Goal: Information Seeking & Learning: Learn about a topic

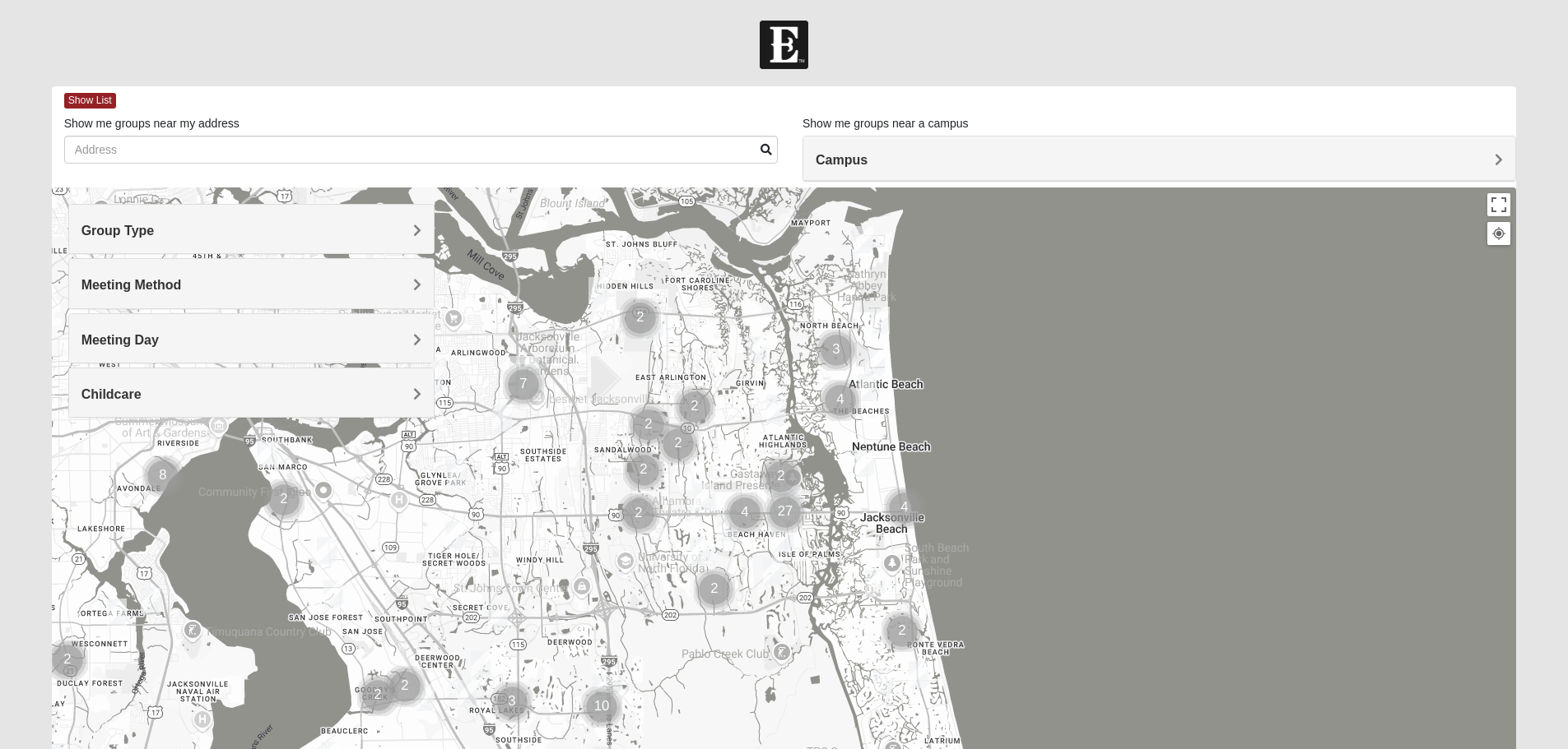
click at [308, 233] on h4 "Group Type" at bounding box center [251, 230] width 340 height 16
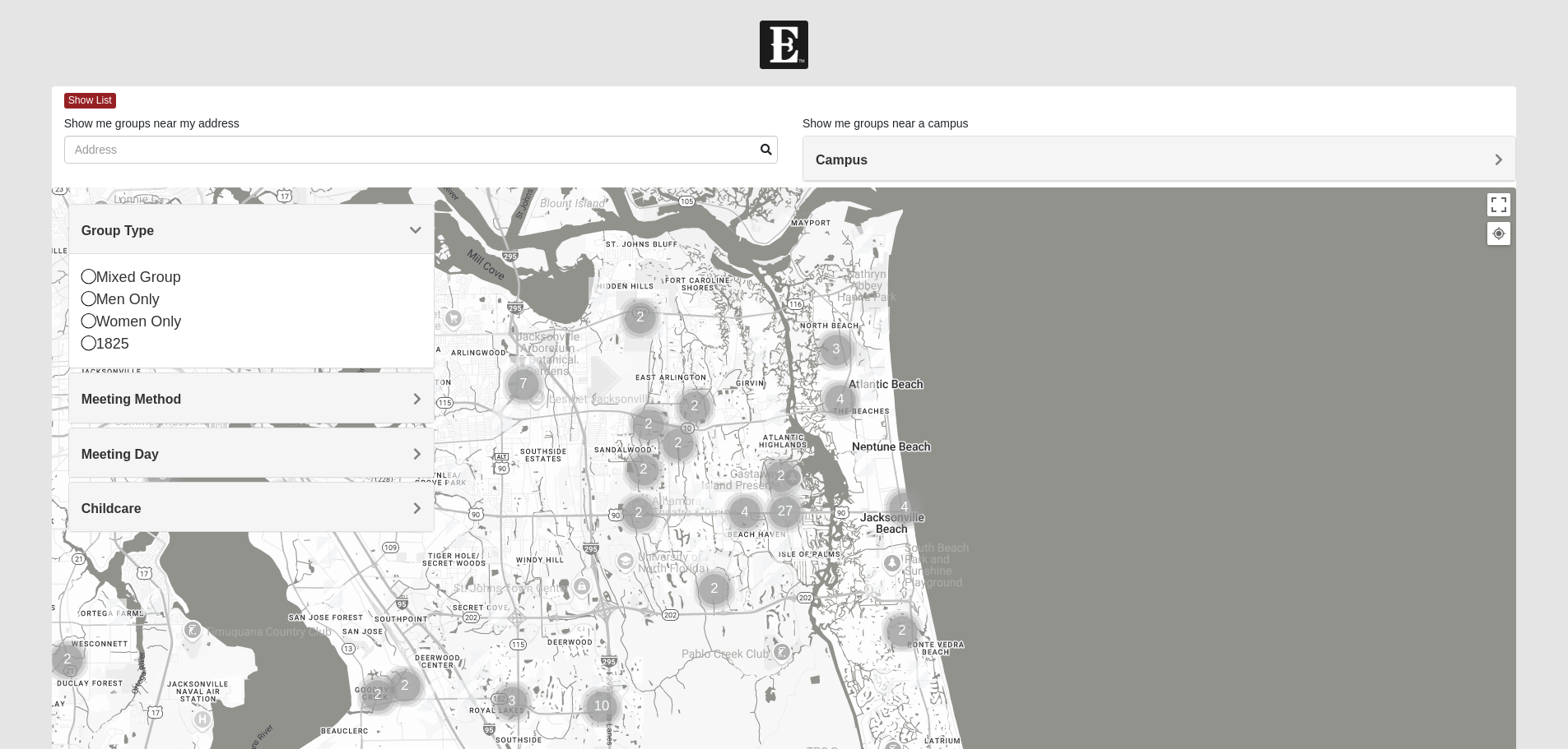
click at [216, 223] on h4 "Group Type" at bounding box center [251, 230] width 340 height 16
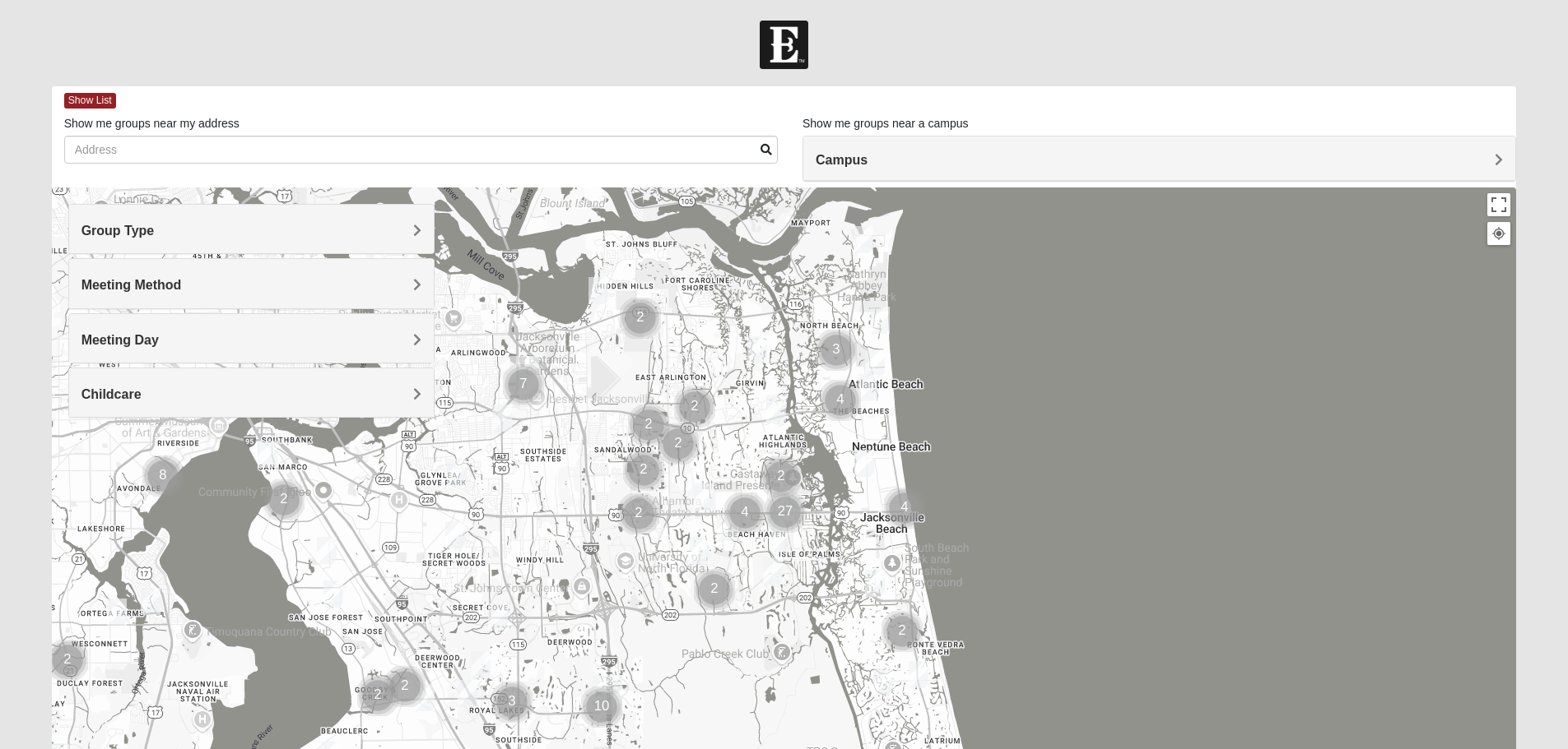
click at [174, 340] on h4 "Meeting Day" at bounding box center [251, 340] width 340 height 16
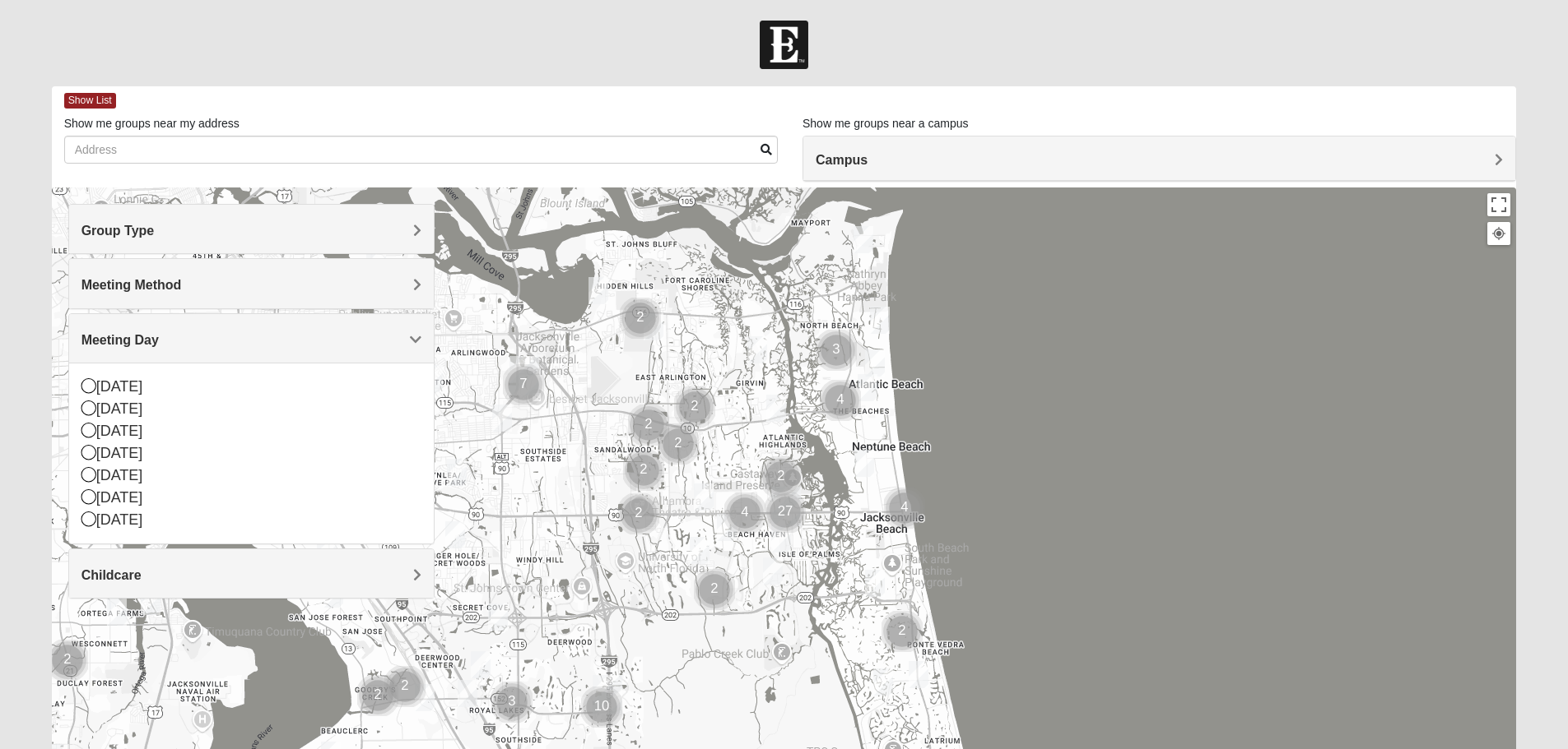
click at [174, 340] on h4 "Meeting Day" at bounding box center [251, 340] width 340 height 16
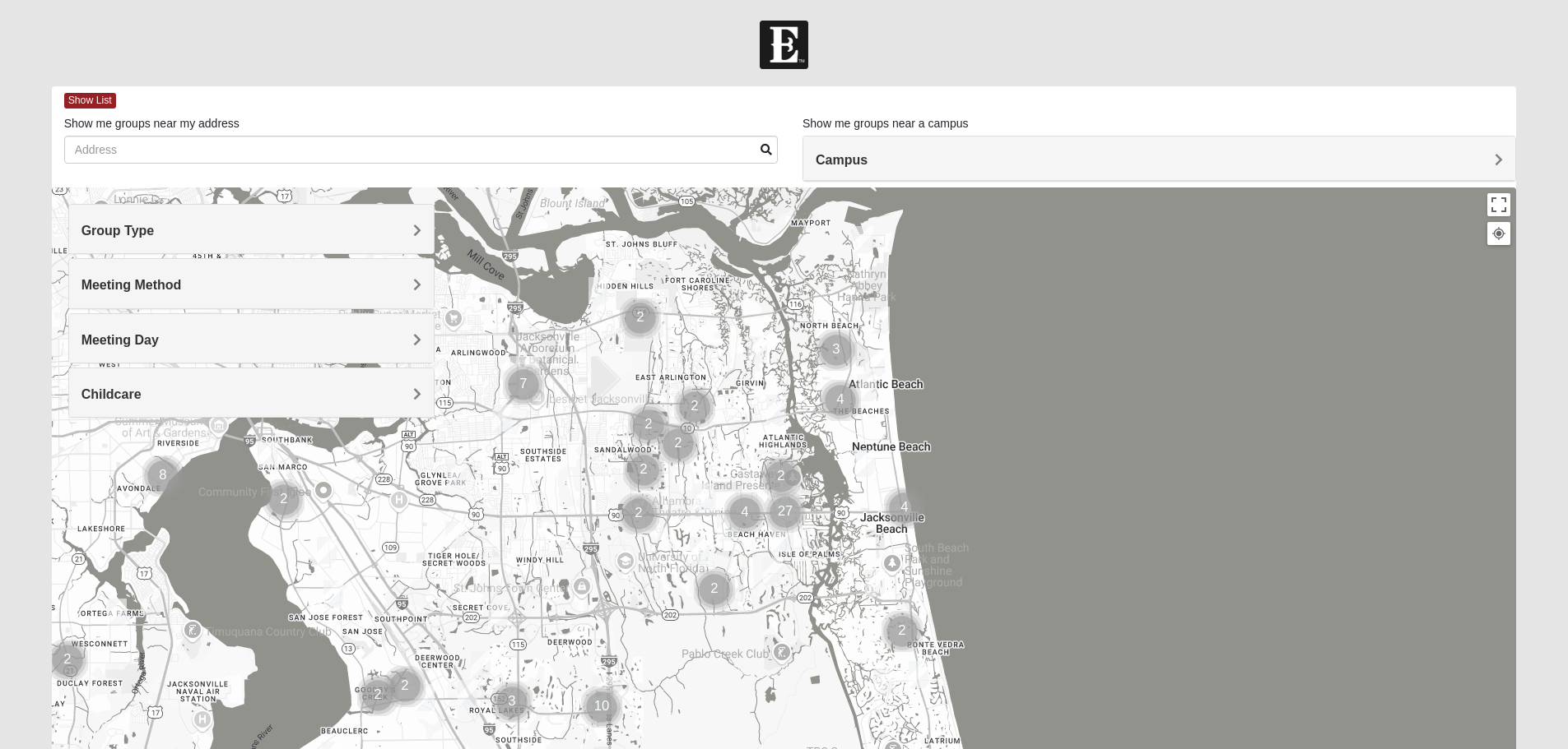
click at [159, 240] on div "Group Type" at bounding box center [251, 229] width 365 height 49
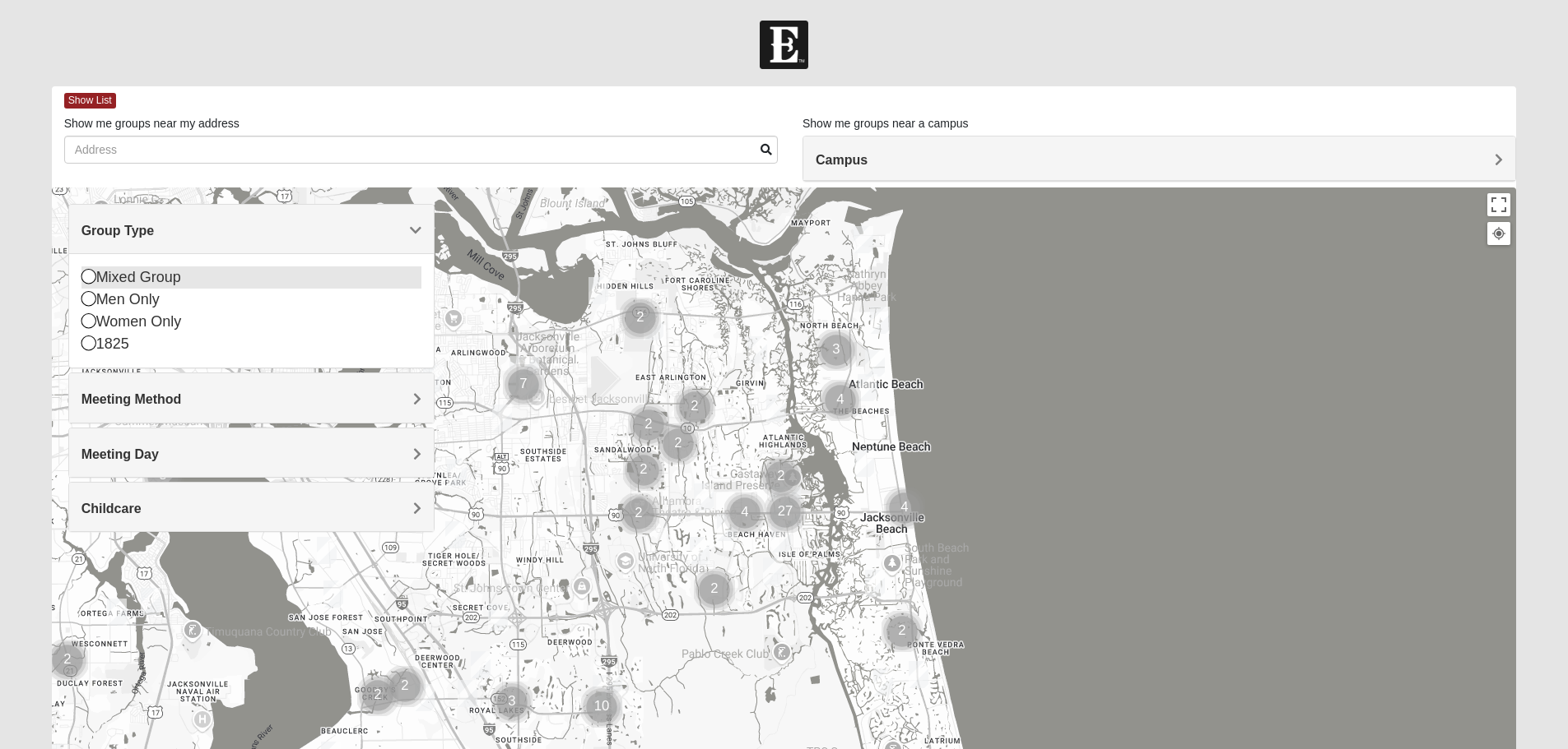
click at [94, 274] on icon at bounding box center [89, 276] width 15 height 15
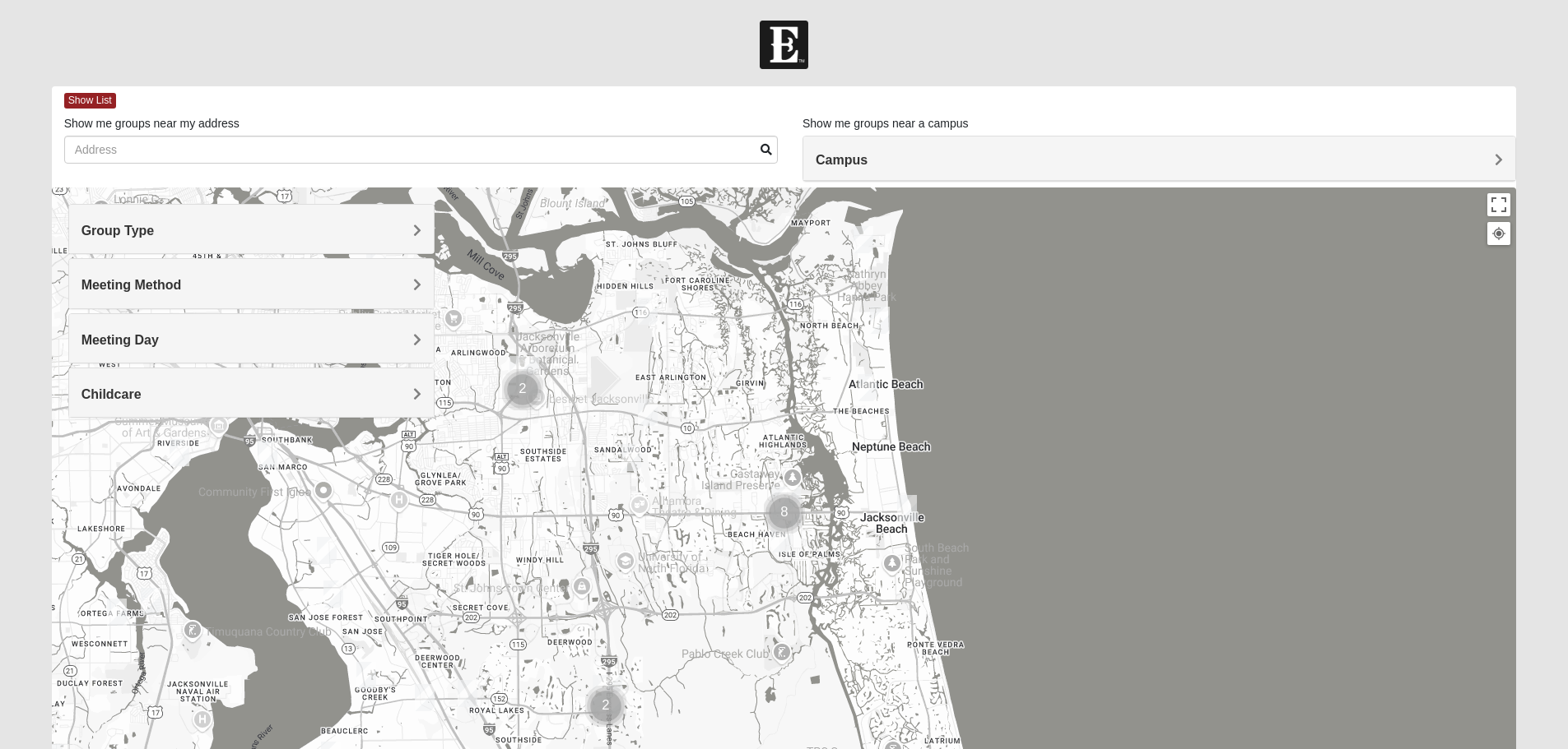
click at [873, 383] on img "Mixed Dennis 32233" at bounding box center [867, 387] width 20 height 27
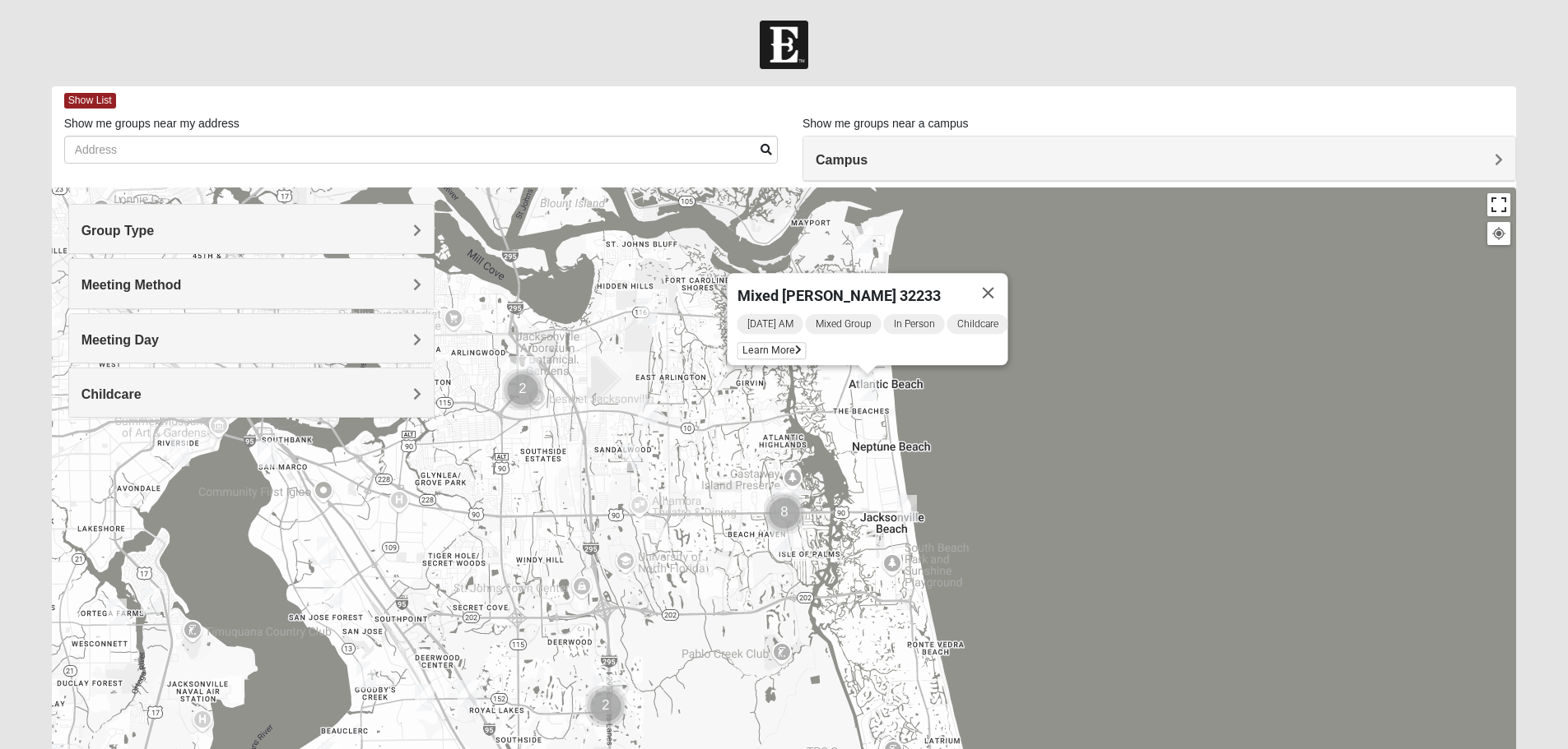
click at [1506, 201] on button "Toggle fullscreen view" at bounding box center [1498, 204] width 23 height 23
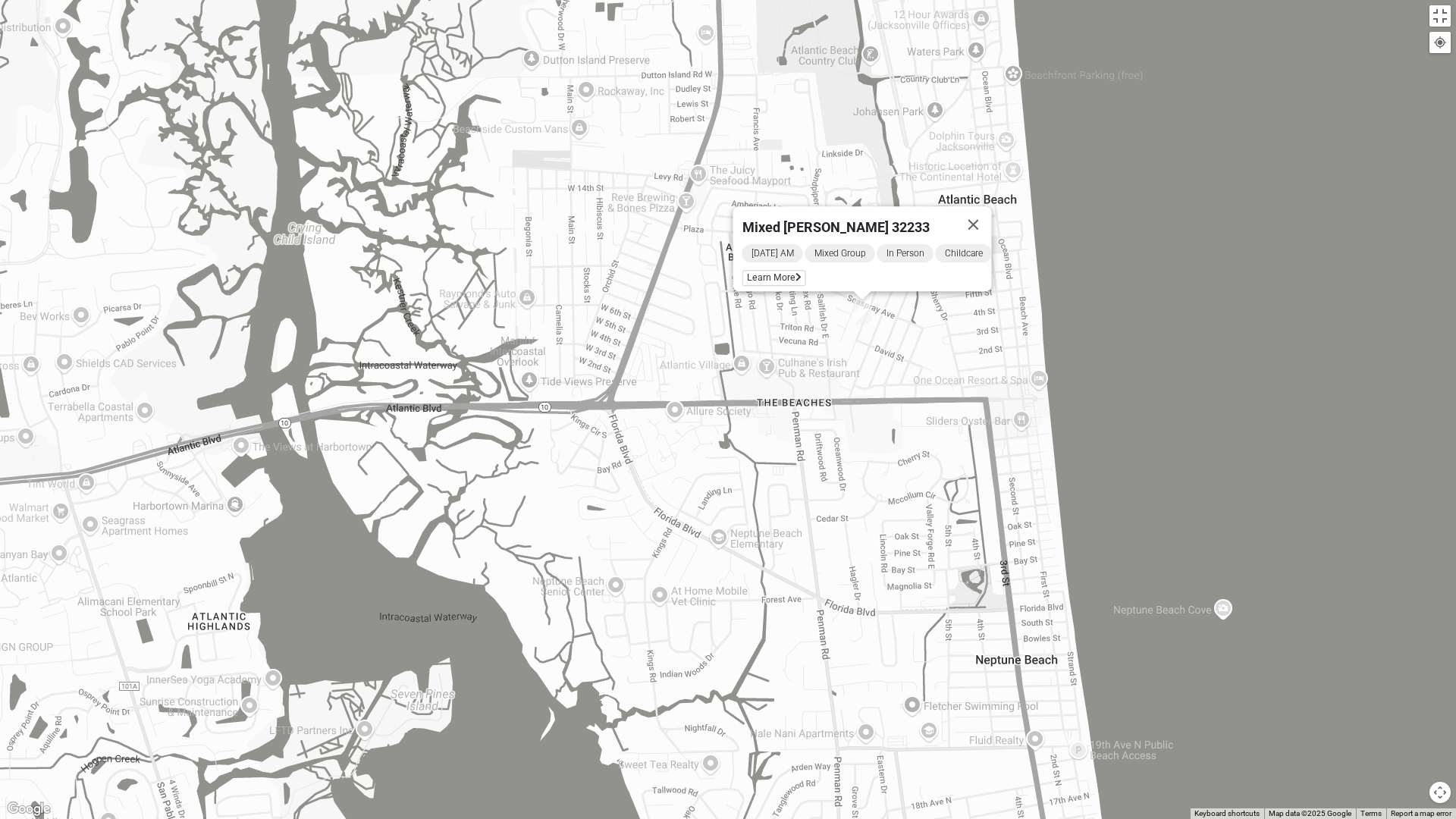
drag, startPoint x: 832, startPoint y: 304, endPoint x: 642, endPoint y: 459, distance: 245.2
click at [642, 459] on div "Mixed Dennis 32233 Sunday AM Mixed Group In Person Childcare Learn More" at bounding box center [728, 410] width 1456 height 819
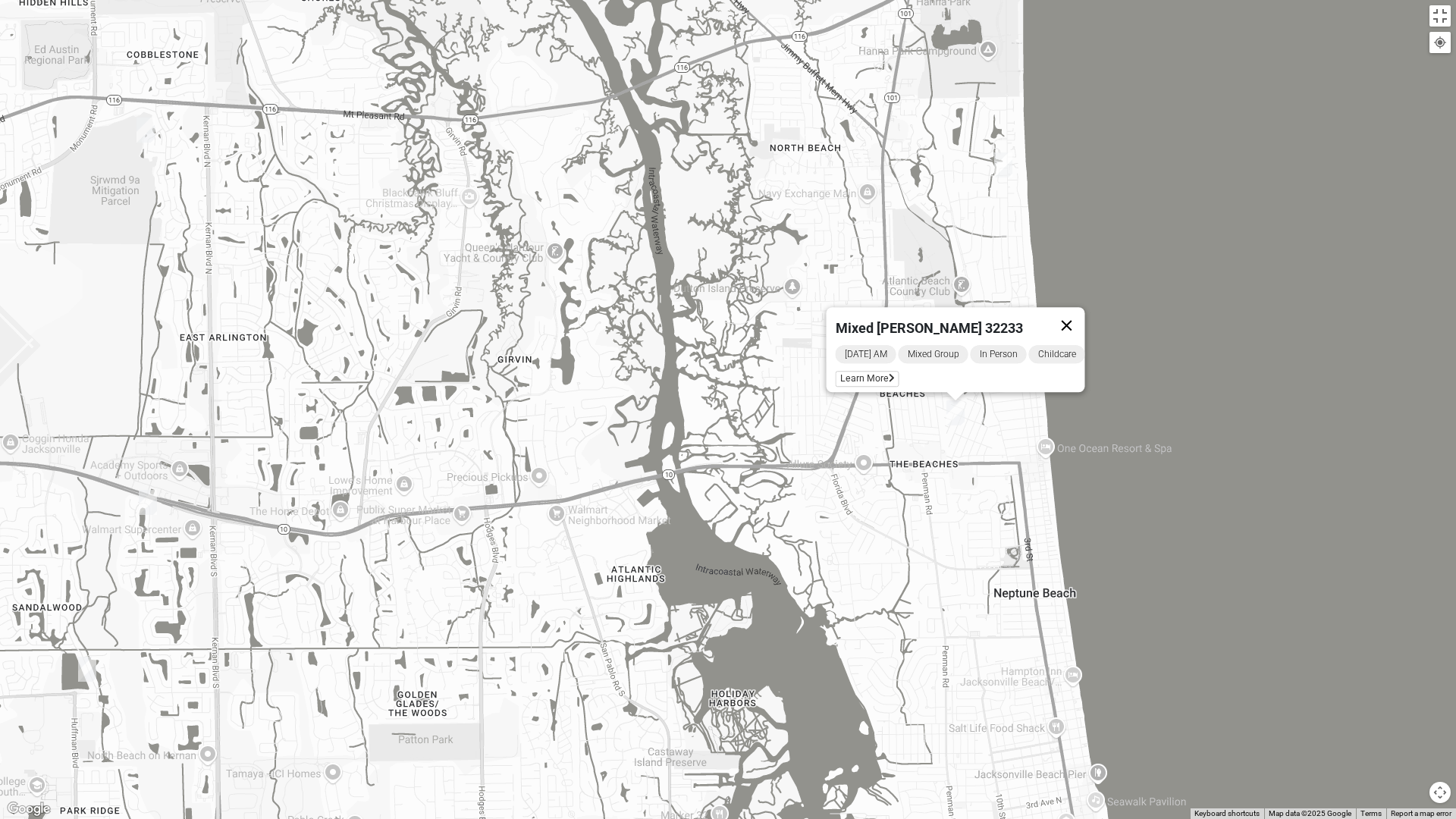
click at [1075, 317] on button "Close" at bounding box center [1066, 325] width 36 height 36
click at [1004, 178] on div "To navigate, press the arrow keys." at bounding box center [728, 410] width 1456 height 819
click at [1004, 168] on img "Mixed Lammie 32233" at bounding box center [1003, 164] width 18 height 25
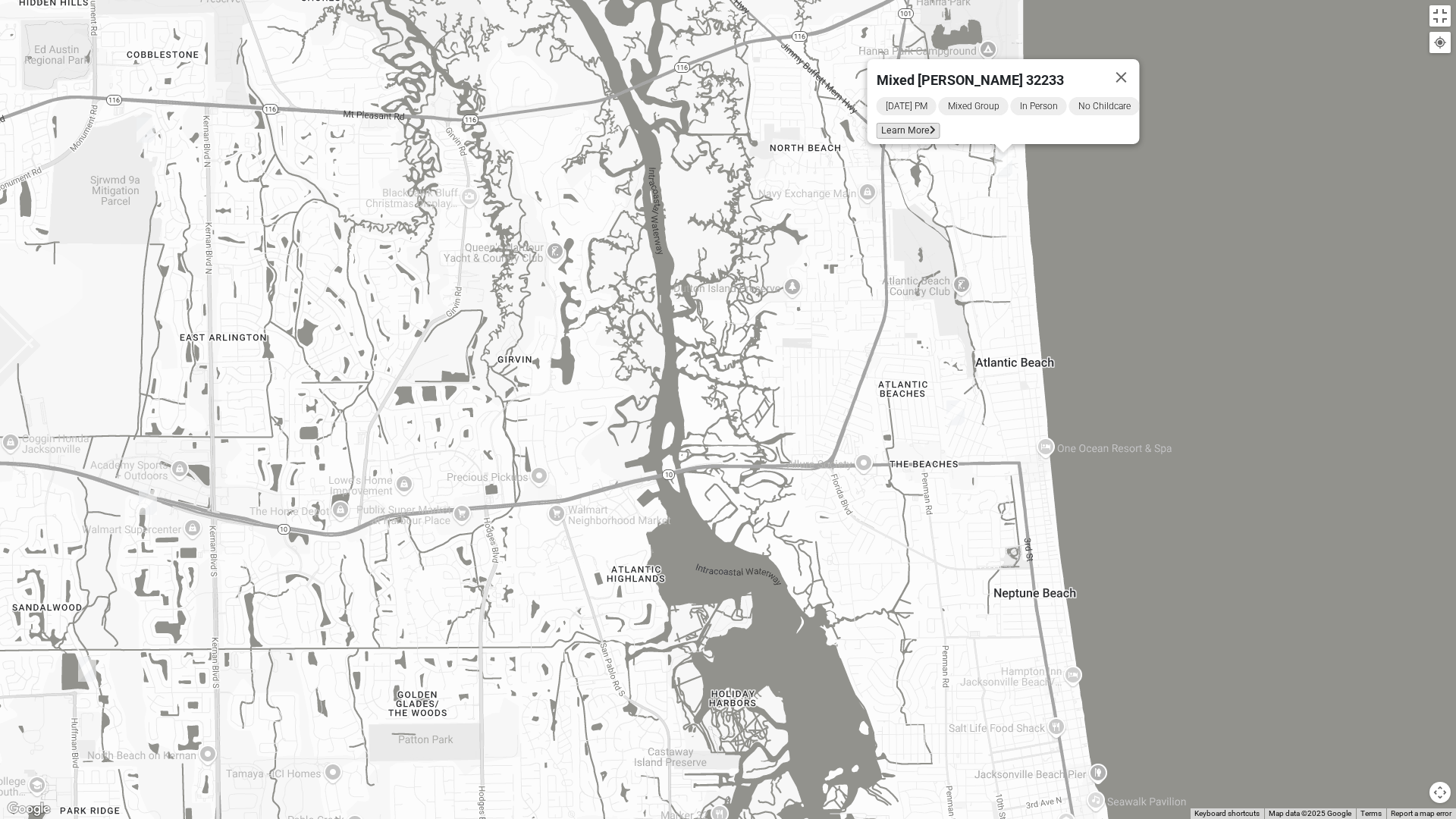
click at [912, 123] on span "Learn More" at bounding box center [908, 131] width 64 height 16
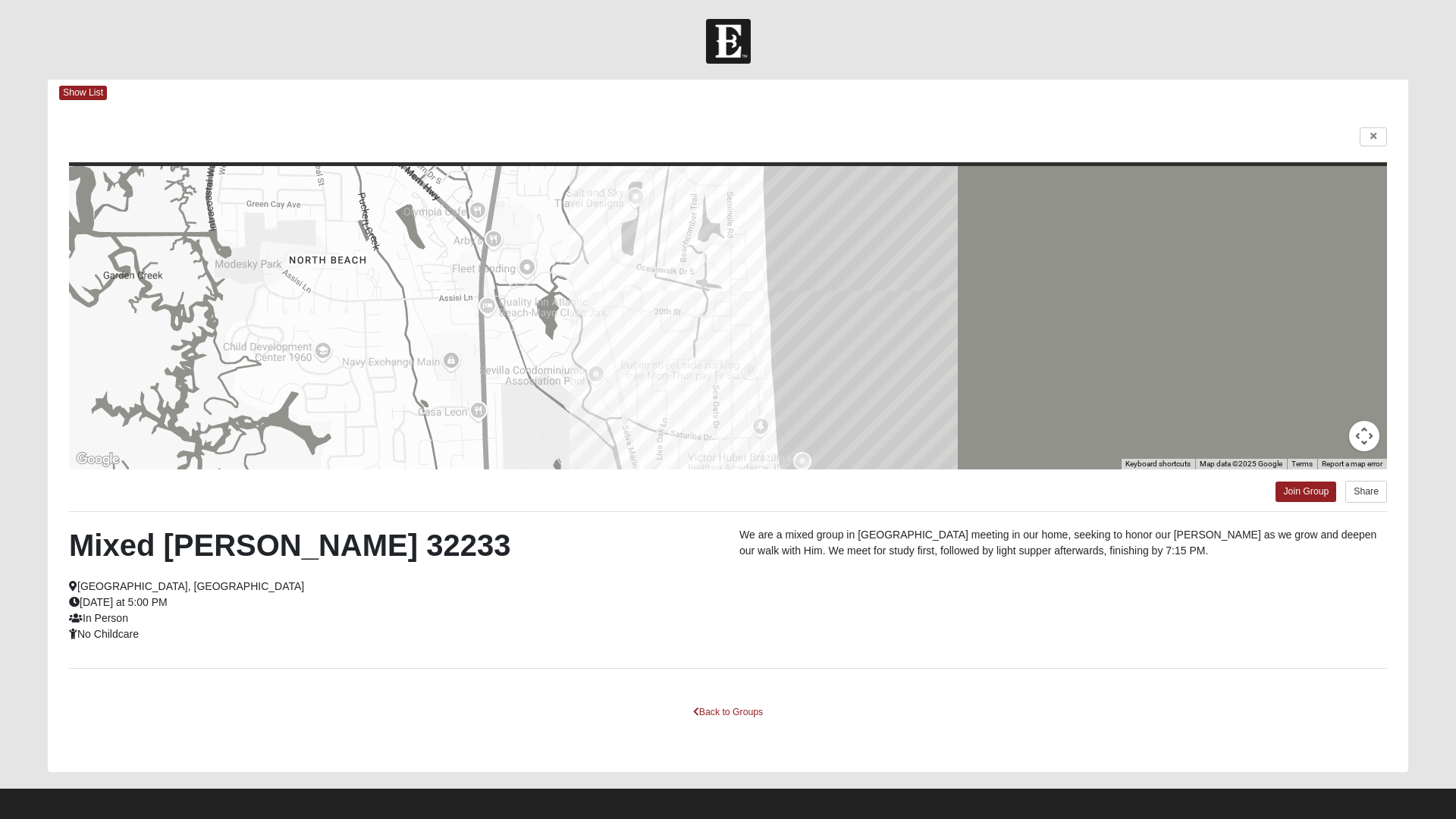
click at [1373, 138] on html "Log In Find A Group Error Show List Loading Groups" at bounding box center [728, 414] width 1456 height 828
click at [1377, 139] on html "Log In Find A Group Error Show List Loading Groups" at bounding box center [728, 414] width 1456 height 828
click at [108, 53] on html "Log In Find A Group Error Show List Loading Groups" at bounding box center [728, 414] width 1456 height 828
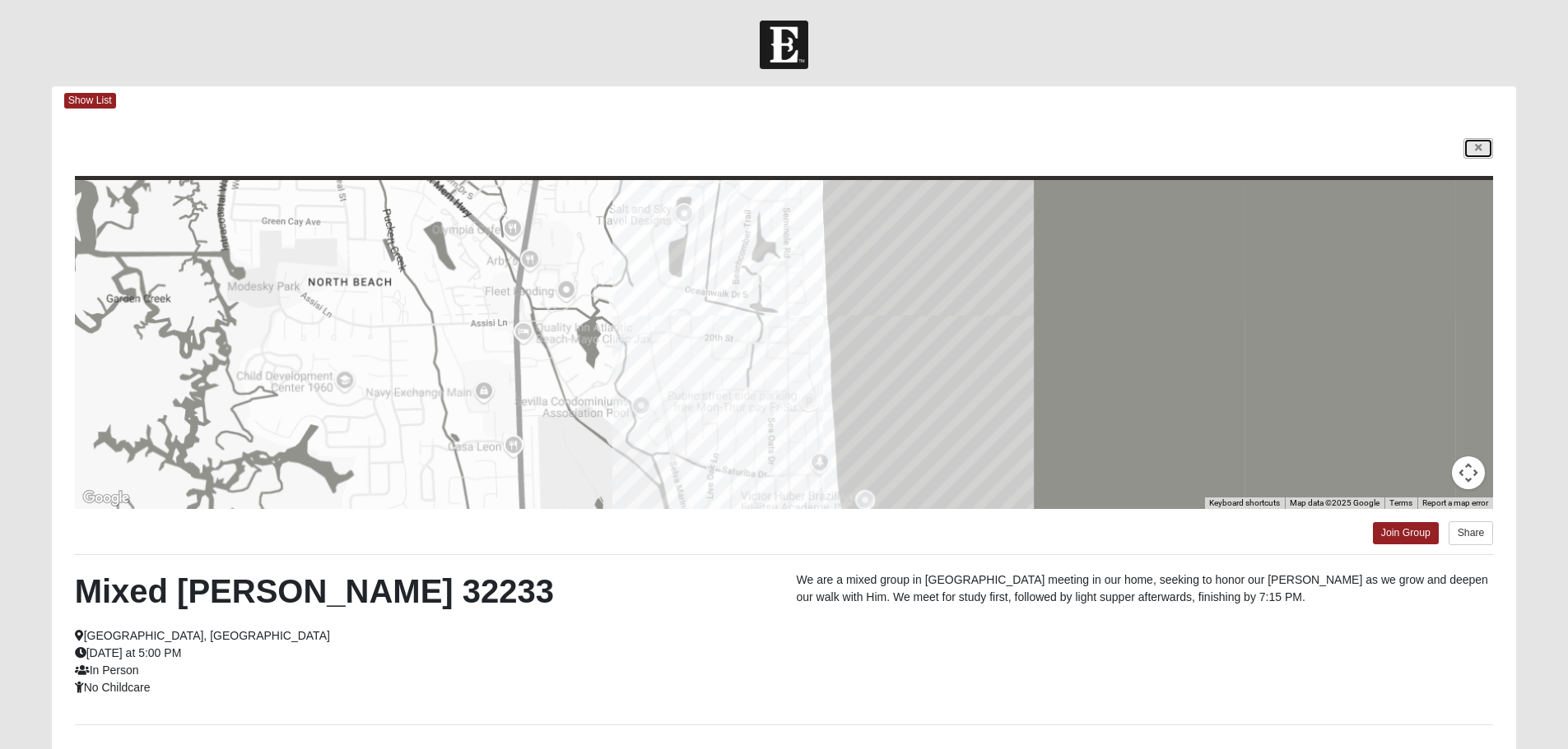
click at [1471, 156] on link at bounding box center [1478, 148] width 30 height 21
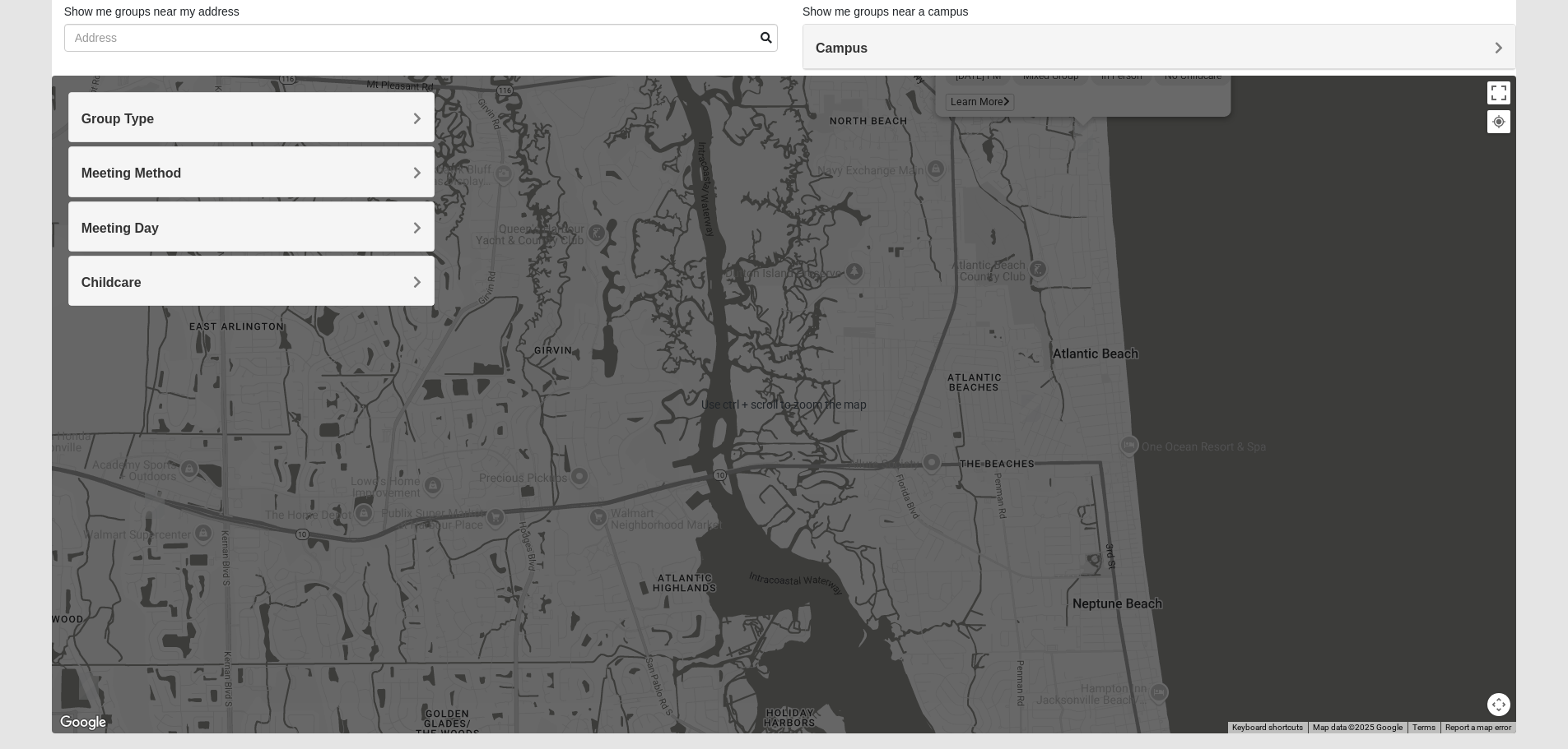
scroll to position [74, 0]
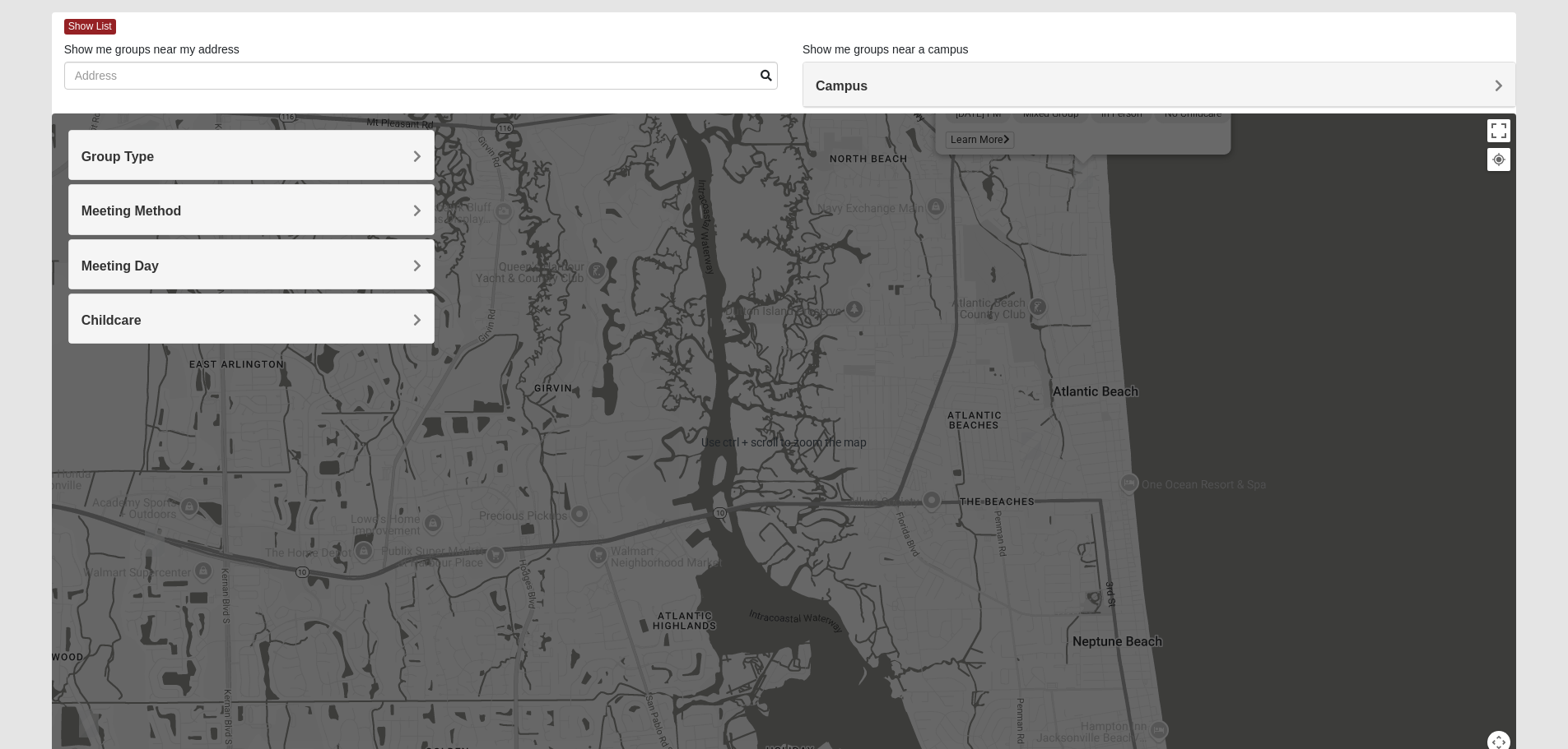
click at [1264, 275] on div "Mixed Lammie 32233 Sunday PM Mixed Group In Person No Childcare Learn More" at bounding box center [784, 442] width 1464 height 658
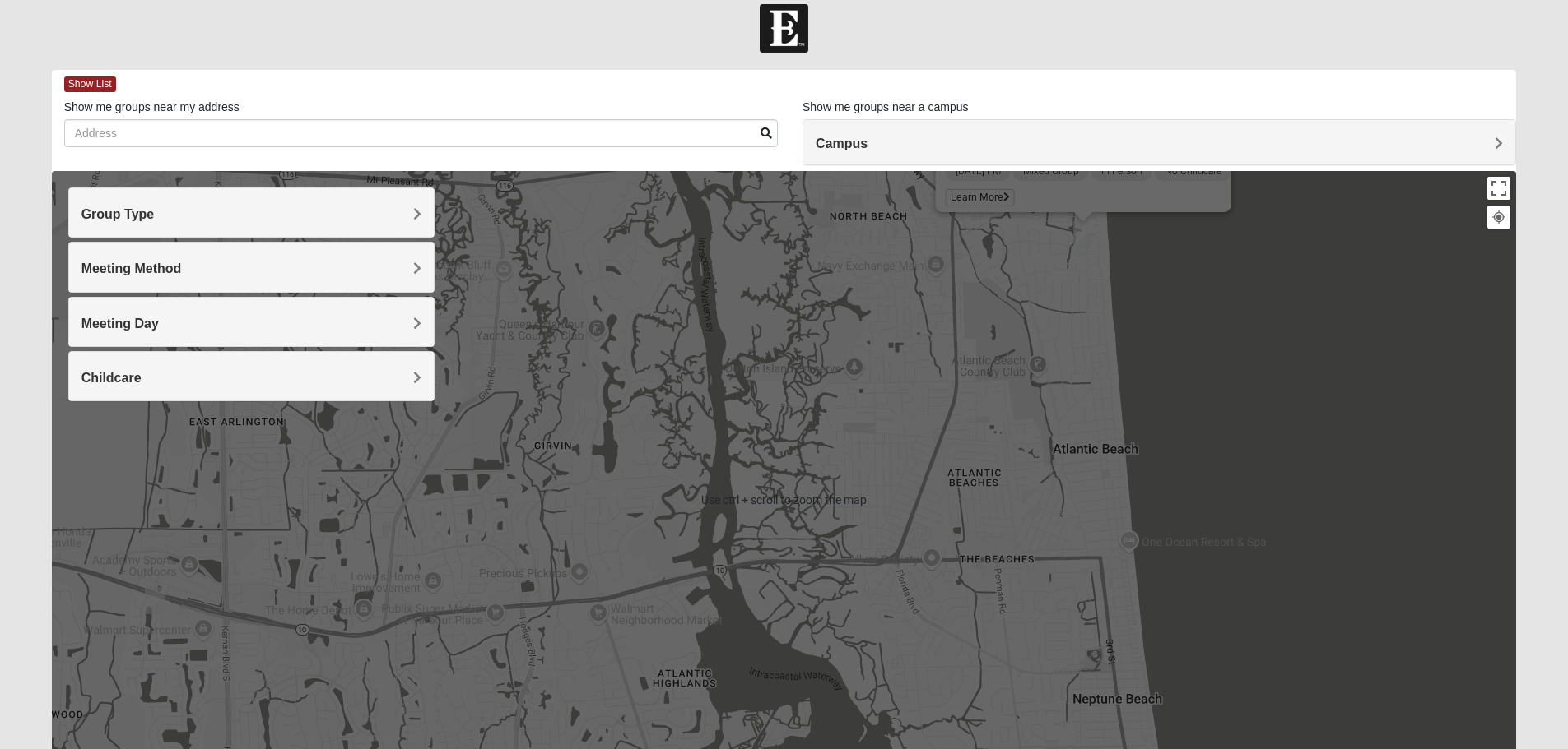
scroll to position [0, 0]
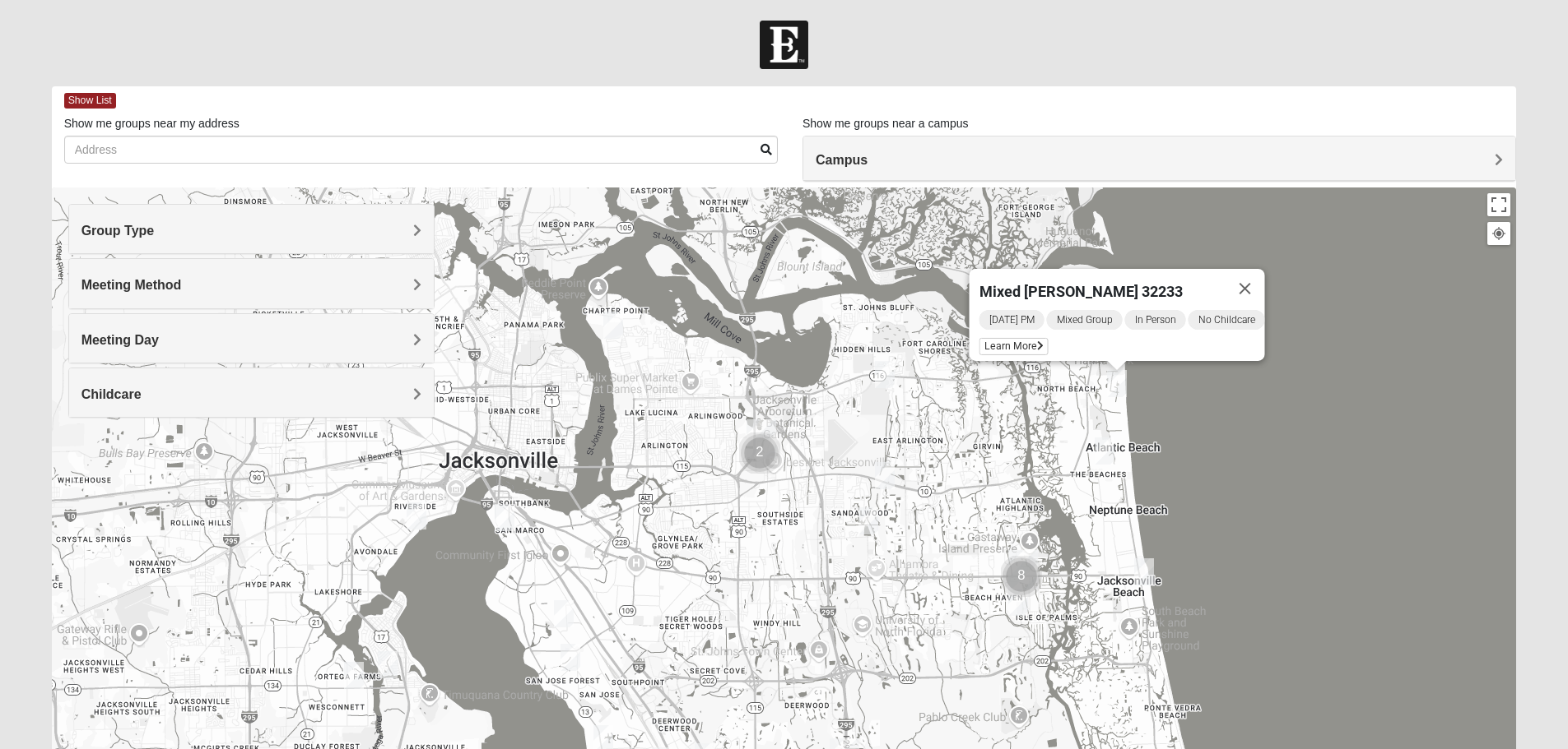
click at [1144, 570] on img "Mixed Watkins 32250" at bounding box center [1143, 572] width 20 height 27
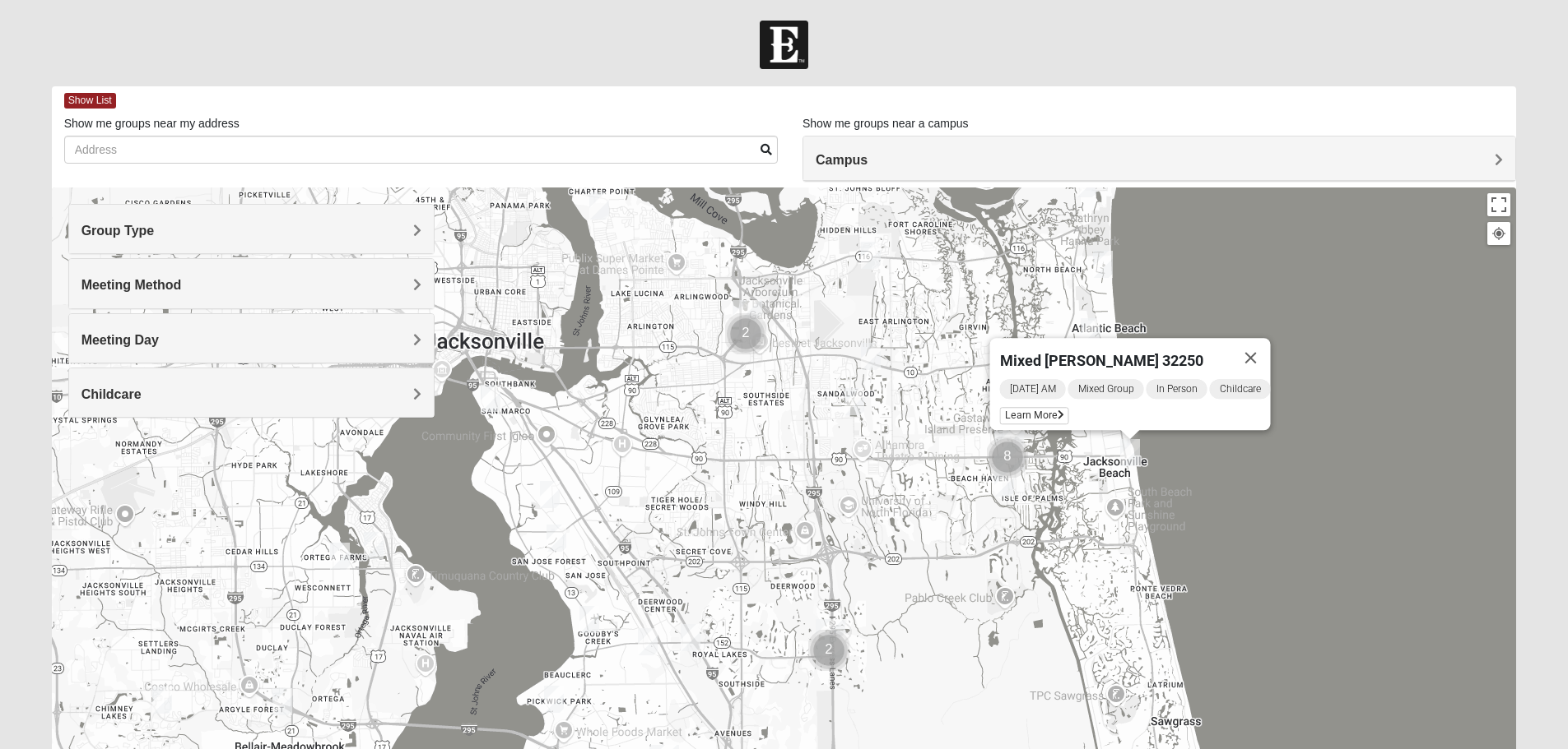
drag, startPoint x: 1193, startPoint y: 601, endPoint x: 1178, endPoint y: 467, distance: 134.8
click at [1178, 467] on div "Mixed Watkins 32250 Wednesday AM Mixed Group In Person Childcare Learn More" at bounding box center [784, 516] width 1464 height 658
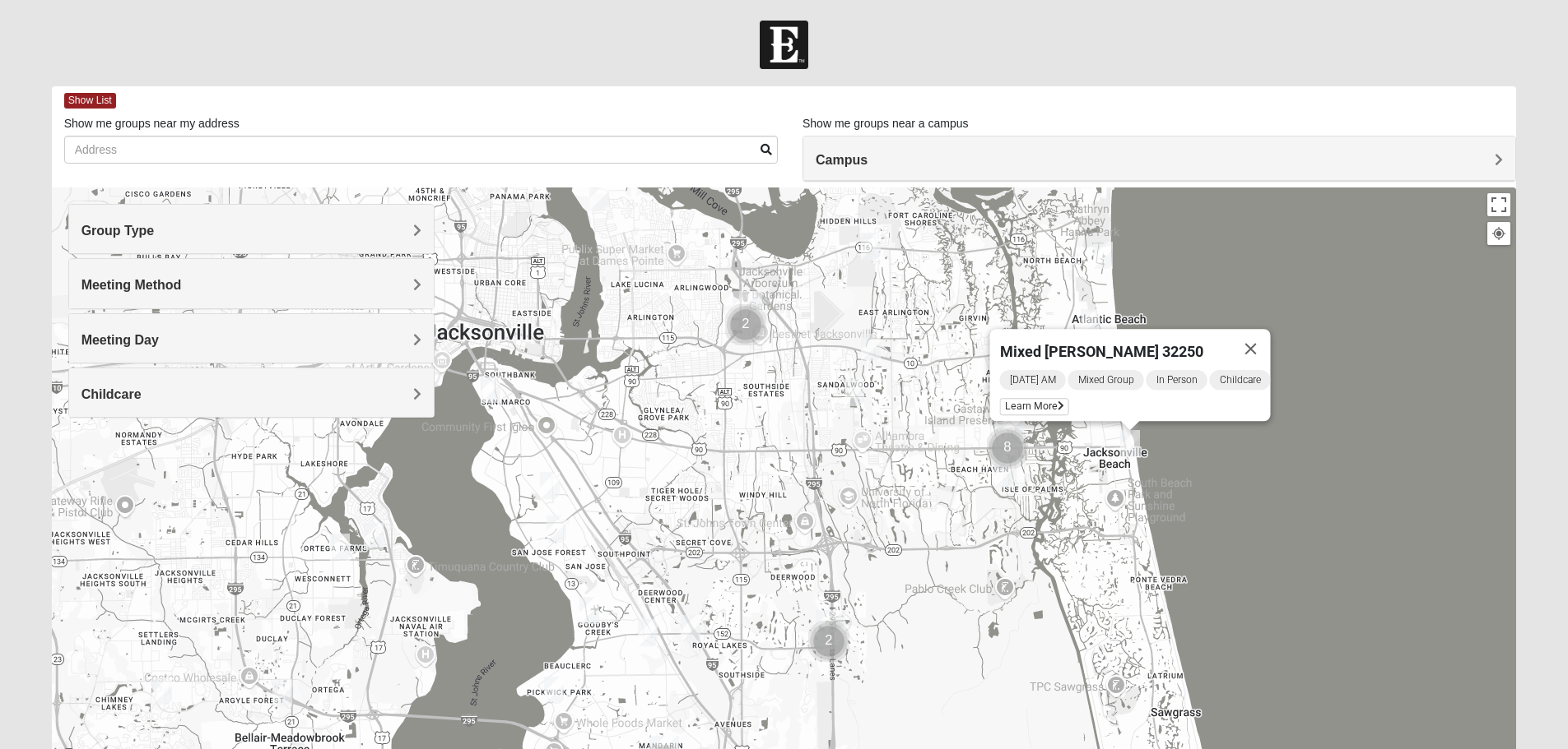
click at [1005, 479] on img "Mixed Irish 32224" at bounding box center [1003, 474] width 20 height 27
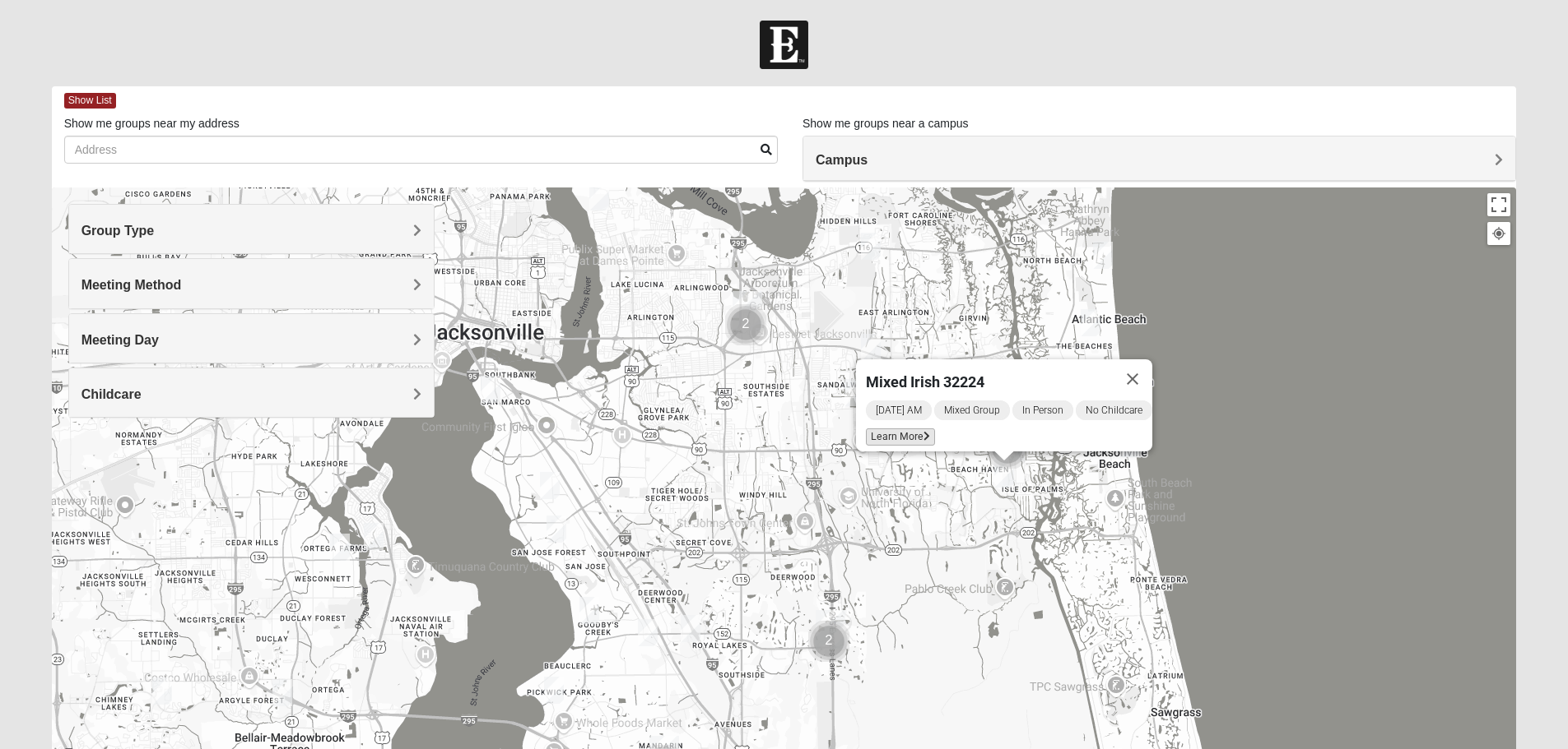
click at [889, 428] on span "Learn More" at bounding box center [901, 437] width 69 height 18
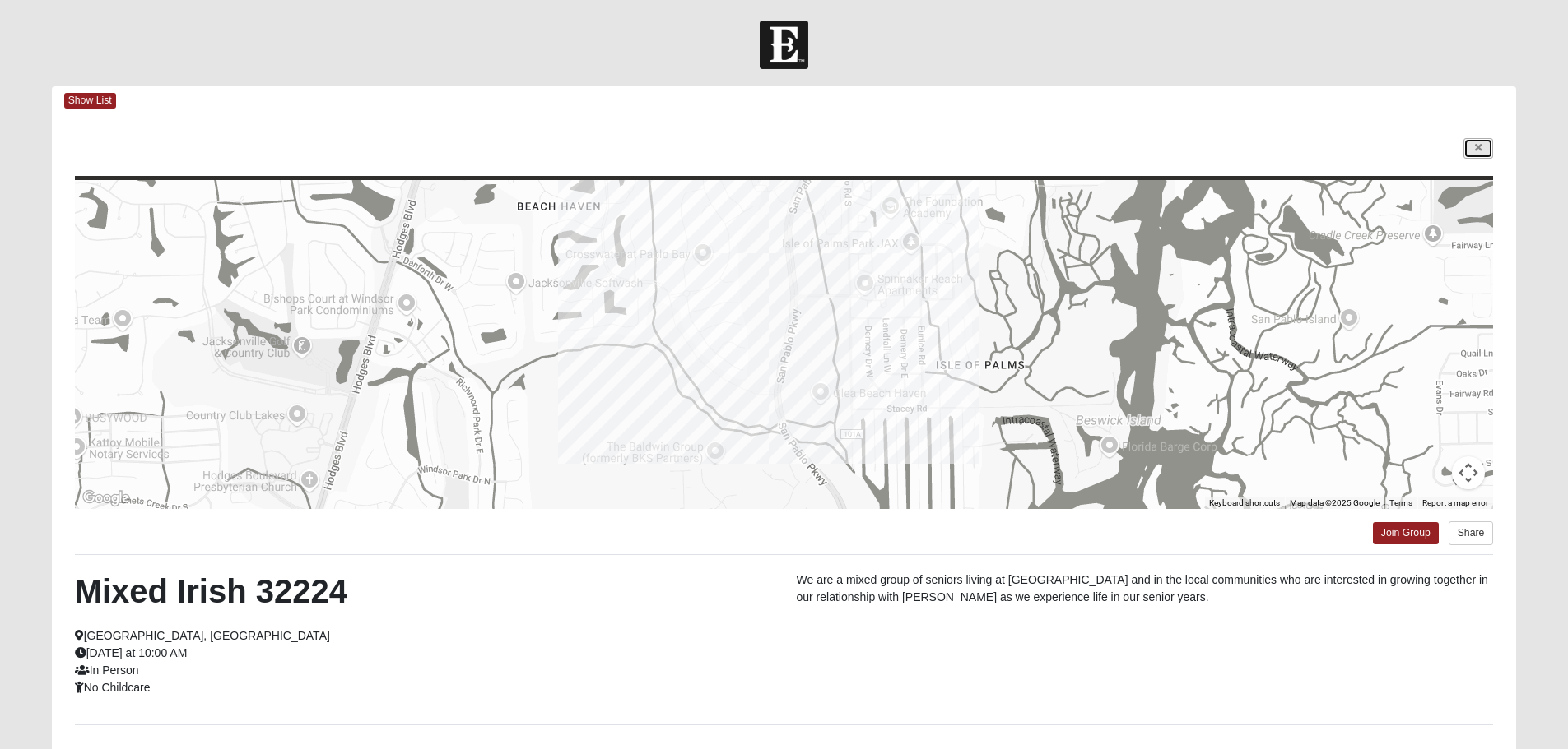
click at [1483, 148] on link at bounding box center [1478, 148] width 30 height 21
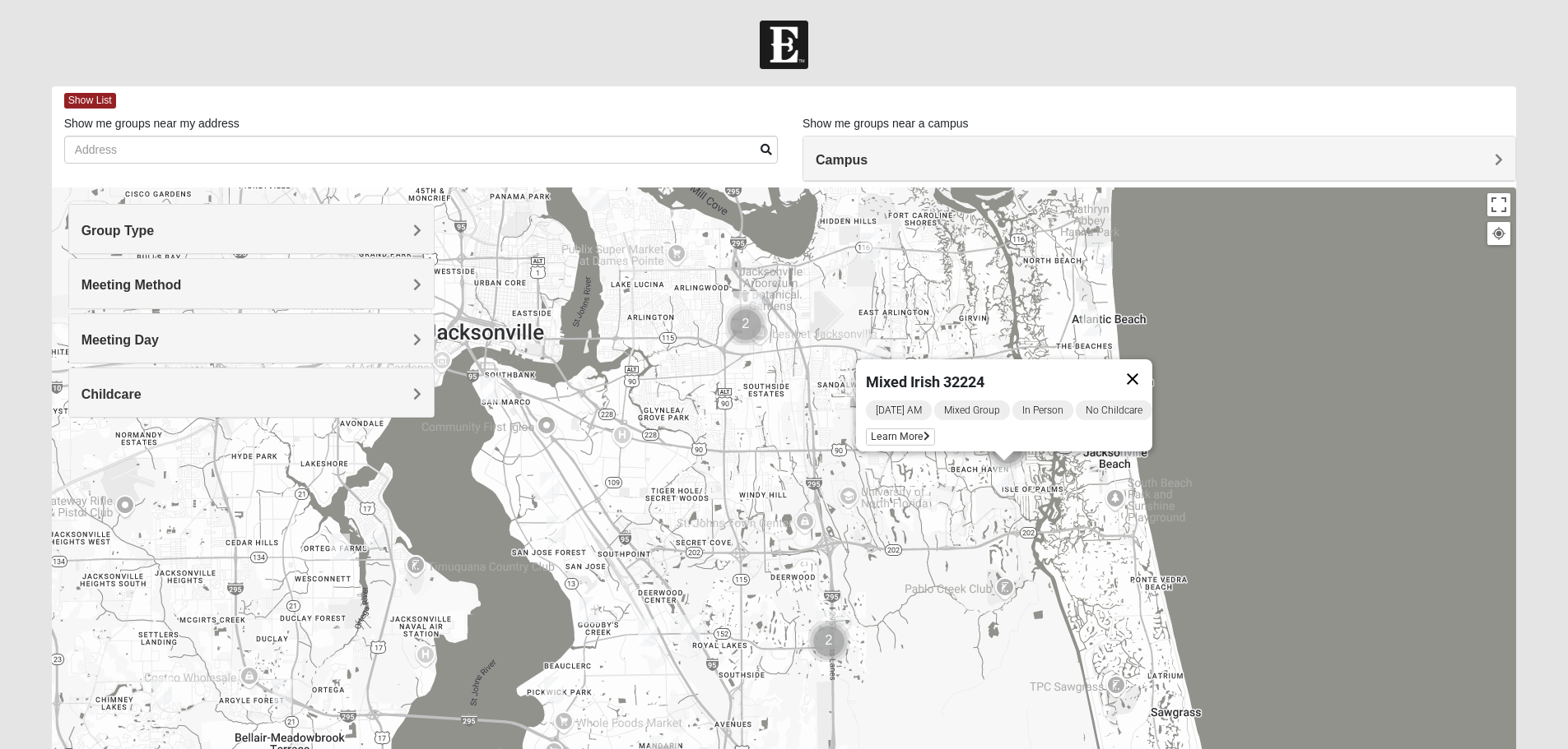
click at [1136, 364] on button "Close" at bounding box center [1132, 379] width 39 height 39
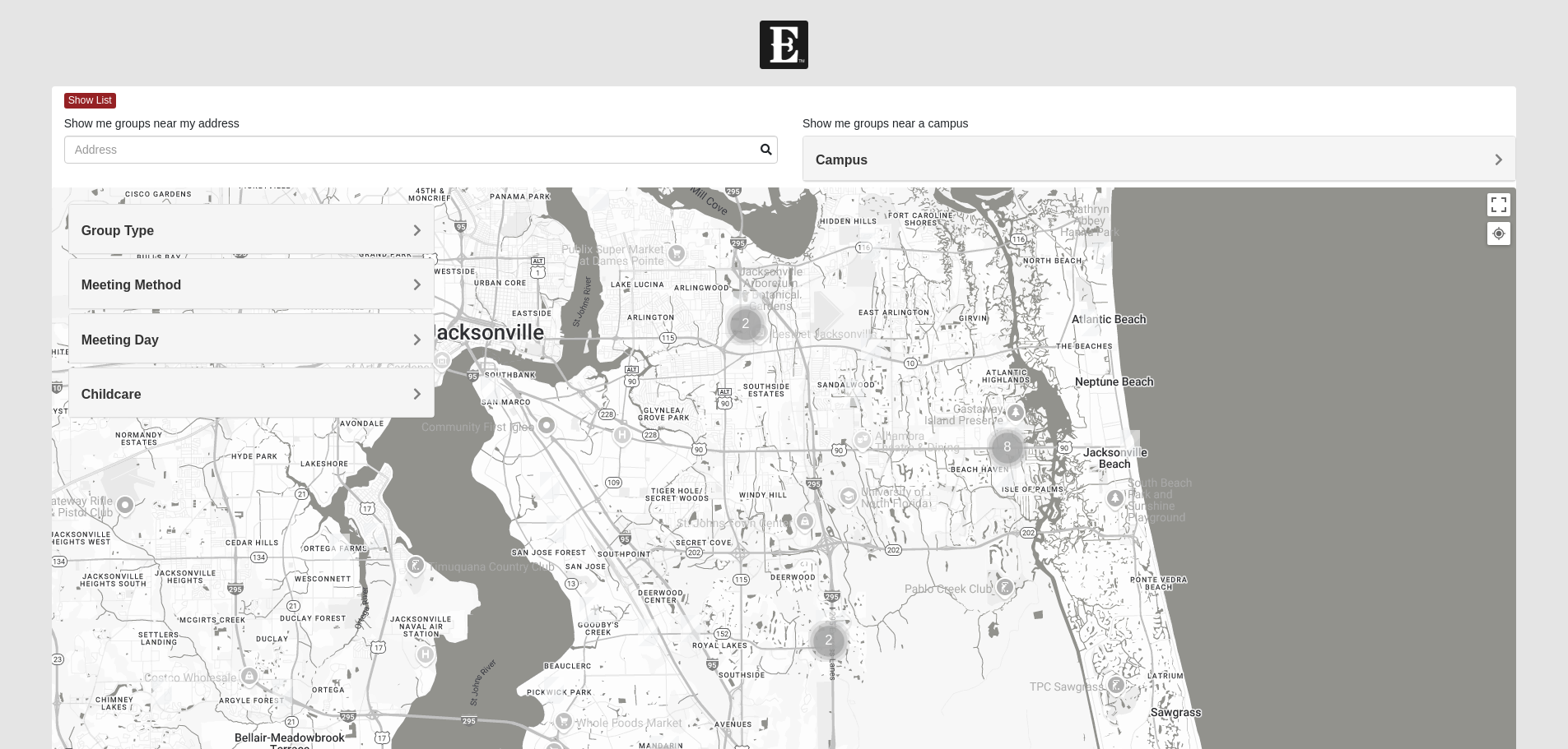
click at [1137, 440] on img "Mixed Watkins 32250" at bounding box center [1129, 443] width 20 height 27
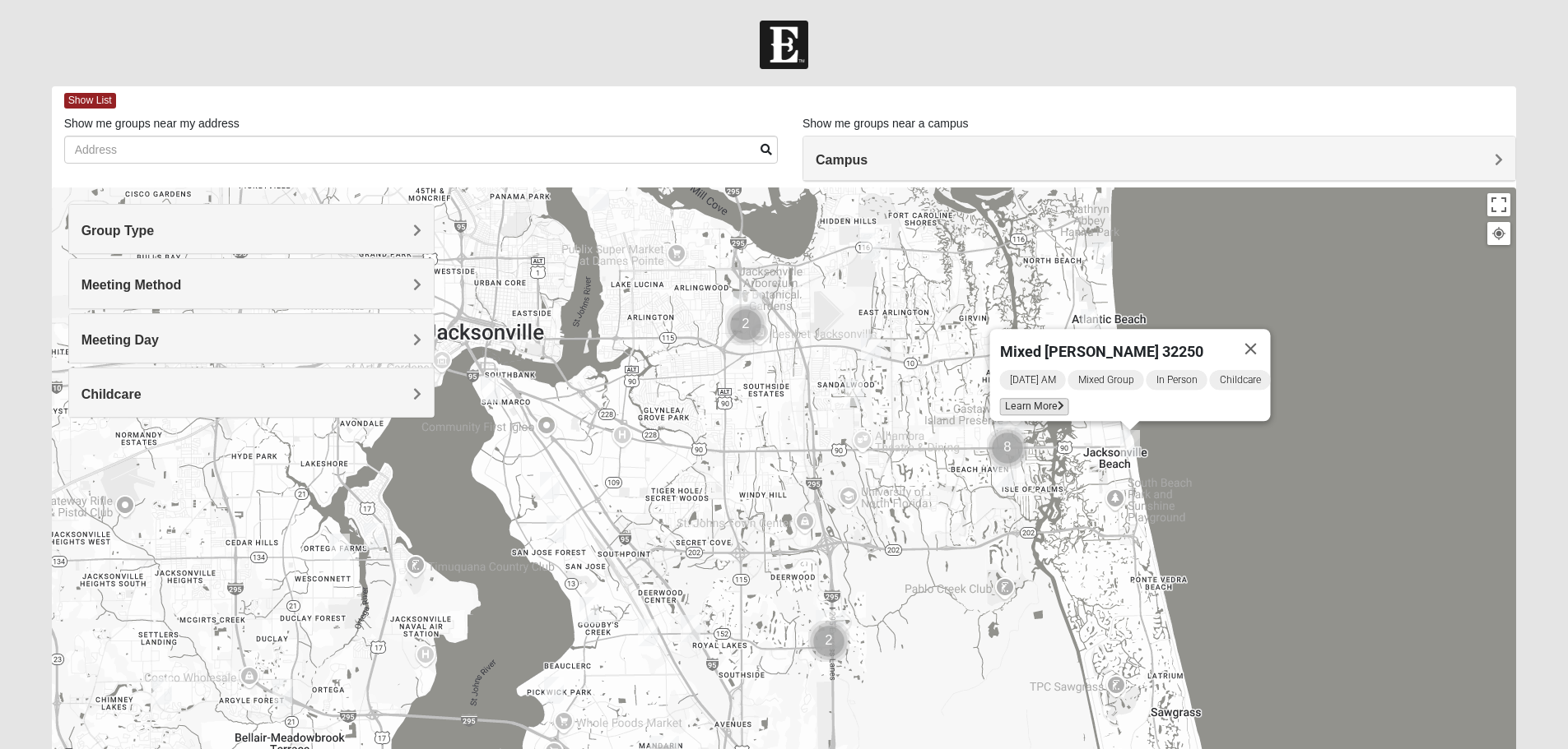
click at [1029, 398] on span "Learn More" at bounding box center [1033, 407] width 69 height 18
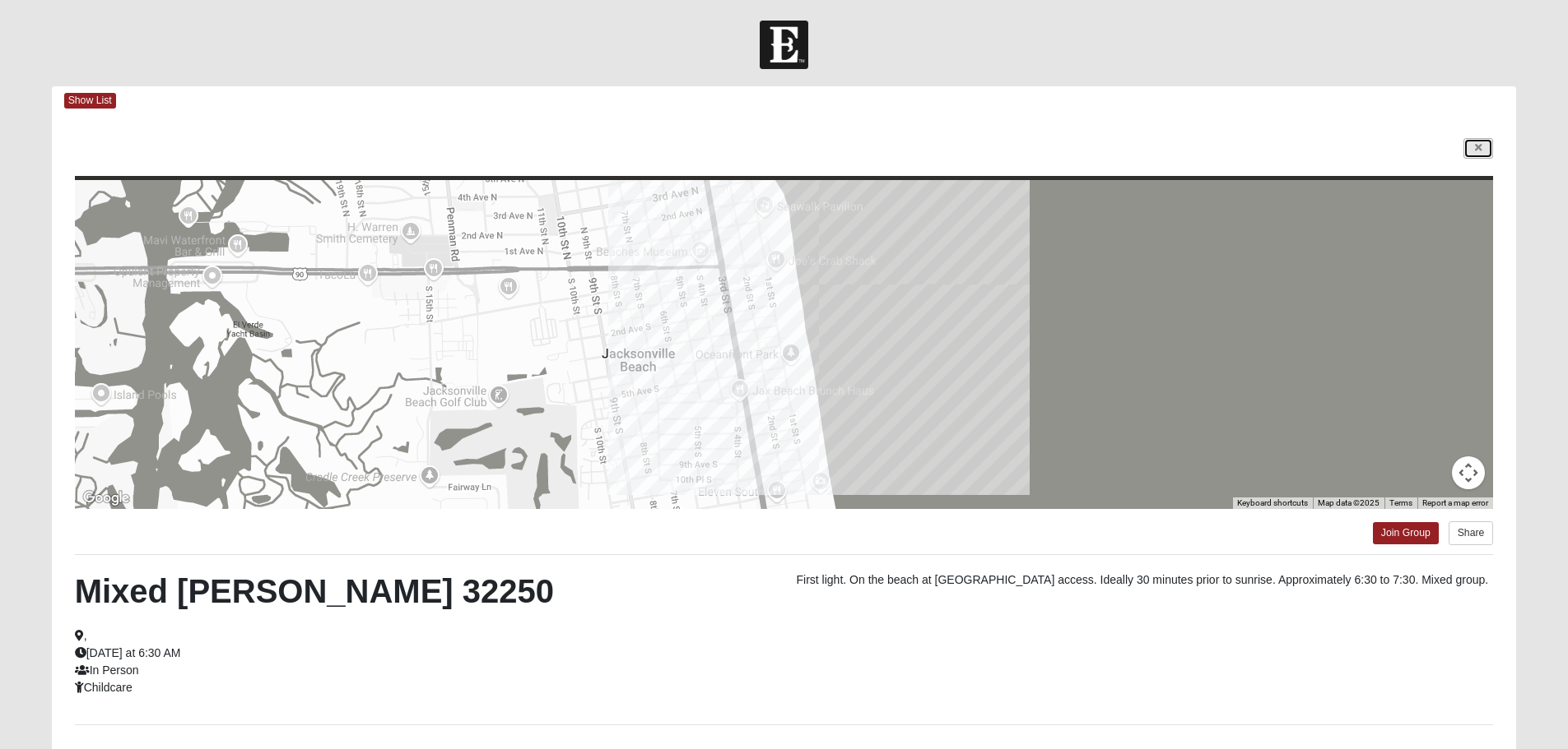
click at [1484, 151] on link at bounding box center [1478, 148] width 30 height 21
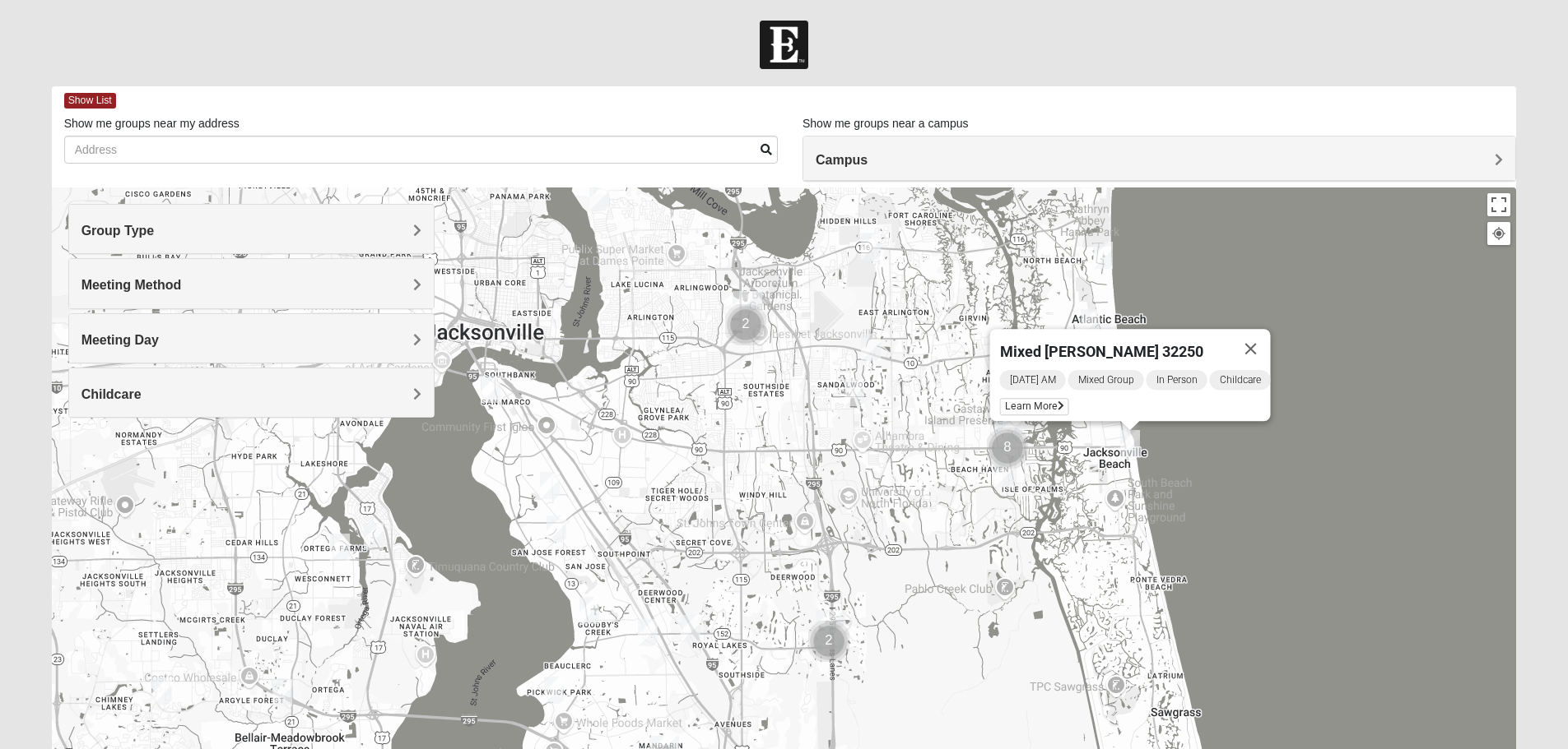
click at [853, 395] on img "Mixed Davis 32246" at bounding box center [854, 392] width 20 height 27
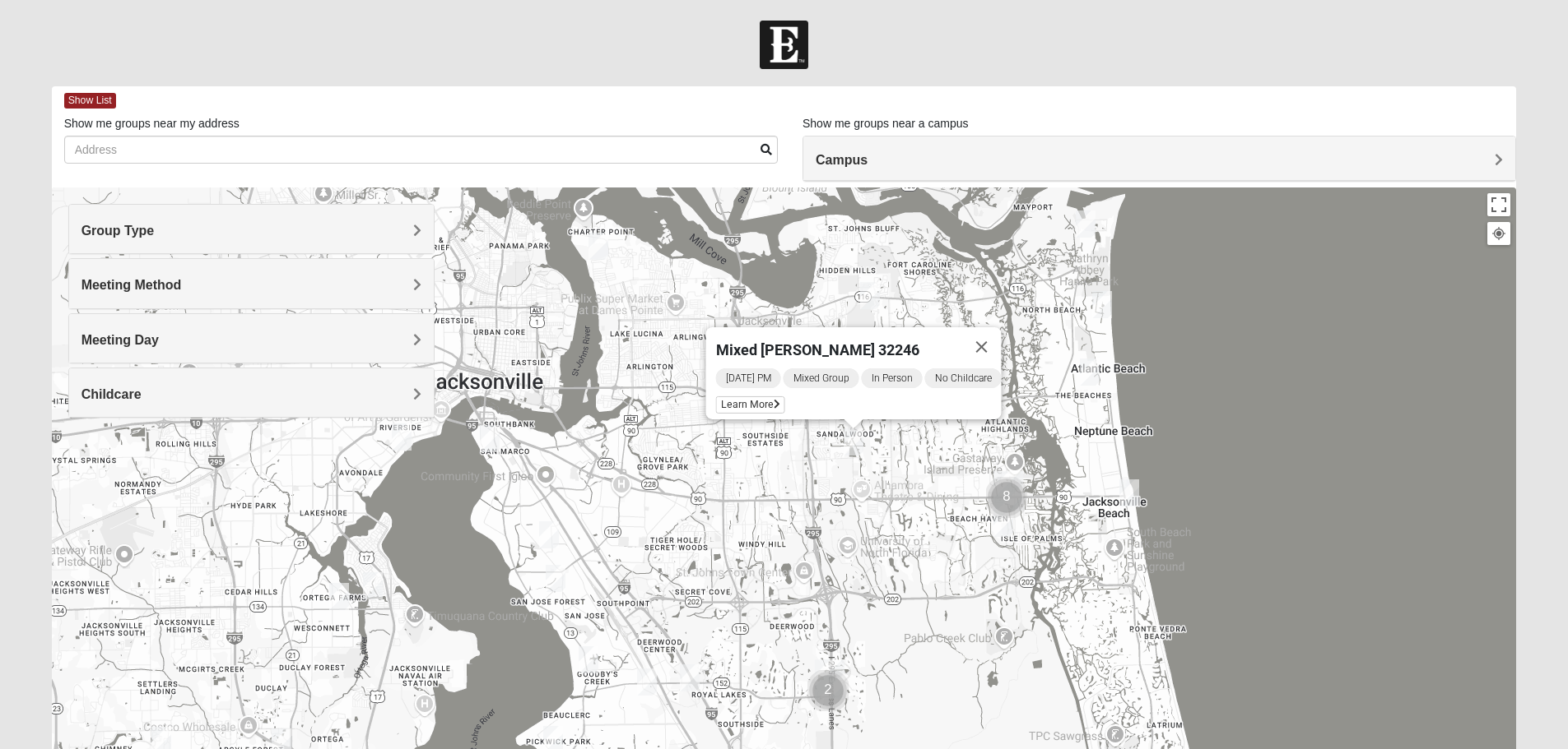
drag, startPoint x: 729, startPoint y: 413, endPoint x: 728, endPoint y: 465, distance: 52.0
click at [728, 465] on div "Mixed Davis 32246 Tuesday PM Mixed Group In Person No Childcare Learn More" at bounding box center [784, 516] width 1464 height 658
click at [755, 398] on span "Learn More" at bounding box center [749, 407] width 69 height 18
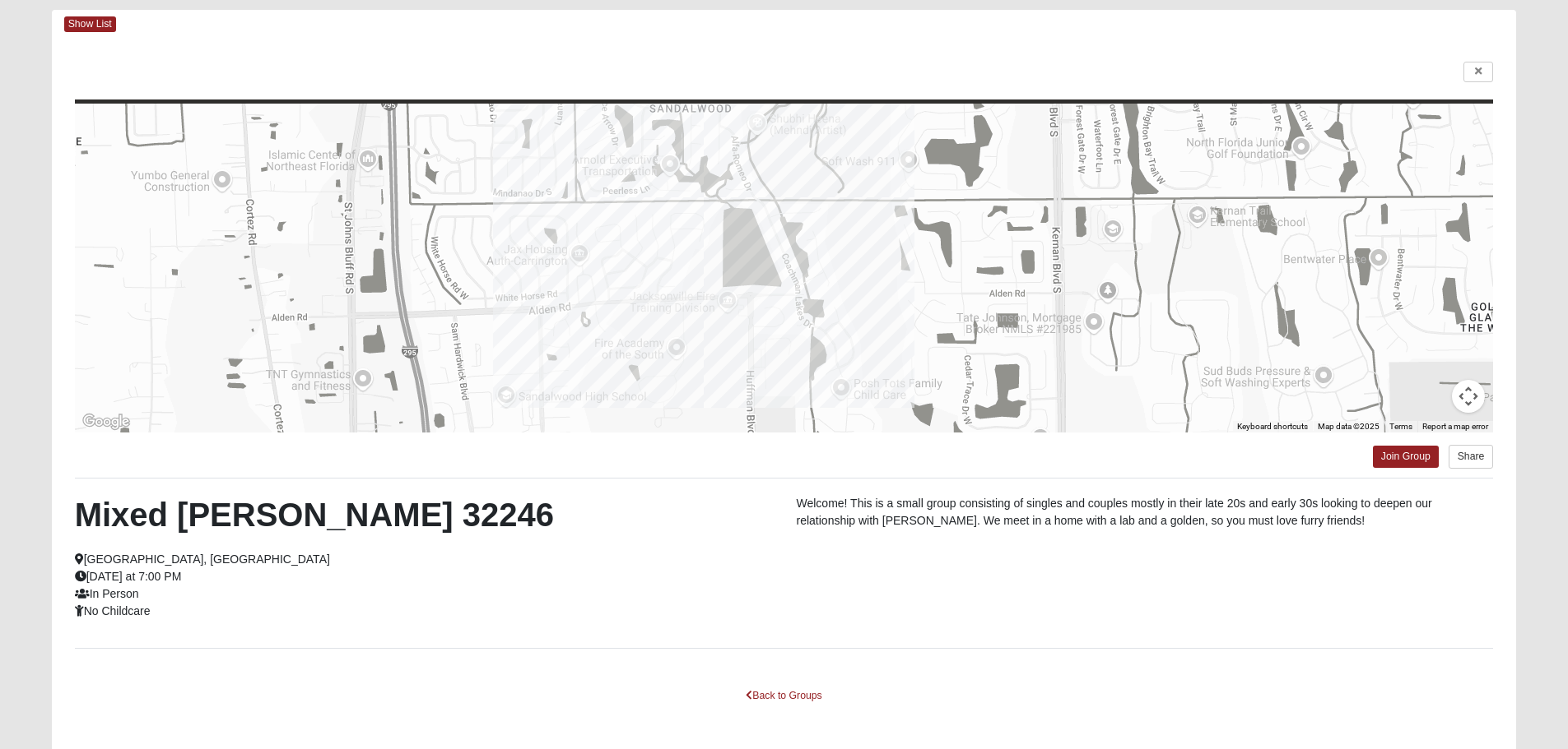
scroll to position [148, 0]
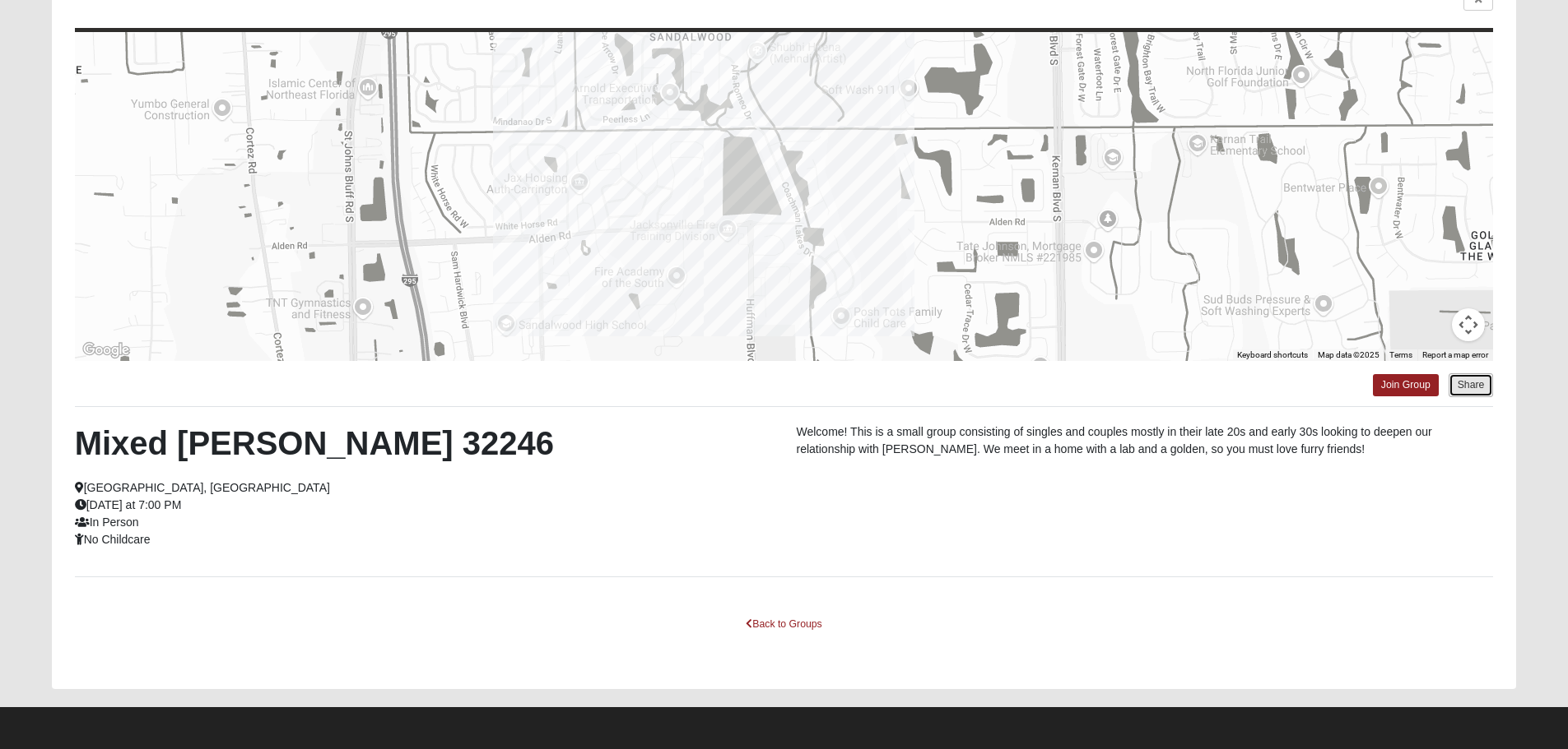
click at [1462, 384] on button "Share" at bounding box center [1471, 385] width 45 height 24
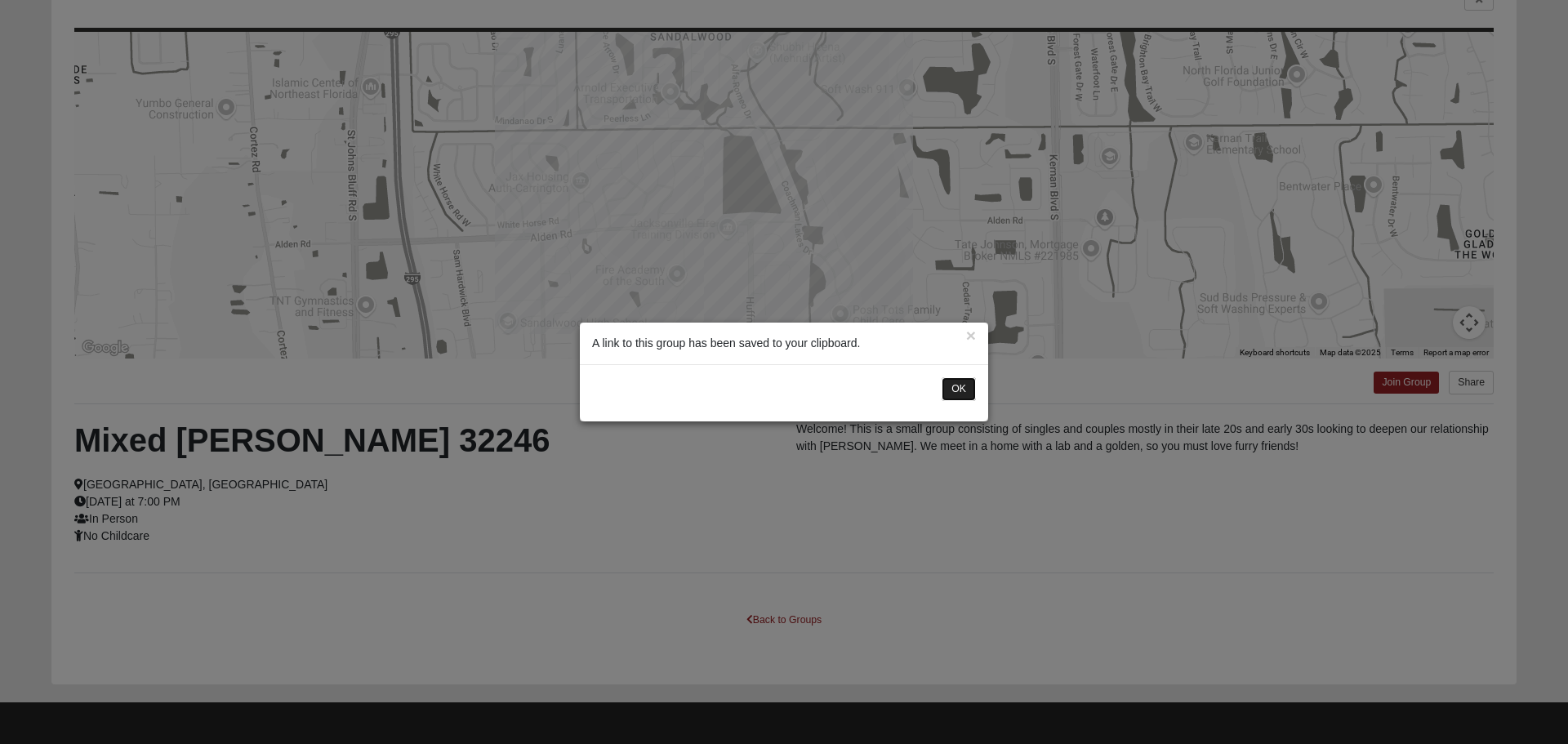
click at [950, 391] on button "OK" at bounding box center [959, 389] width 34 height 24
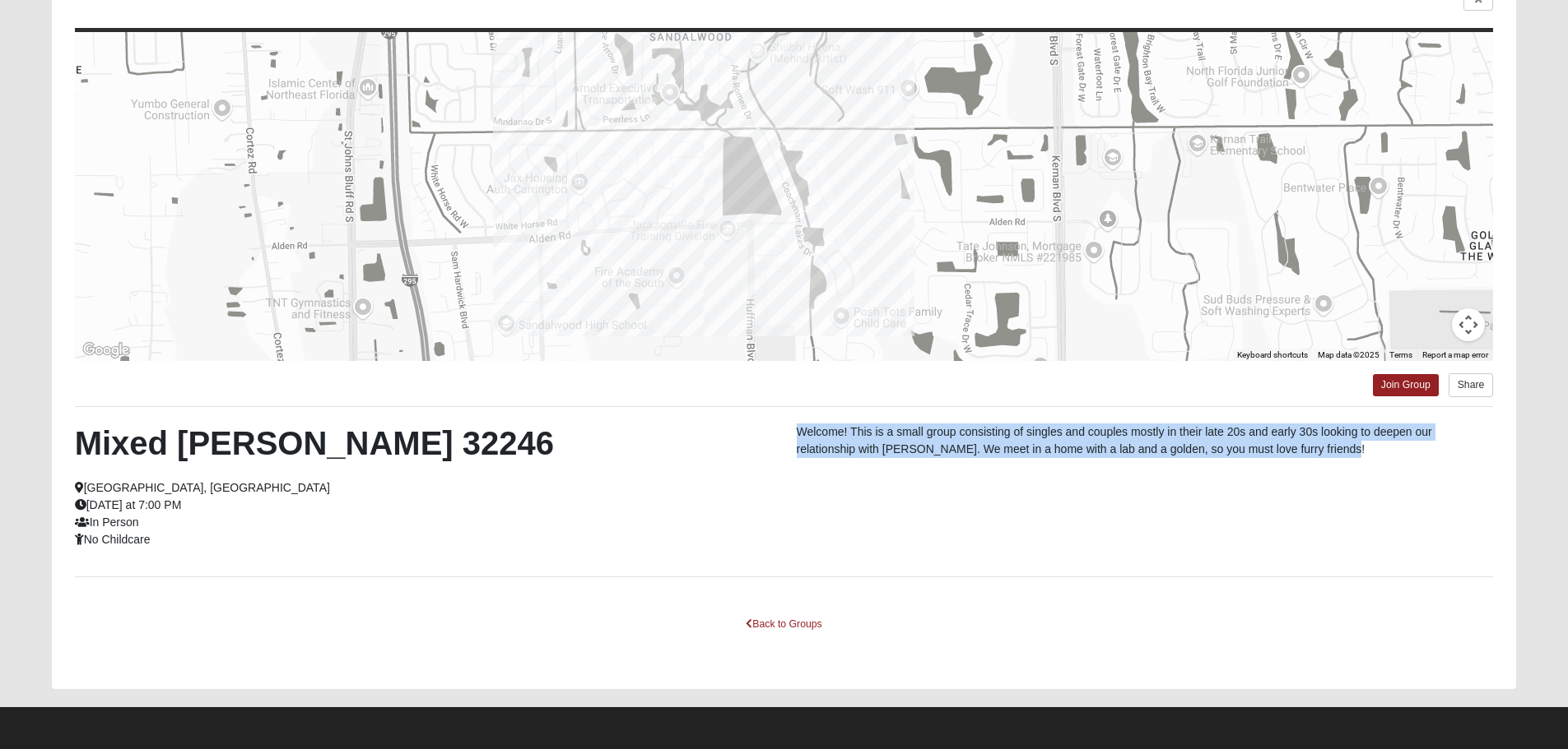
drag, startPoint x: 1361, startPoint y: 456, endPoint x: 793, endPoint y: 437, distance: 568.3
click at [793, 437] on div "Welcome! This is a small group consisting of singles and couples mostly in thei…" at bounding box center [1144, 445] width 721 height 43
copy p "Welcome! This is a small group consisting of singles and couples mostly in thei…"
click at [1063, 461] on div "Welcome! This is a small group consisting of singles and couples mostly in thei…" at bounding box center [1144, 445] width 721 height 43
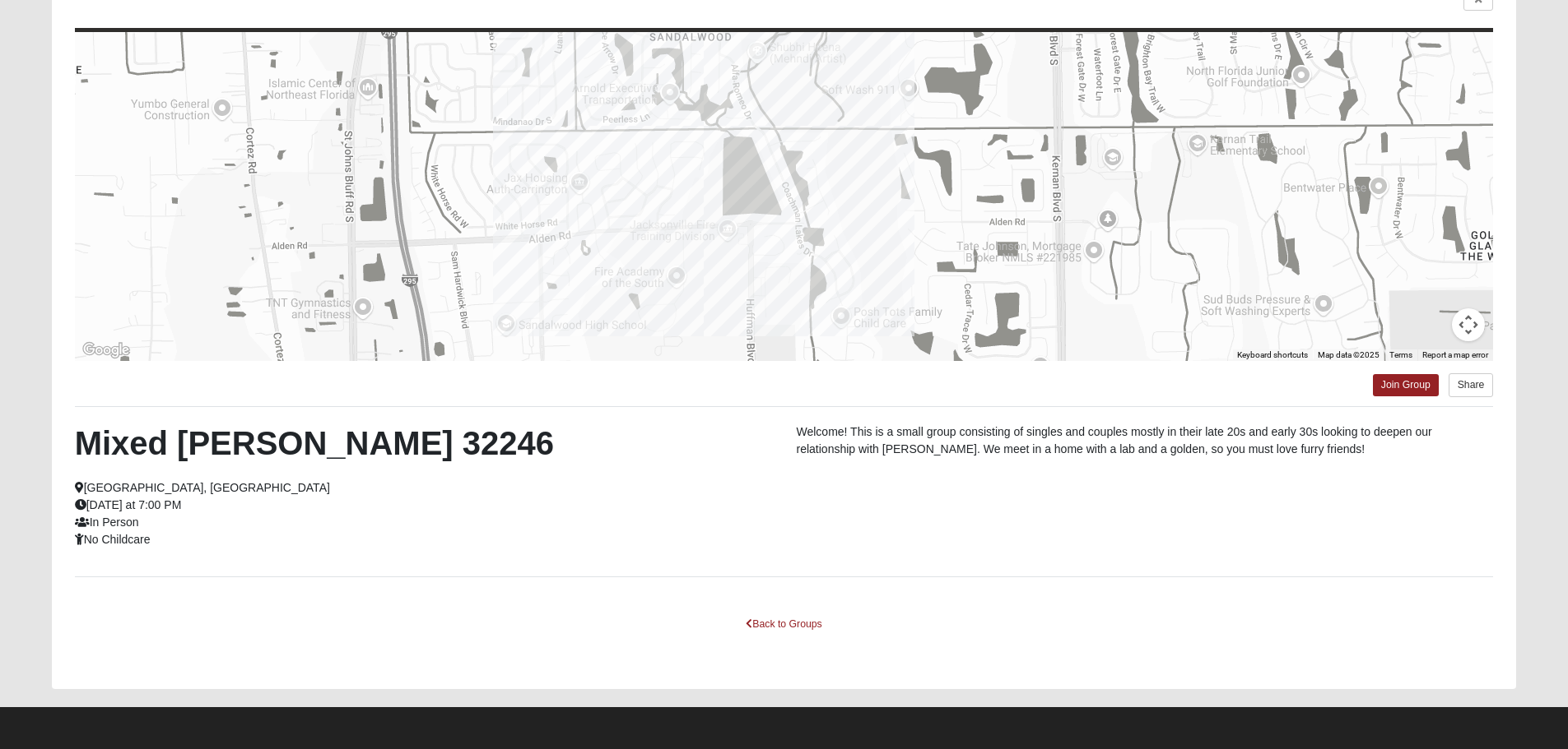
click at [316, 440] on h2 "Mixed [PERSON_NAME] 32246" at bounding box center [423, 443] width 697 height 39
copy h2 "32246"
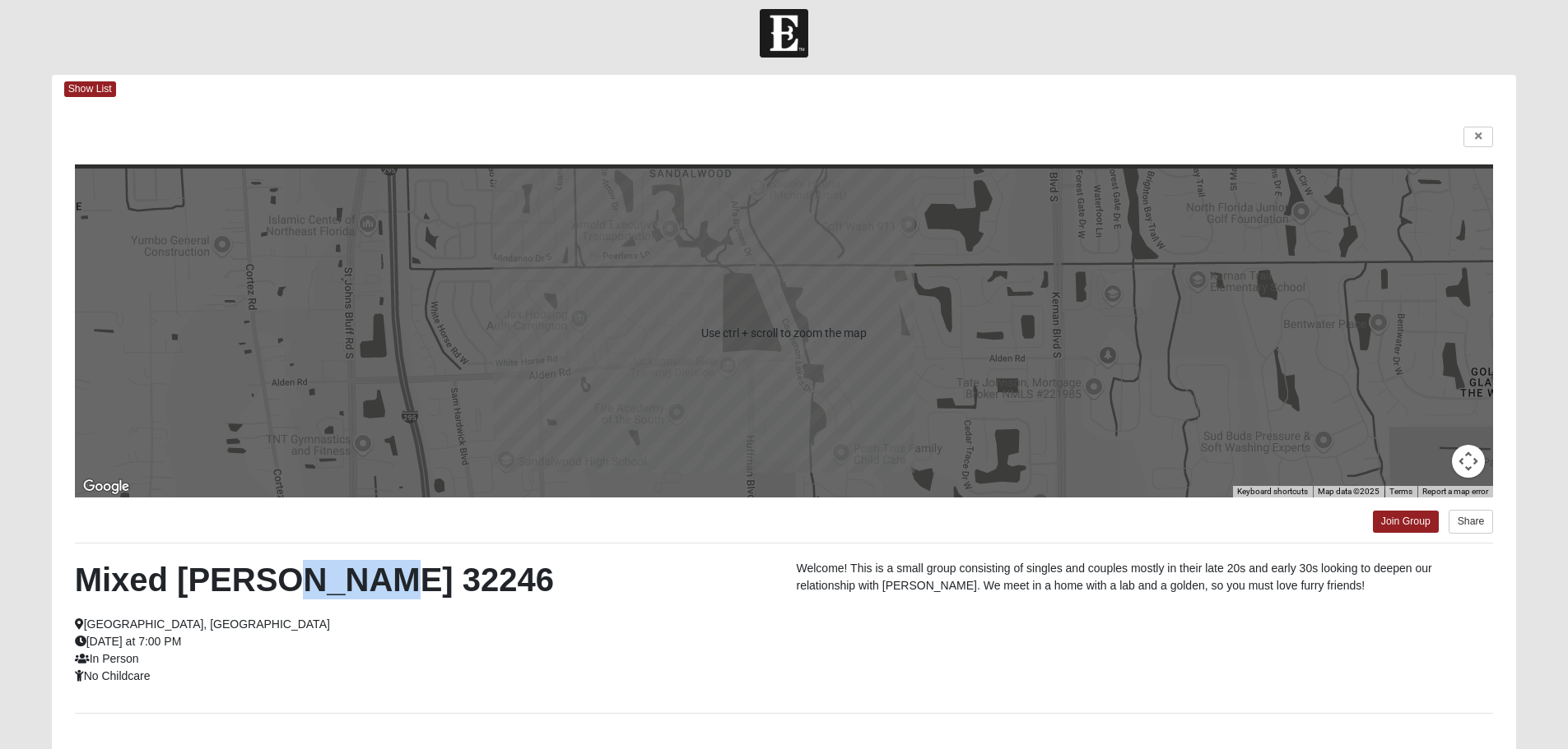
scroll to position [0, 0]
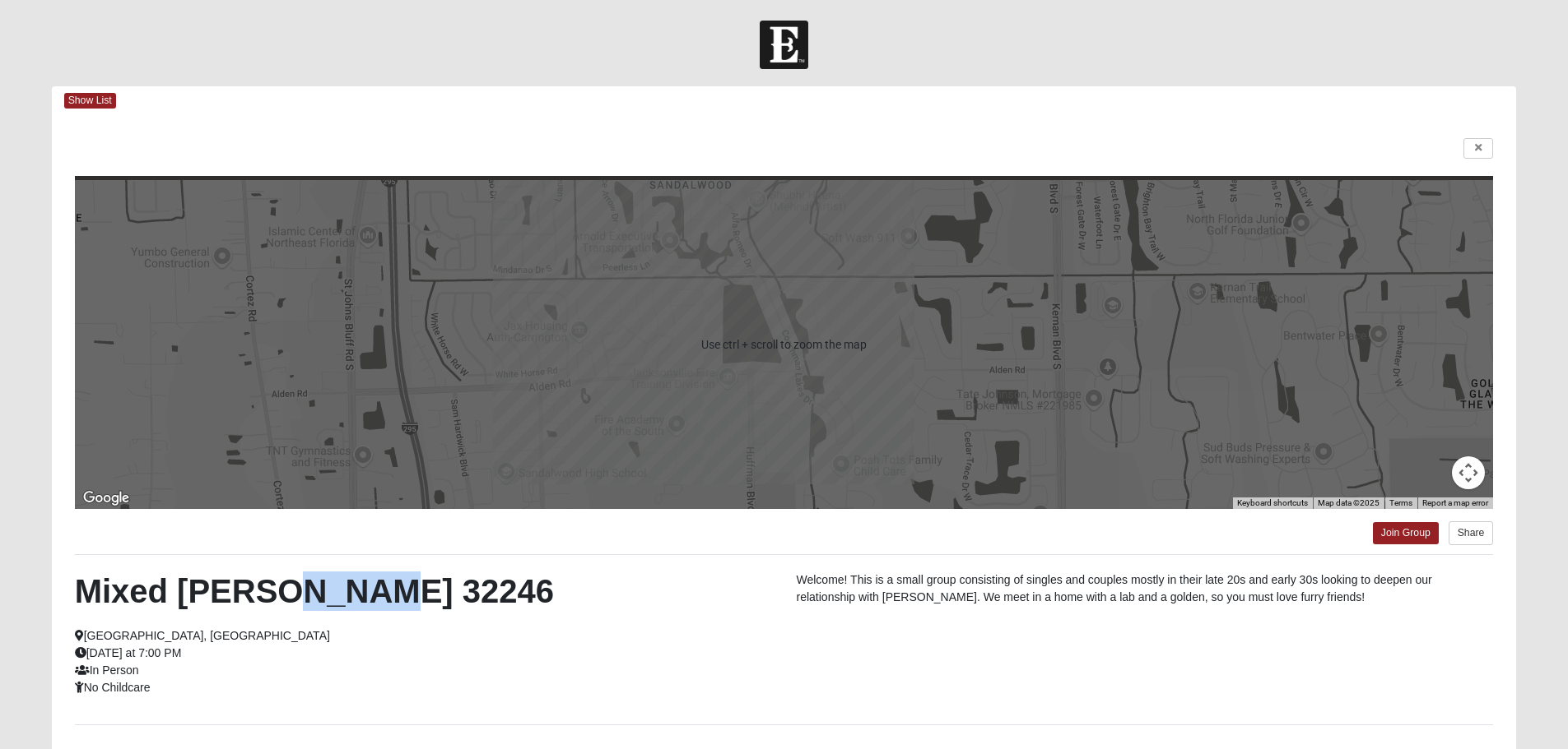
click at [1463, 475] on button "Map camera controls" at bounding box center [1467, 472] width 33 height 33
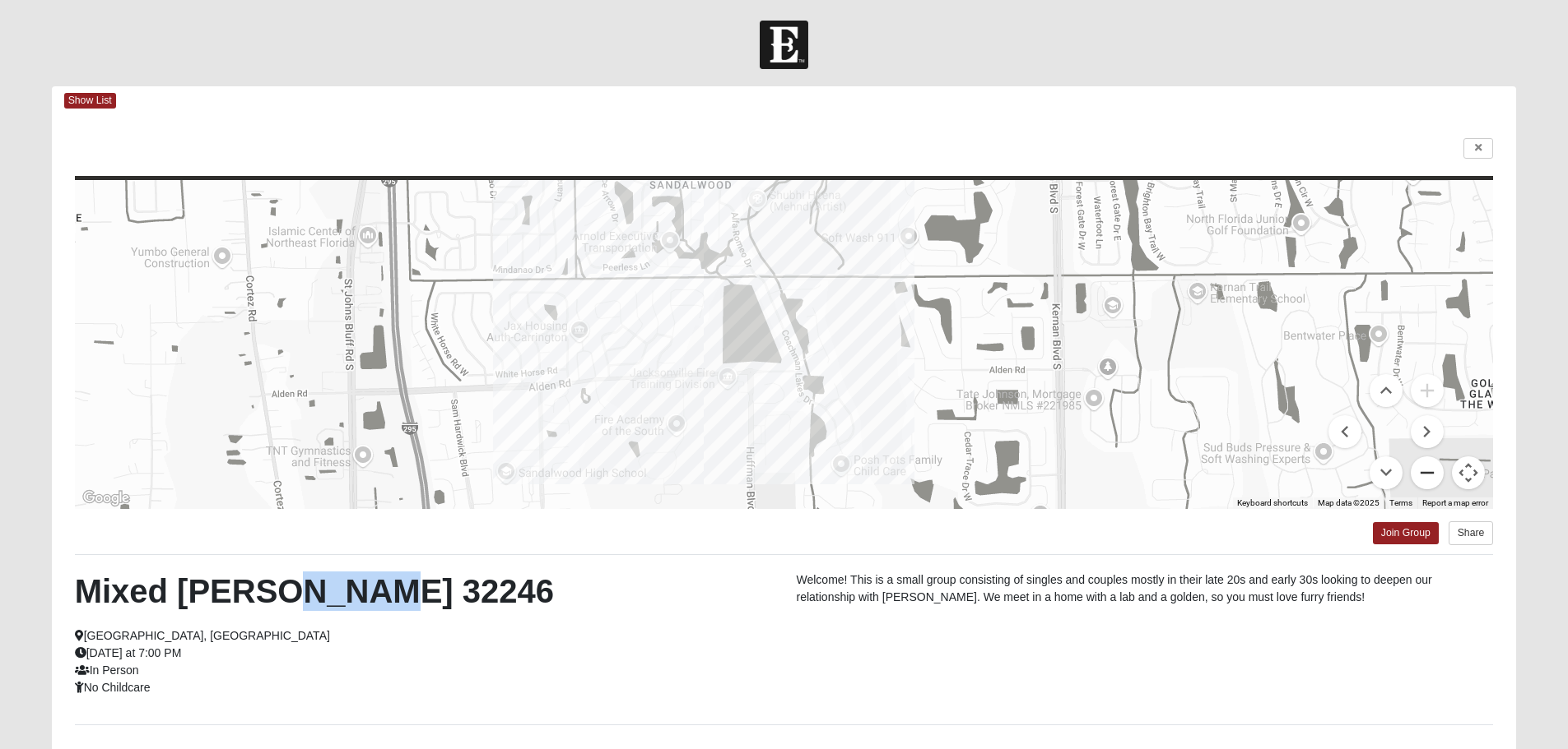
click at [1421, 466] on button "Zoom out" at bounding box center [1426, 472] width 33 height 33
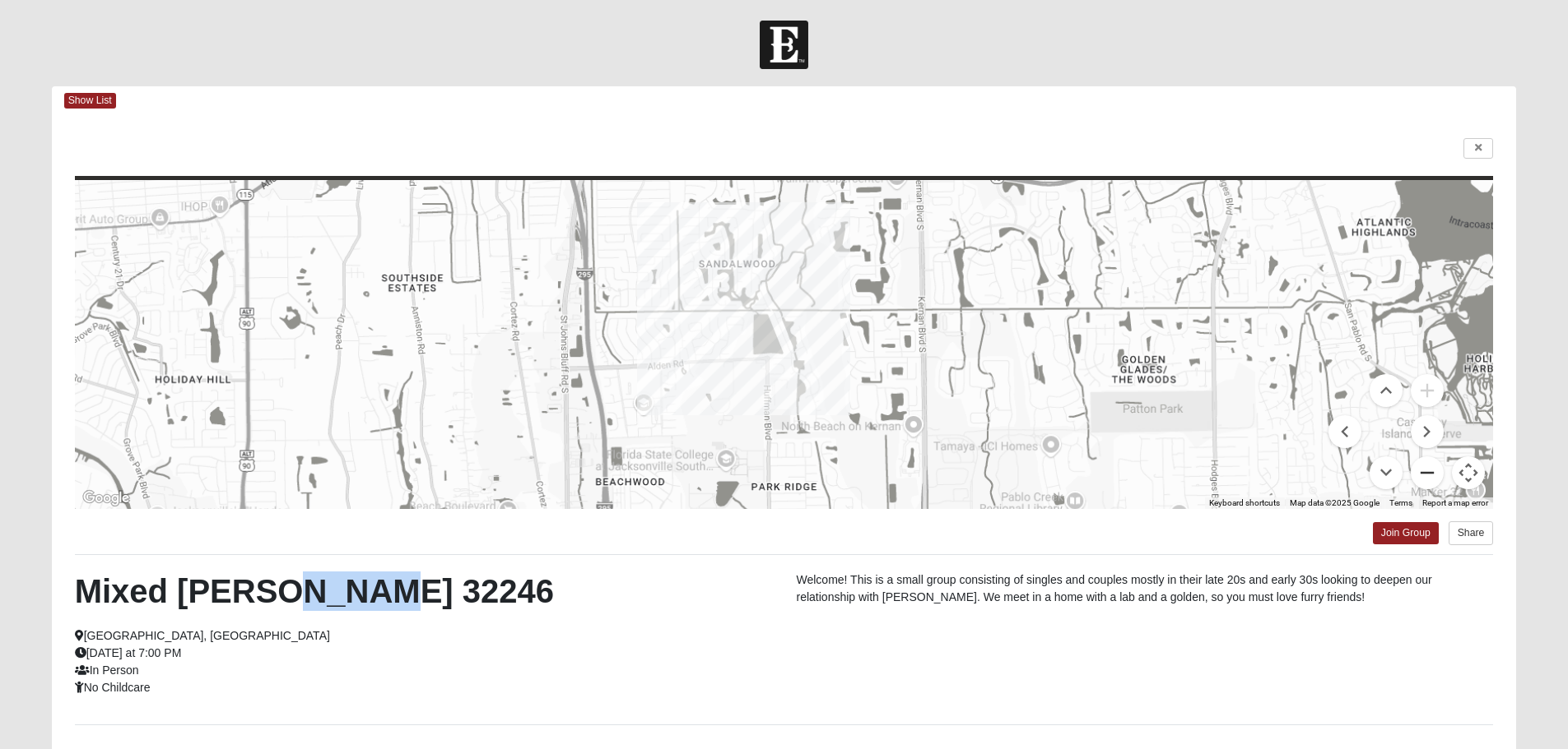
click at [1421, 466] on button "Zoom out" at bounding box center [1426, 472] width 33 height 33
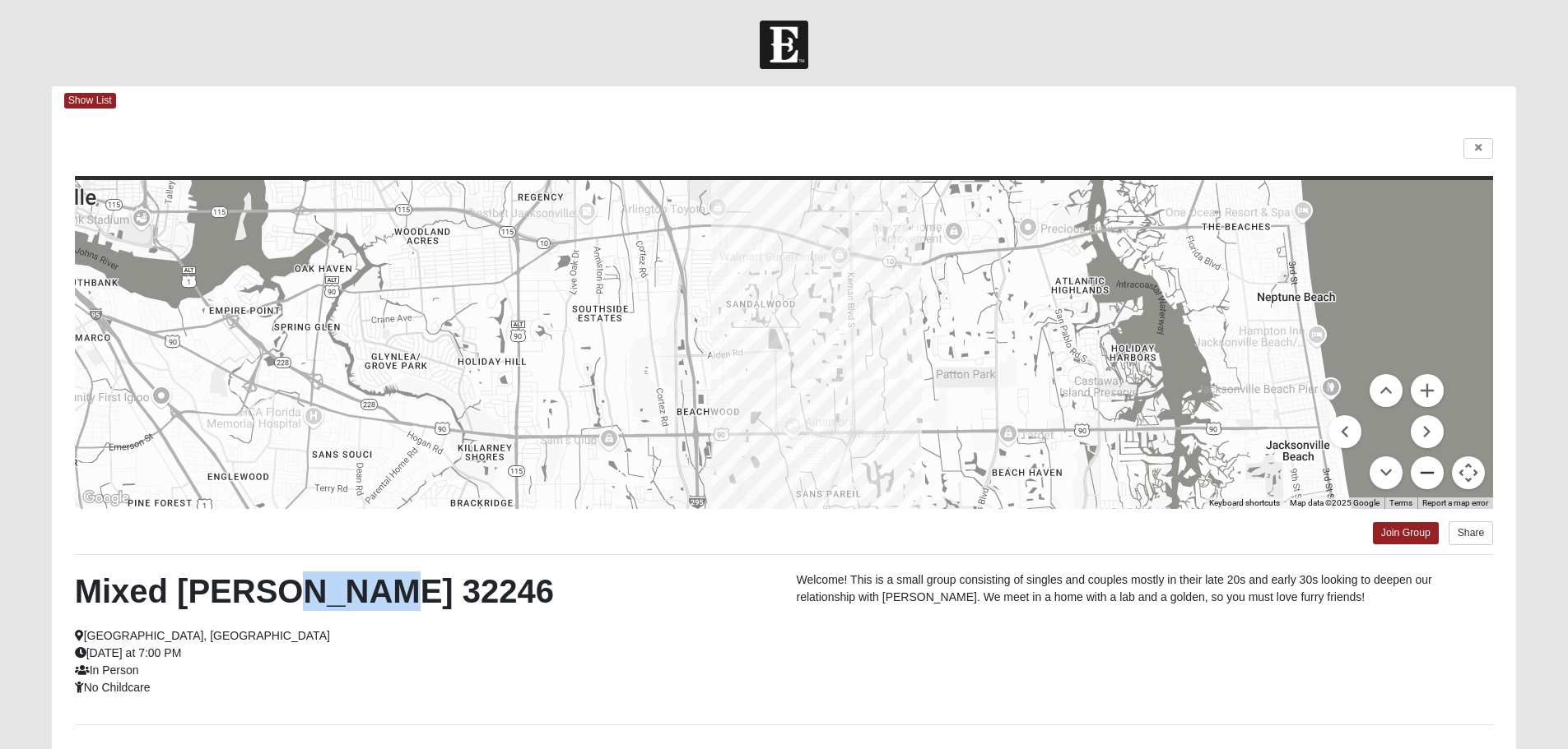
click at [1428, 473] on button "Zoom out" at bounding box center [1426, 472] width 33 height 33
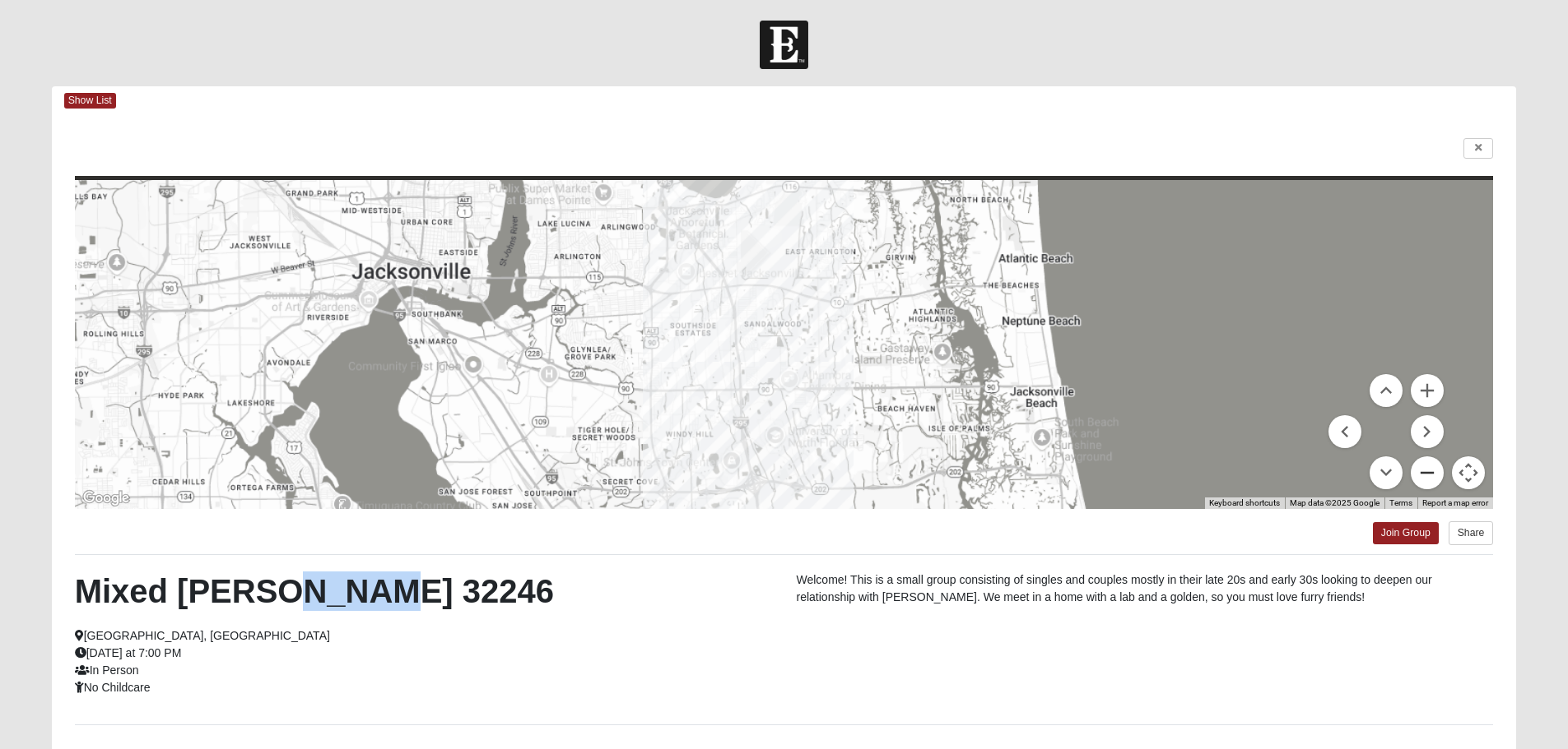
click at [1428, 473] on button "Zoom out" at bounding box center [1426, 472] width 33 height 33
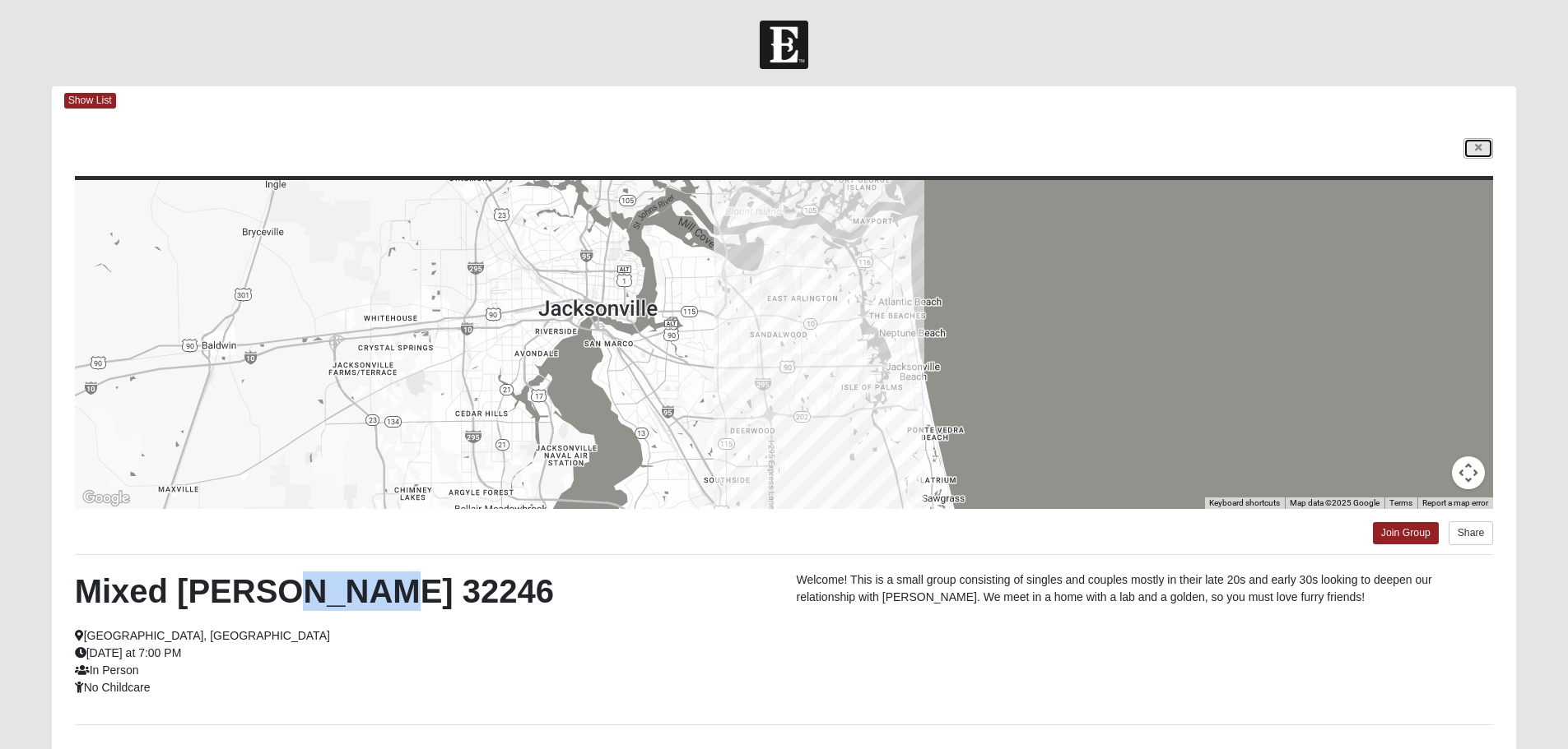
click at [1486, 151] on link at bounding box center [1478, 148] width 30 height 21
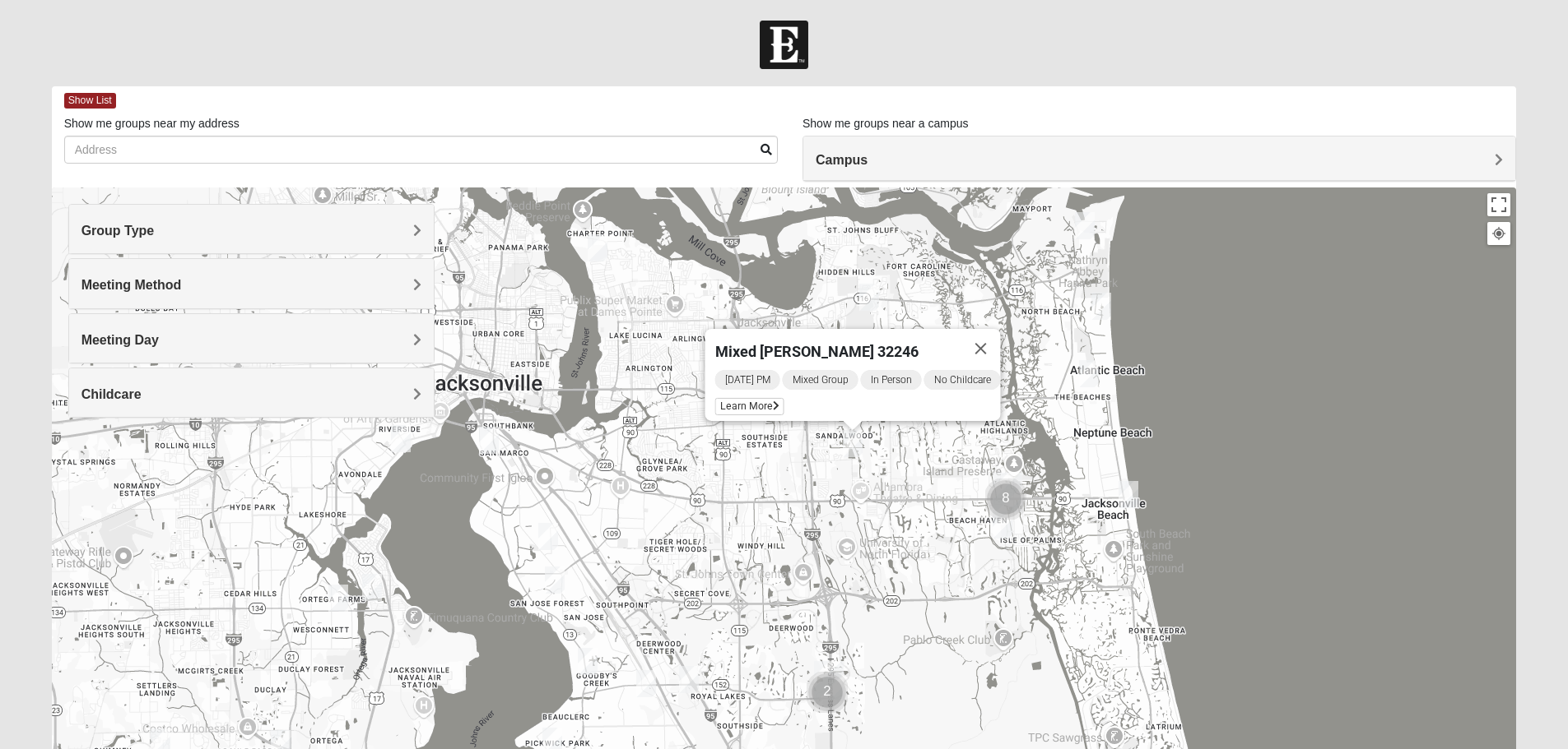
click at [929, 487] on div "Mixed Davis 32246 Tuesday PM Mixed Group In Person No Childcare Learn More" at bounding box center [784, 516] width 1464 height 658
click at [1010, 497] on img "Cluster of 8 groups" at bounding box center [1005, 499] width 41 height 41
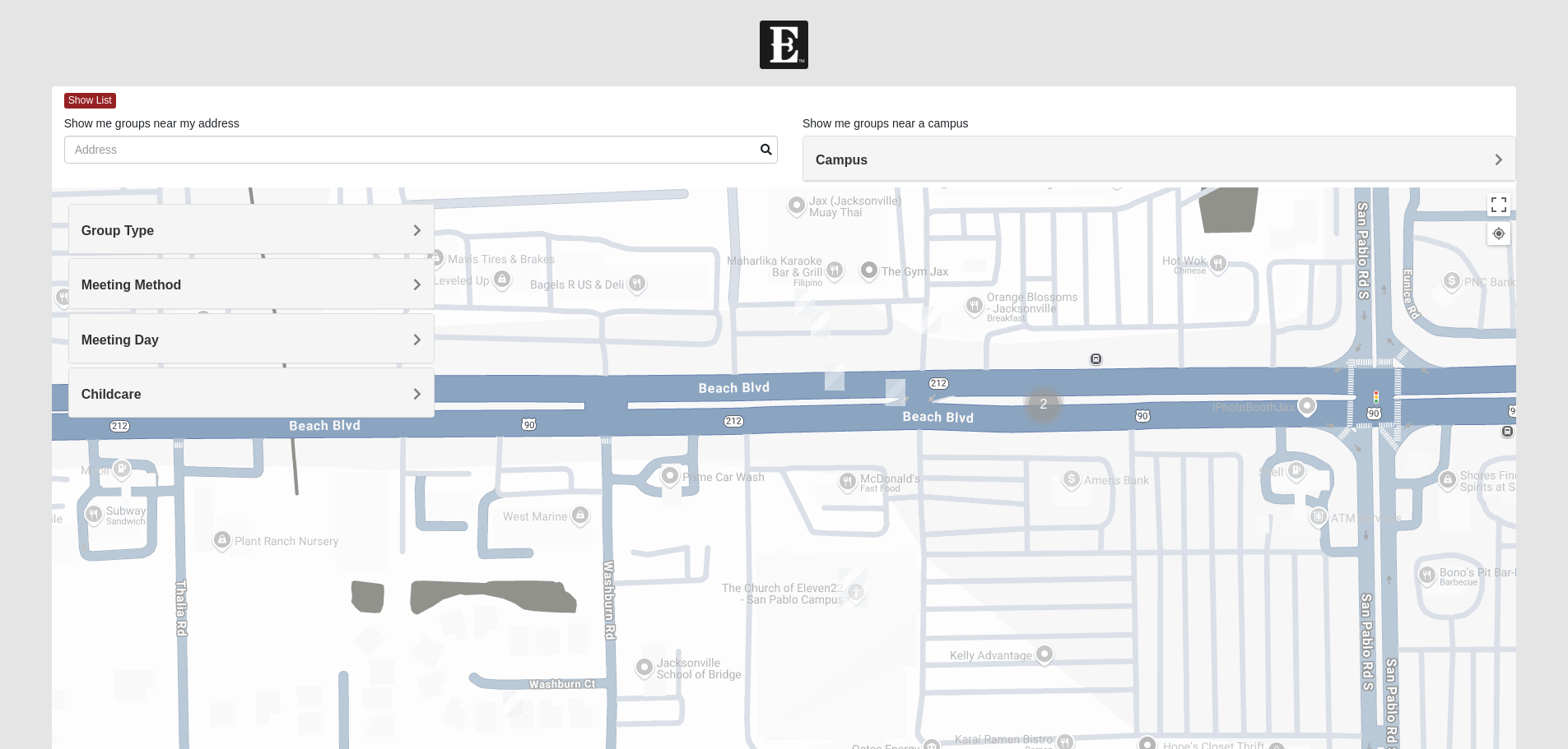
click at [888, 394] on img "On Campus Mixed Stewart 32250" at bounding box center [895, 392] width 20 height 27
click at [804, 350] on icon at bounding box center [799, 354] width 7 height 10
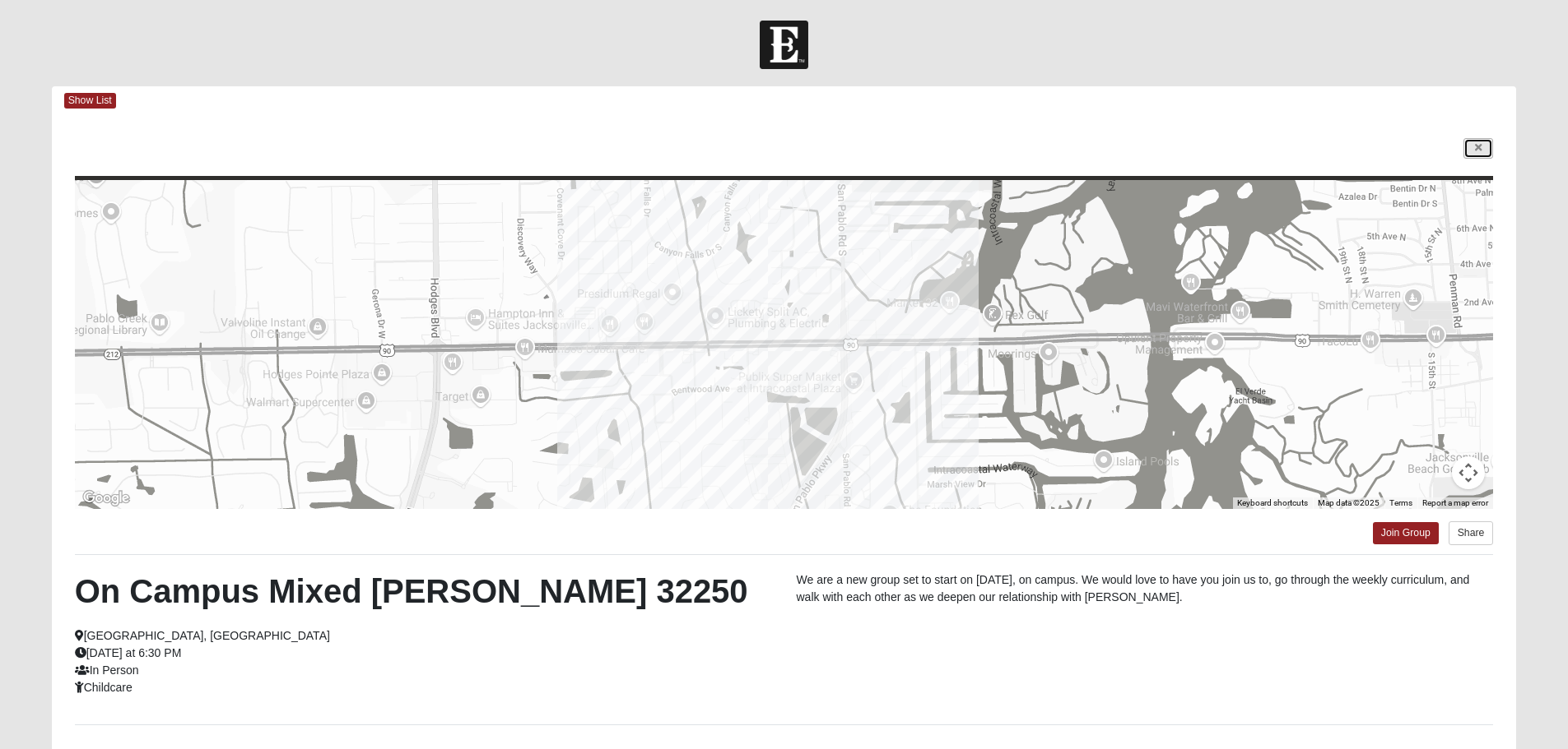
click at [1477, 144] on icon at bounding box center [1477, 147] width 7 height 10
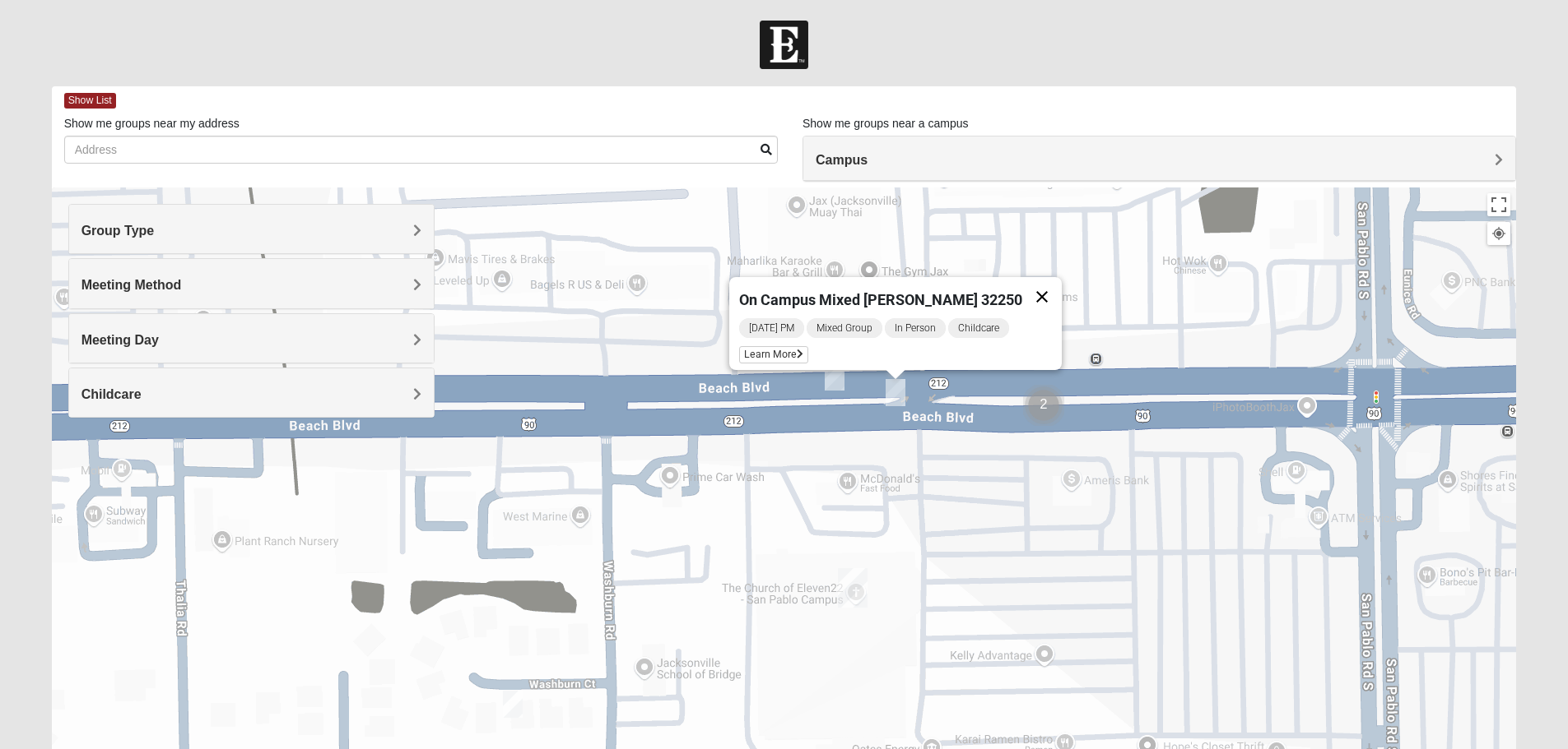
click at [1028, 278] on button "Close" at bounding box center [1042, 297] width 39 height 39
click at [840, 380] on img "On Campus Mixed Long 32250" at bounding box center [833, 377] width 20 height 27
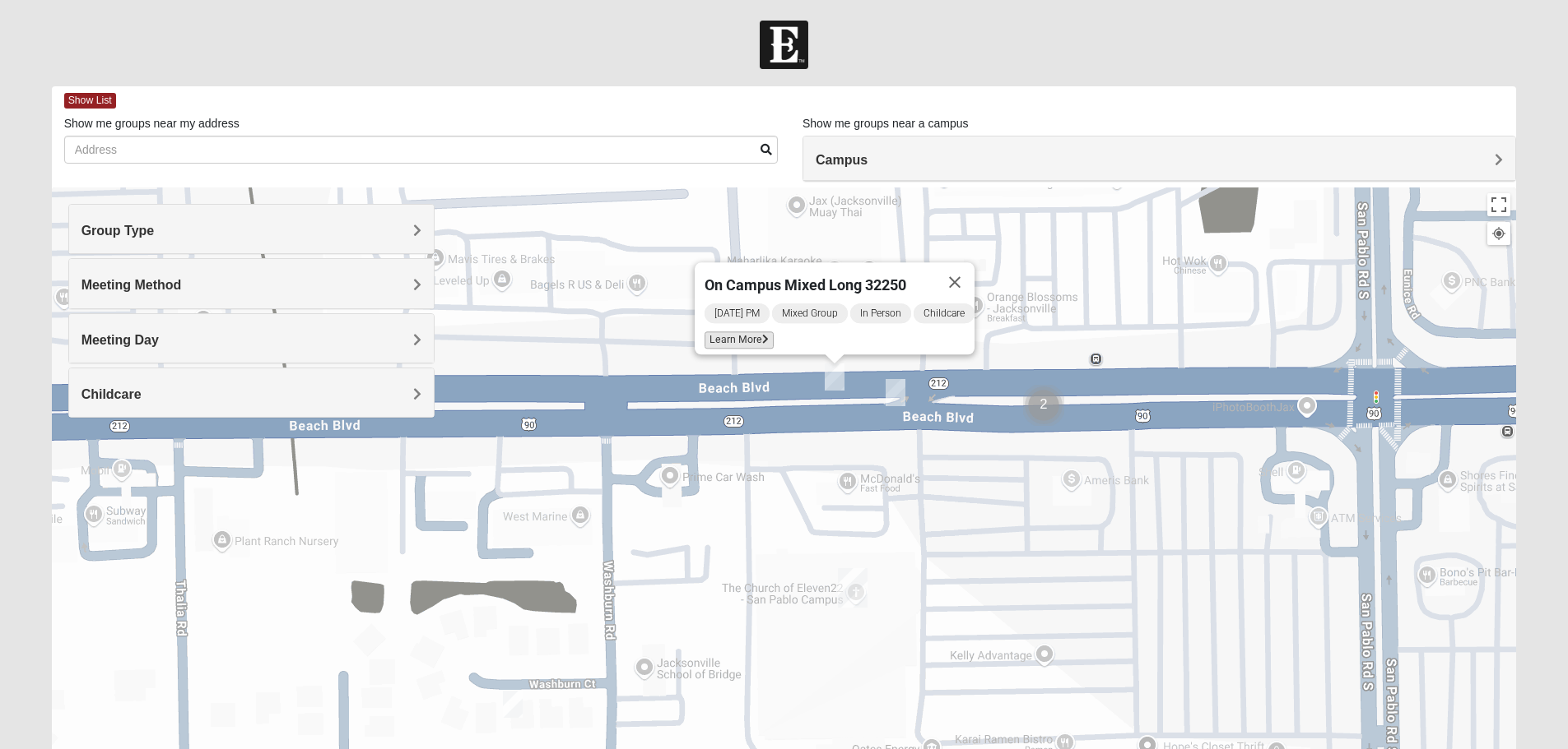
click at [741, 333] on span "Learn More" at bounding box center [739, 340] width 69 height 18
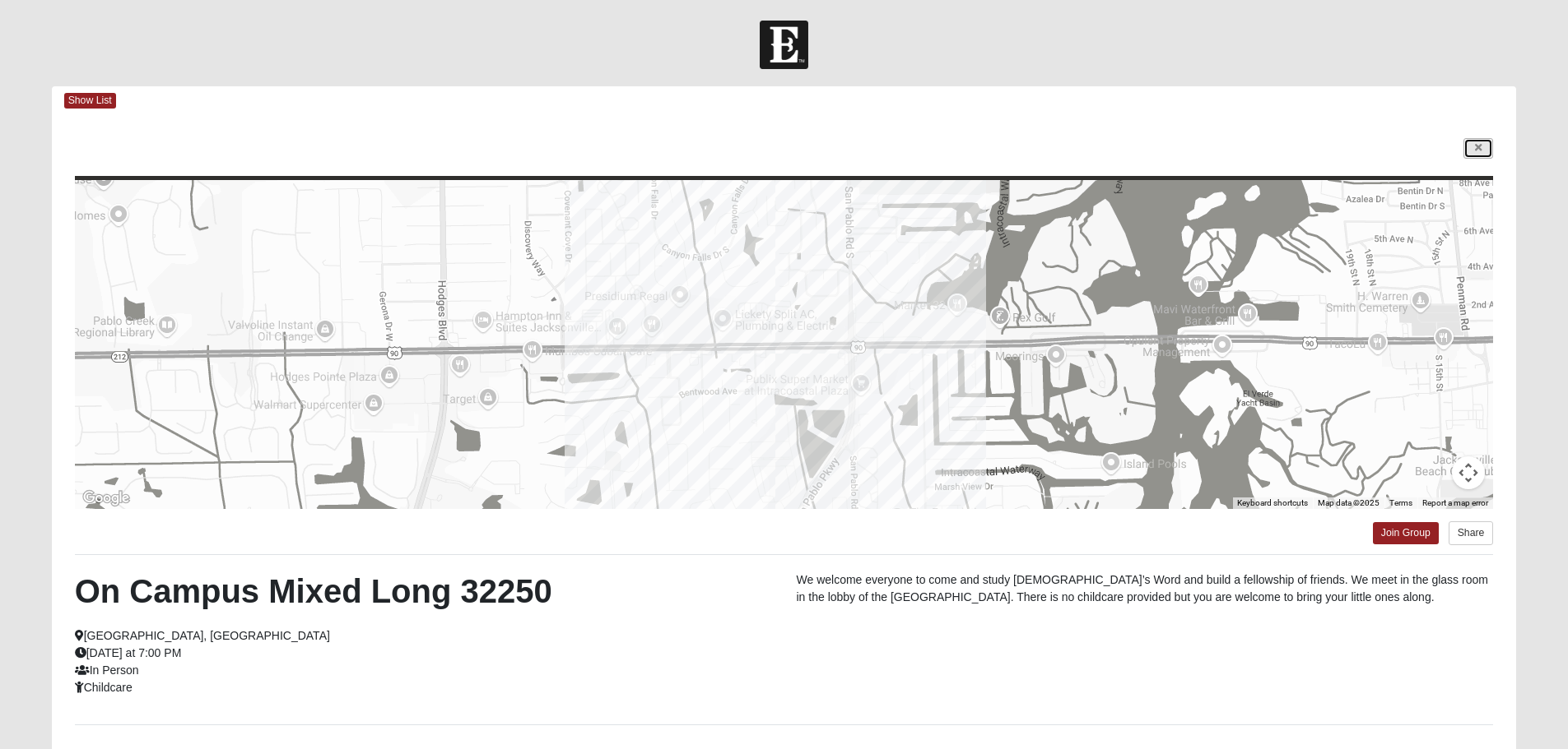
click at [1483, 141] on link at bounding box center [1478, 148] width 30 height 21
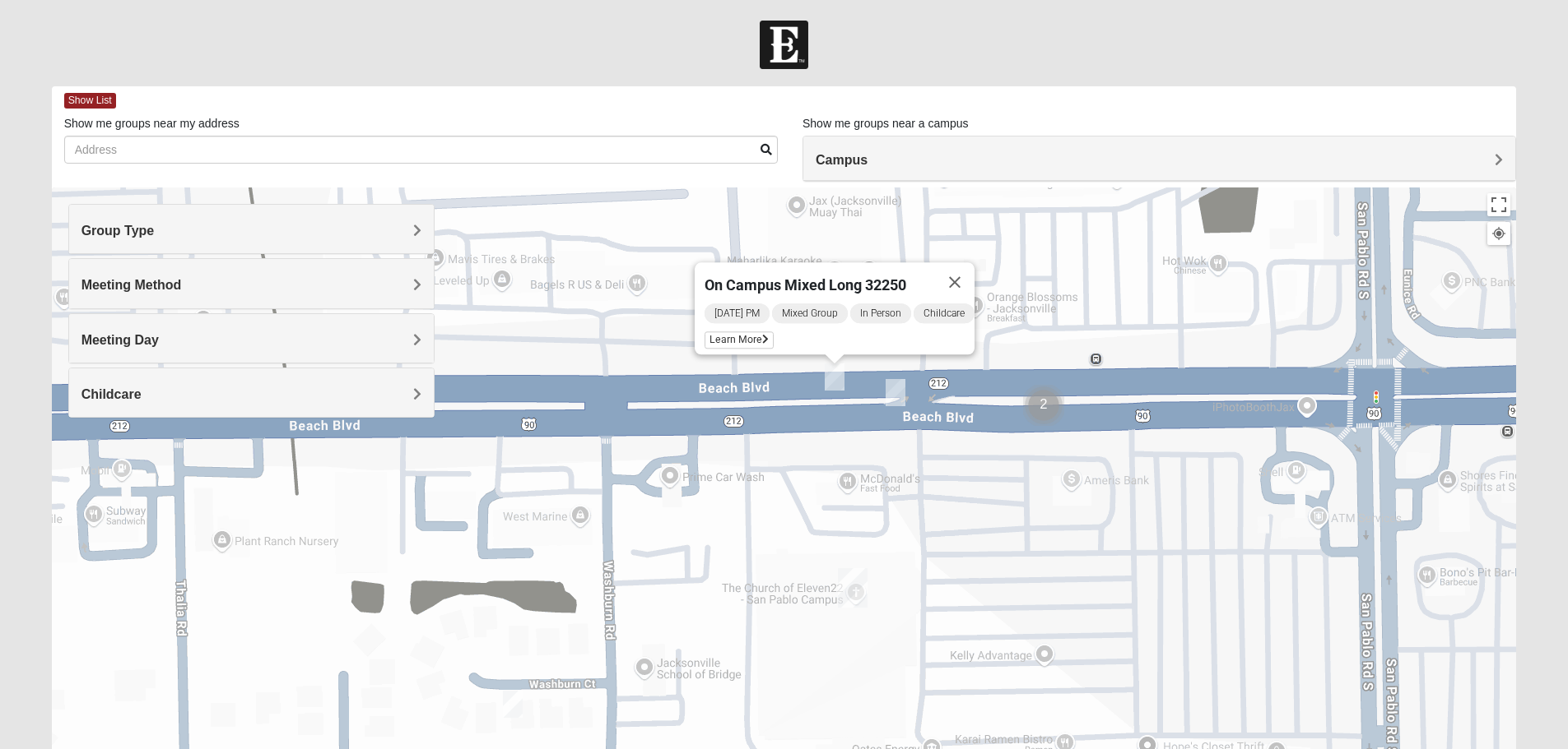
click at [809, 505] on div "On Campus Mixed Long 32250 Monday PM Mixed Group In Person Childcare Learn More" at bounding box center [784, 516] width 1464 height 658
click at [964, 262] on button "Close" at bounding box center [955, 282] width 39 height 39
click at [827, 330] on img "On Campus Mixed Vito 32233" at bounding box center [819, 324] width 20 height 27
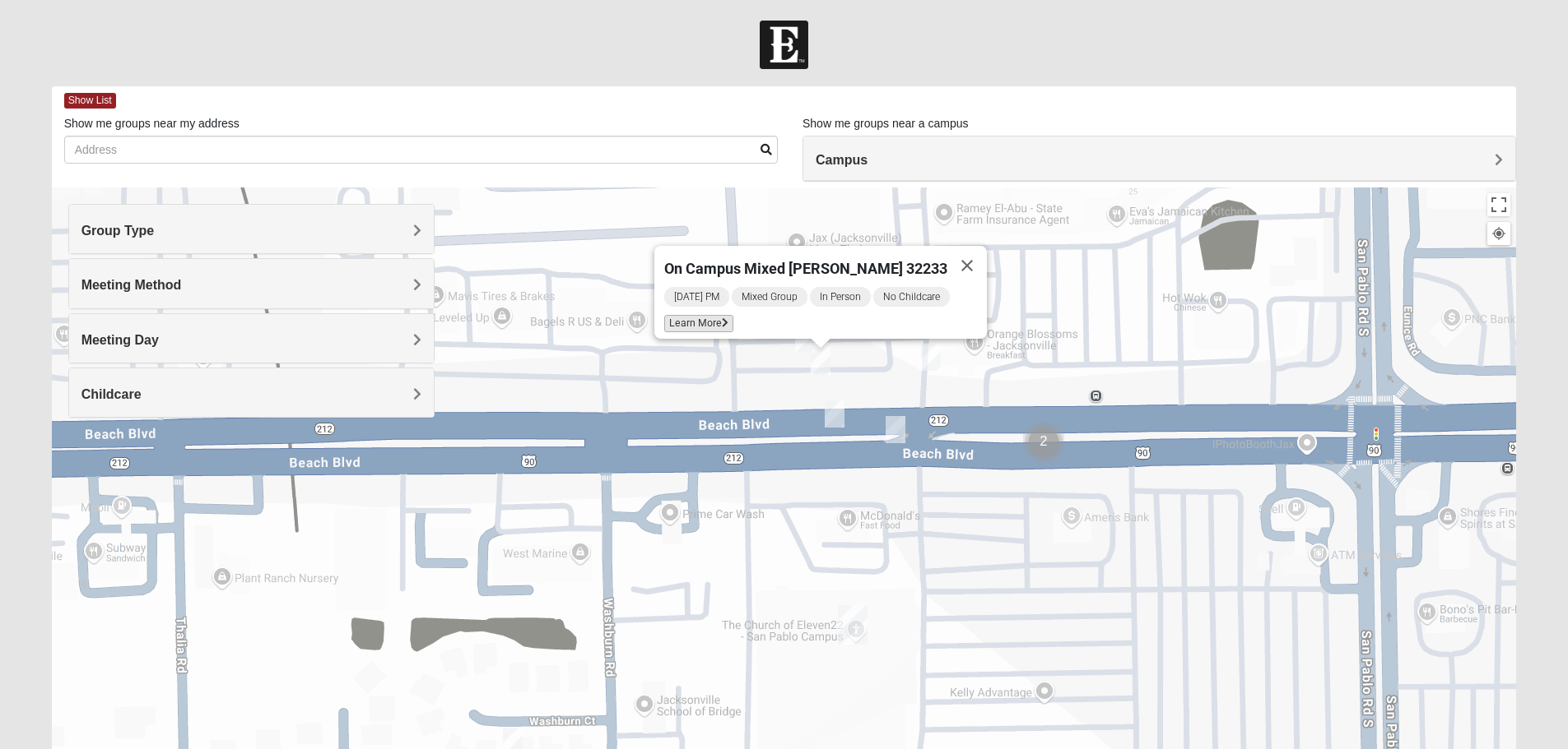
click at [702, 322] on span "Learn More" at bounding box center [699, 324] width 69 height 18
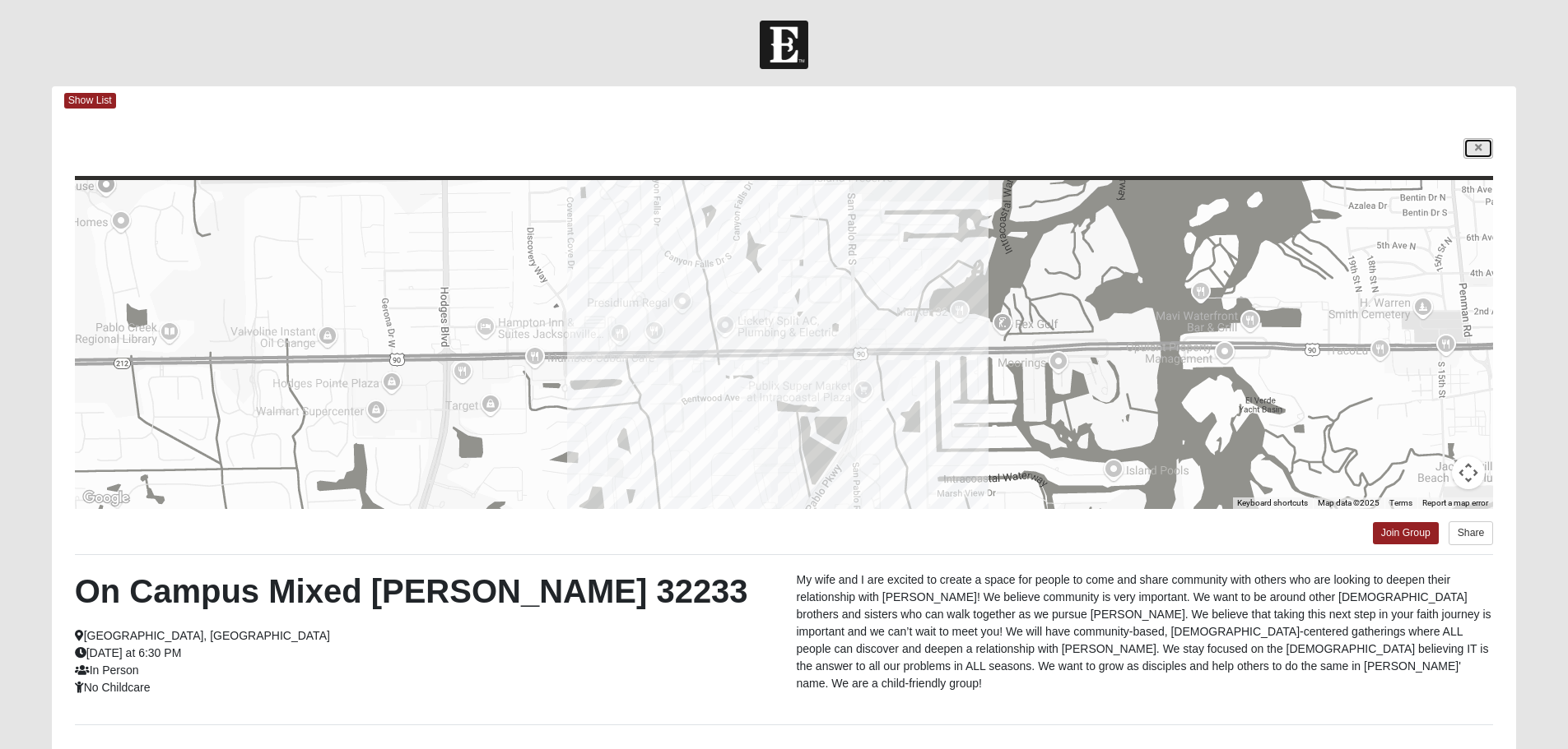
click at [1475, 151] on icon at bounding box center [1477, 147] width 7 height 10
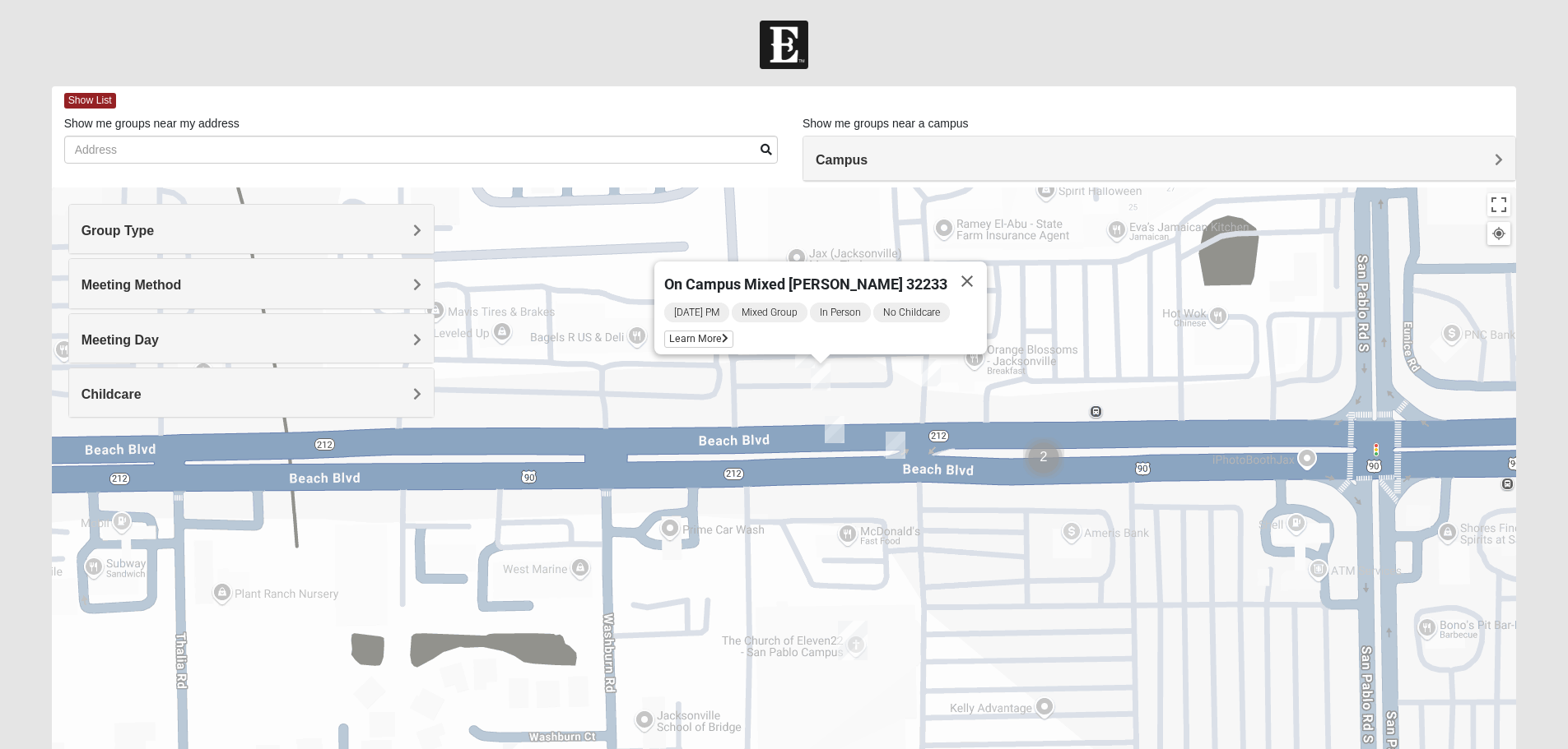
drag, startPoint x: 882, startPoint y: 374, endPoint x: 889, endPoint y: 408, distance: 34.7
click at [887, 407] on div "On Campus Mixed Vito 32233 Tuesday PM Mixed Group In Person No Childcare Learn …" at bounding box center [784, 516] width 1464 height 658
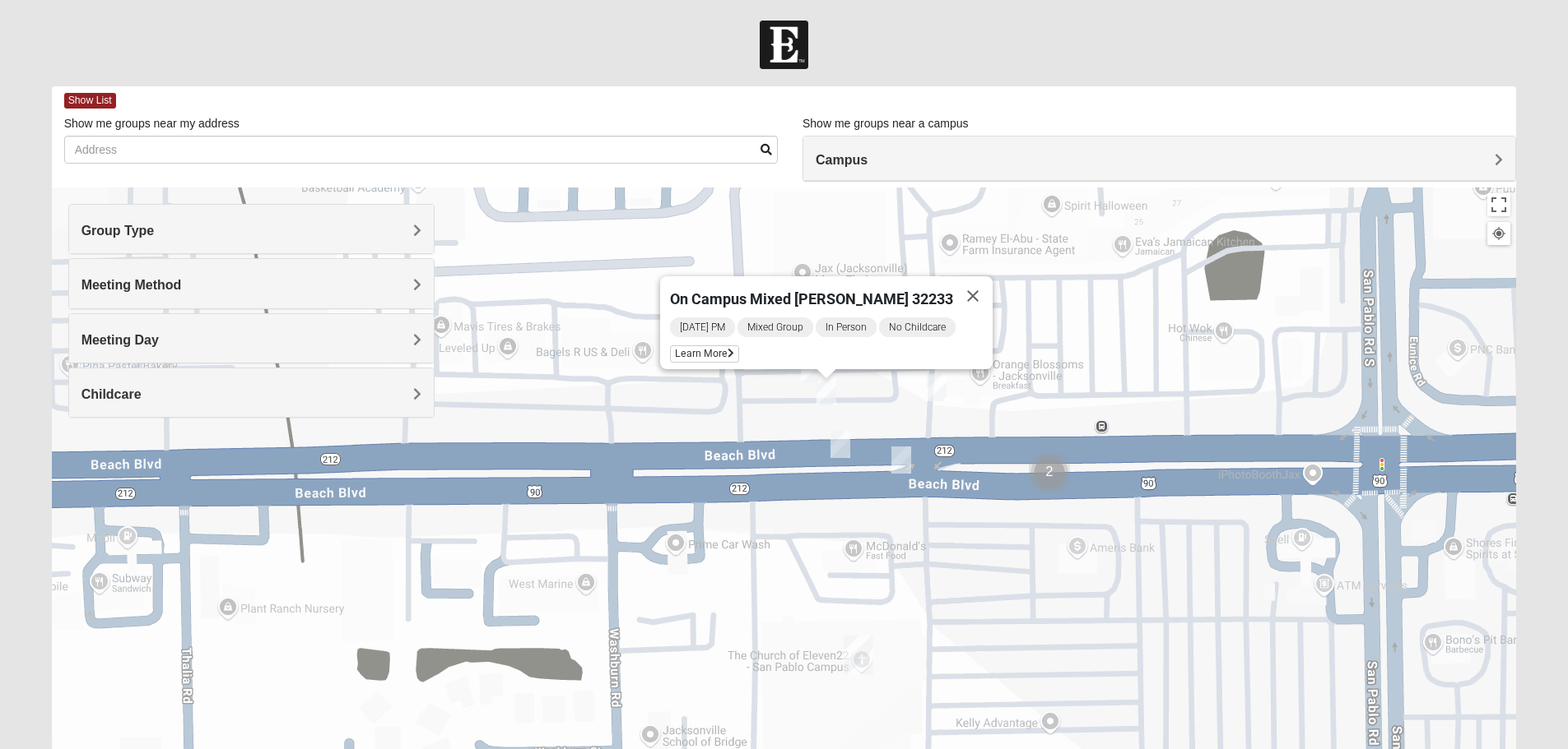
click at [938, 389] on img "On Campus Mixed Salas 32250" at bounding box center [936, 387] width 20 height 27
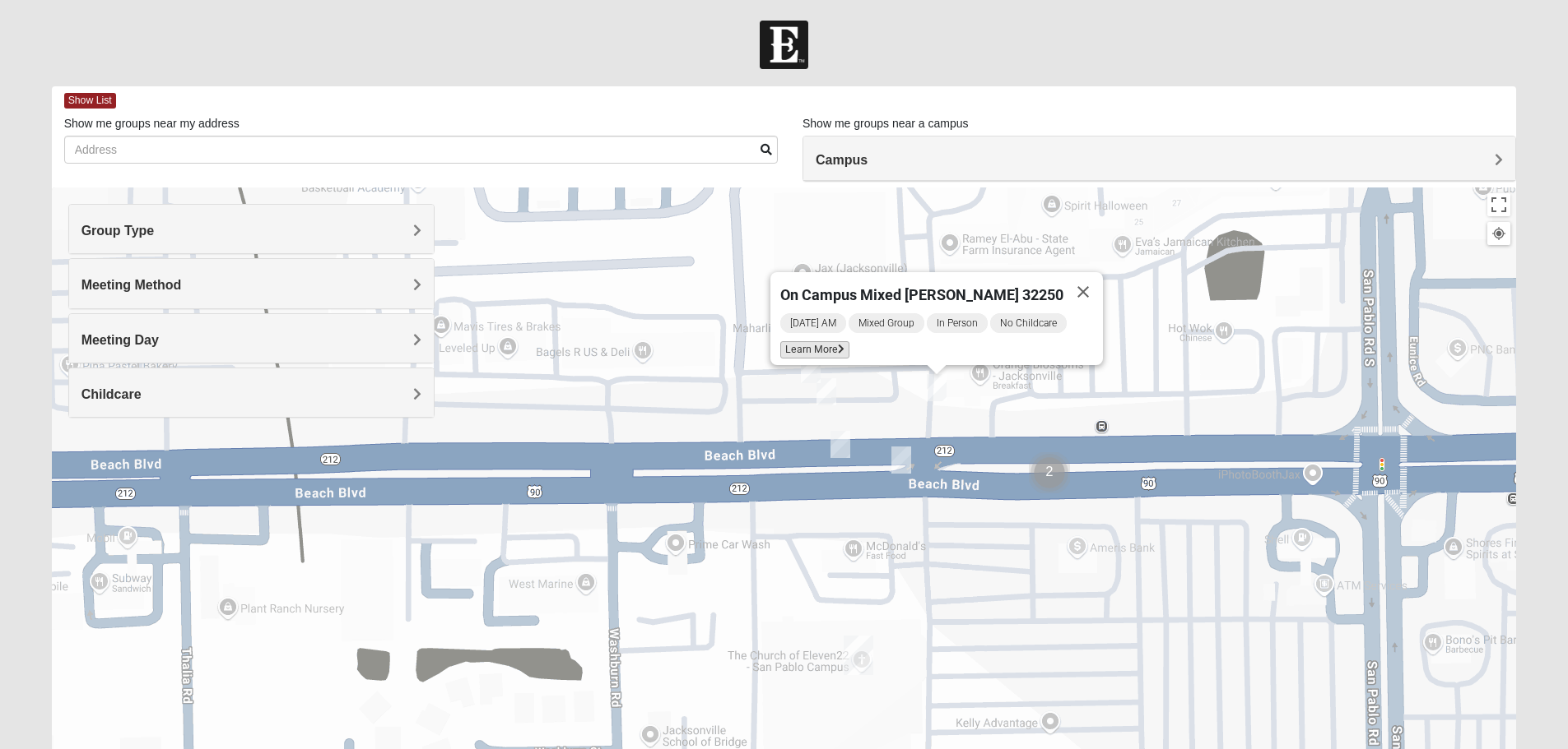
click at [836, 343] on span "Learn More" at bounding box center [815, 350] width 69 height 18
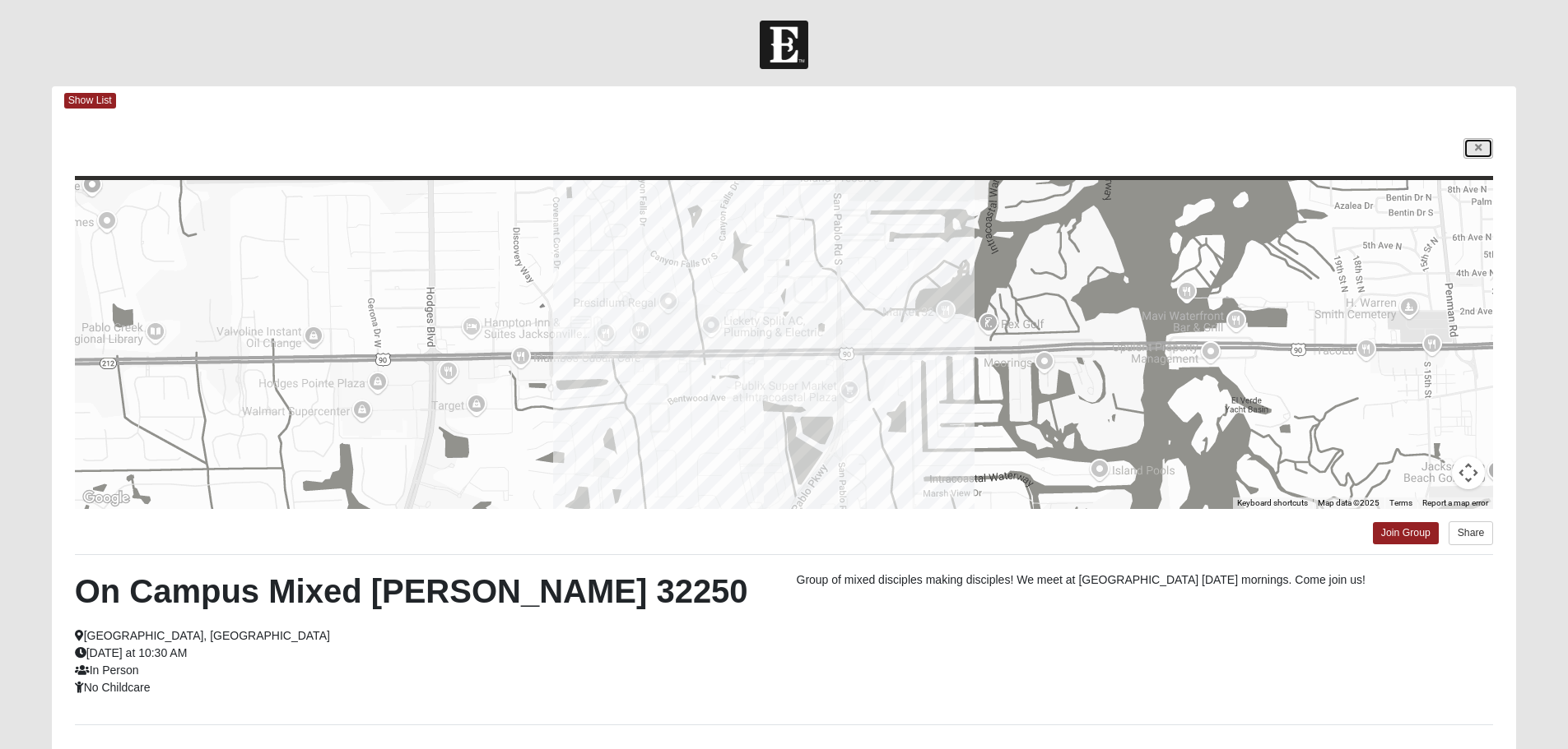
click at [1483, 153] on link at bounding box center [1478, 148] width 30 height 21
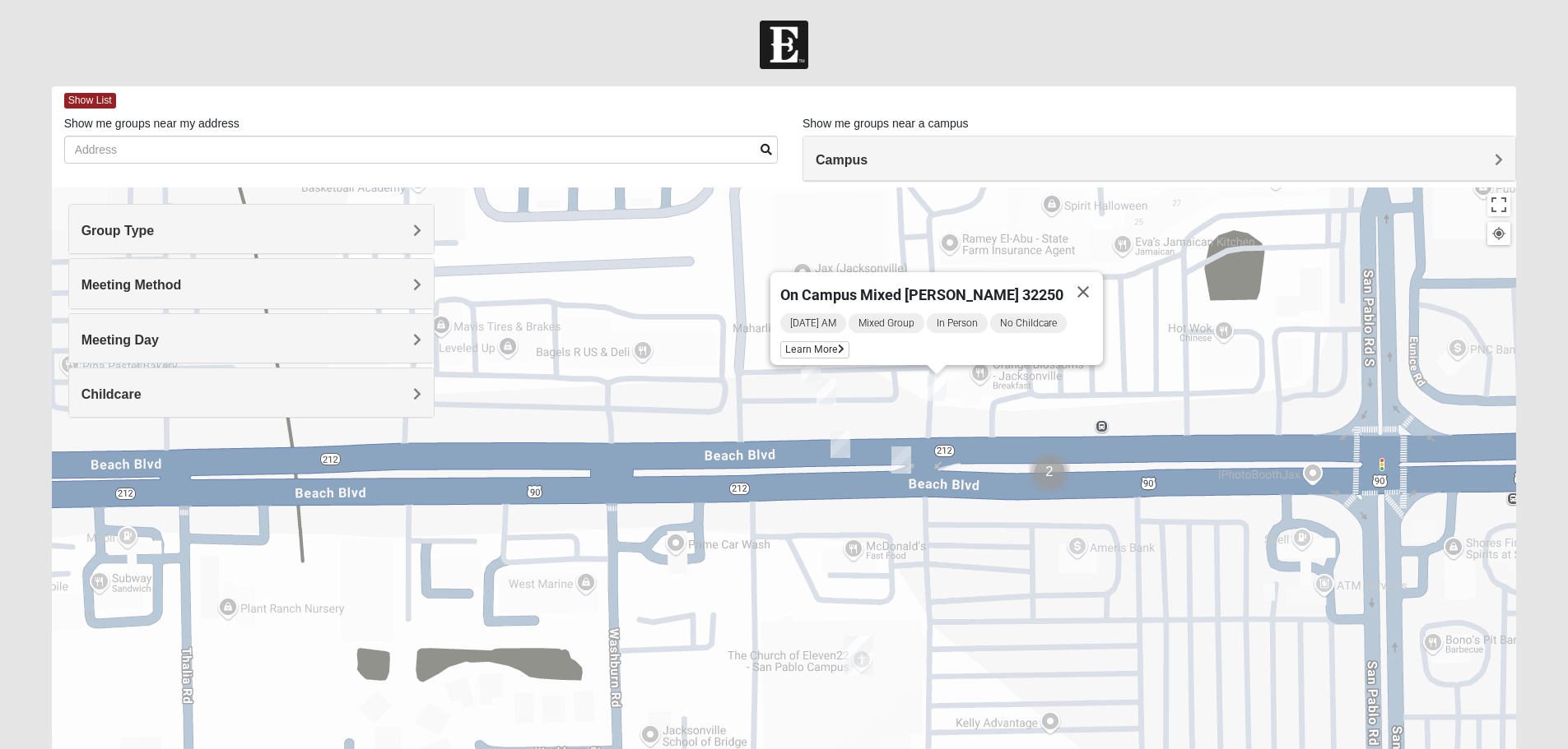
click at [809, 376] on img "On Campus Mixed Smith 32250" at bounding box center [810, 369] width 20 height 27
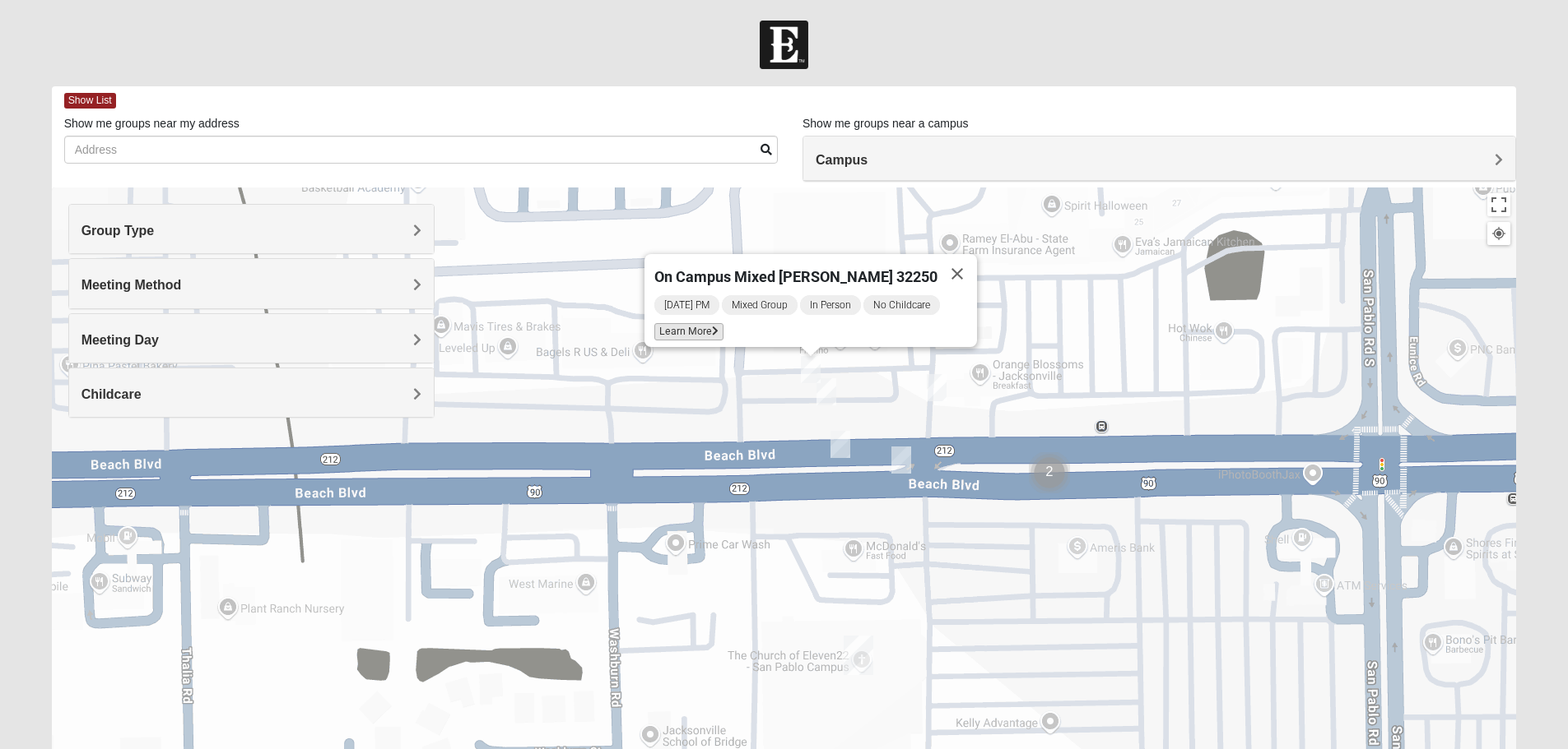
click at [715, 330] on span "Learn More" at bounding box center [689, 332] width 69 height 18
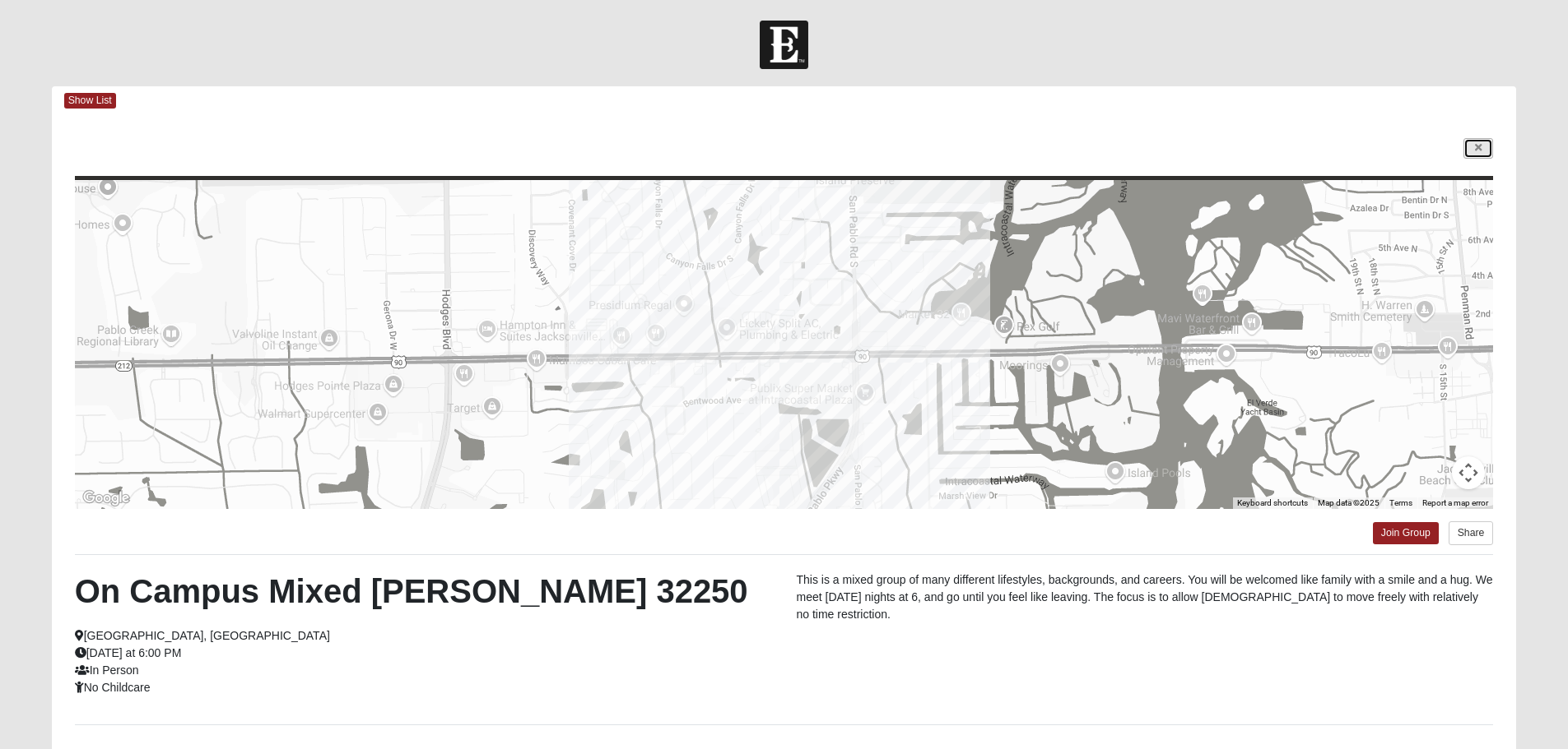
click at [1475, 145] on icon at bounding box center [1477, 147] width 7 height 10
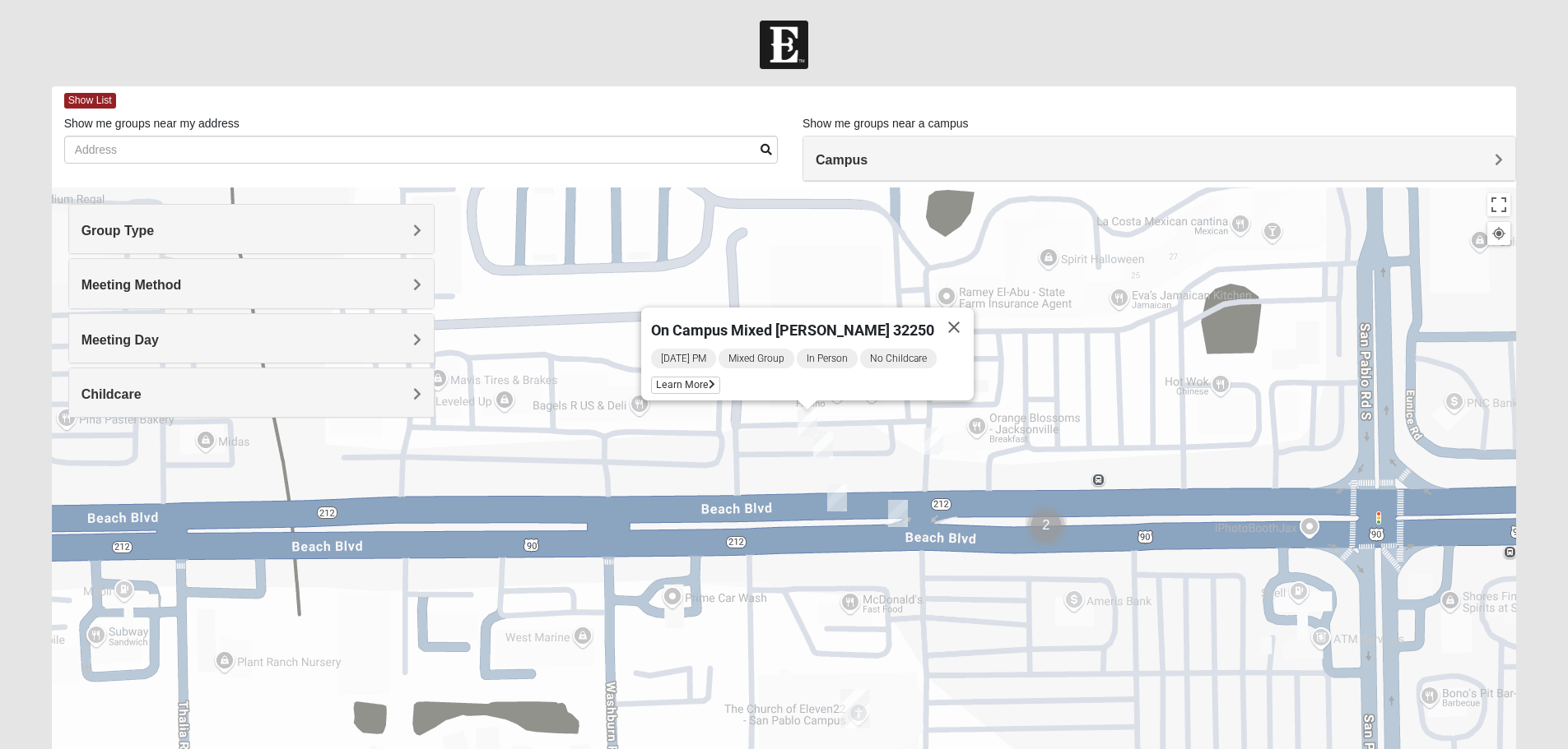
drag, startPoint x: 1057, startPoint y: 362, endPoint x: 1054, endPoint y: 430, distance: 68.1
click at [1054, 430] on div "On Campus Mixed Smith 32250 Friday PM Mixed Group In Person No Childcare Learn …" at bounding box center [784, 516] width 1464 height 658
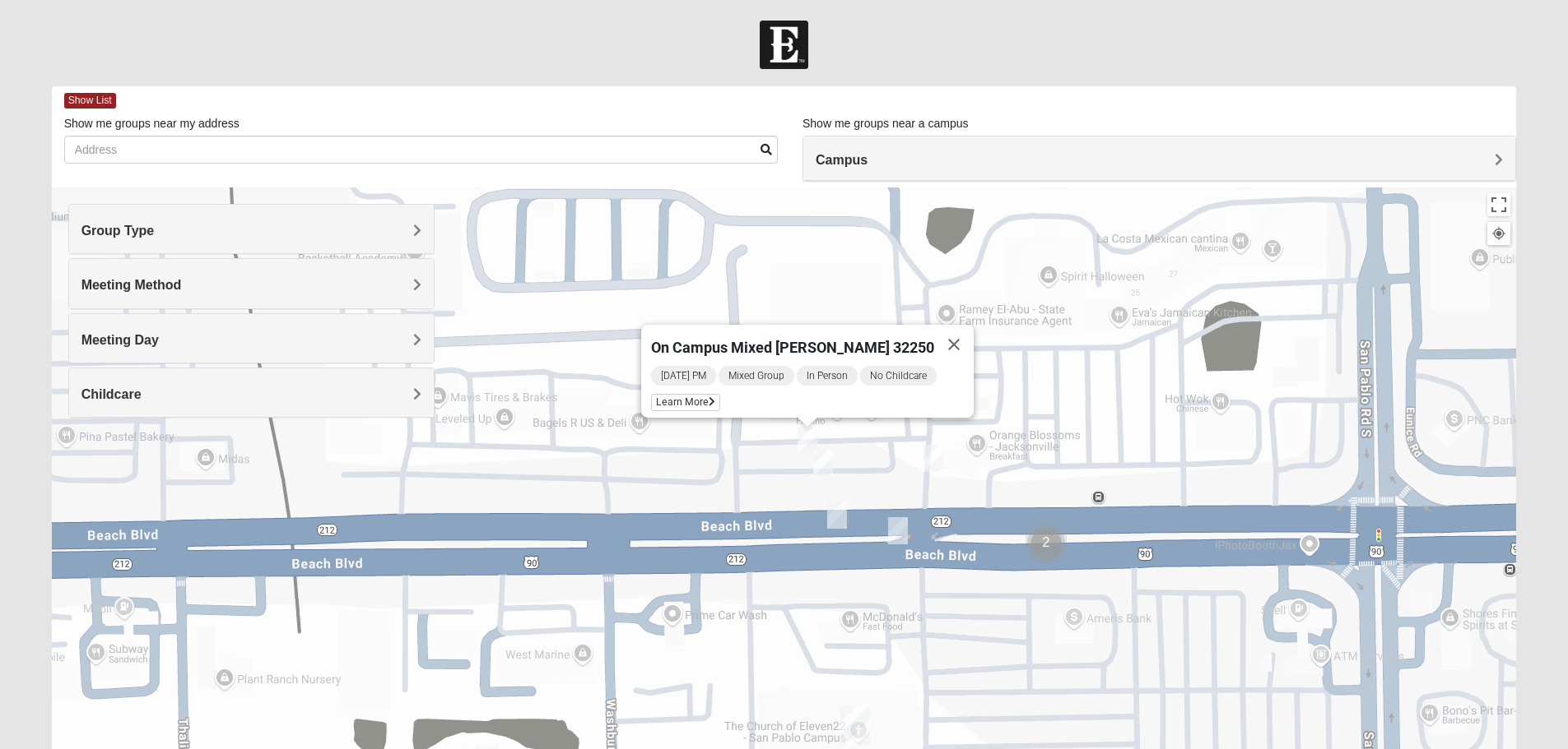
click at [1059, 541] on img "Cluster of 2 groups" at bounding box center [1046, 544] width 41 height 41
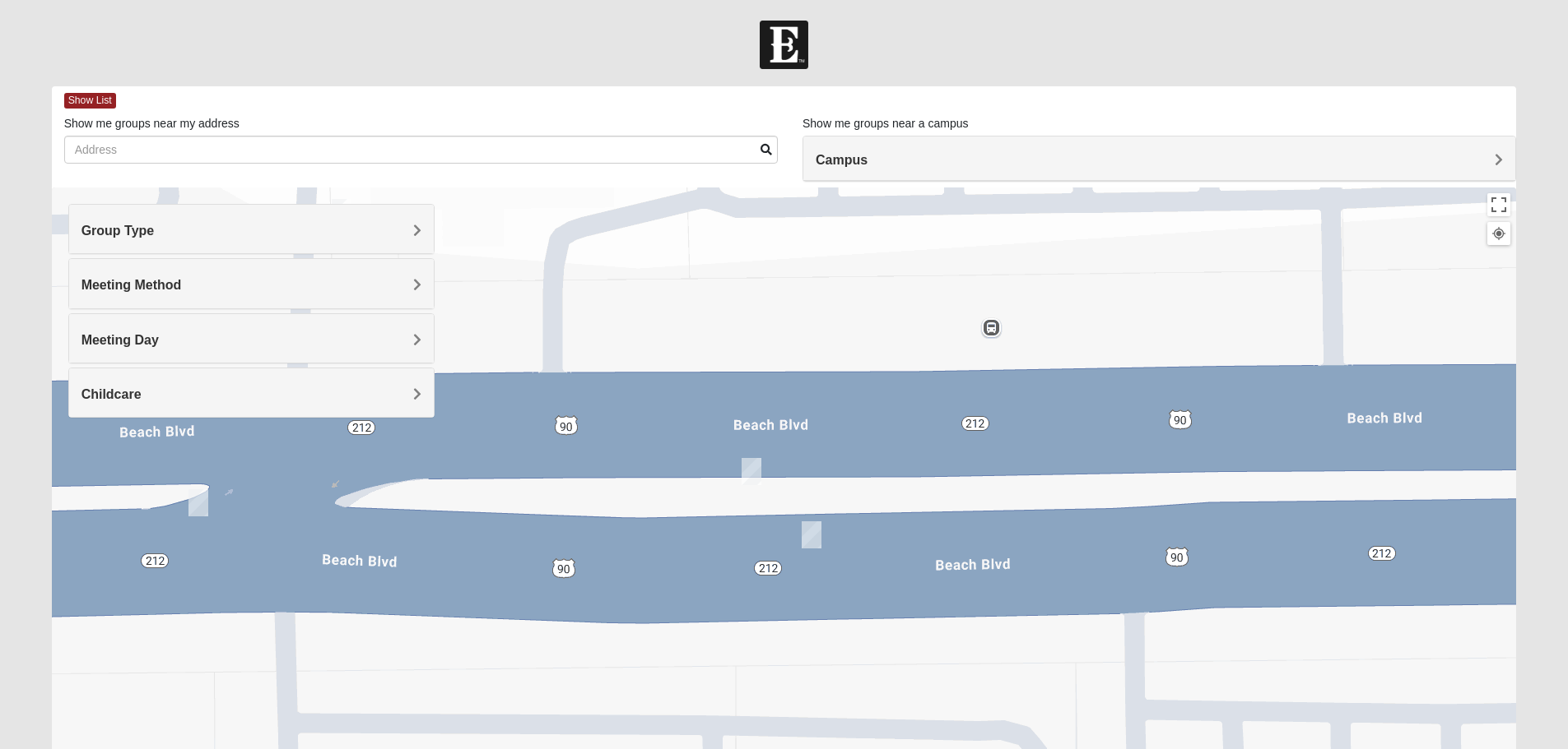
click at [818, 535] on img "Mixed Robles 32250" at bounding box center [811, 534] width 20 height 27
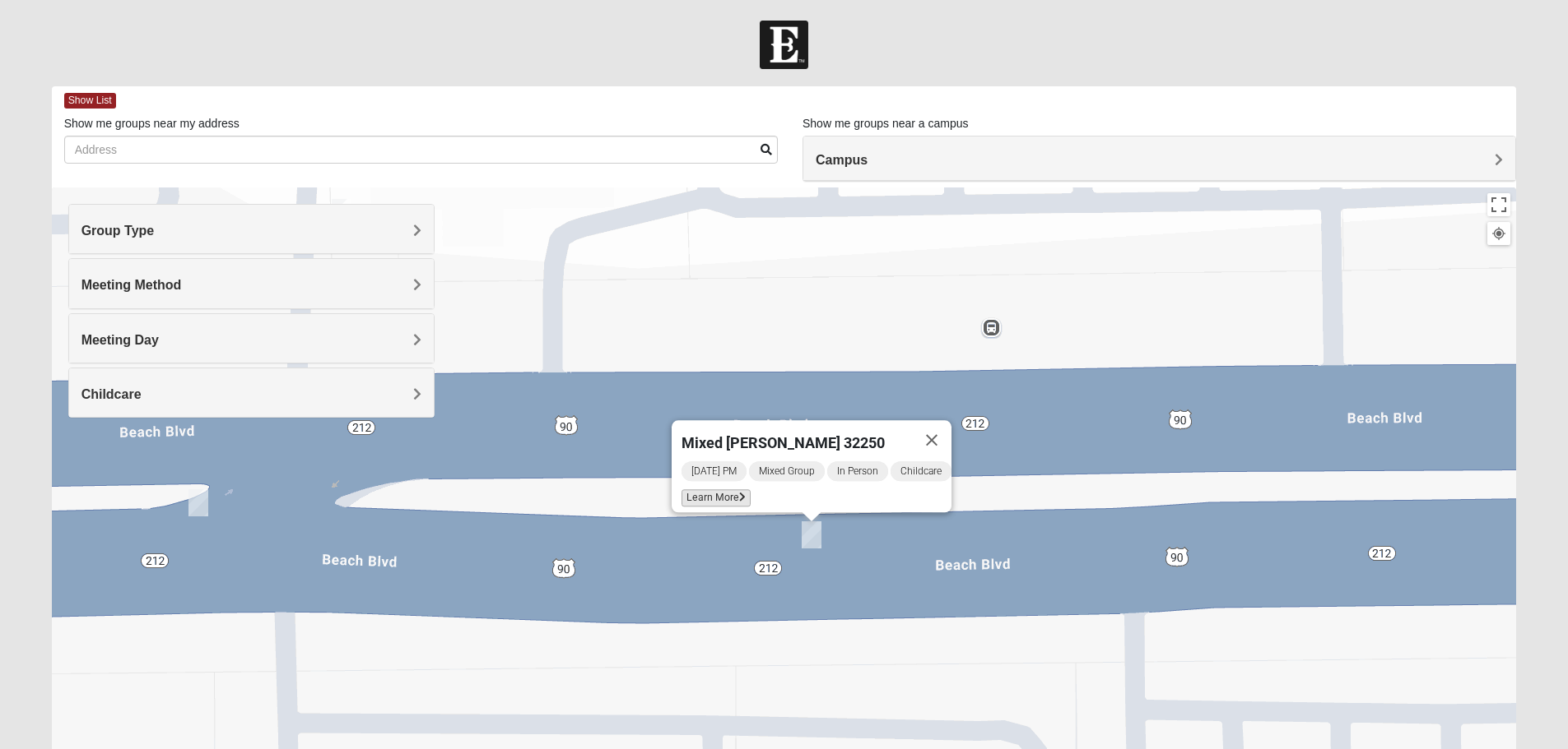
click at [691, 490] on span "Learn More" at bounding box center [716, 498] width 69 height 18
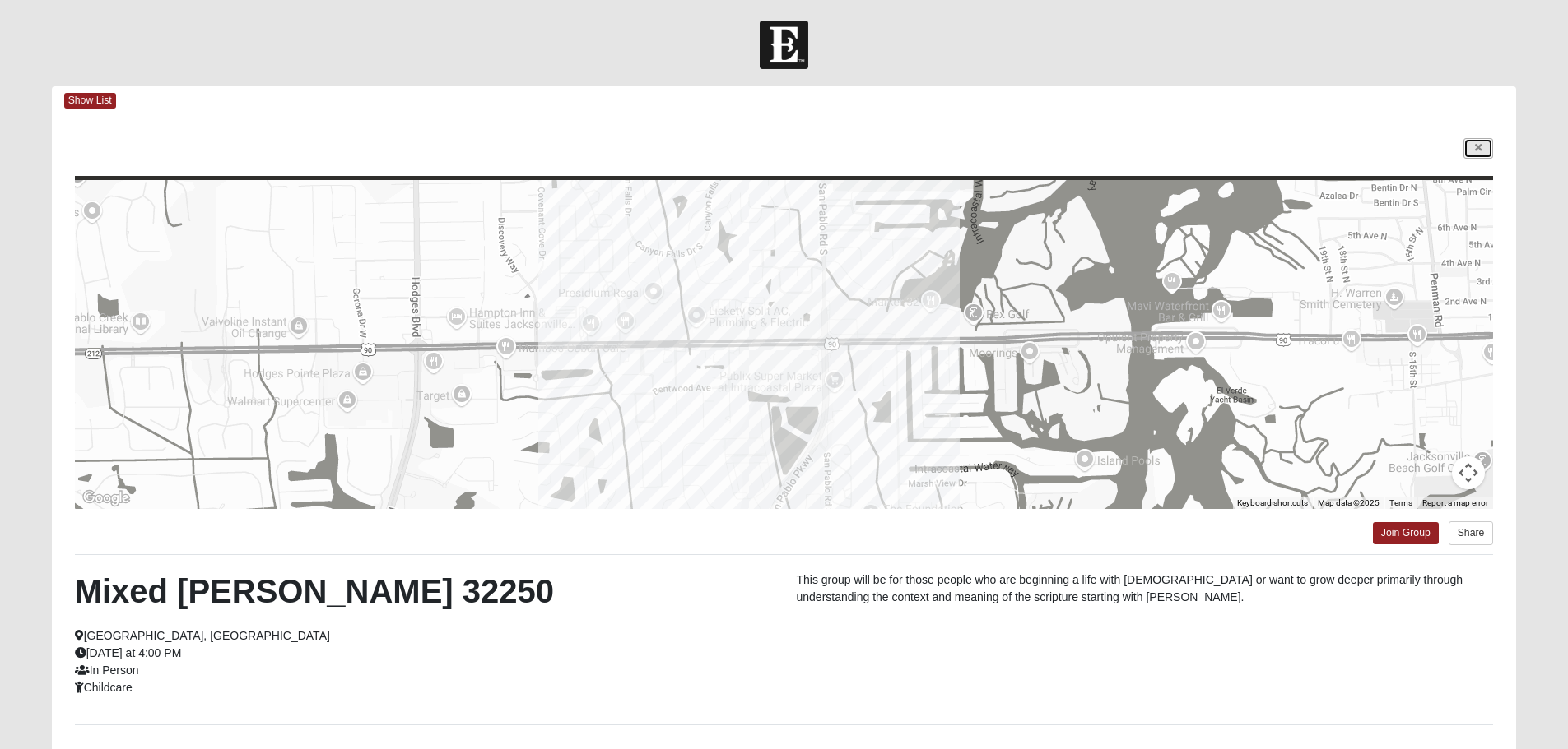
click at [1485, 143] on link at bounding box center [1478, 148] width 30 height 21
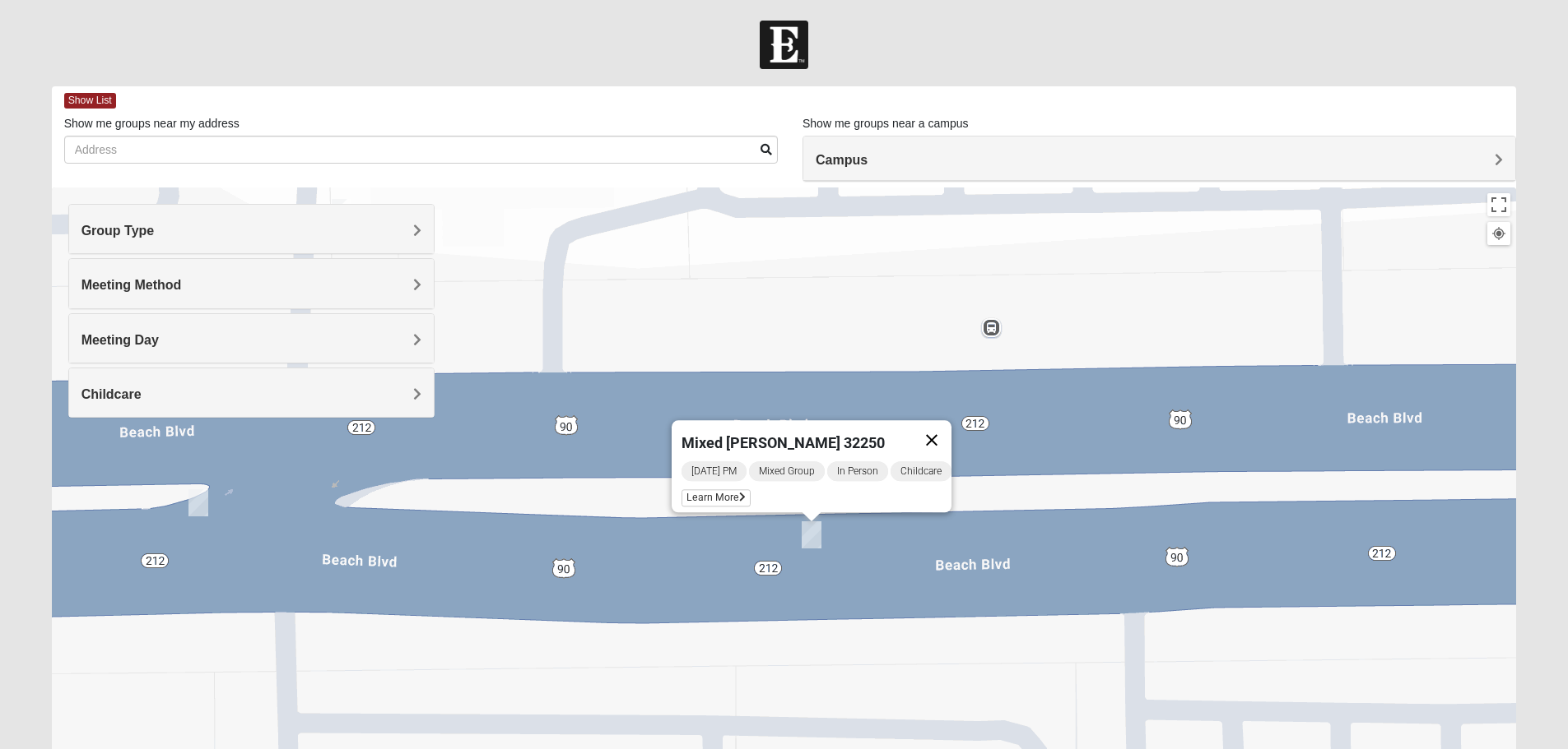
click at [945, 433] on button "Close" at bounding box center [931, 440] width 39 height 39
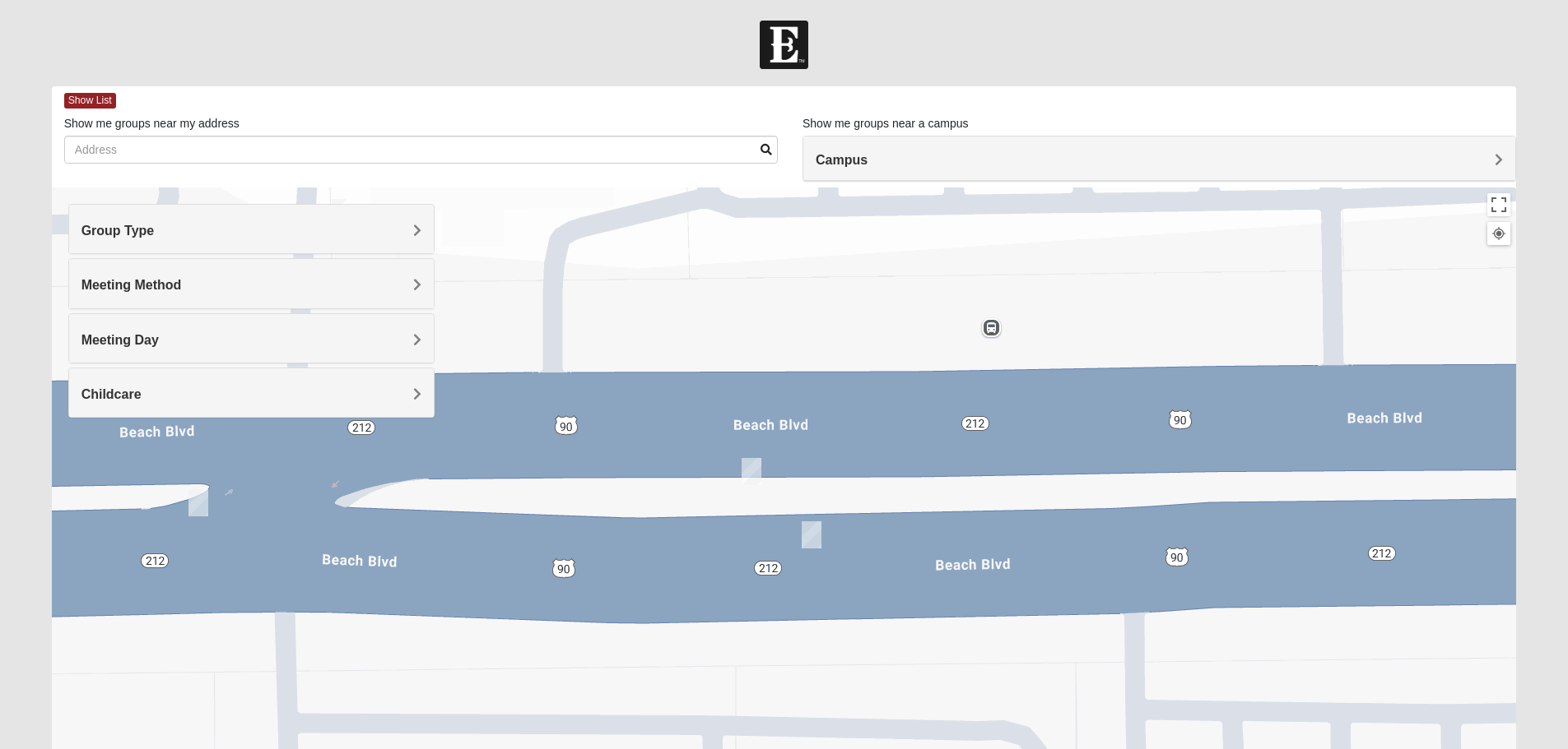
click at [748, 466] on img "On Campus Mixed Barnett 32250" at bounding box center [750, 471] width 20 height 27
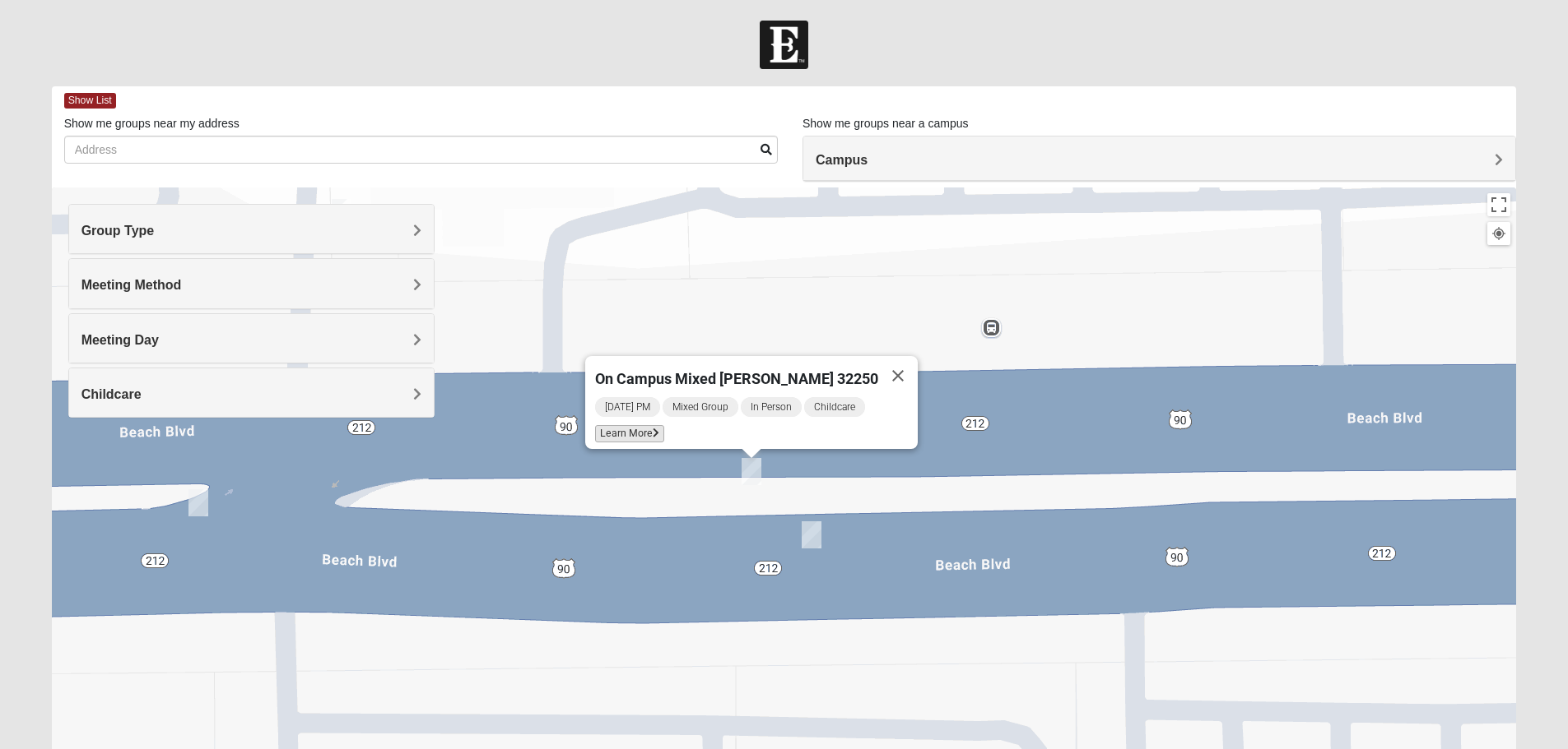
click at [637, 425] on span "Learn More" at bounding box center [629, 434] width 69 height 18
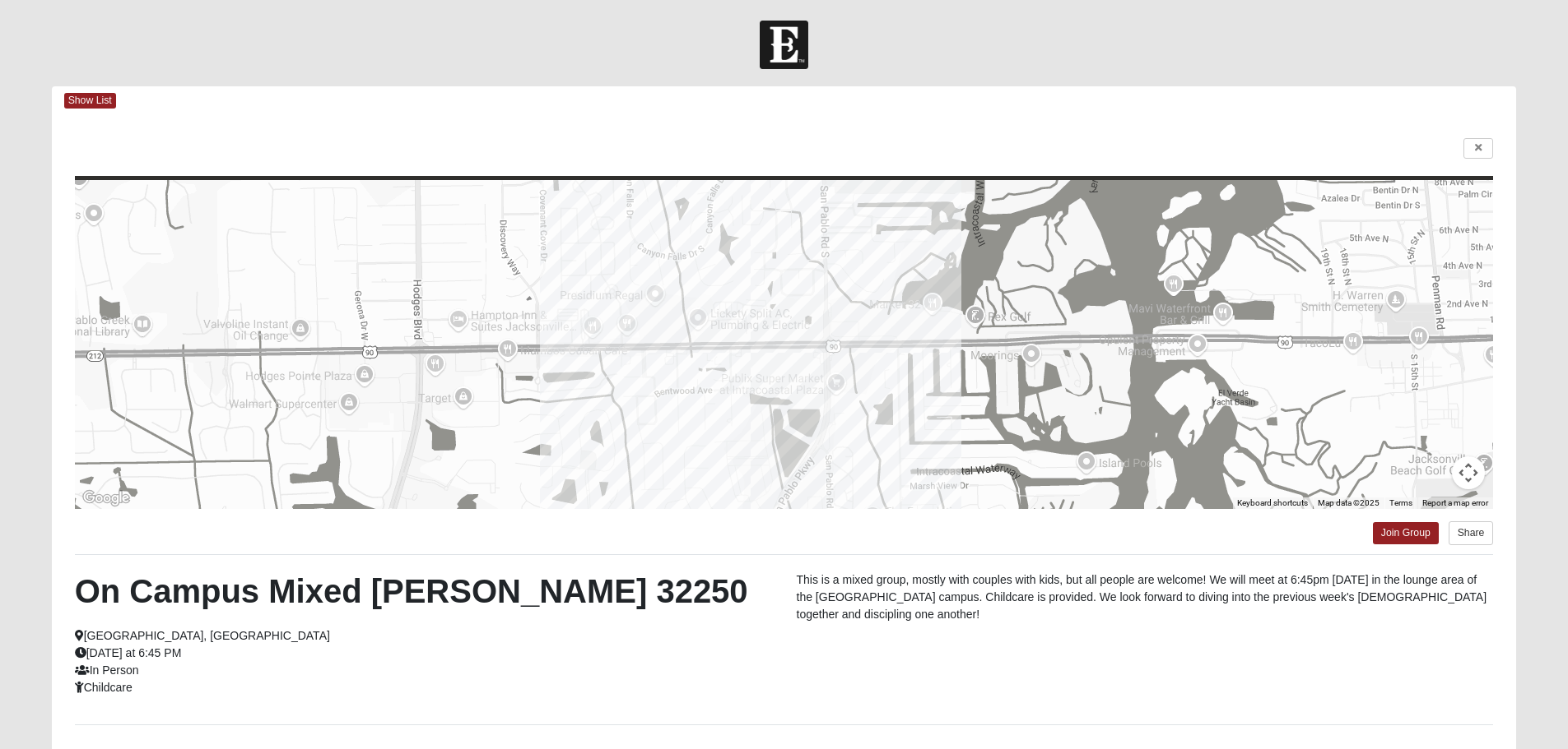
click at [1505, 135] on div "← Move left → Move right ↑ Move up ↓ Move down + Zoom in - Zoom out Home Jump l…" at bounding box center [784, 476] width 1464 height 722
click at [1479, 143] on icon at bounding box center [1477, 147] width 7 height 10
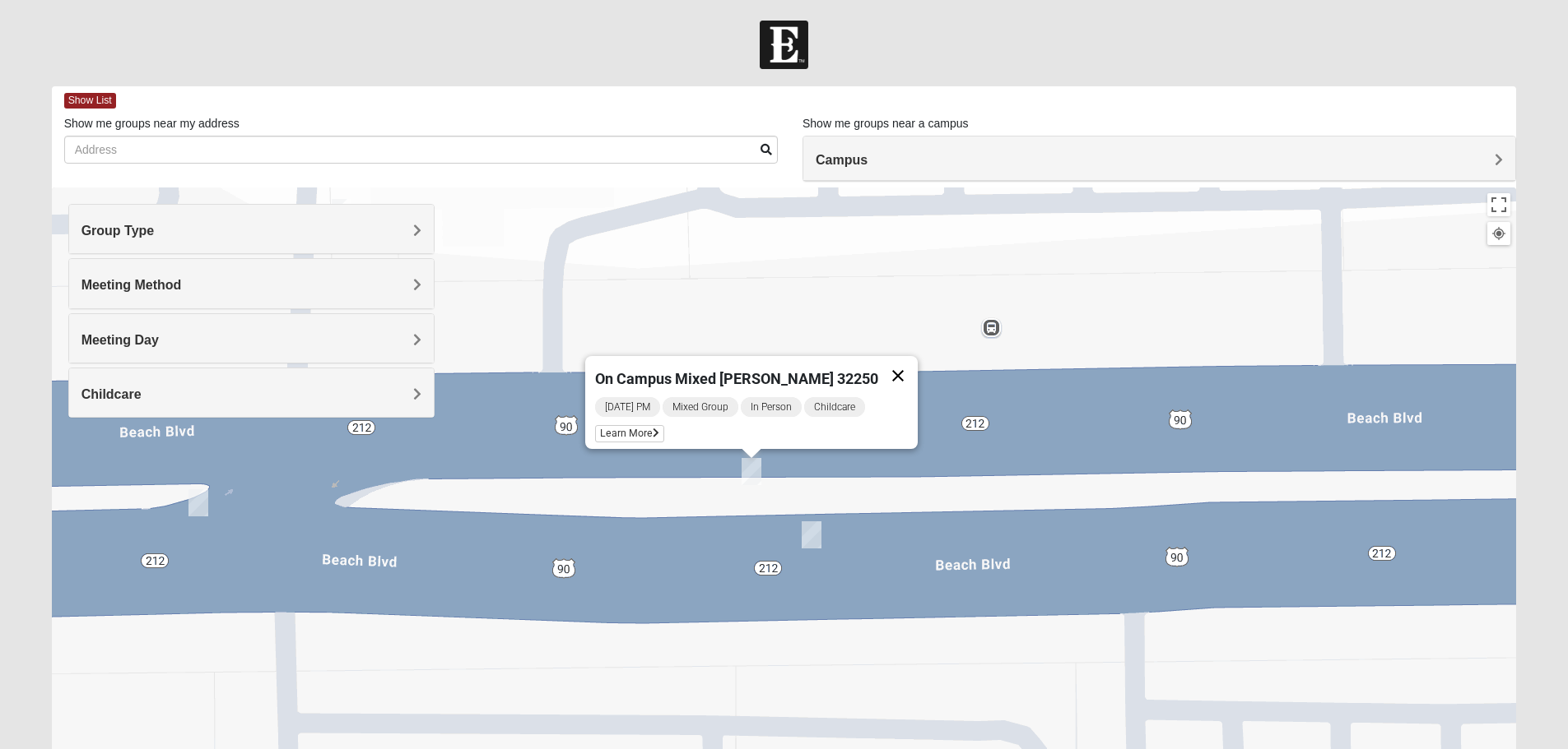
click at [884, 366] on button "Close" at bounding box center [898, 376] width 39 height 39
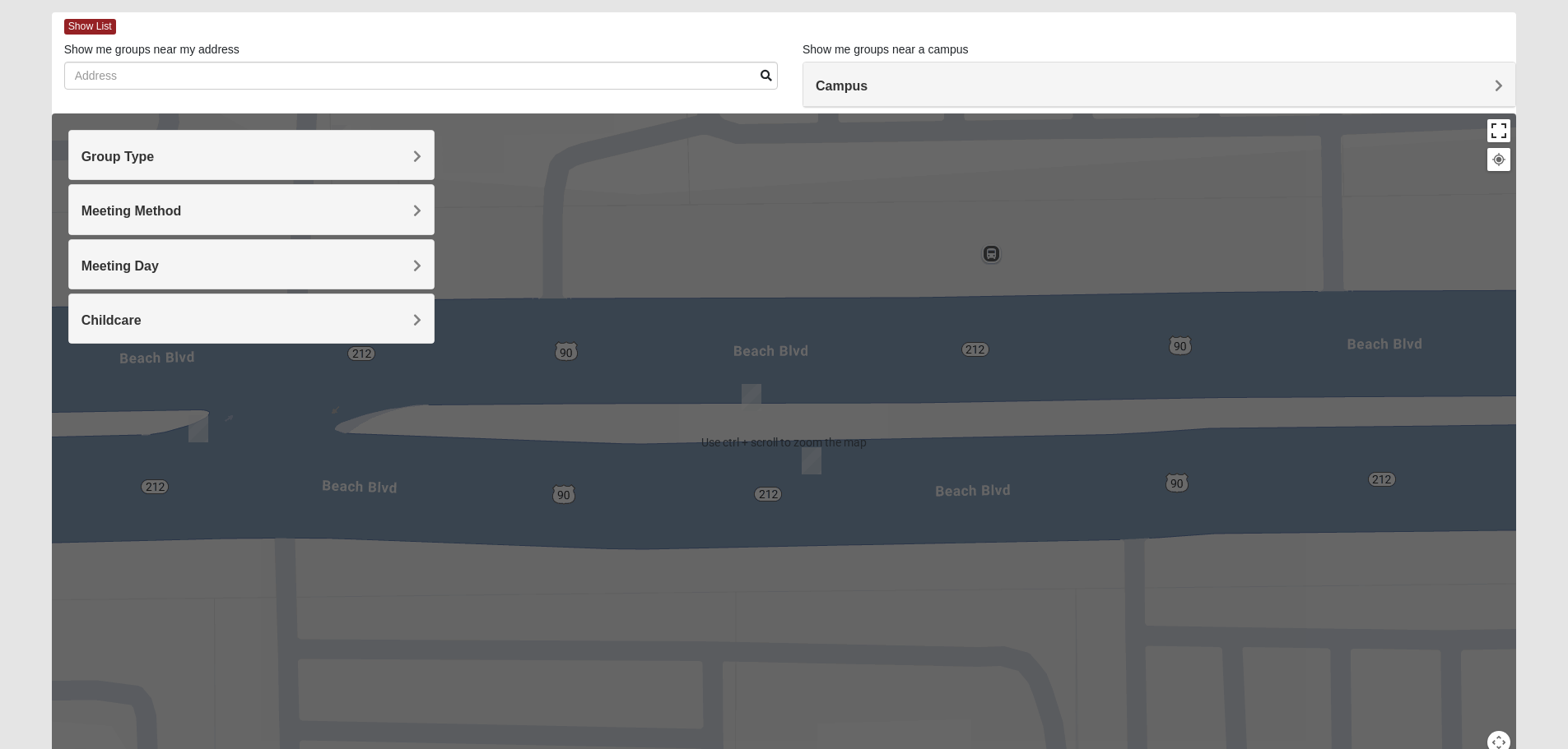
click at [1497, 136] on button "Toggle fullscreen view" at bounding box center [1498, 131] width 23 height 23
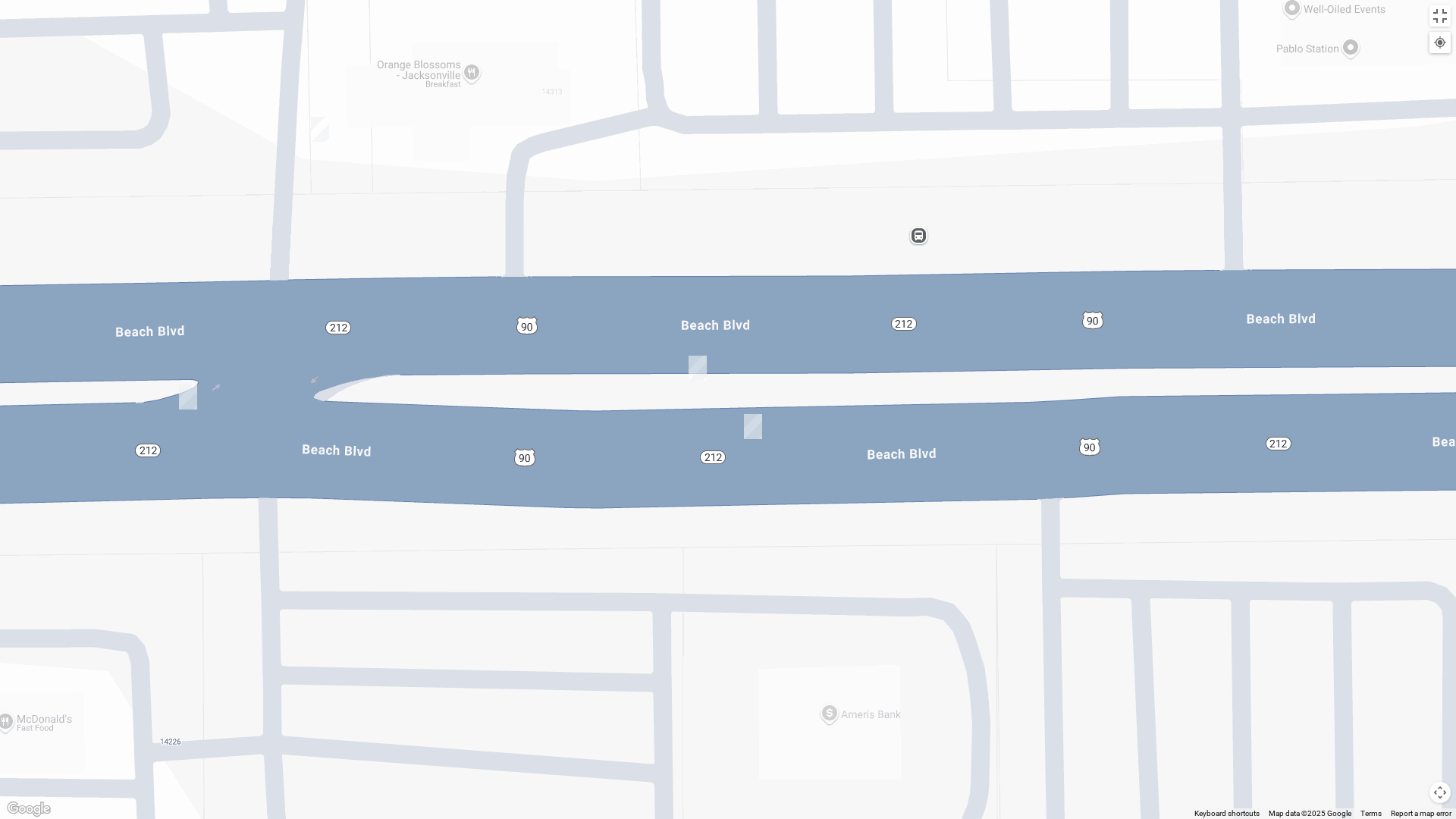
click at [1434, 27] on div at bounding box center [728, 410] width 1456 height 819
click at [1436, 23] on button "Toggle fullscreen view" at bounding box center [1440, 15] width 22 height 22
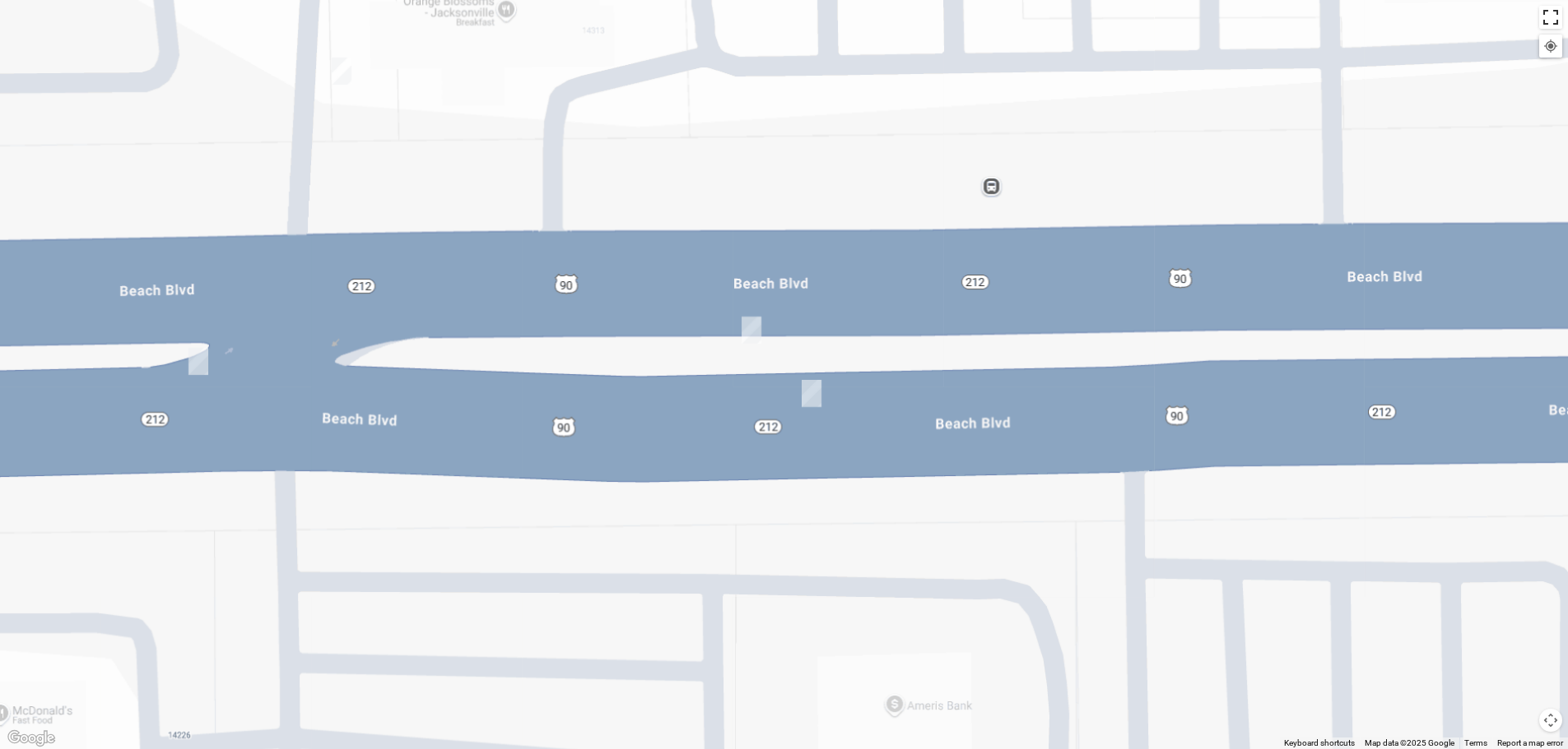
scroll to position [0, 0]
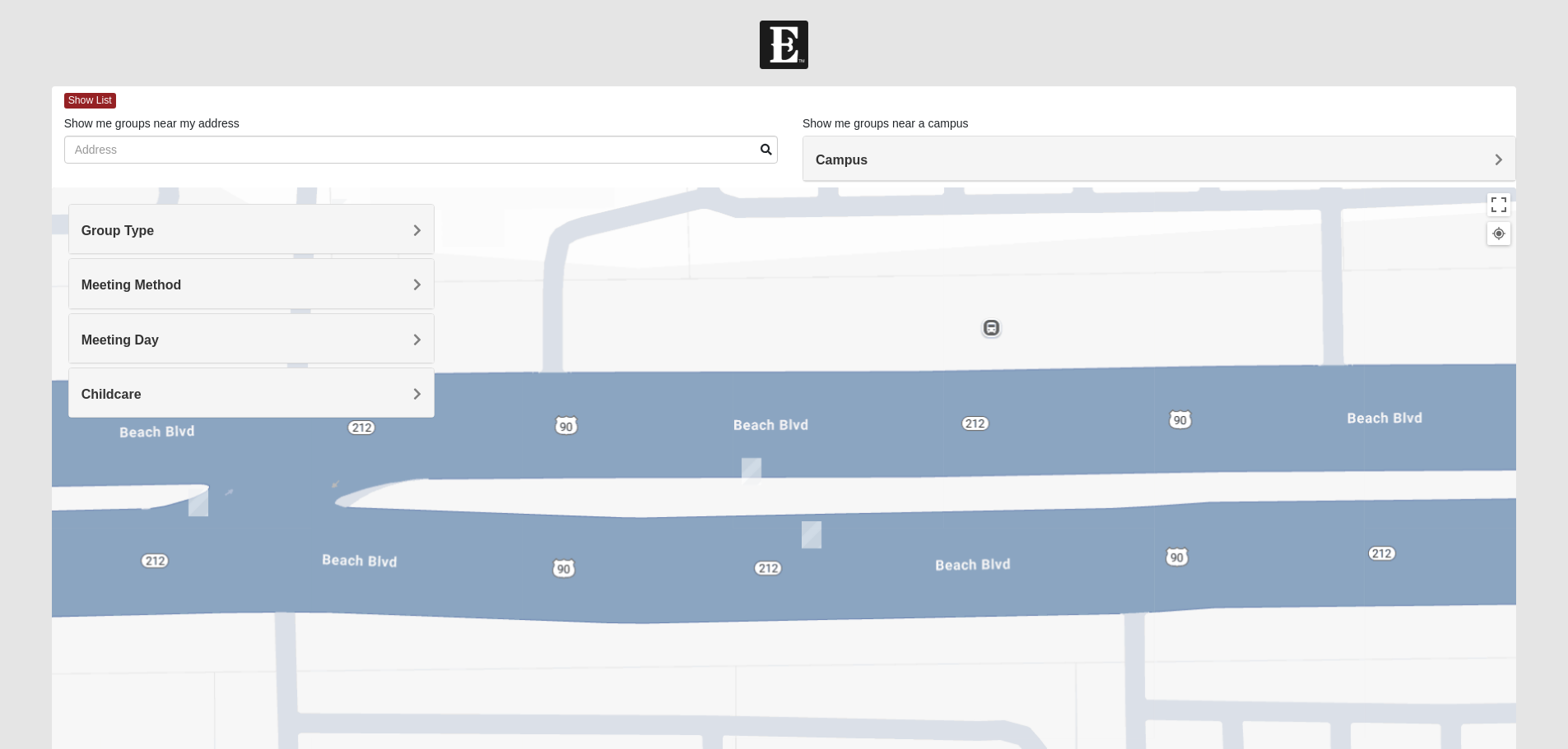
click at [1459, 56] on div at bounding box center [784, 45] width 1568 height 49
click at [749, 33] on div at bounding box center [784, 45] width 1568 height 49
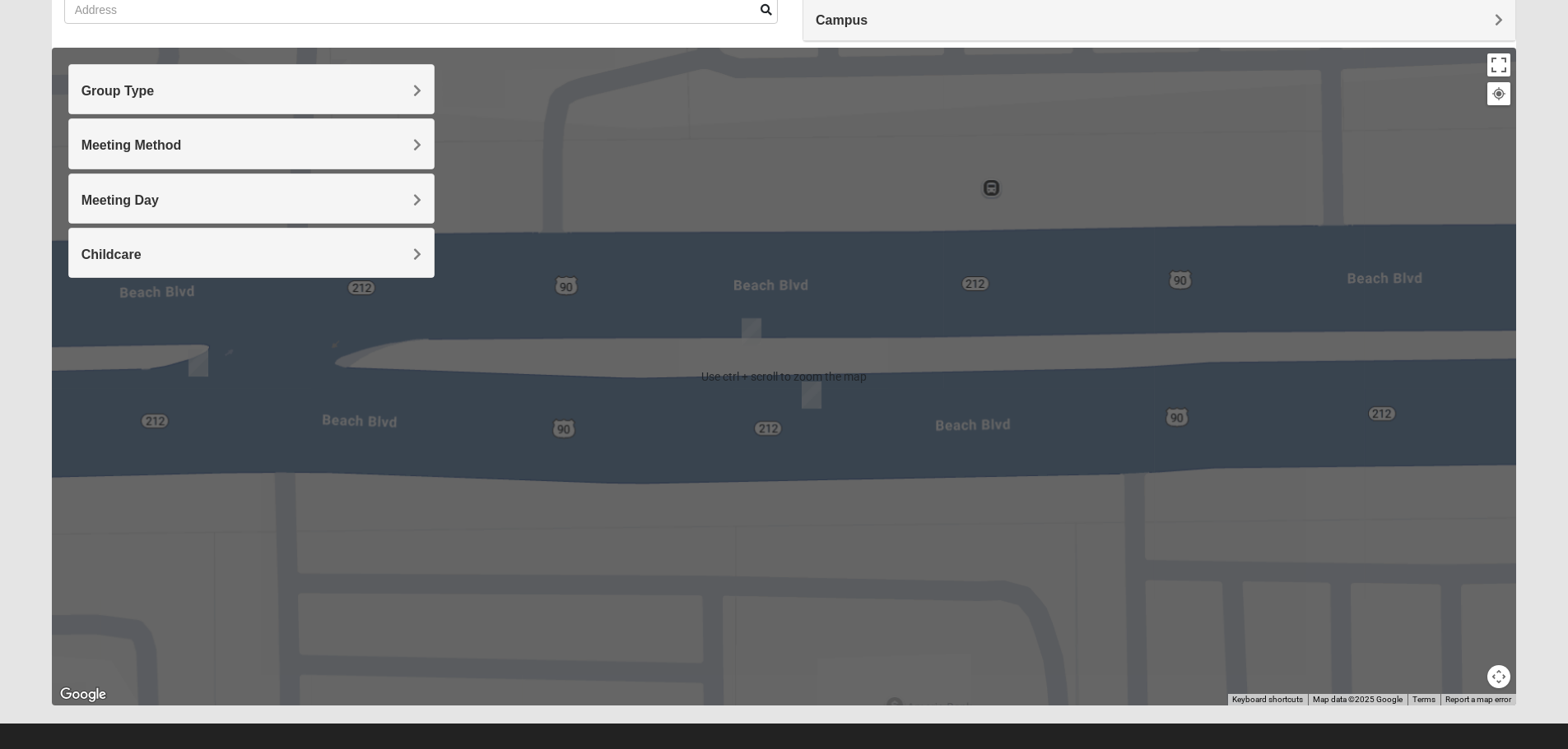
scroll to position [157, 0]
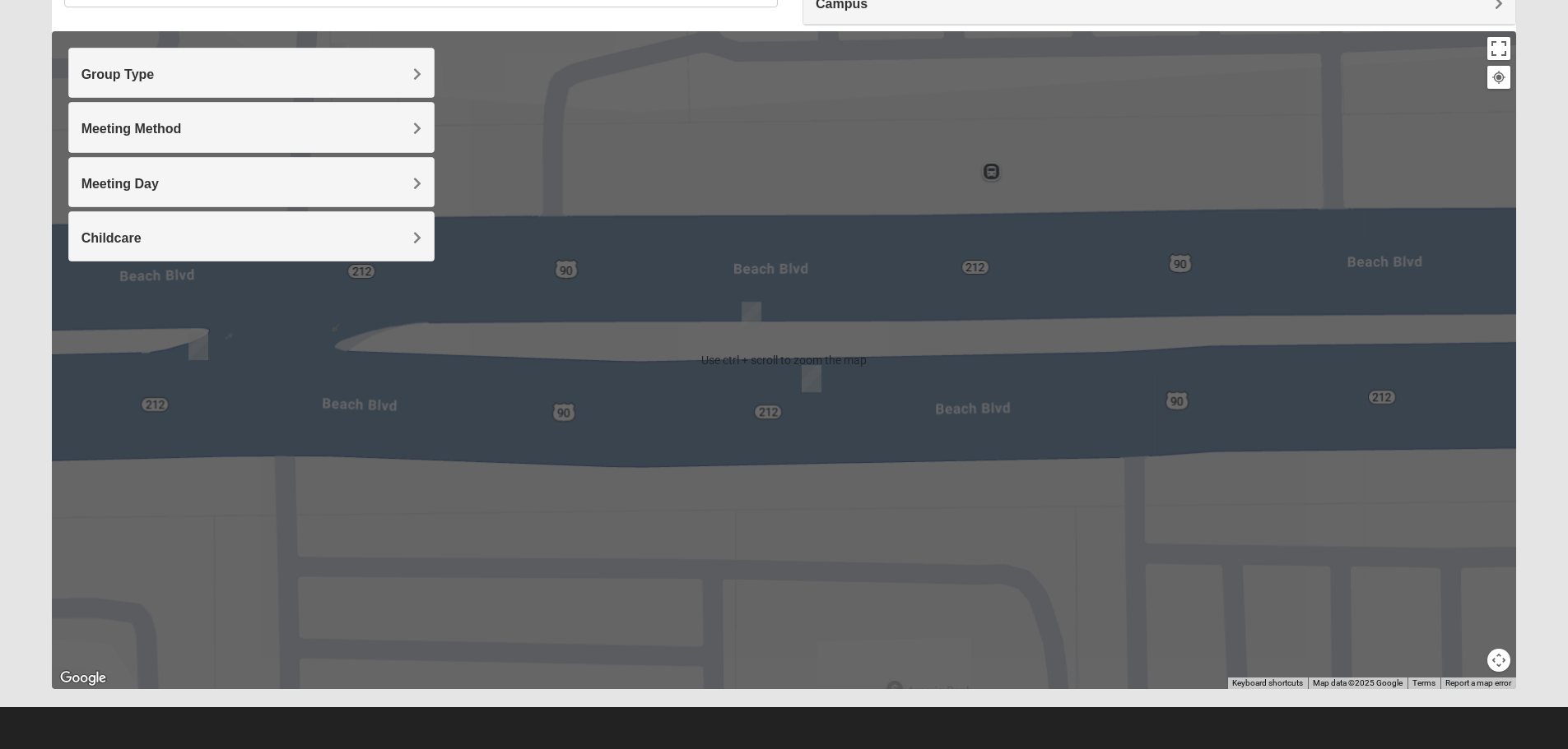
click at [1504, 668] on button "Map camera controls" at bounding box center [1498, 660] width 23 height 23
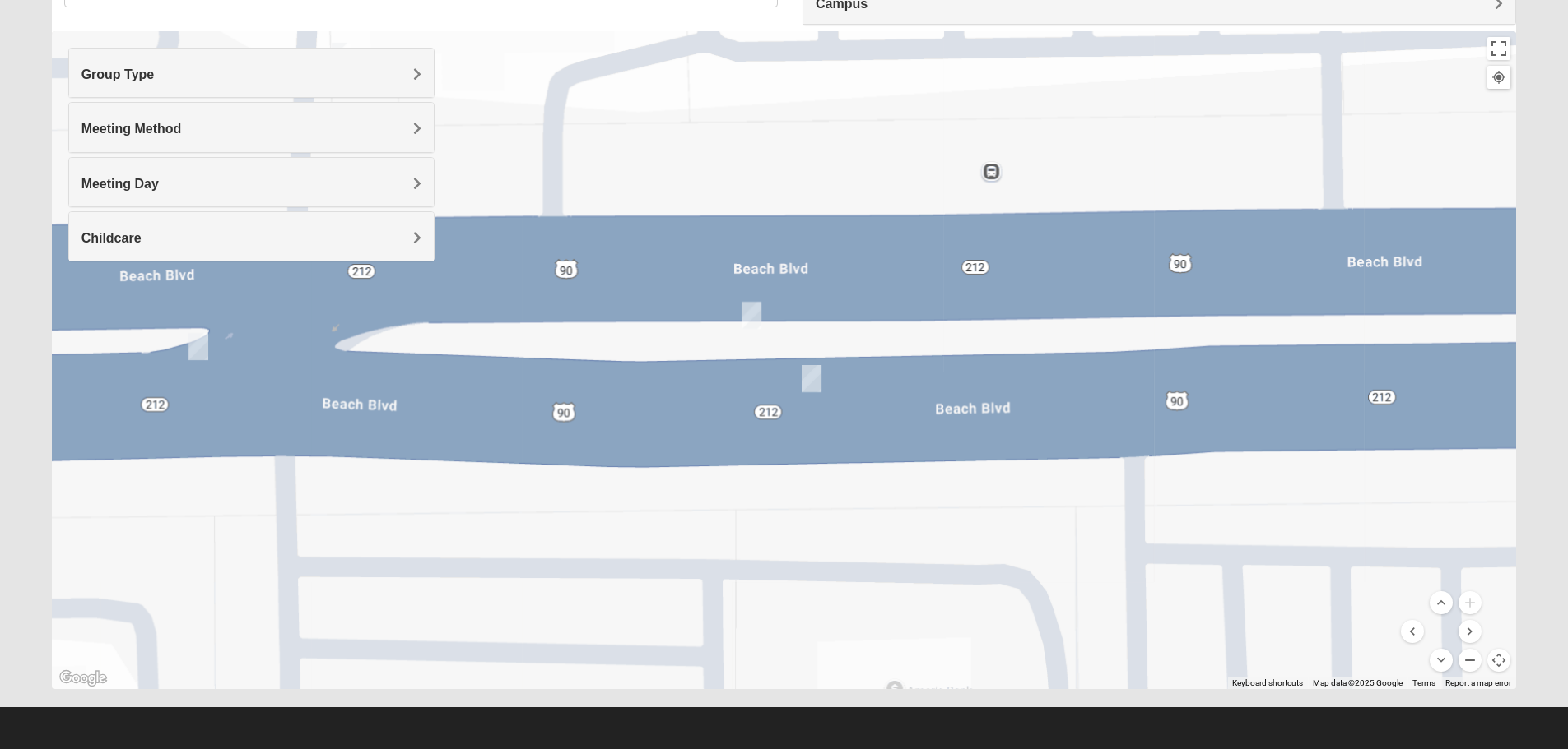
click at [1469, 667] on button "Zoom out" at bounding box center [1469, 660] width 23 height 23
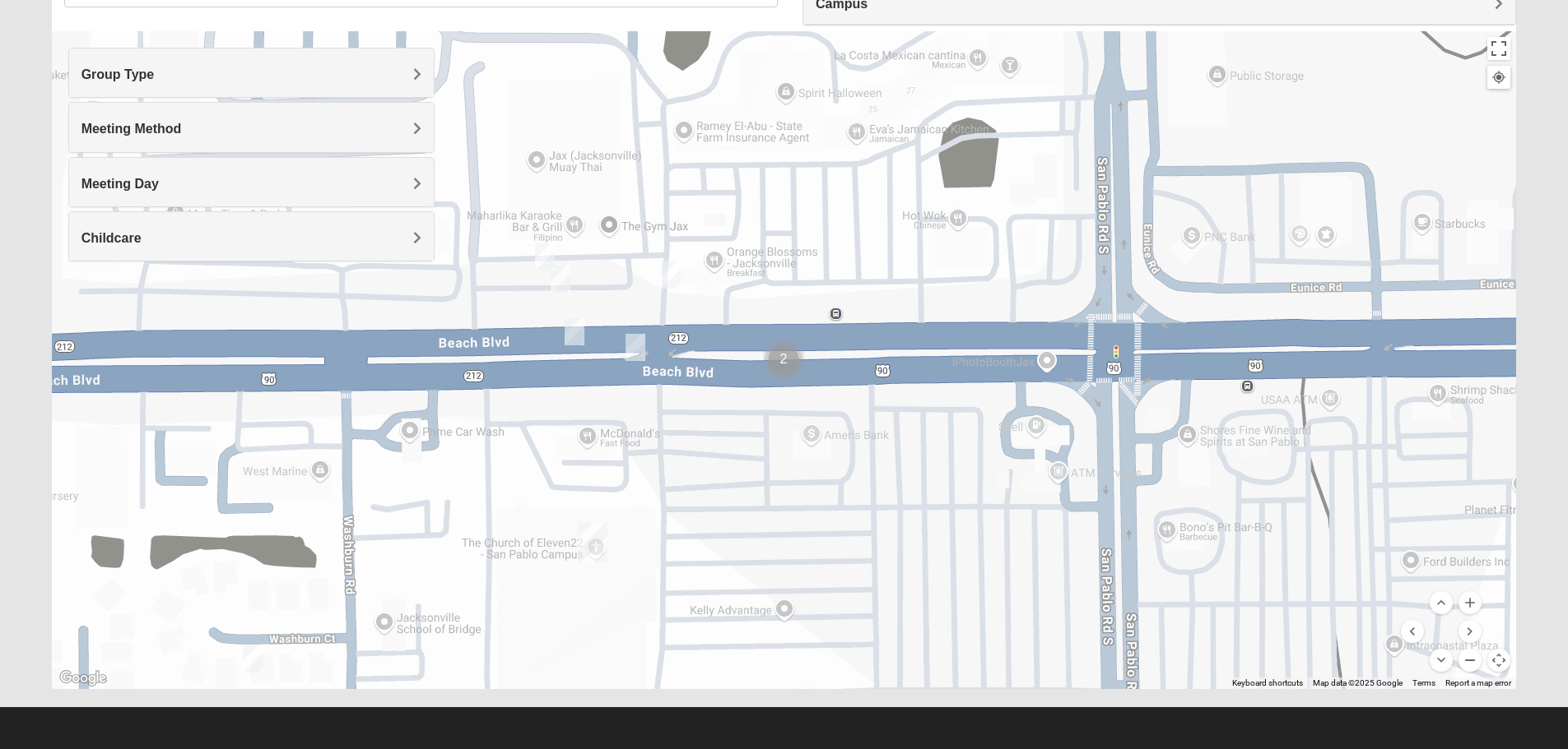
click at [1469, 667] on button "Zoom out" at bounding box center [1469, 660] width 23 height 23
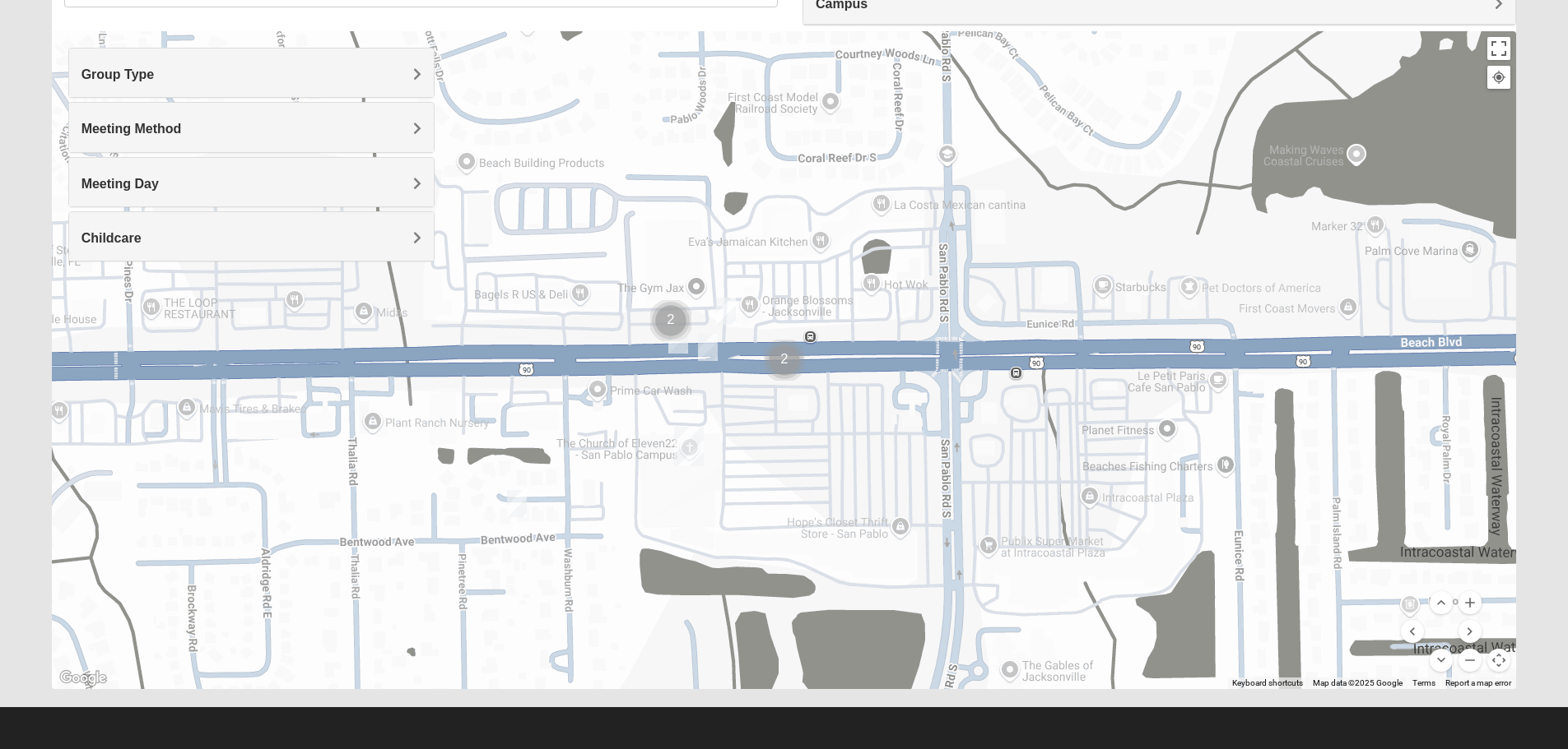
click at [516, 508] on img "Mixed Ollier 32250" at bounding box center [516, 503] width 20 height 27
click at [413, 458] on span "Learn More" at bounding box center [413, 466] width 69 height 18
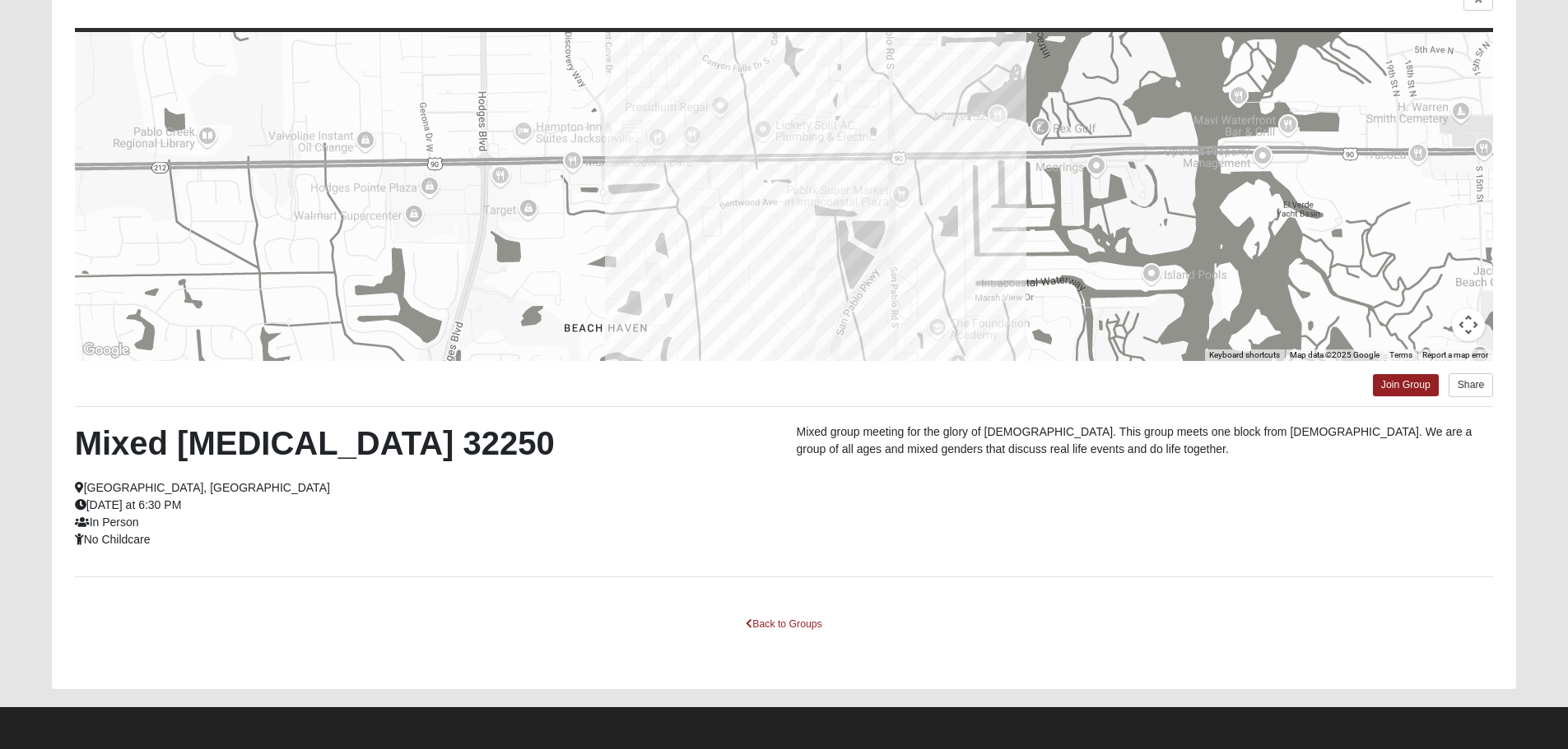
scroll to position [0, 0]
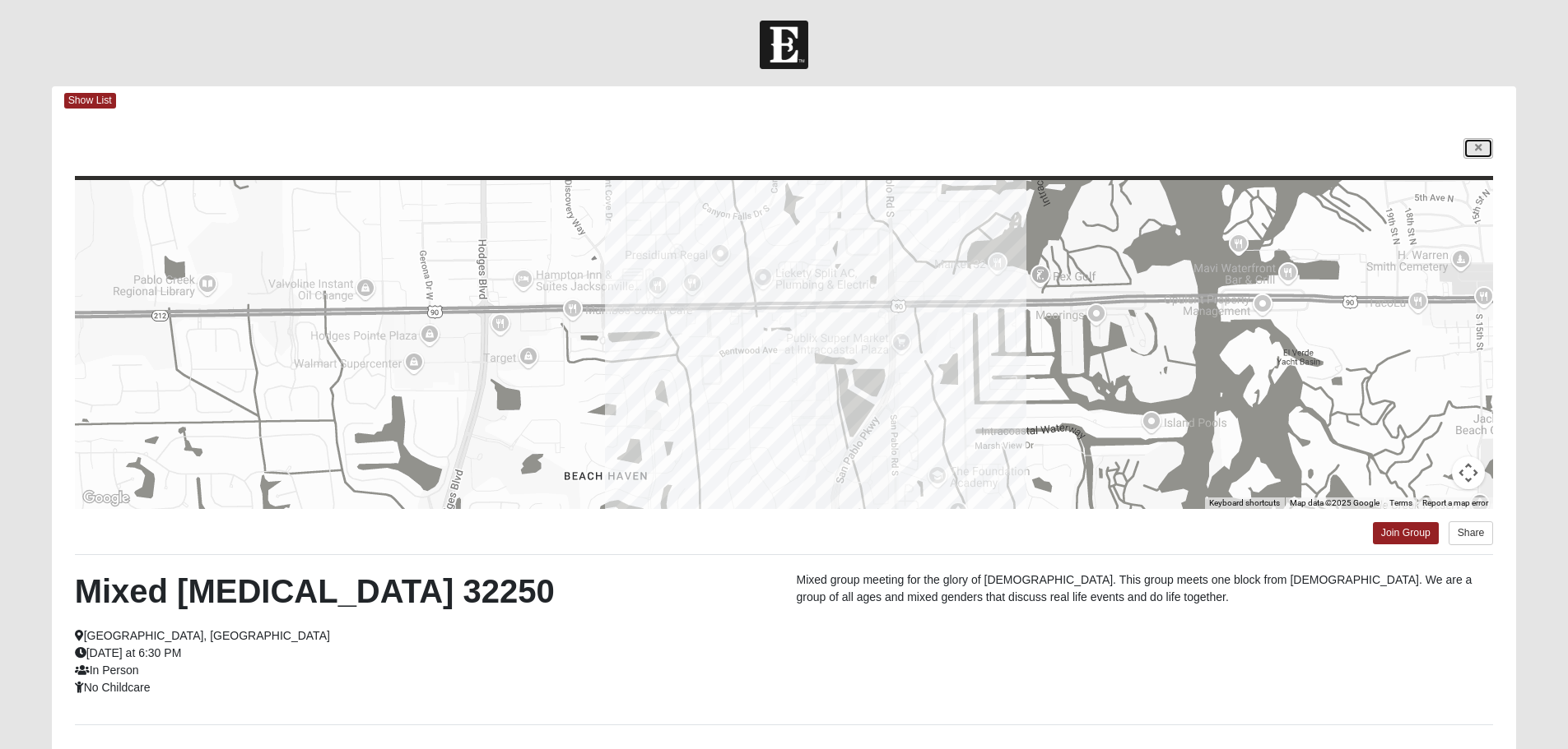
click at [1475, 155] on link at bounding box center [1478, 148] width 30 height 21
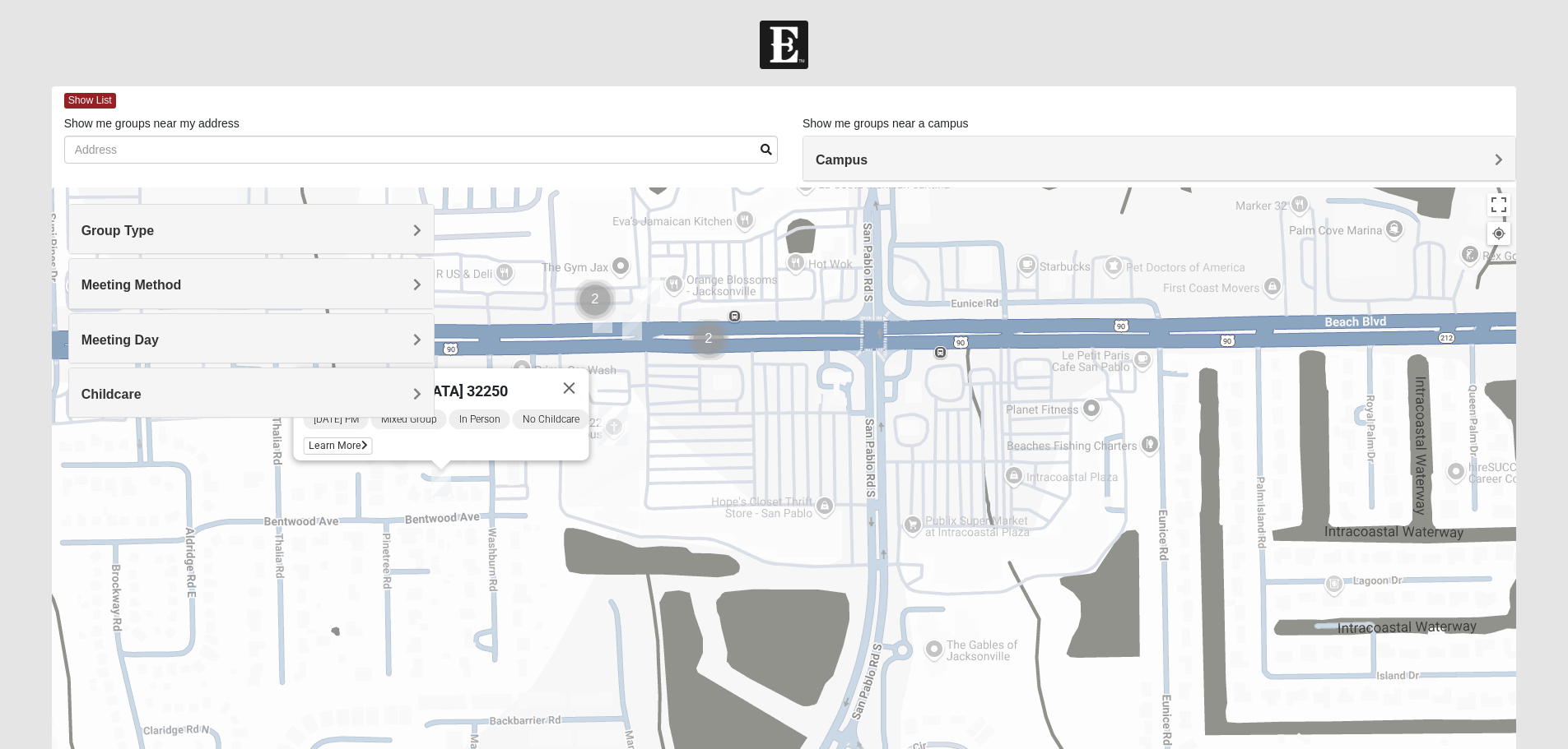
drag, startPoint x: 1407, startPoint y: 469, endPoint x: 1332, endPoint y: 285, distance: 198.7
click at [1332, 285] on div "Mixed Ollier 32250 Monday PM Mixed Group In Person No Childcare Learn More" at bounding box center [784, 516] width 1464 height 658
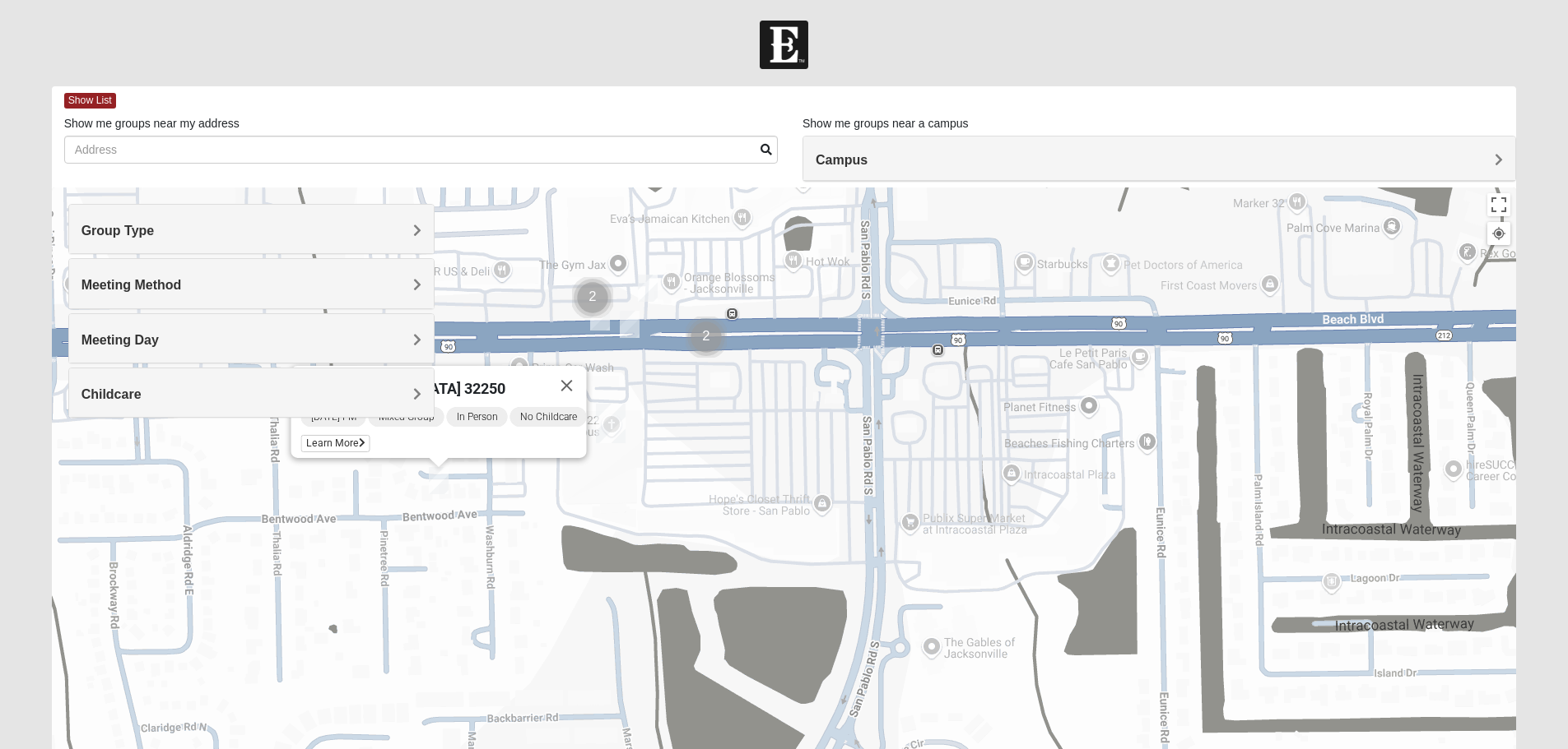
drag, startPoint x: 1325, startPoint y: 259, endPoint x: 1393, endPoint y: 313, distance: 86.8
click at [1393, 313] on div "Mixed Ollier 32250 Monday PM Mixed Group In Person No Childcare Learn More" at bounding box center [784, 516] width 1464 height 658
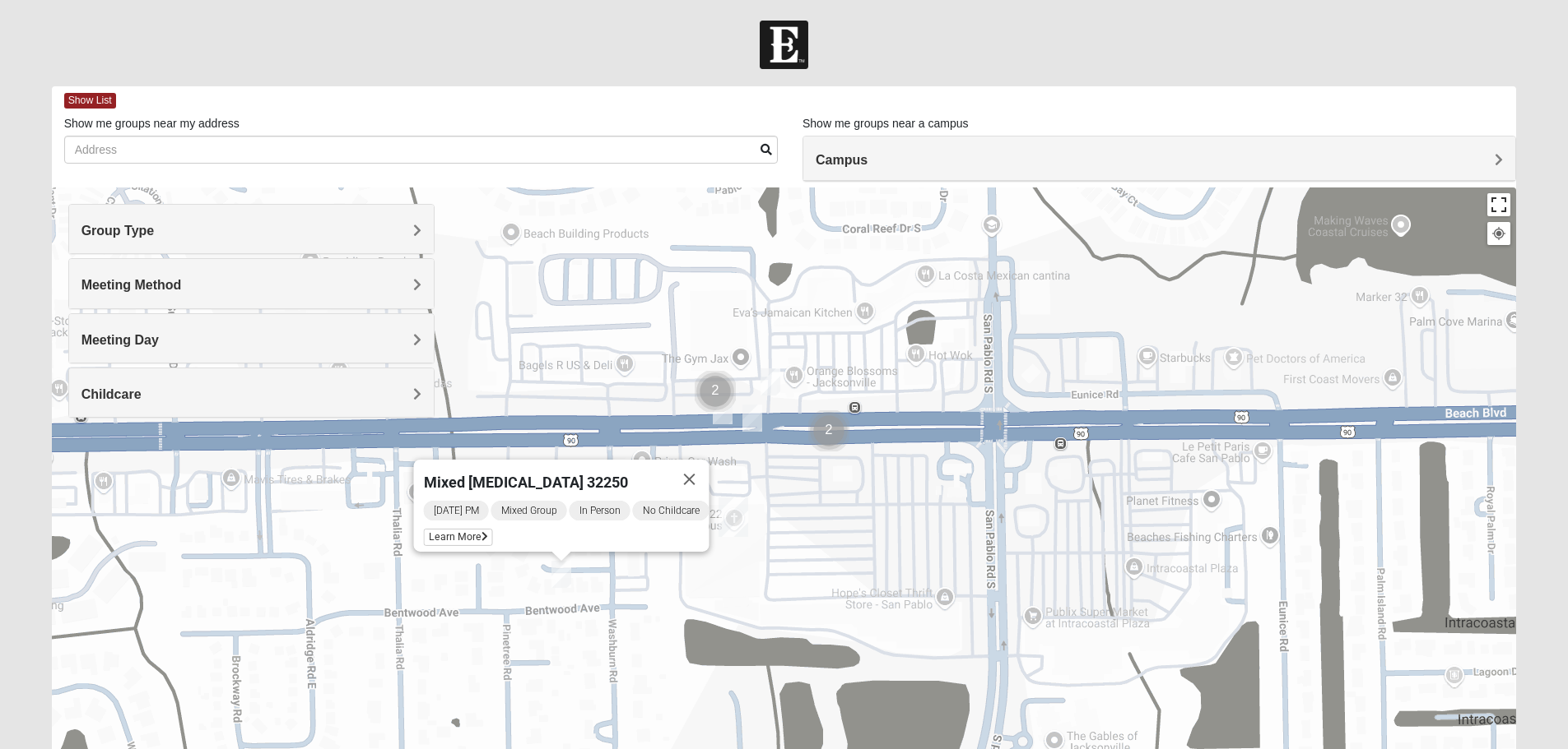
click at [1503, 205] on button "Toggle fullscreen view" at bounding box center [1498, 204] width 23 height 23
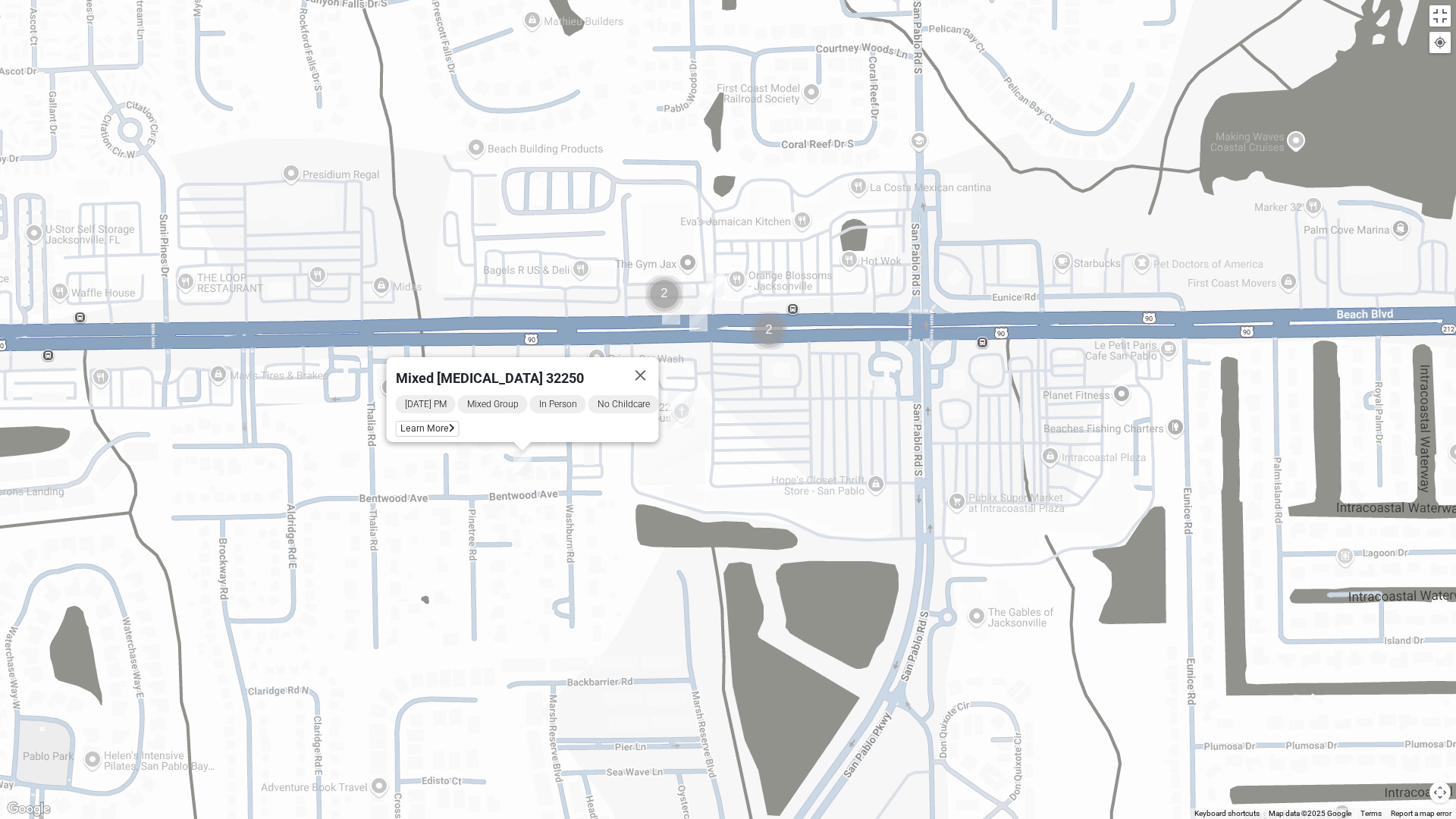
click at [1440, 28] on div "Mixed Ollier 32250 Monday PM Mixed Group In Person No Childcare Learn More" at bounding box center [728, 410] width 1456 height 819
click at [1439, 19] on button "Toggle fullscreen view" at bounding box center [1440, 15] width 22 height 22
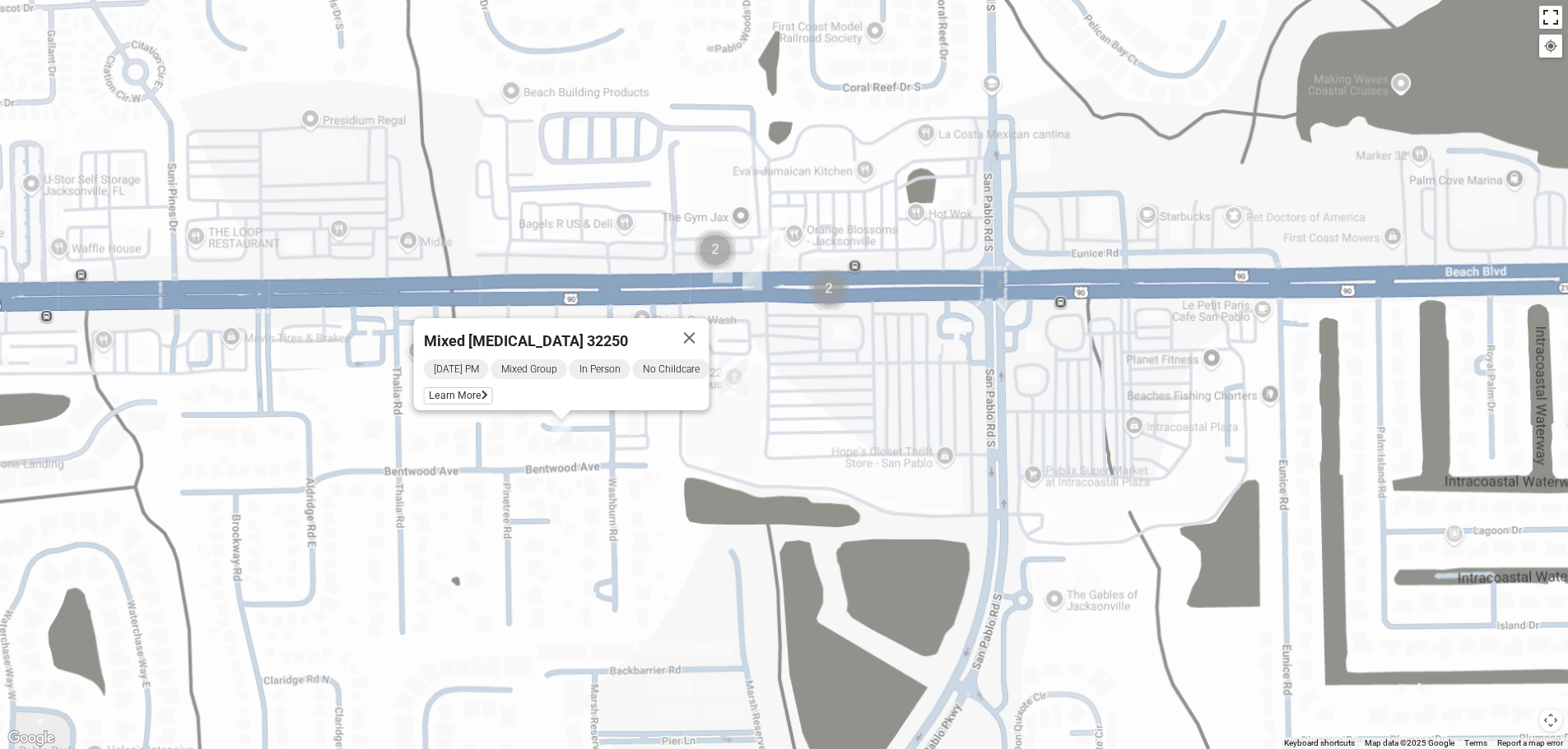
scroll to position [157, 0]
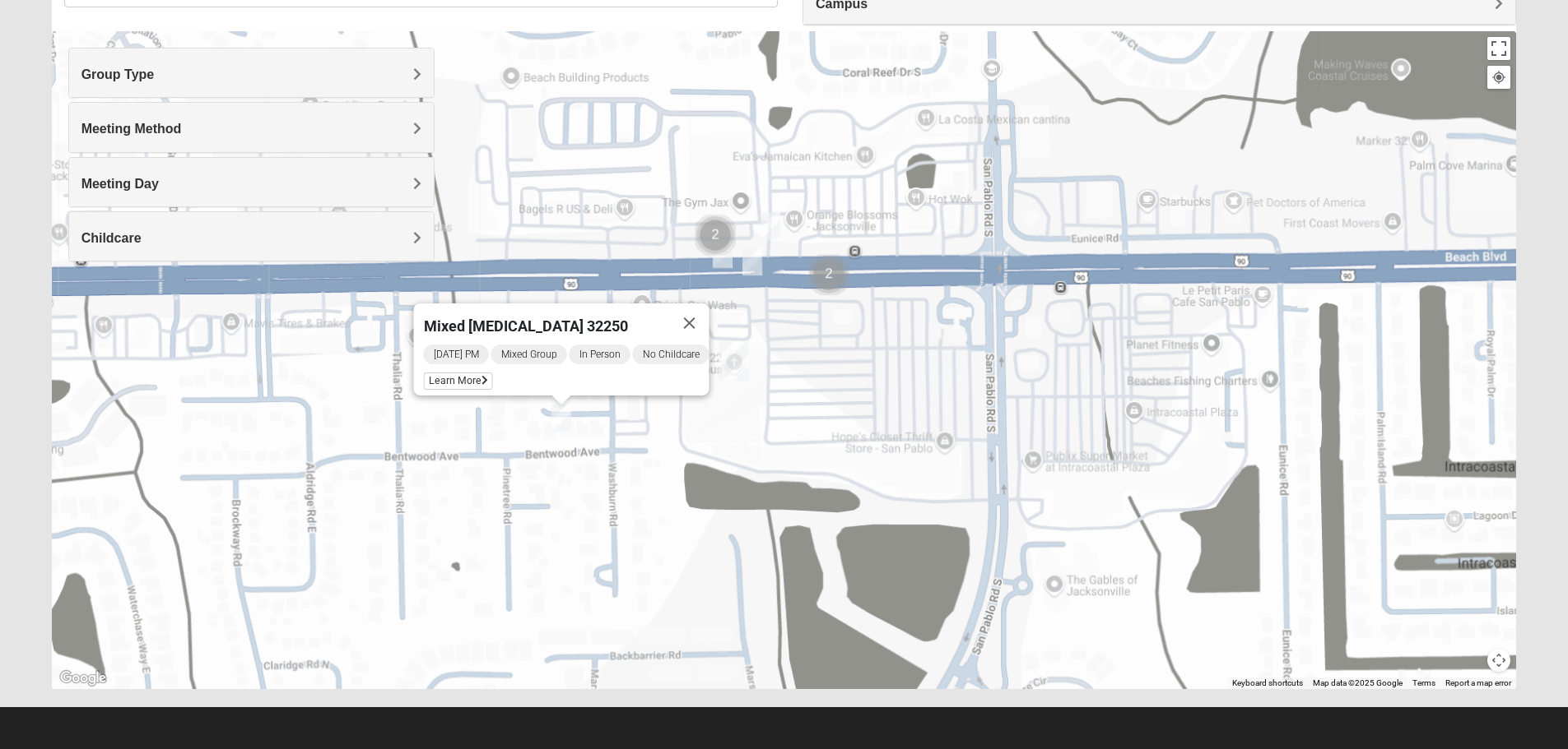
click at [1199, 390] on div "Mixed Ollier 32250 Monday PM Mixed Group In Person No Childcare Learn More" at bounding box center [784, 360] width 1464 height 658
click at [1500, 660] on button "Map camera controls" at bounding box center [1498, 660] width 23 height 23
click at [1473, 657] on button "Zoom out" at bounding box center [1469, 660] width 23 height 23
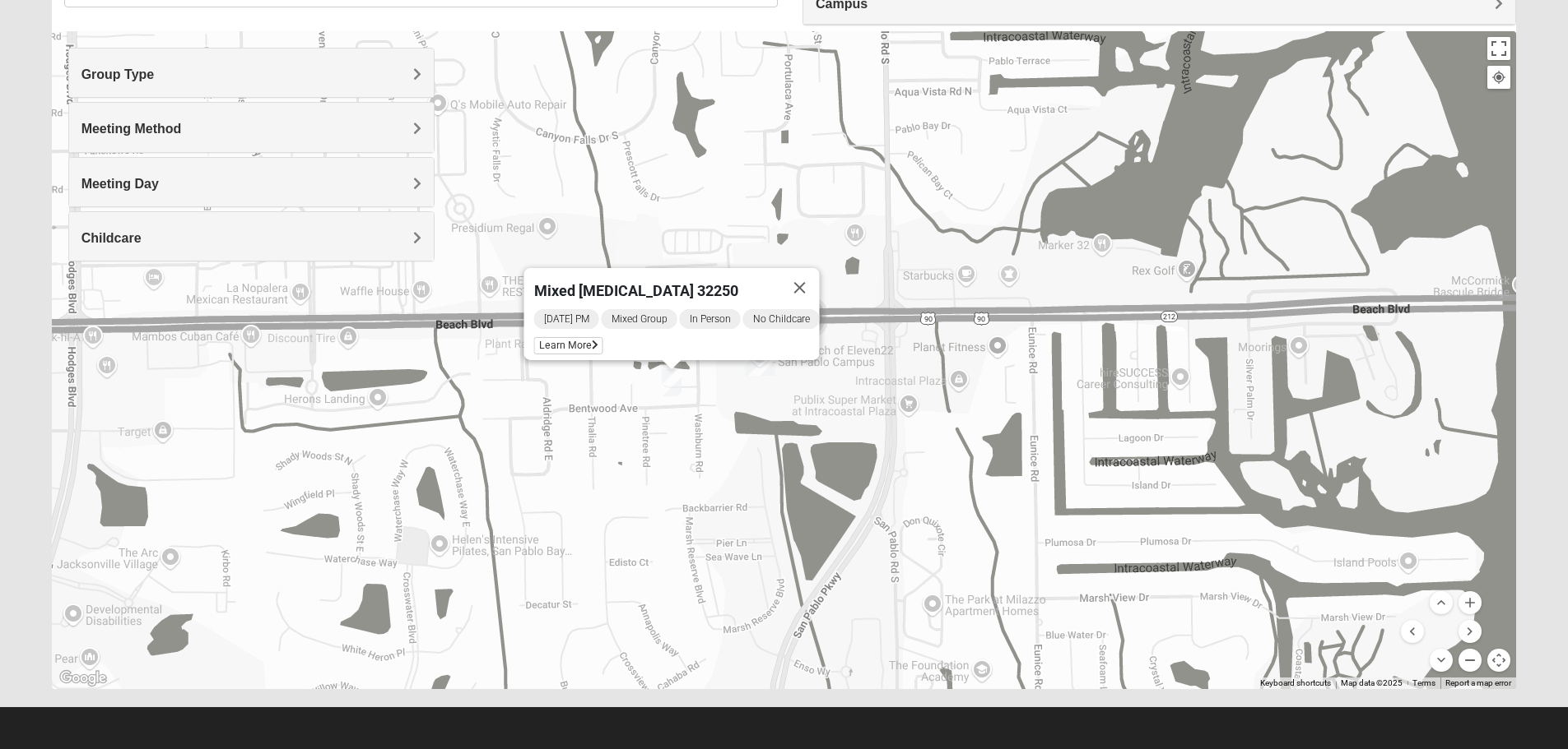
click at [1473, 657] on button "Zoom out" at bounding box center [1469, 660] width 23 height 23
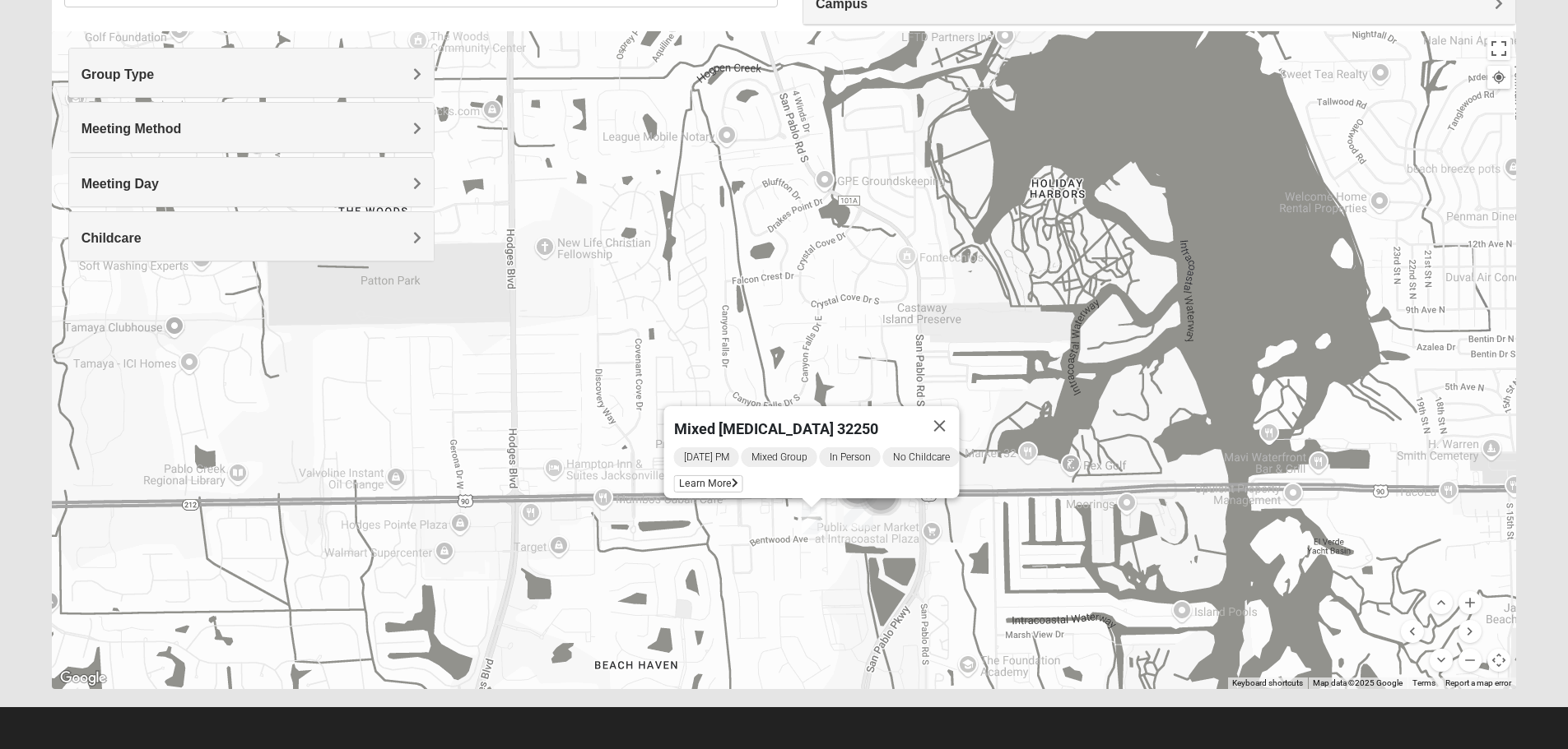
drag, startPoint x: 1041, startPoint y: 314, endPoint x: 1126, endPoint y: 473, distance: 180.3
click at [1126, 473] on div "Mixed Ollier 32250 Monday PM Mixed Group In Person No Childcare Learn More" at bounding box center [784, 360] width 1464 height 658
click at [958, 416] on button "Close" at bounding box center [939, 427] width 39 height 39
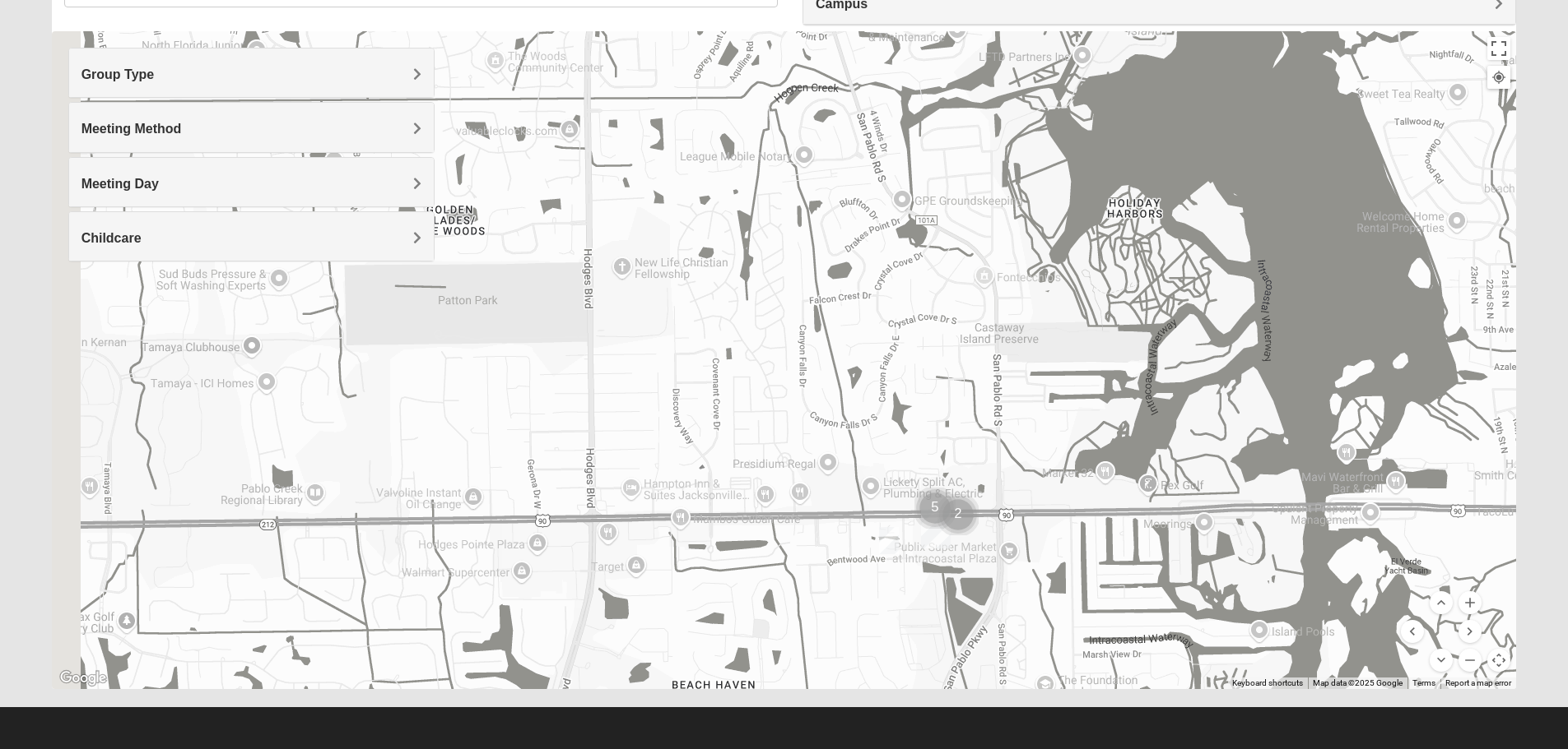
drag, startPoint x: 775, startPoint y: 341, endPoint x: 895, endPoint y: 369, distance: 123.2
click at [895, 369] on div "To navigate, press the arrow keys." at bounding box center [784, 360] width 1464 height 658
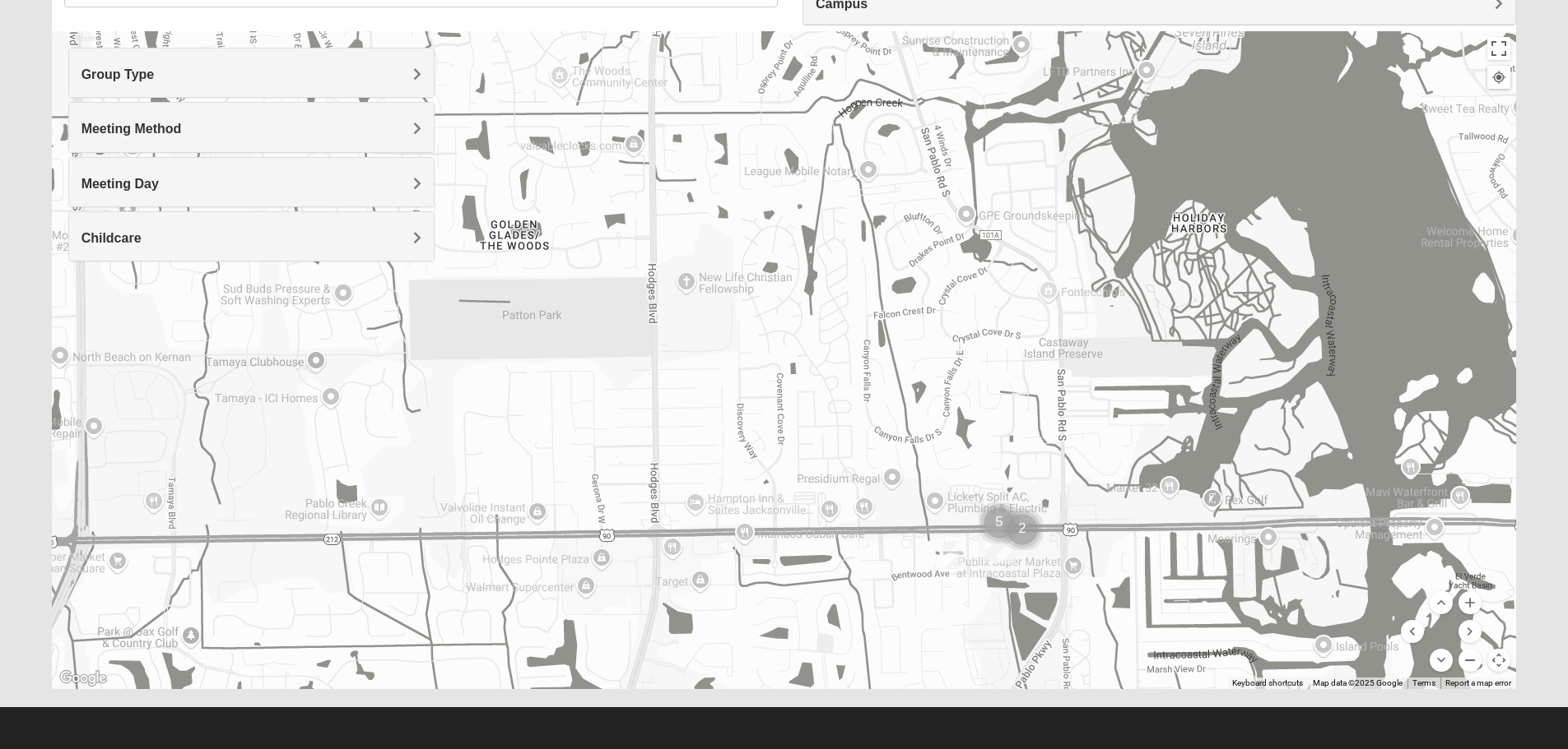
click at [1467, 659] on button "Zoom out" at bounding box center [1469, 660] width 23 height 23
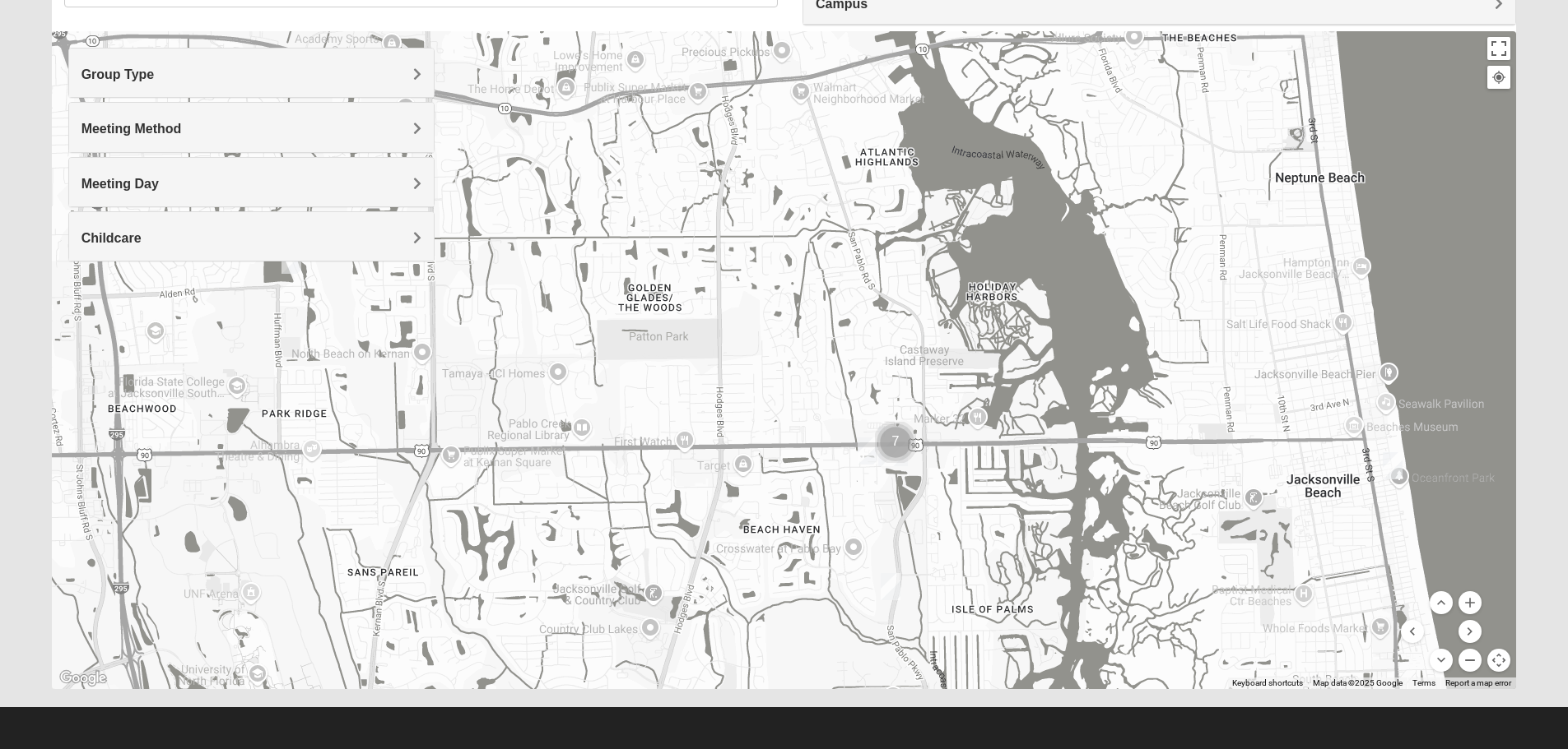
click at [1467, 659] on button "Zoom out" at bounding box center [1469, 660] width 23 height 23
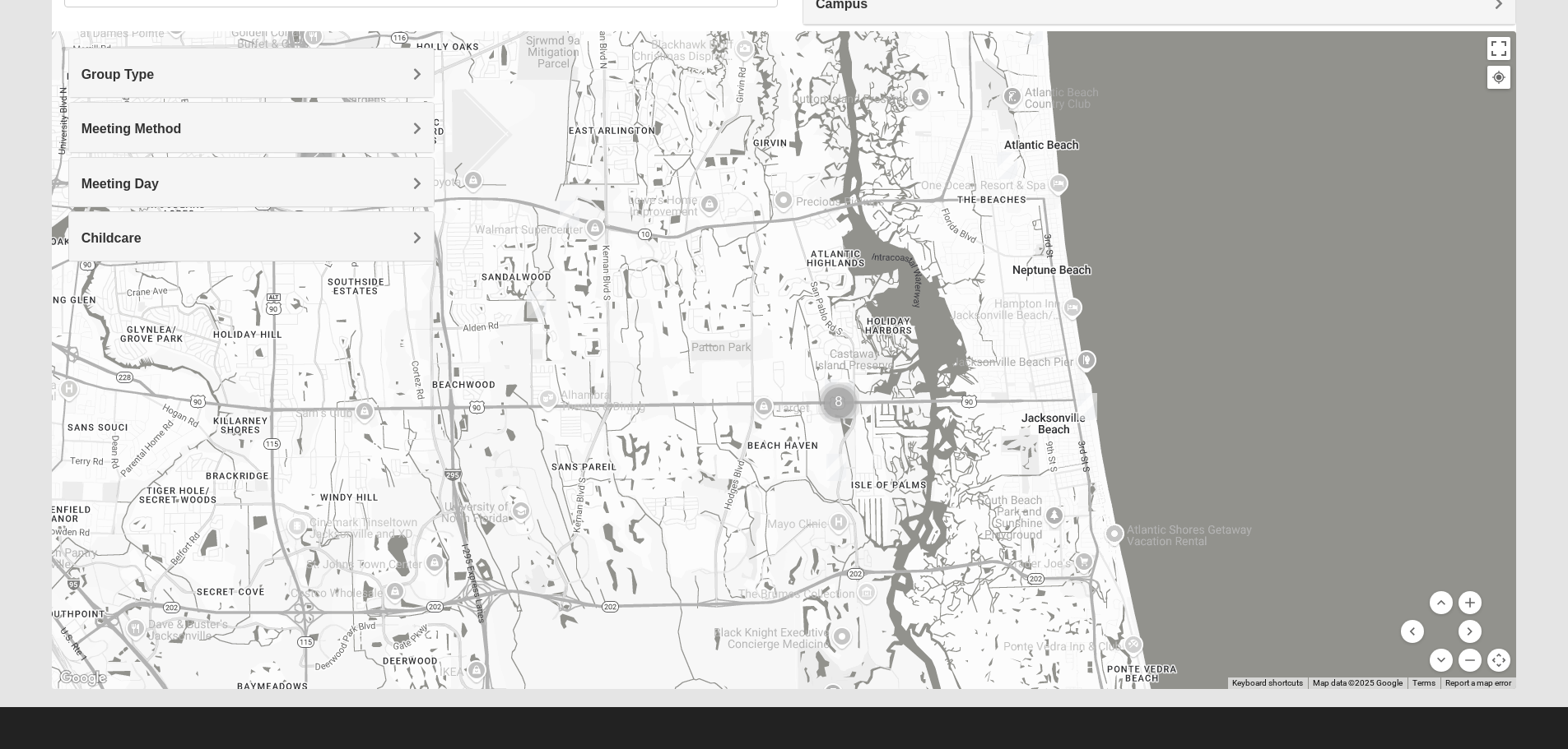
click at [570, 209] on img "Mixed Bell-Higgins 32246" at bounding box center [569, 214] width 20 height 27
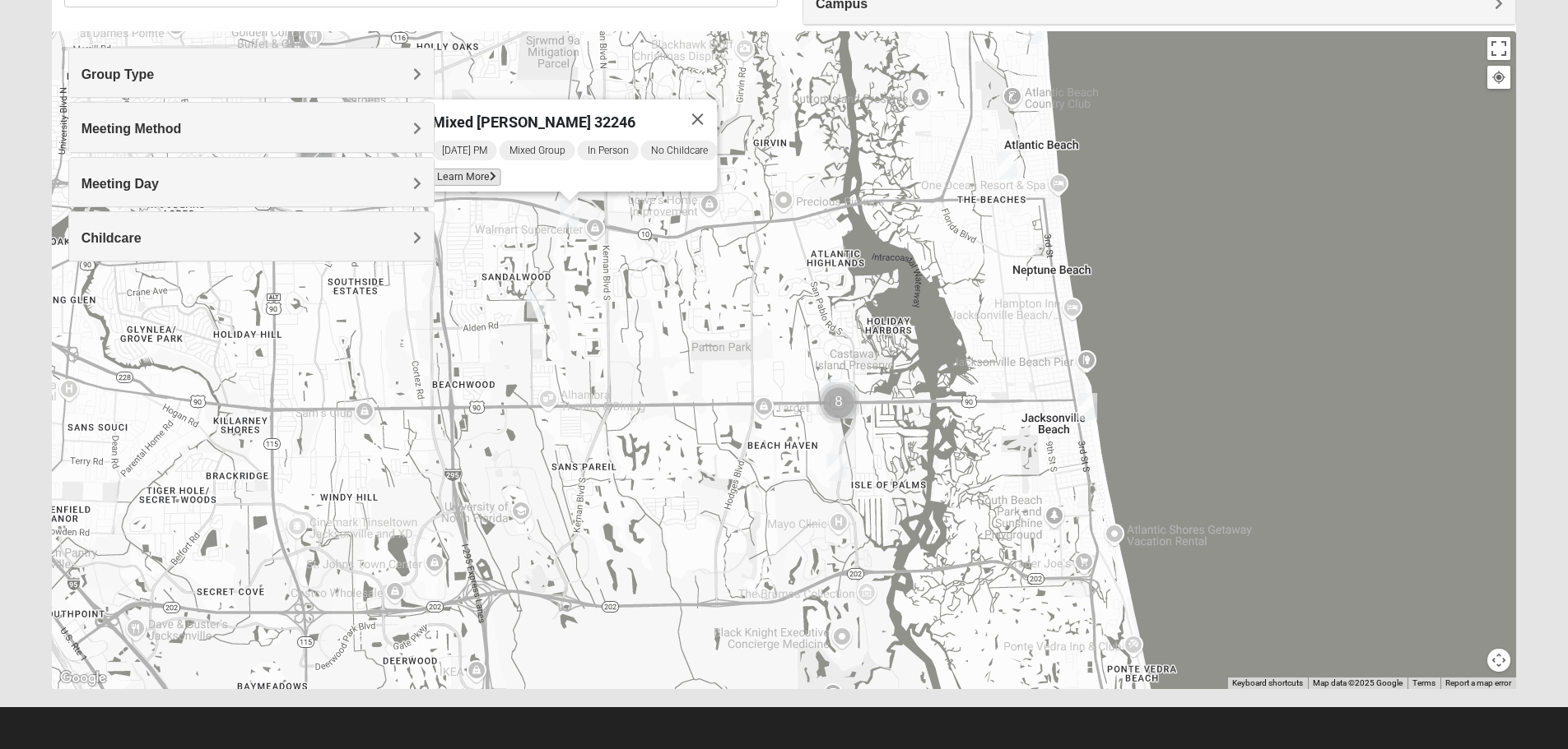
click at [476, 169] on span "Learn More" at bounding box center [466, 177] width 69 height 18
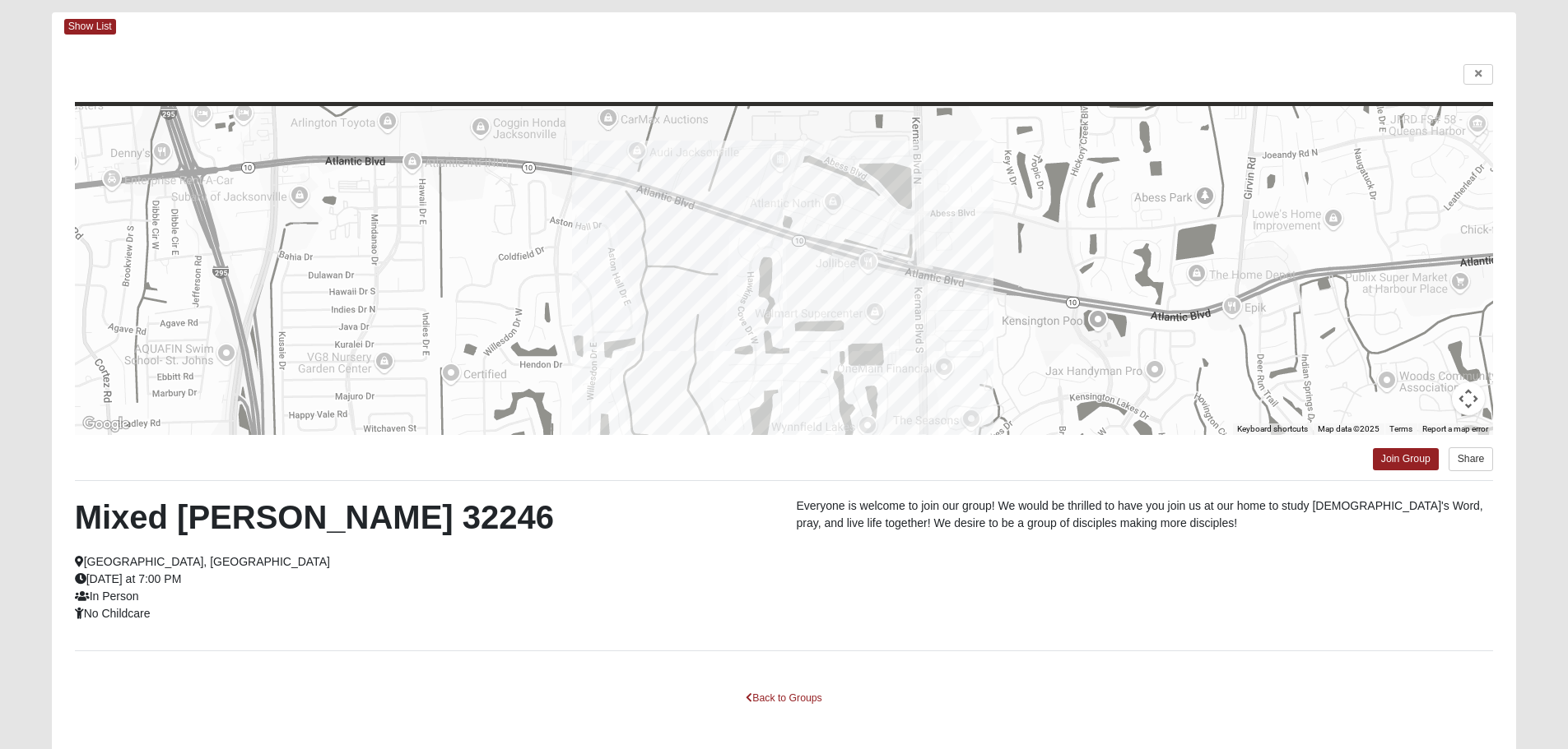
scroll to position [0, 0]
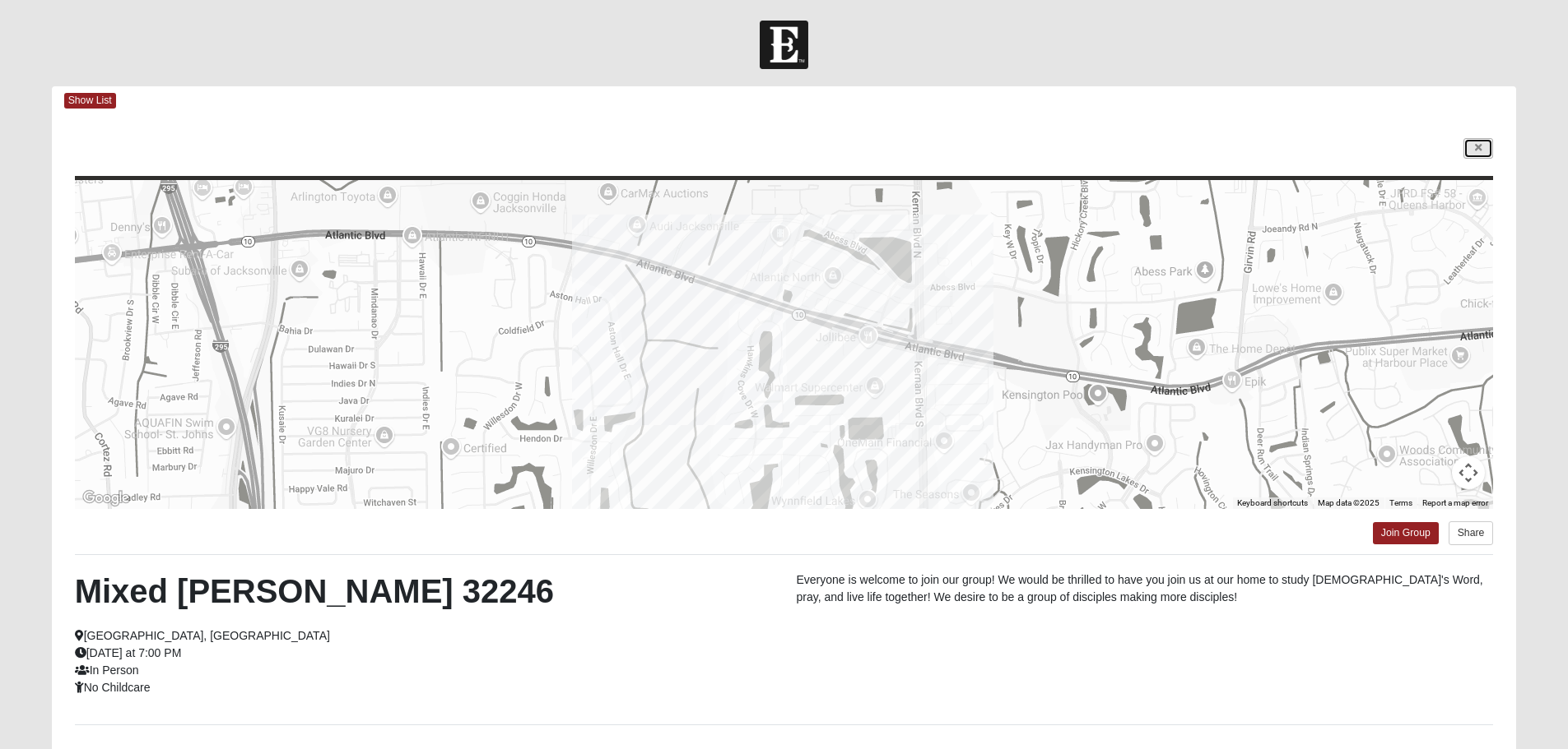
click at [1469, 150] on link at bounding box center [1478, 148] width 30 height 21
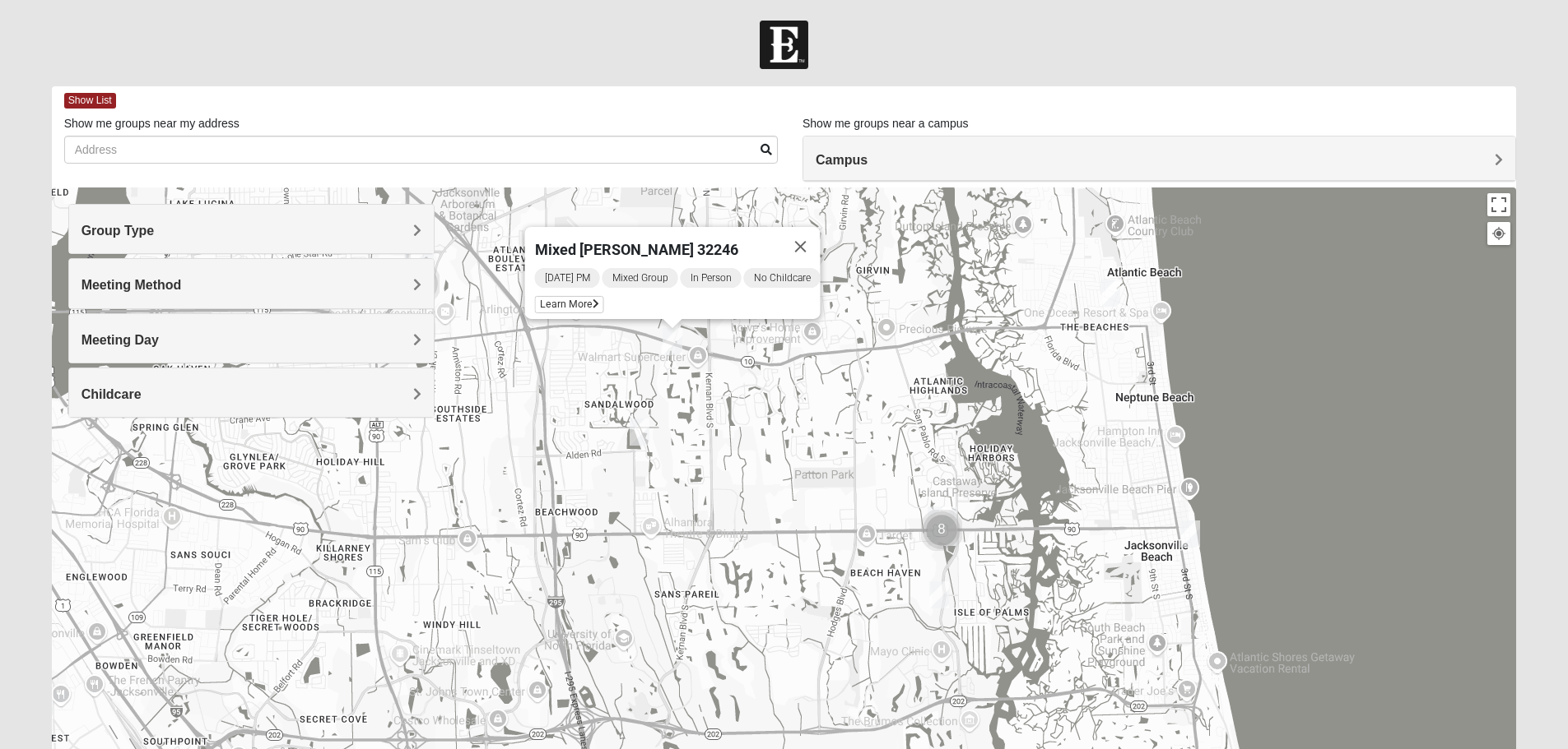
drag, startPoint x: 716, startPoint y: 461, endPoint x: 830, endPoint y: 428, distance: 118.7
click at [830, 428] on div "Mixed Bell-Higgins 32246 Monday PM Mixed Group In Person No Childcare Learn More" at bounding box center [784, 516] width 1464 height 658
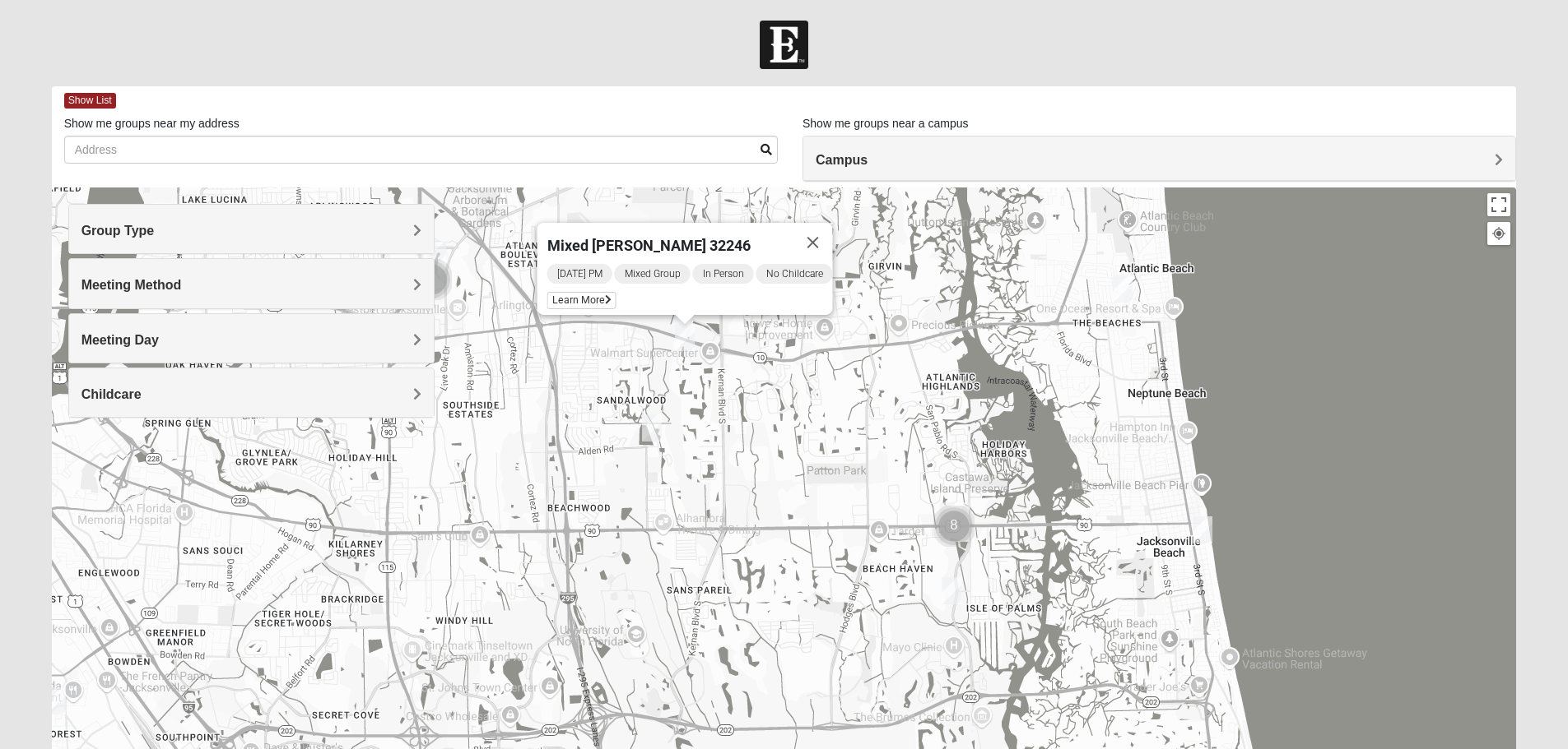
click at [660, 435] on img "Mixed Davis 32246" at bounding box center [651, 427] width 20 height 27
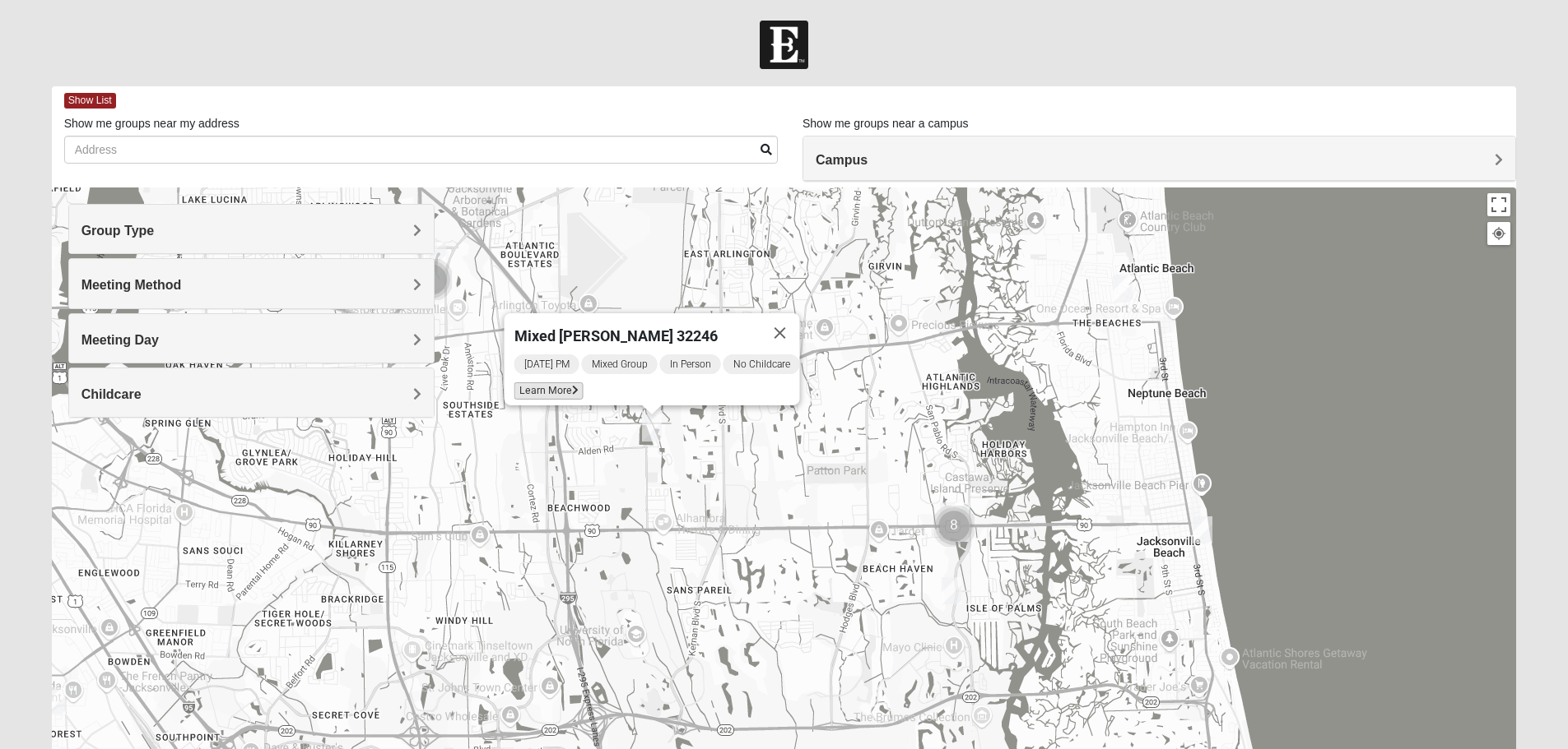
click at [539, 384] on span "Learn More" at bounding box center [548, 391] width 69 height 18
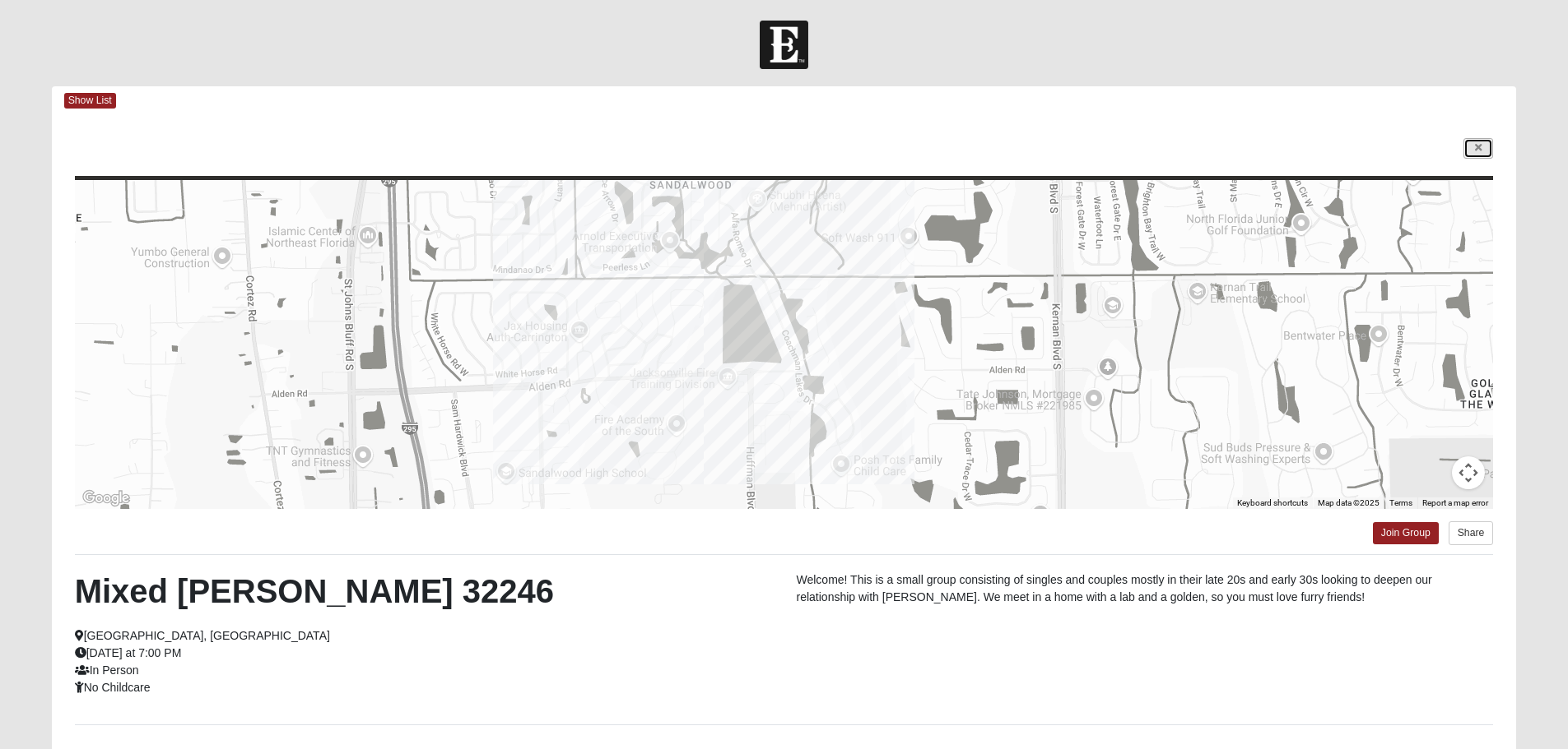
click at [1491, 149] on link at bounding box center [1478, 148] width 30 height 21
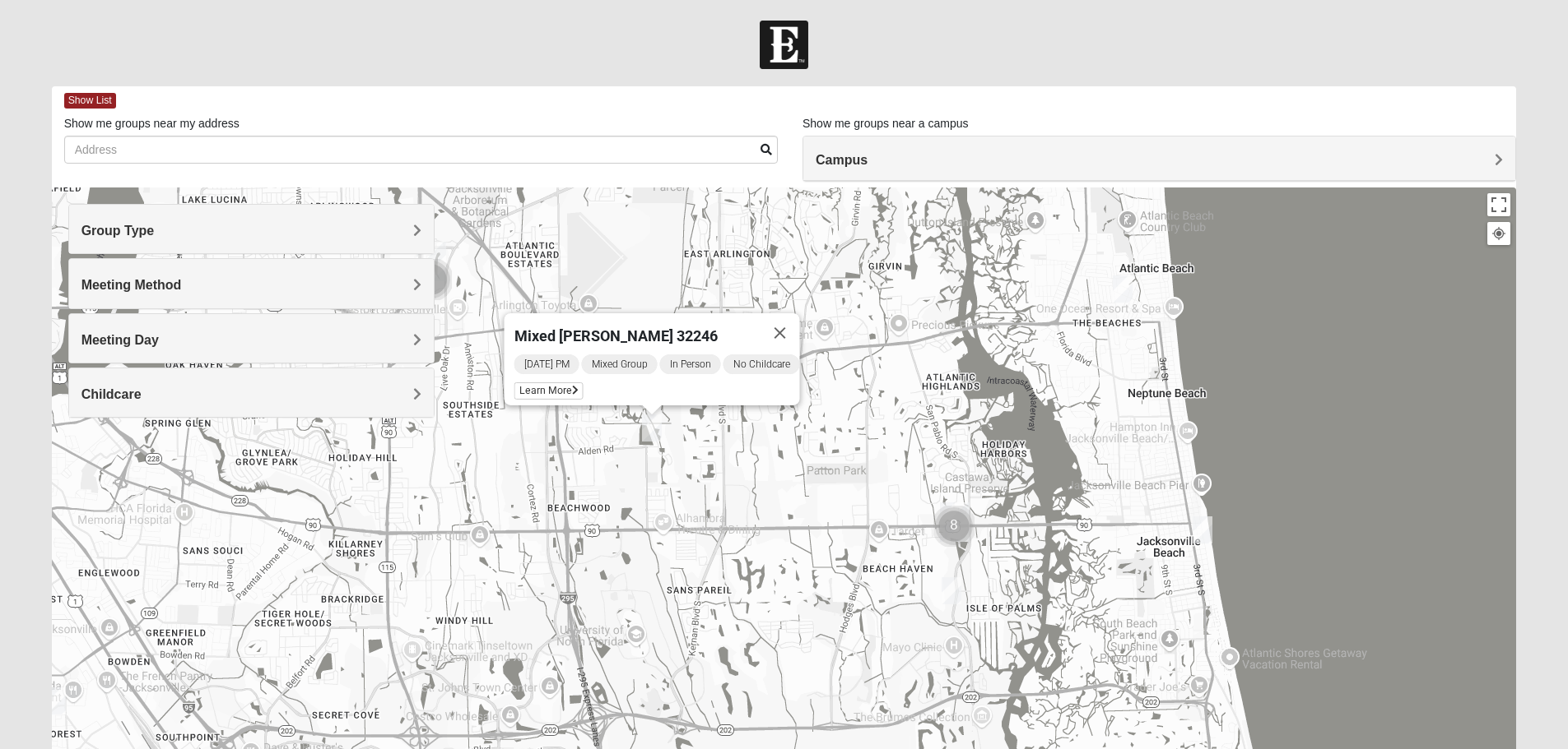
click at [1513, 199] on div "Mixed Davis 32246 Tuesday PM Mixed Group In Person No Childcare Learn More" at bounding box center [784, 516] width 1464 height 658
click at [1504, 209] on button "Toggle fullscreen view" at bounding box center [1498, 204] width 23 height 23
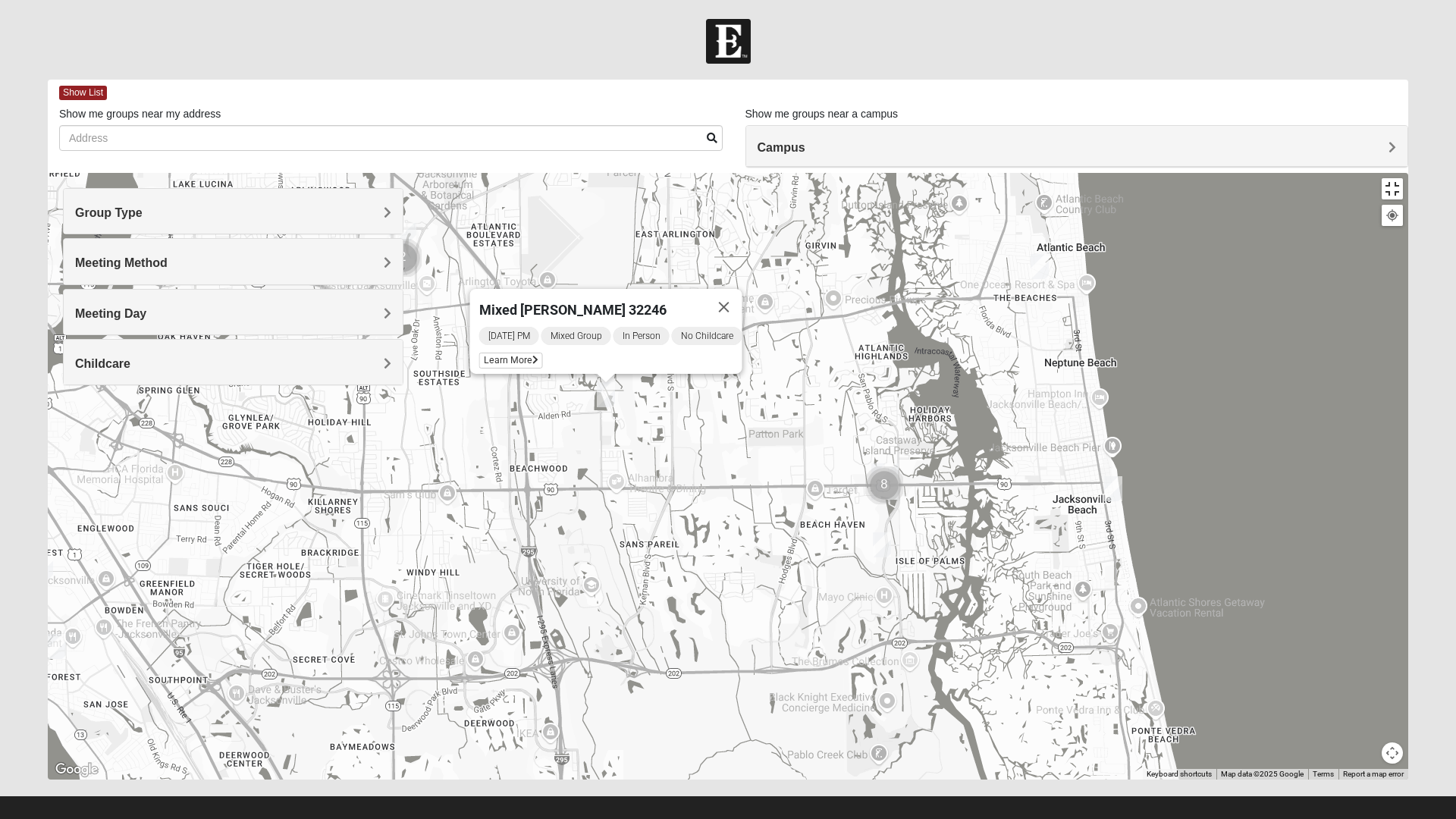
click at [1403, 178] on button "Toggle fullscreen view" at bounding box center [1391, 188] width 22 height 22
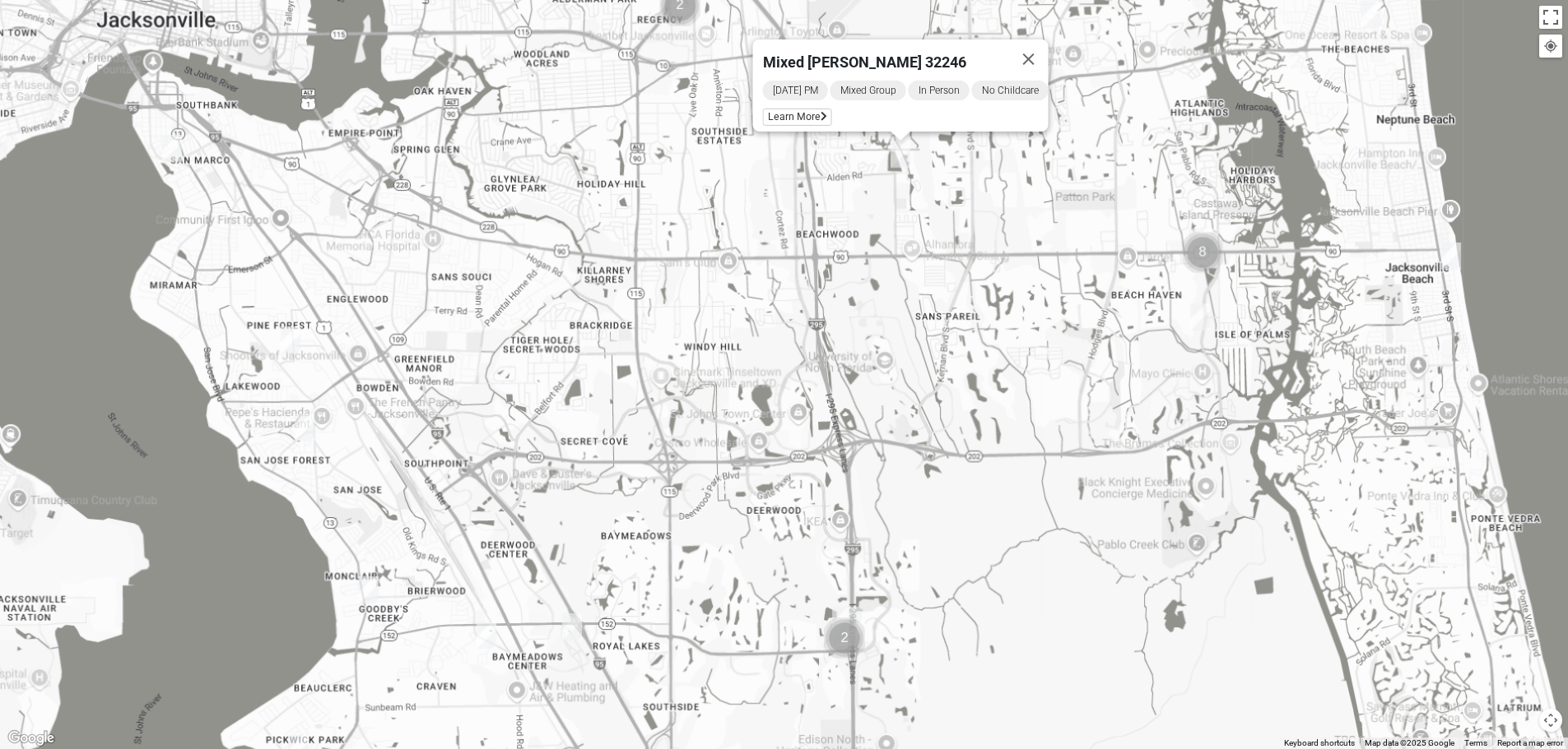
drag, startPoint x: 706, startPoint y: 576, endPoint x: 1114, endPoint y: 407, distance: 441.6
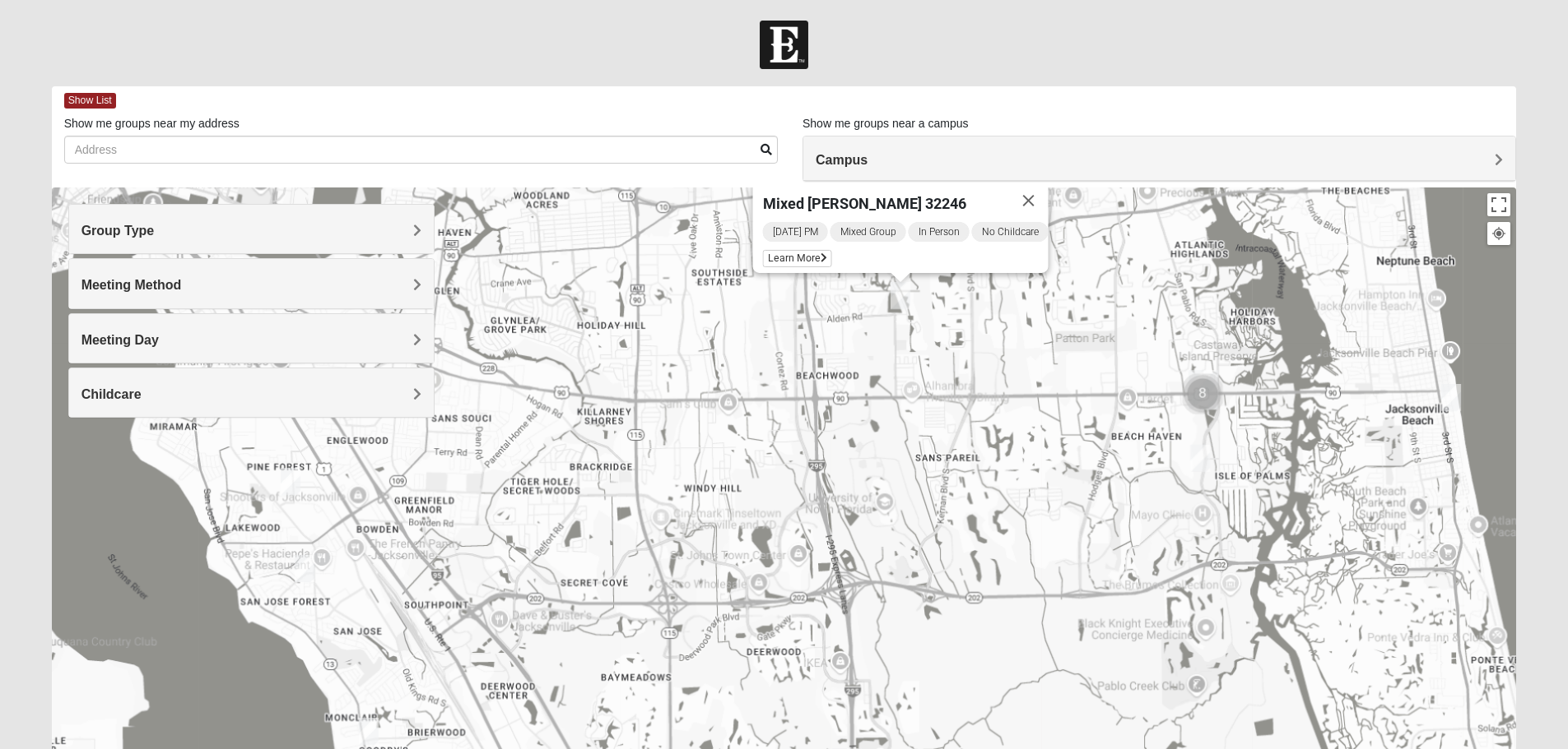
click at [1119, 407] on div "Mixed Davis 32246 Tuesday PM Mixed Group In Person No Childcare Learn More" at bounding box center [784, 516] width 1464 height 658
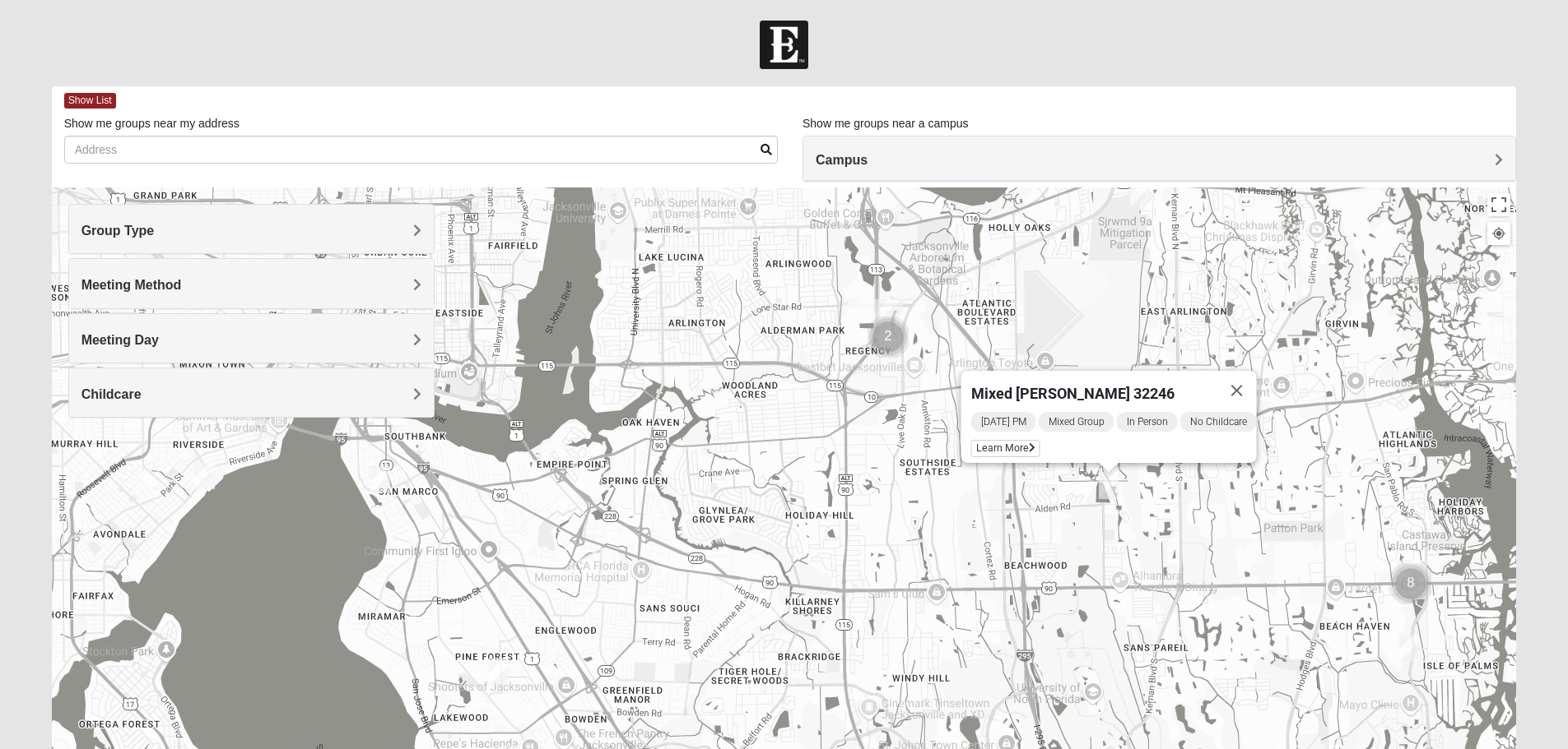
drag, startPoint x: 633, startPoint y: 489, endPoint x: 668, endPoint y: 720, distance: 233.6
click at [668, 720] on div "Mixed Davis 32246 Tuesday PM Mixed Group In Person No Childcare Learn More" at bounding box center [784, 516] width 1464 height 658
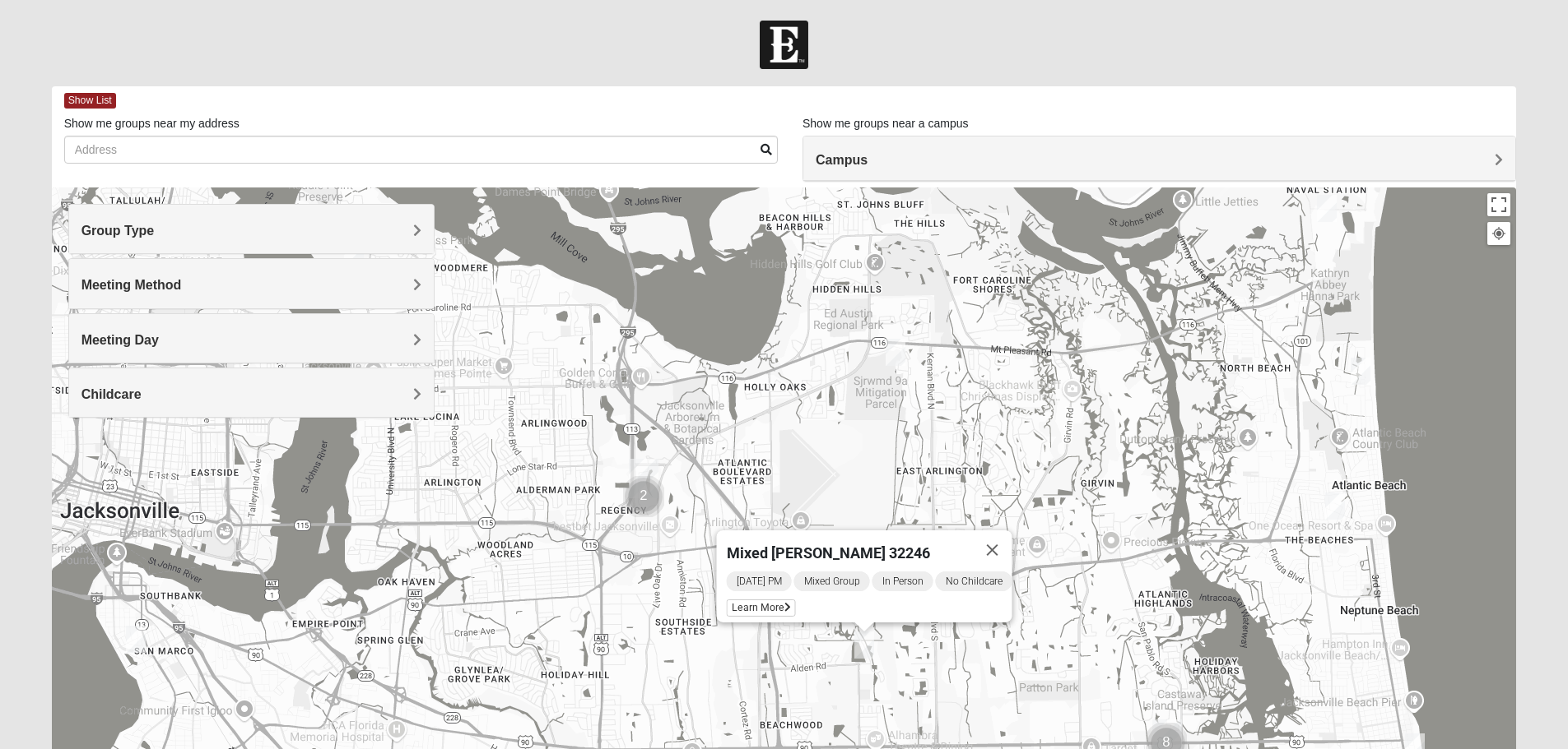
drag, startPoint x: 869, startPoint y: 427, endPoint x: 629, endPoint y: 581, distance: 285.2
click at [629, 581] on div "Mixed Davis 32246 Tuesday PM Mixed Group In Person No Childcare Learn More" at bounding box center [784, 516] width 1464 height 658
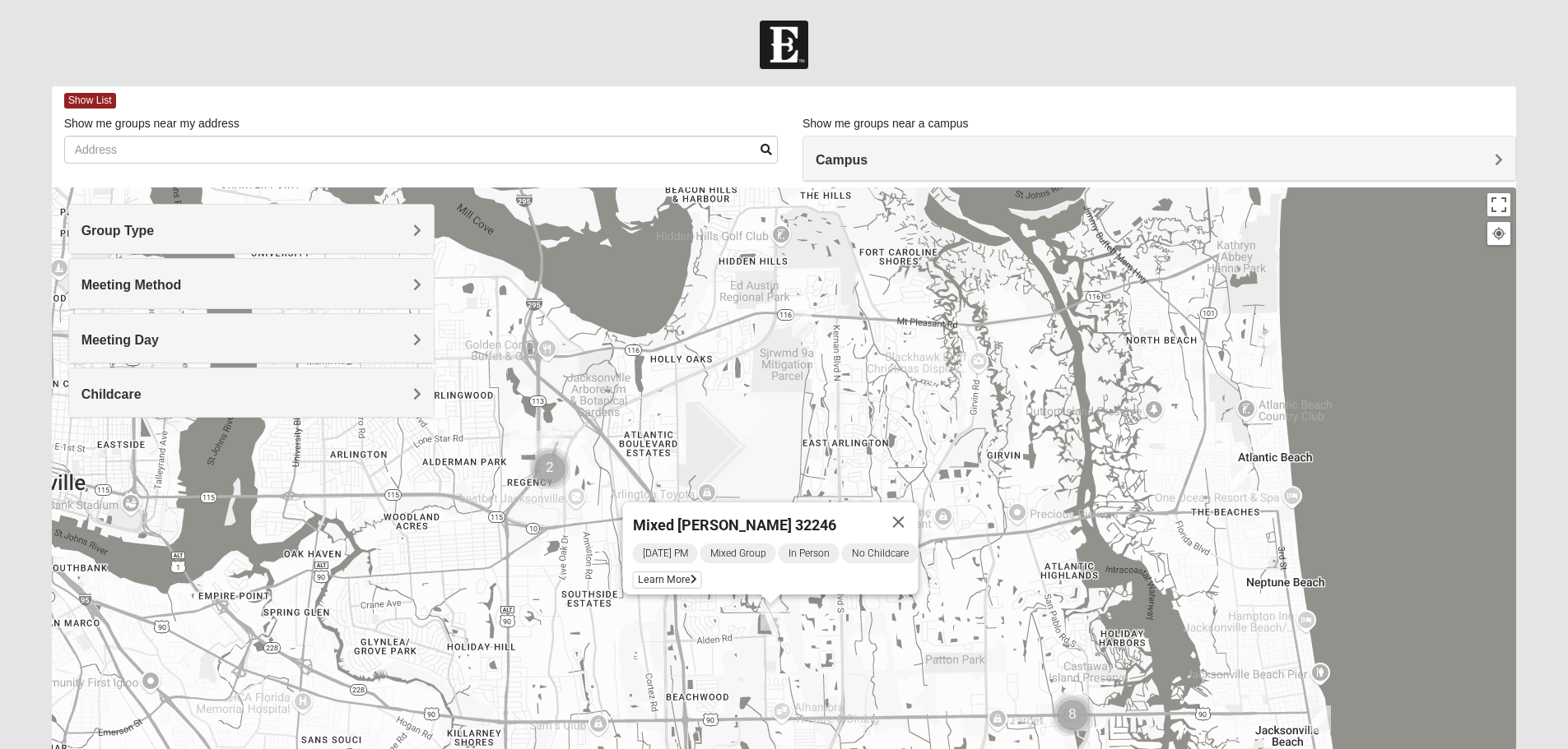
drag, startPoint x: 1116, startPoint y: 410, endPoint x: 1015, endPoint y: 380, distance: 105.4
click at [1015, 380] on div "Mixed Davis 32246 Tuesday PM Mixed Group In Person No Childcare Learn More" at bounding box center [784, 516] width 1464 height 658
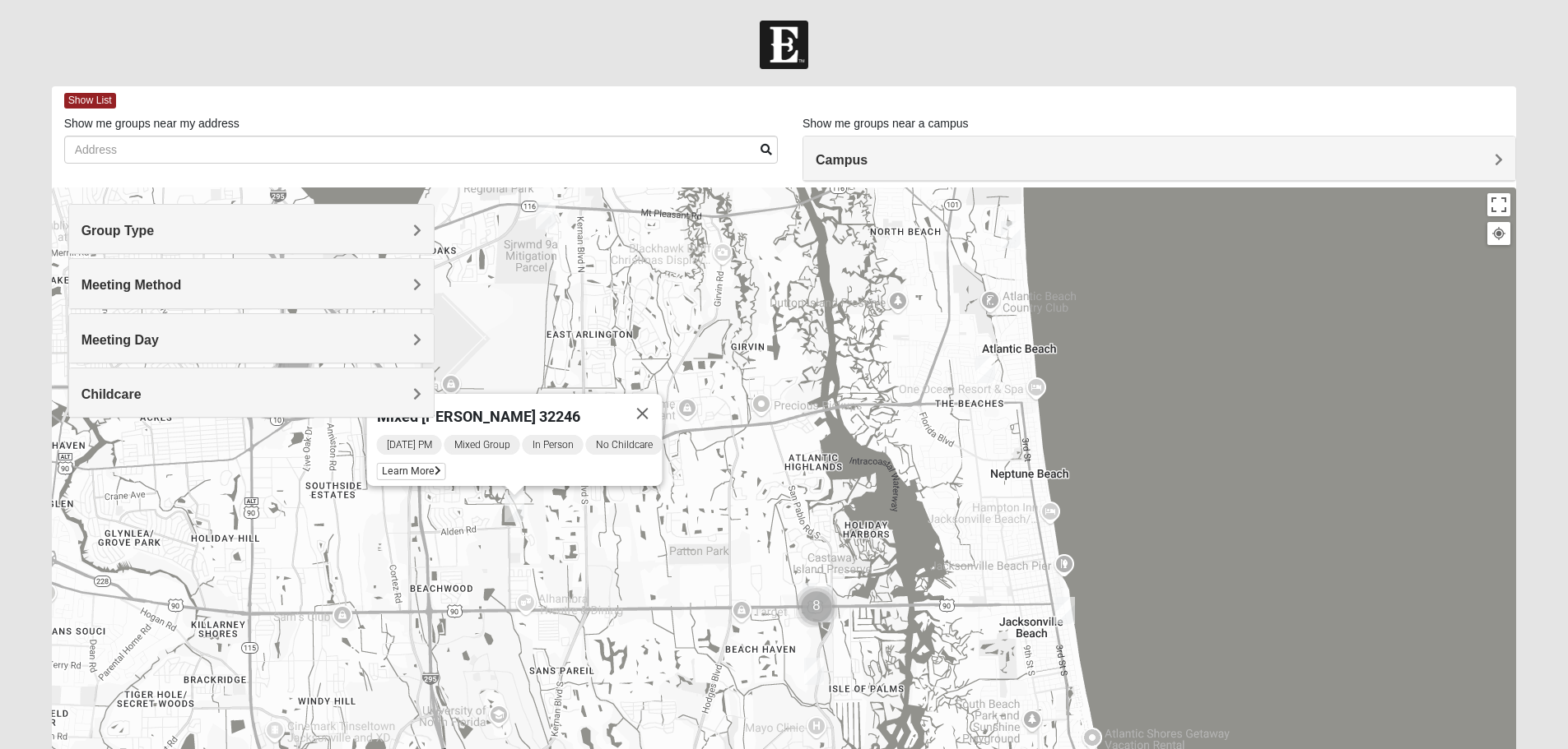
drag, startPoint x: 1114, startPoint y: 447, endPoint x: 848, endPoint y: 326, distance: 292.2
click at [849, 327] on div "Mixed Davis 32246 Tuesday PM Mixed Group In Person No Childcare Learn More" at bounding box center [784, 516] width 1464 height 658
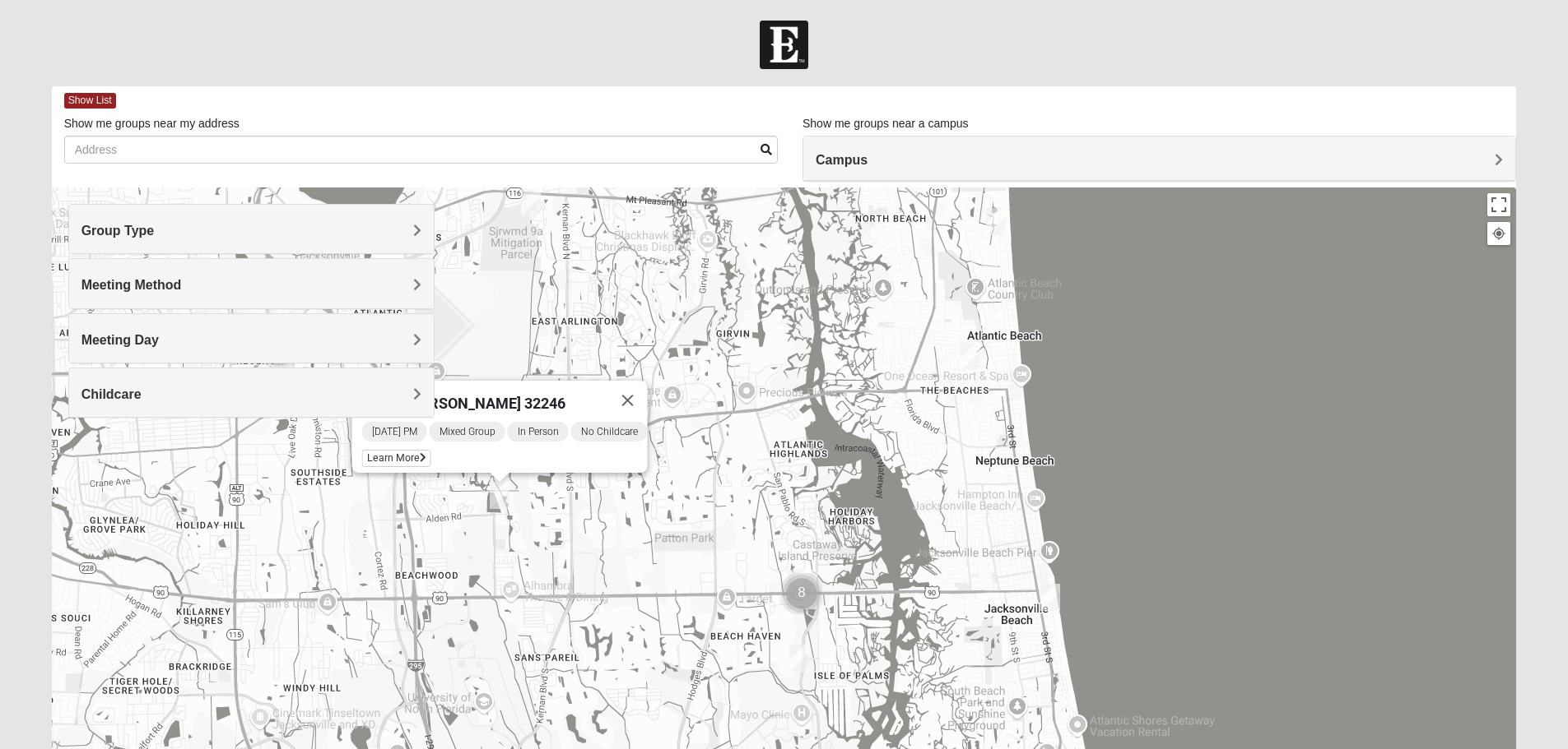
click at [967, 363] on img "Mixed Dennis 32233" at bounding box center [970, 356] width 20 height 27
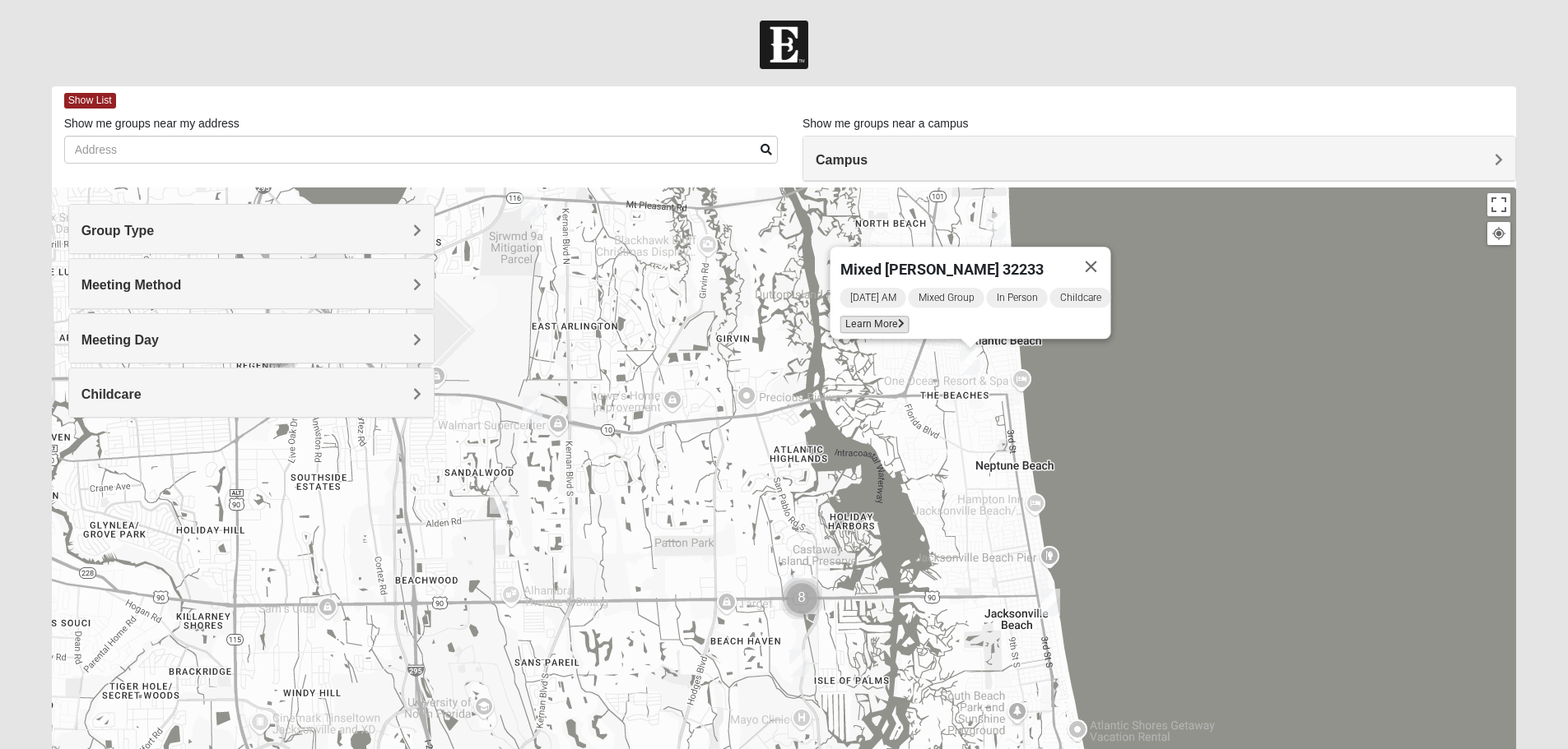
click at [886, 316] on span "Learn More" at bounding box center [874, 325] width 69 height 18
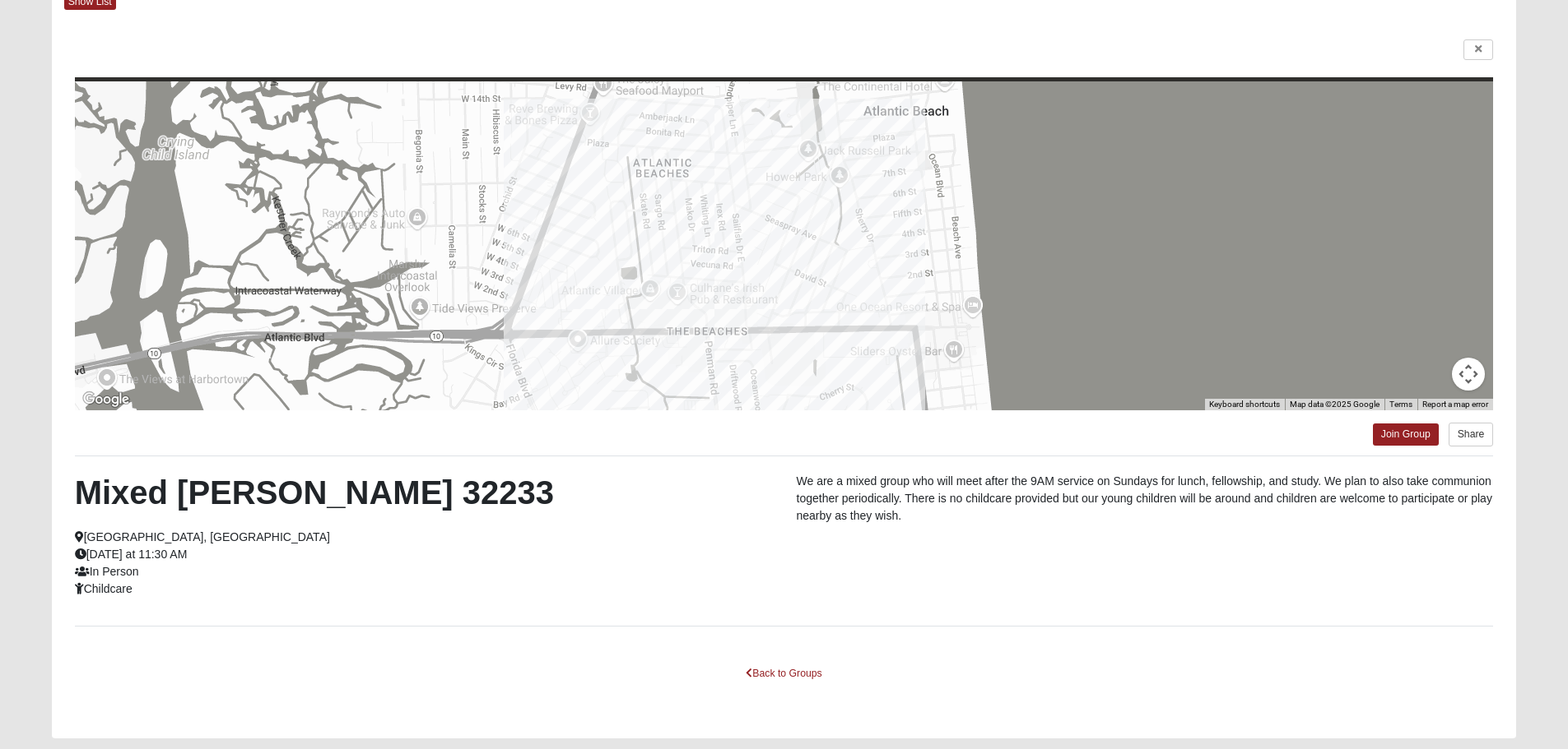
scroll to position [148, 0]
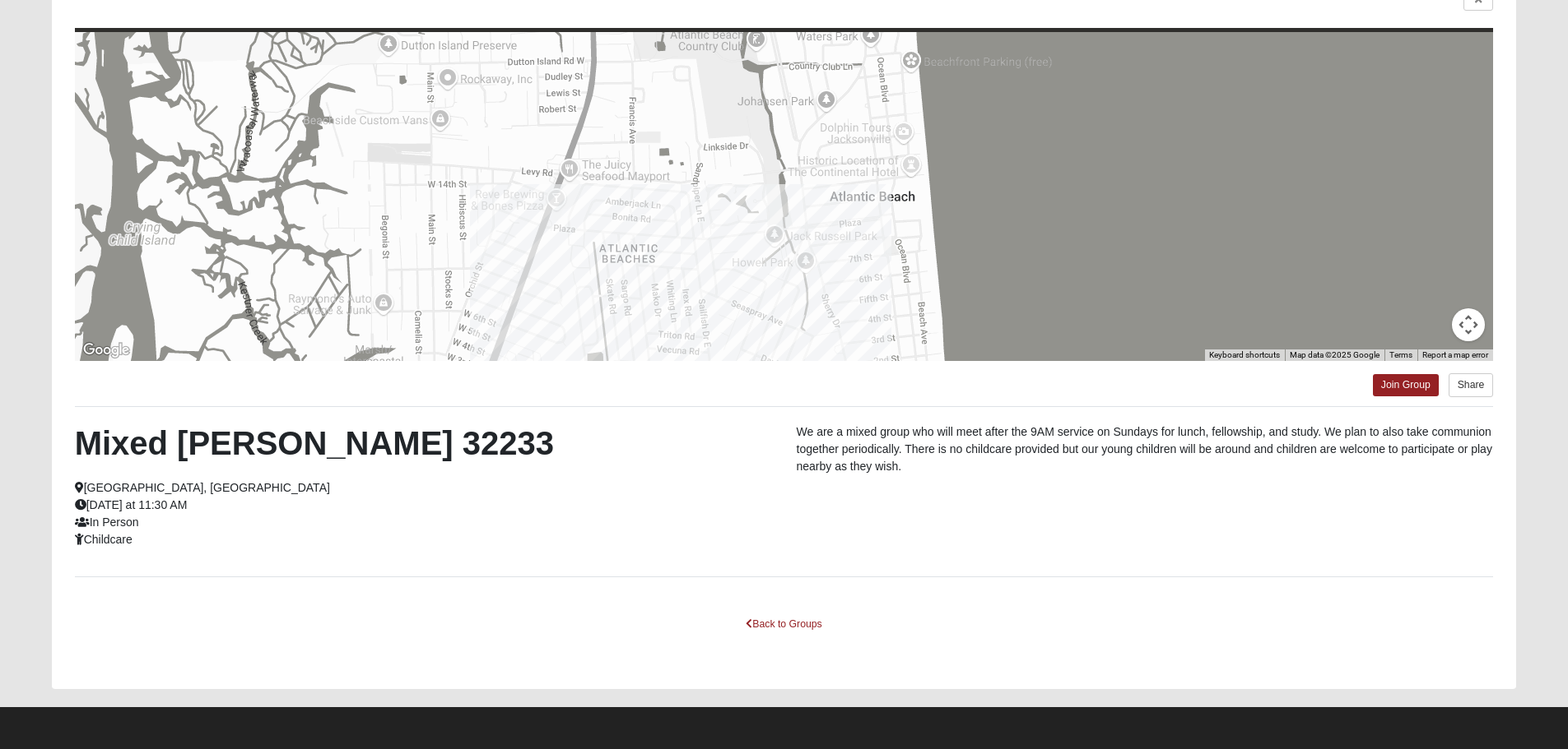
drag, startPoint x: 821, startPoint y: 158, endPoint x: 787, endPoint y: 298, distance: 144.1
click at [787, 298] on div at bounding box center [784, 196] width 1419 height 329
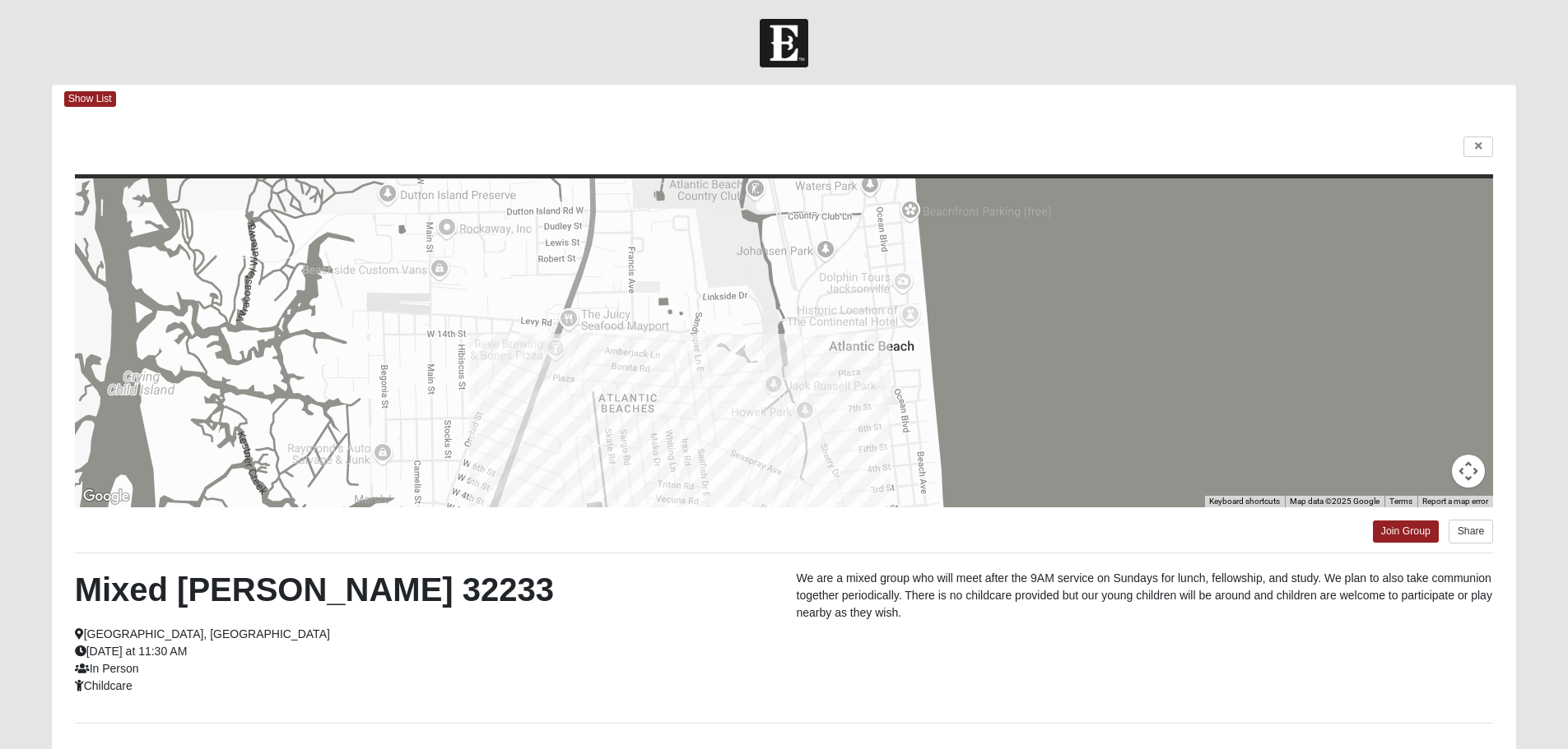
scroll to position [0, 0]
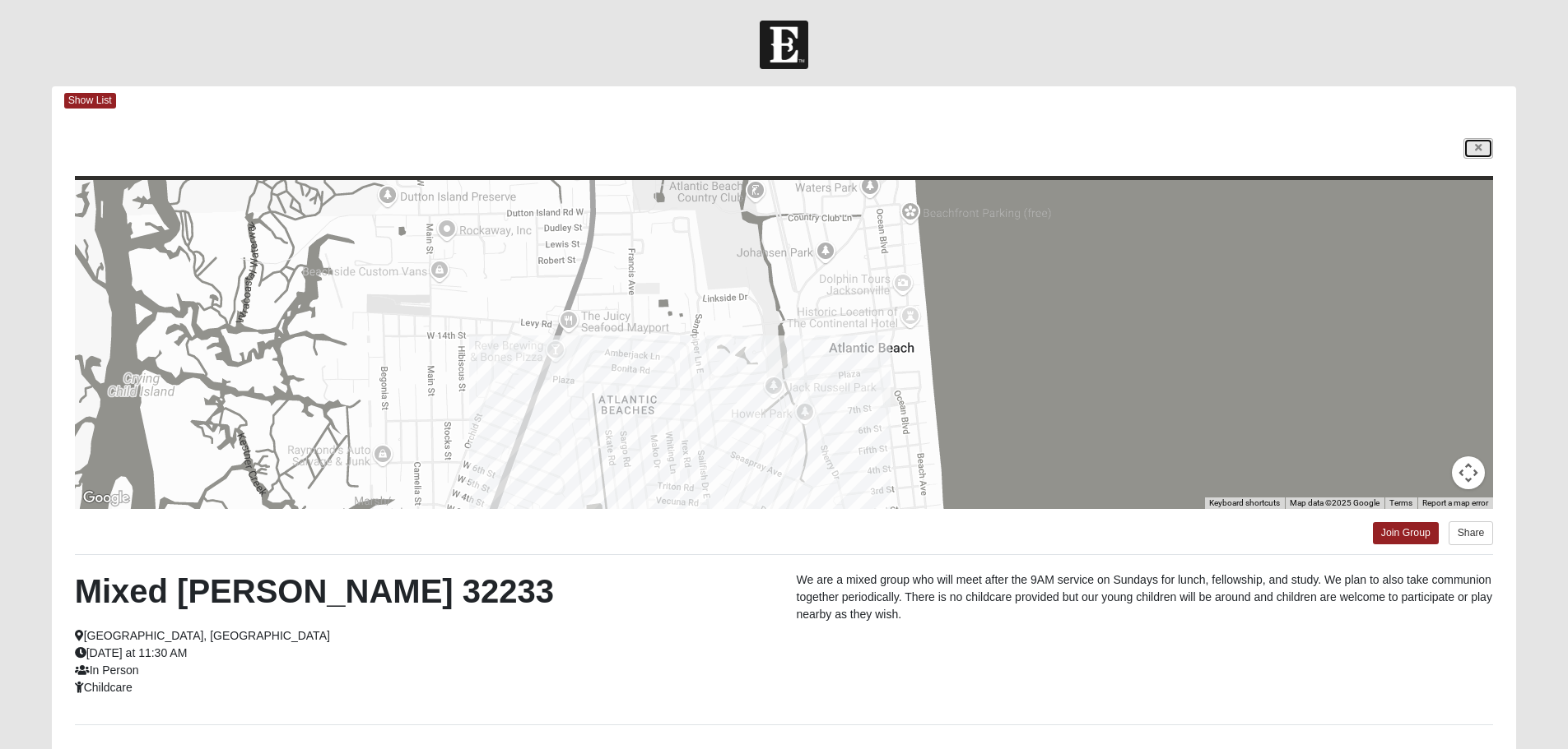
click at [1485, 145] on link at bounding box center [1478, 148] width 30 height 21
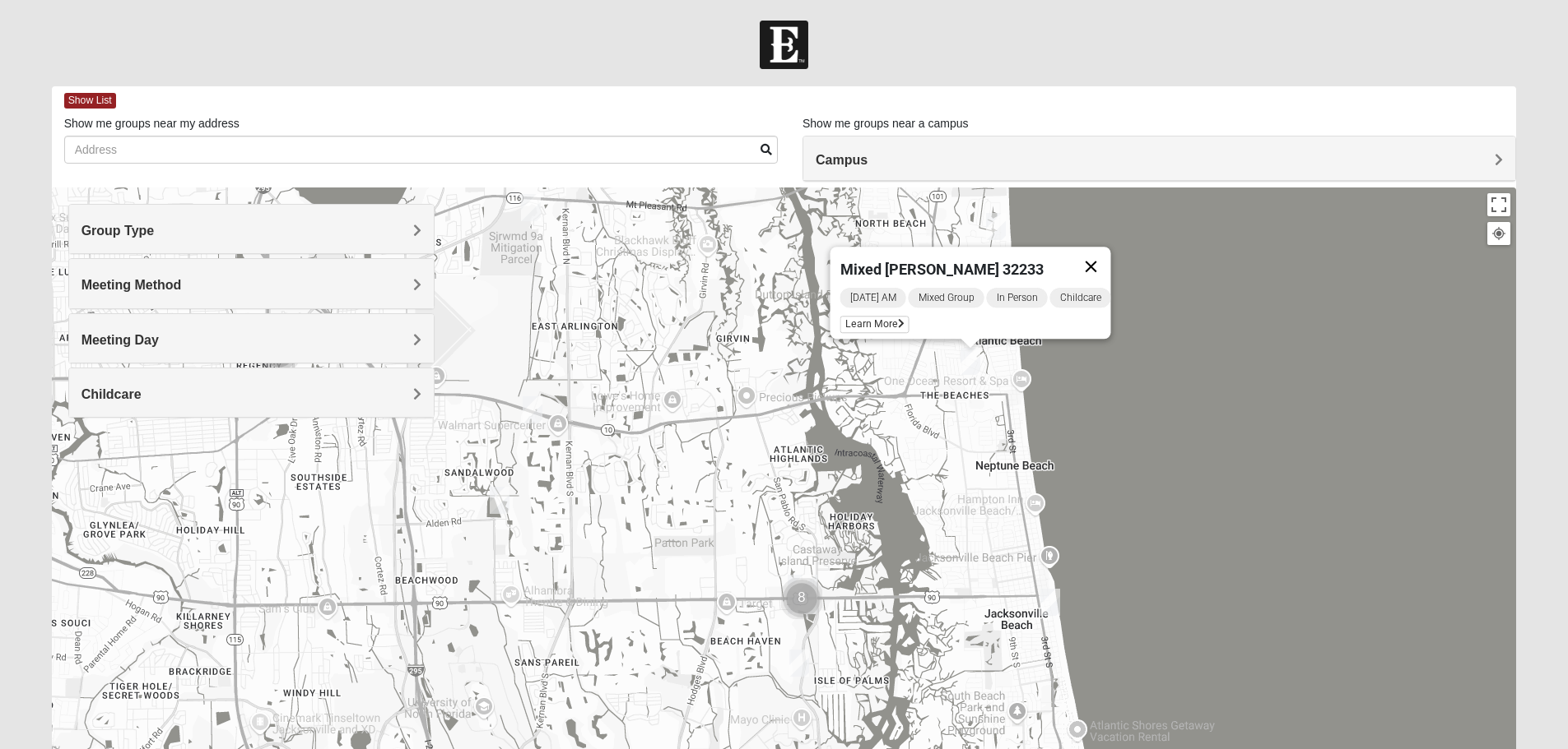
click at [1104, 256] on button "Close" at bounding box center [1090, 267] width 39 height 39
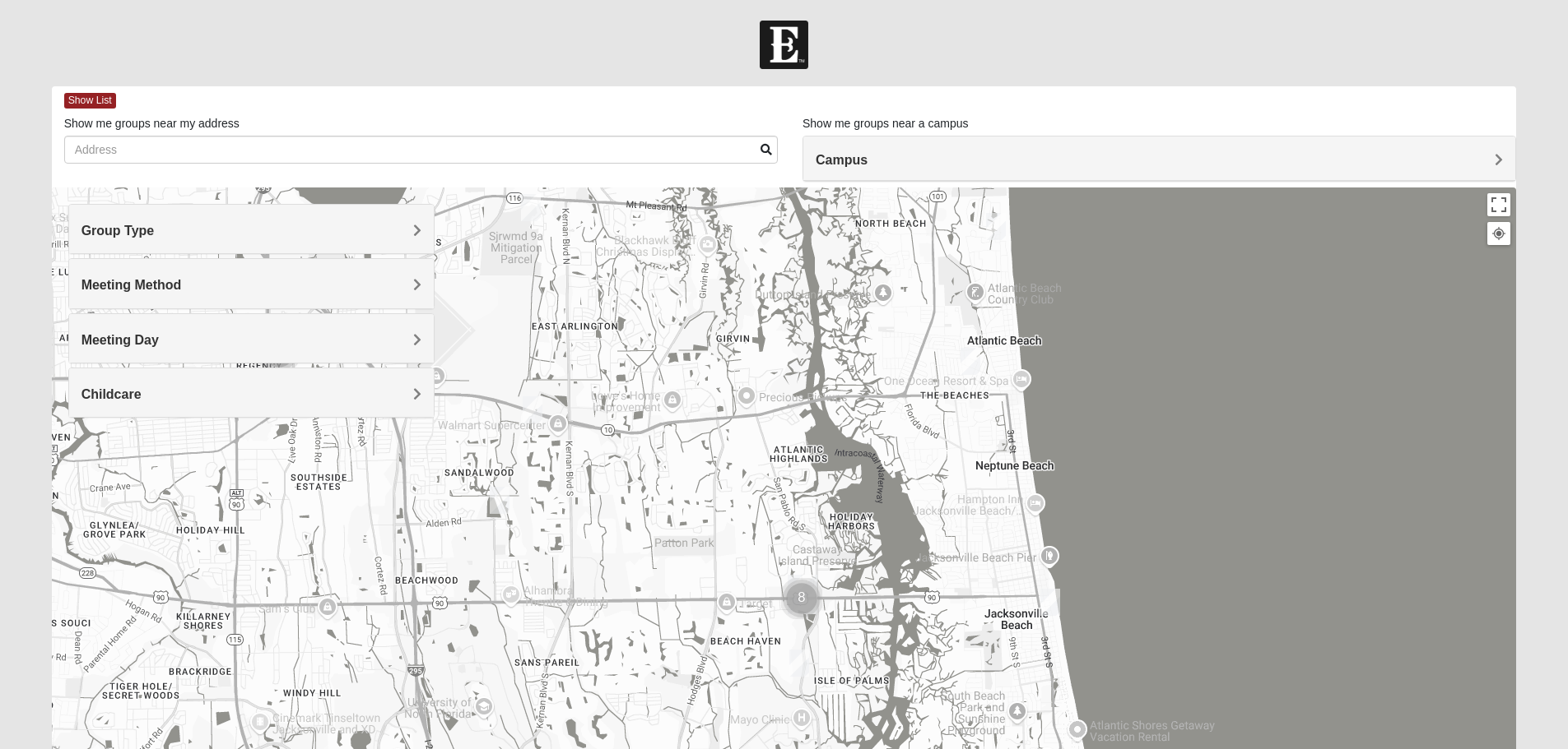
click at [995, 237] on img "Mixed Lammie 32233" at bounding box center [995, 226] width 20 height 27
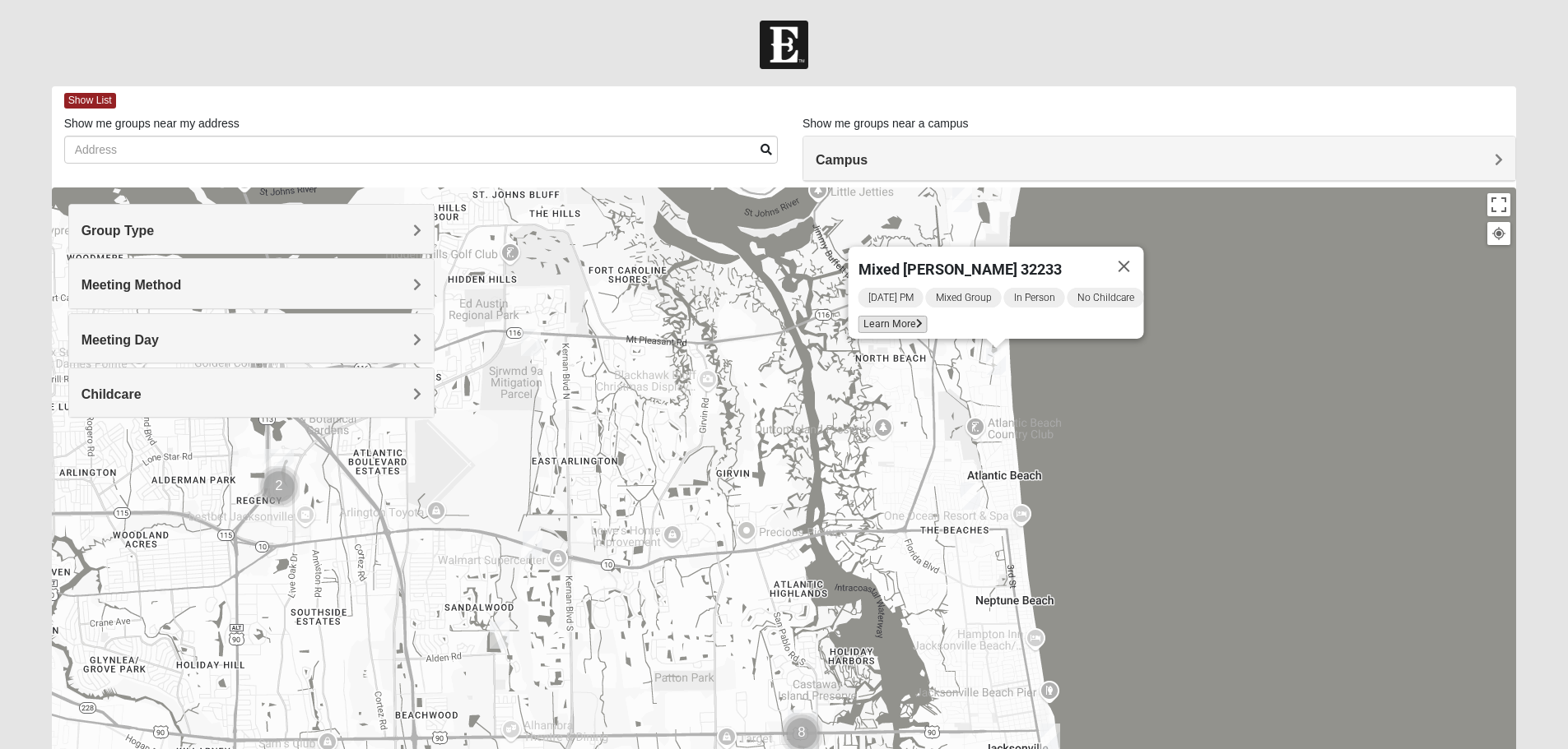
click at [890, 319] on span "Learn More" at bounding box center [892, 325] width 69 height 18
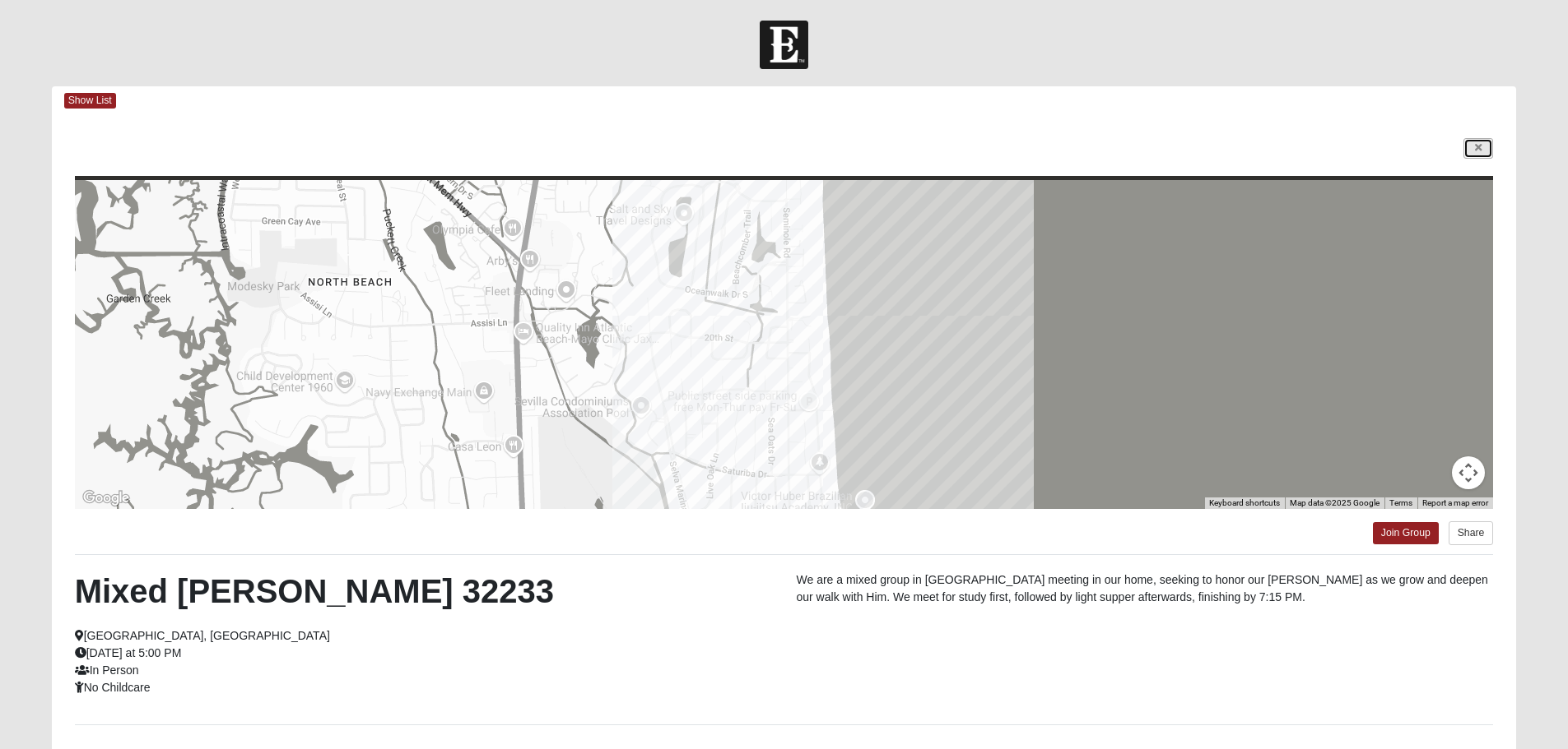
click at [1479, 145] on icon at bounding box center [1477, 147] width 7 height 10
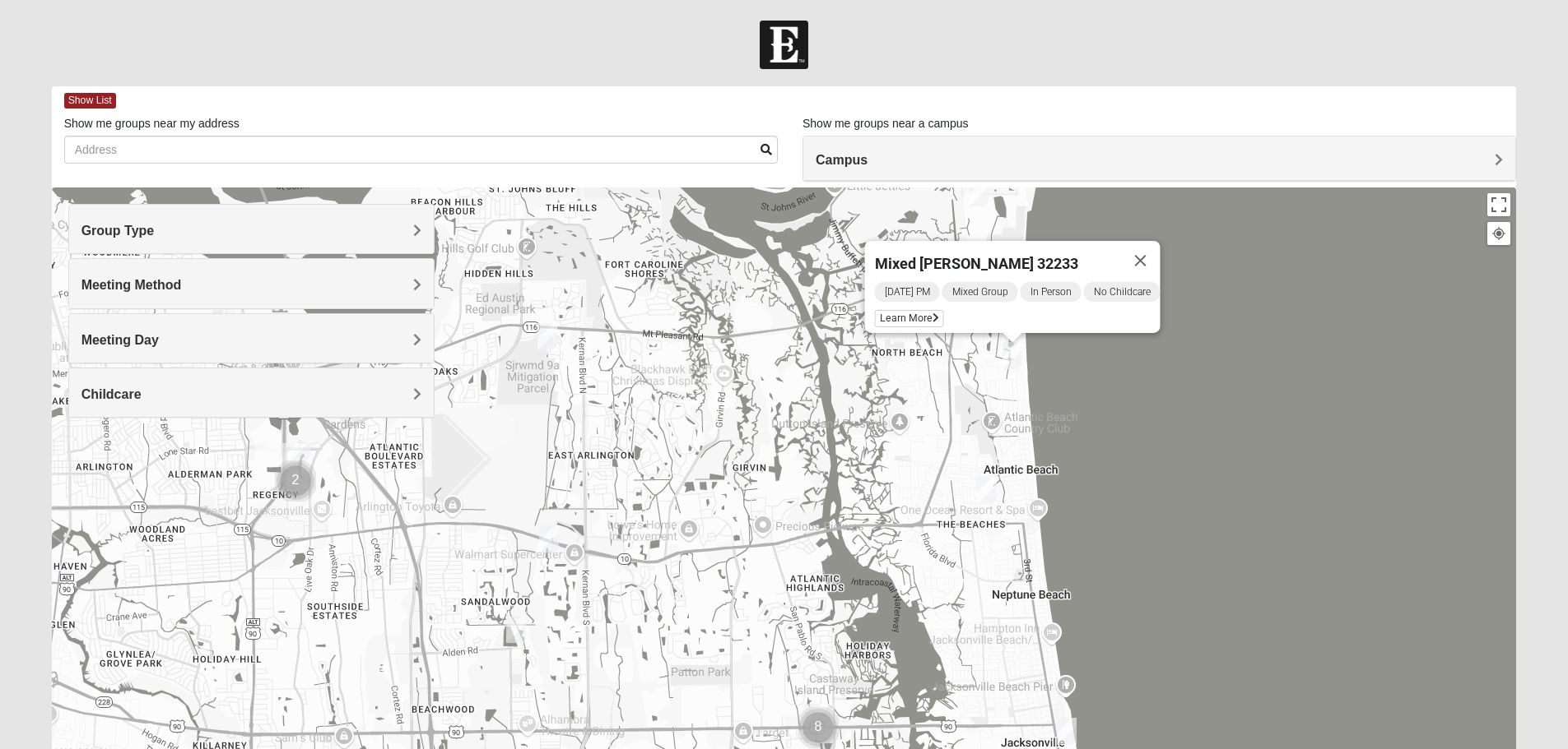
drag, startPoint x: 705, startPoint y: 506, endPoint x: 961, endPoint y: 348, distance: 300.8
click at [961, 348] on div "Mixed Lammie 32233 Sunday PM Mixed Group In Person No Childcare Learn More" at bounding box center [784, 516] width 1464 height 658
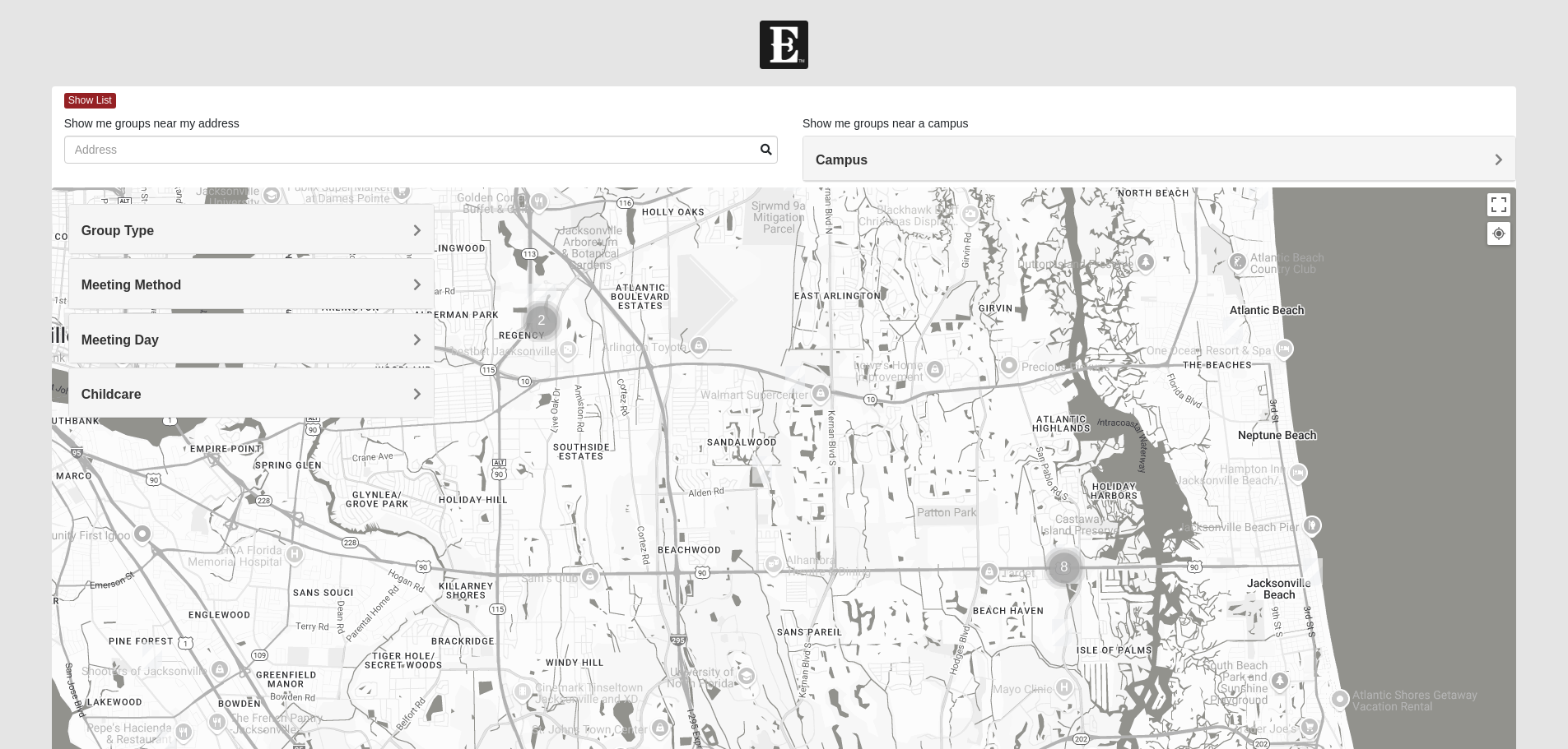
click at [797, 381] on img "Mixed Bell-Higgins 32246" at bounding box center [794, 379] width 20 height 27
click at [761, 481] on img "Mixed Davis 32246" at bounding box center [762, 469] width 20 height 27
click at [662, 424] on span "Learn More" at bounding box center [658, 433] width 69 height 18
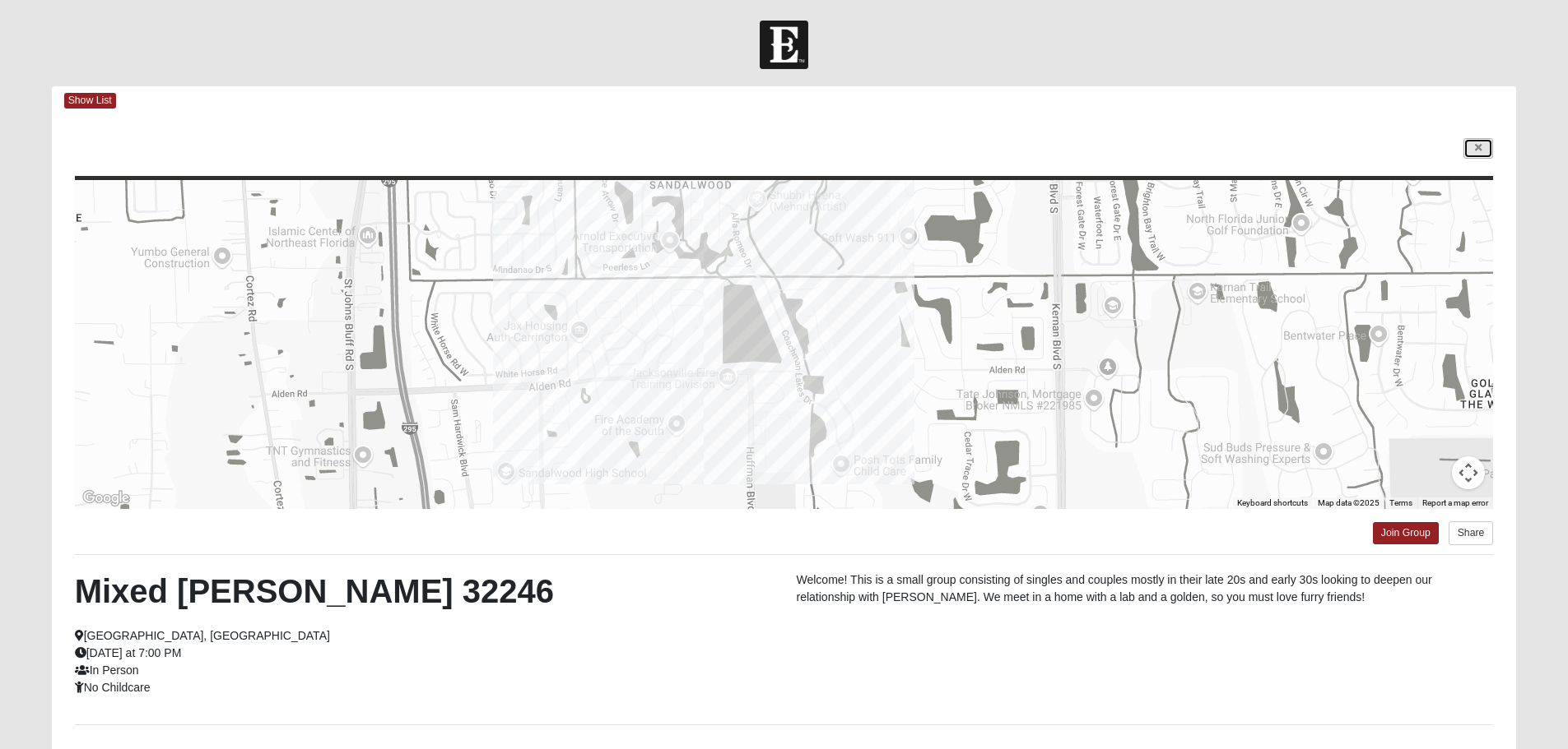
click at [1465, 157] on link at bounding box center [1478, 148] width 30 height 21
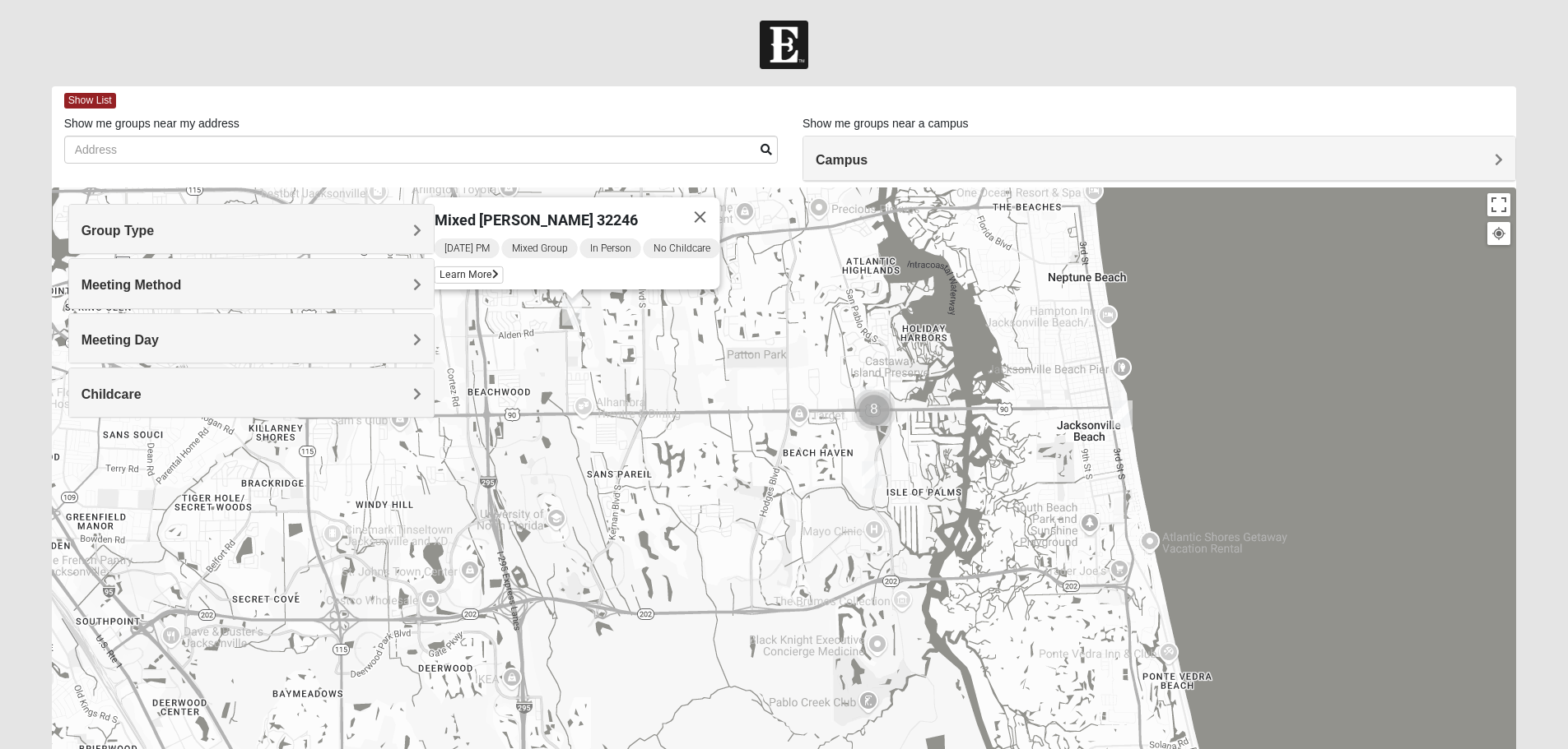
drag, startPoint x: 1218, startPoint y: 562, endPoint x: 1006, endPoint y: 394, distance: 270.5
click at [1027, 404] on div "Mixed Davis 32246 Tuesday PM Mixed Group In Person No Childcare Learn More" at bounding box center [784, 516] width 1464 height 658
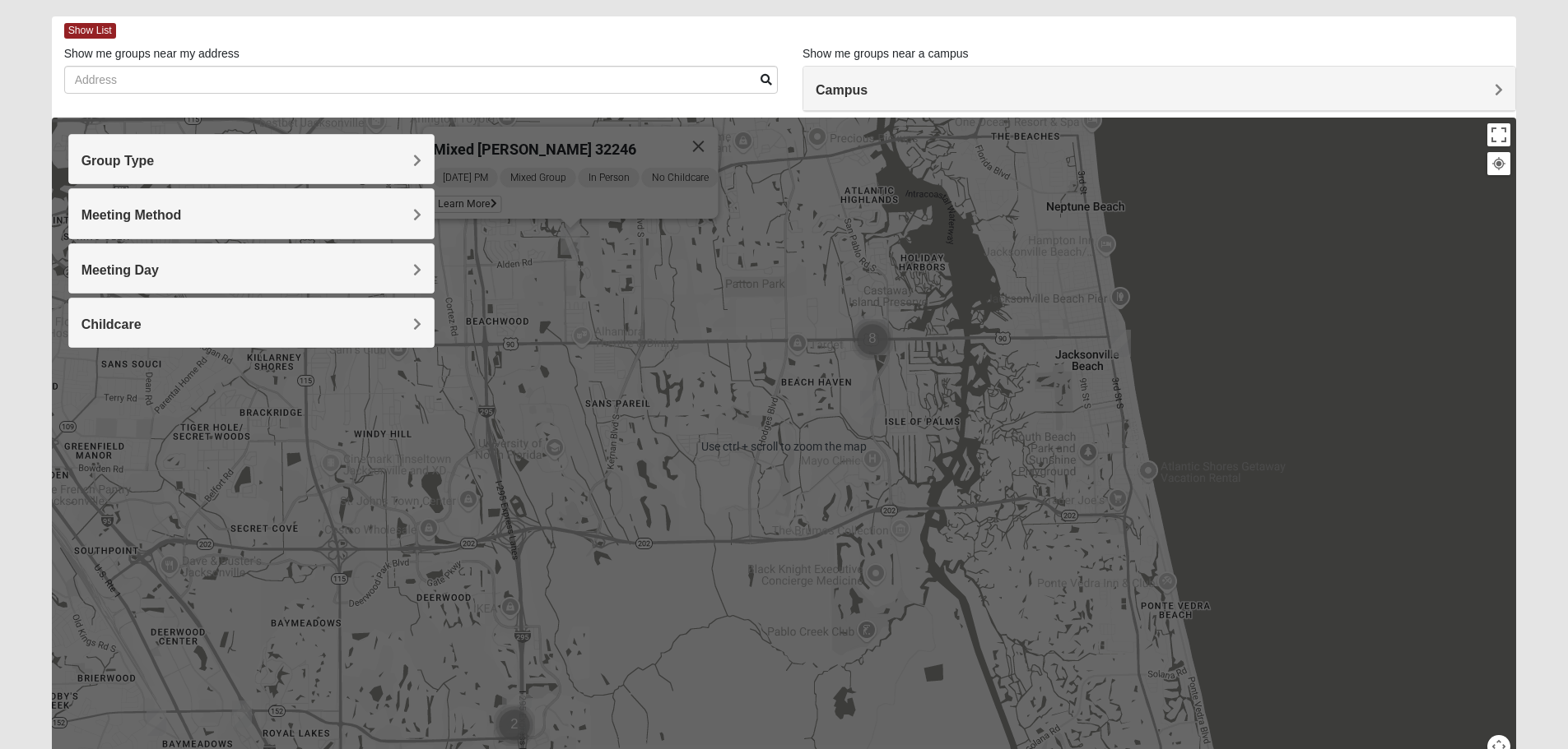
scroll to position [82, 0]
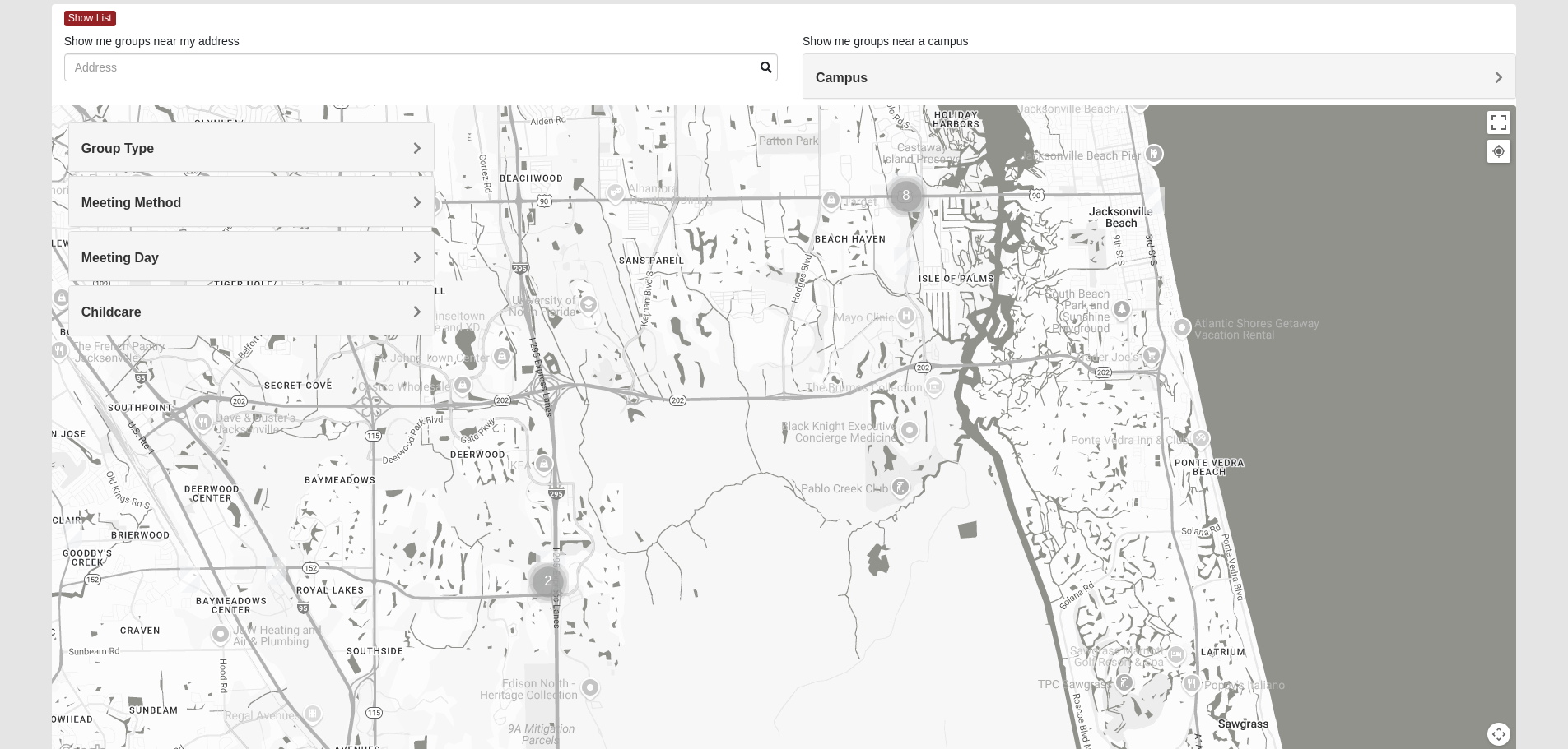
drag, startPoint x: 675, startPoint y: 514, endPoint x: 1001, endPoint y: 358, distance: 361.4
click at [1001, 358] on div "Mixed Davis 32246 Tuesday PM Mixed Group In Person No Childcare Learn More" at bounding box center [784, 434] width 1464 height 658
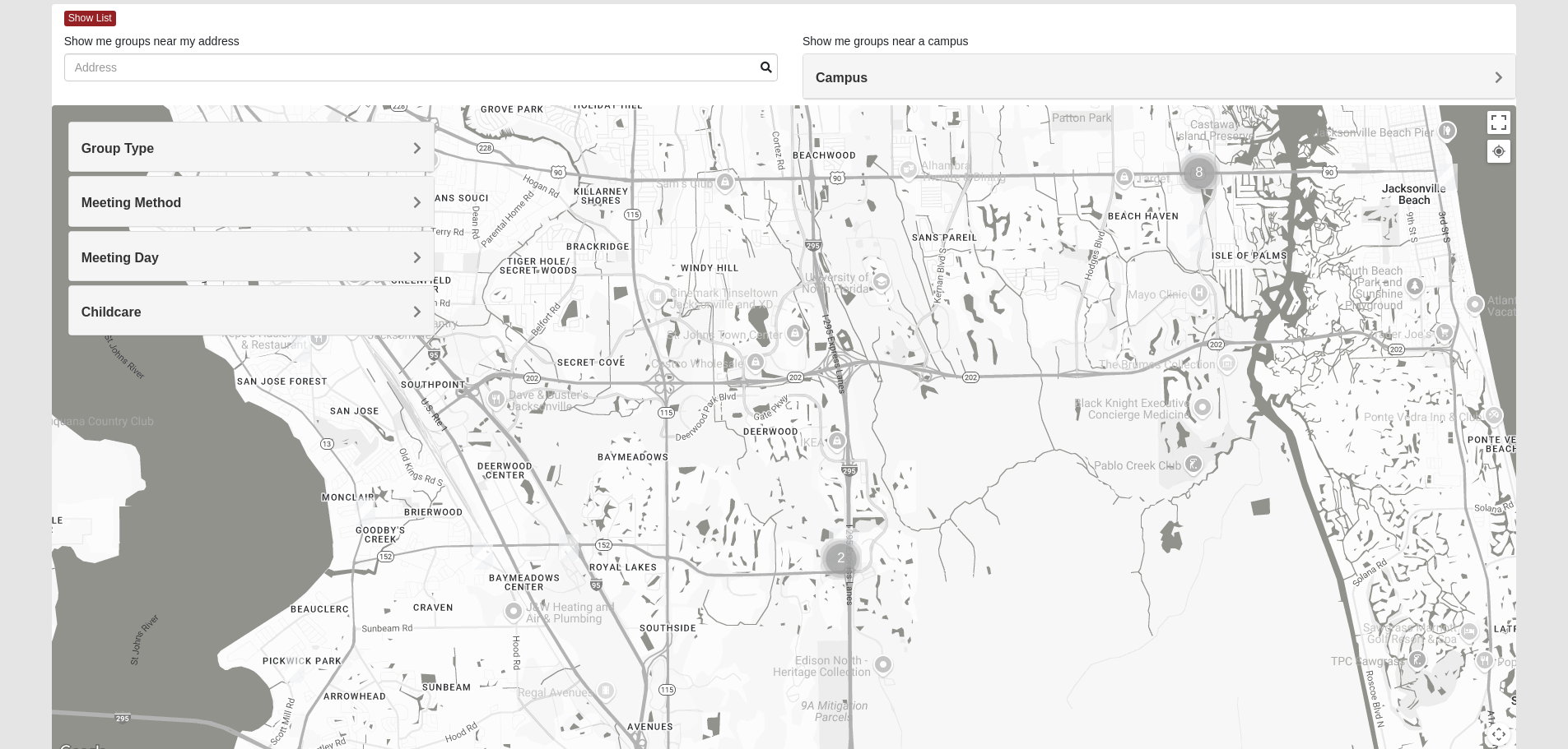
click at [843, 546] on img "Cluster of 2 groups" at bounding box center [841, 560] width 41 height 41
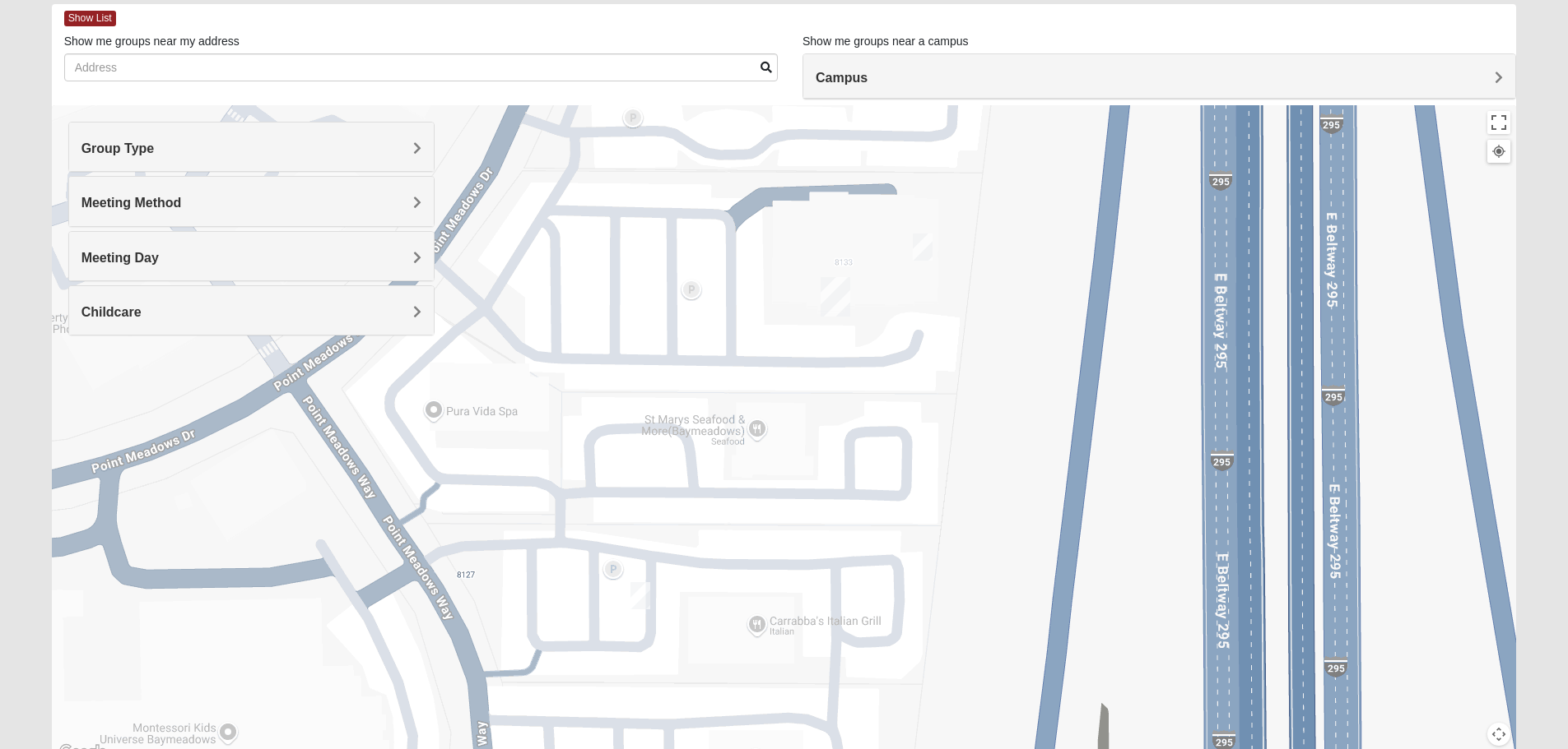
click at [637, 608] on img "On Campus Mixed Klusmeyer (Baymeadows Campus)" at bounding box center [639, 595] width 20 height 27
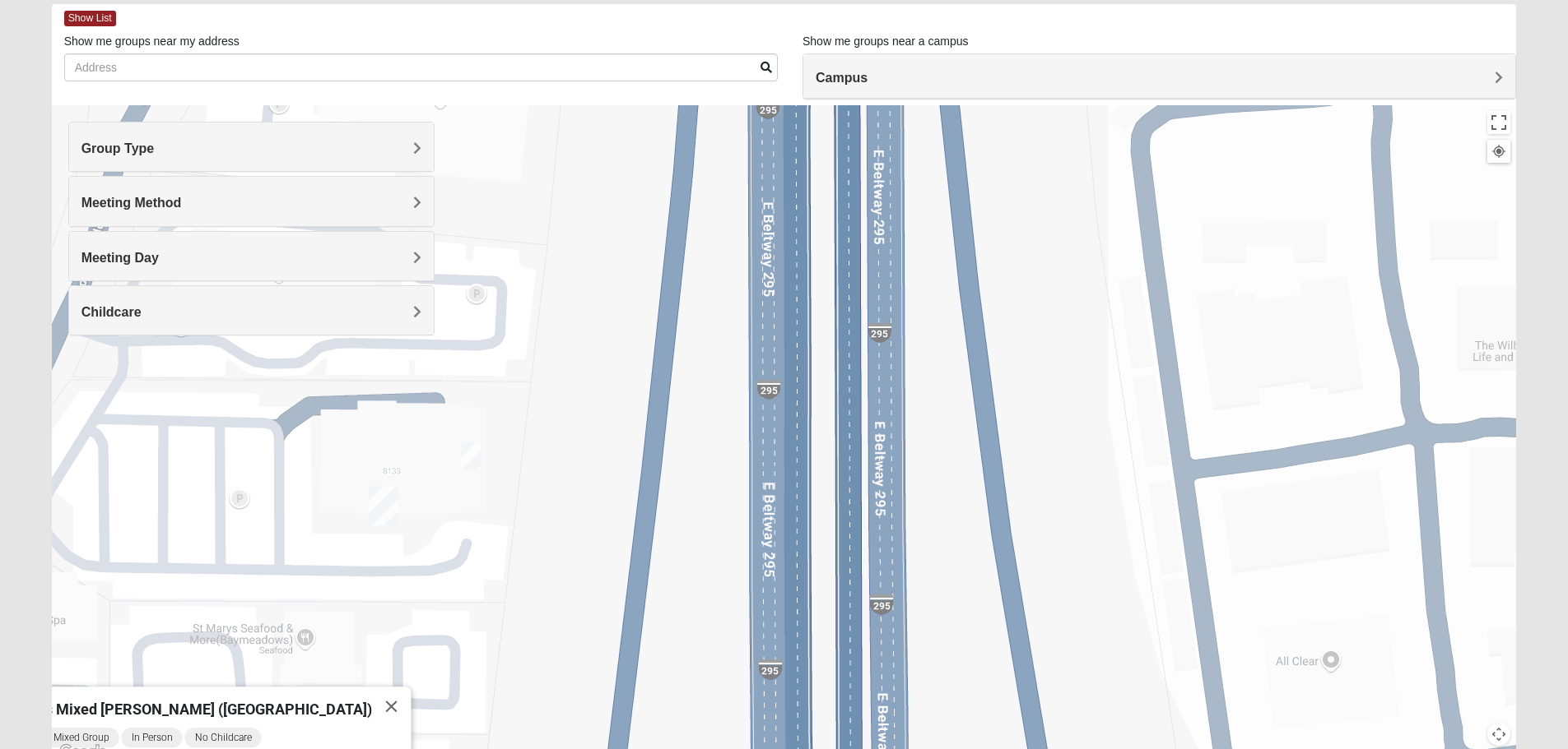
drag, startPoint x: 1179, startPoint y: 208, endPoint x: 726, endPoint y: 419, distance: 499.7
click at [726, 419] on div "On Campus Mixed Klusmeyer (Baymeadows Campus) Tuesday PM Mixed Group In Person …" at bounding box center [784, 434] width 1464 height 658
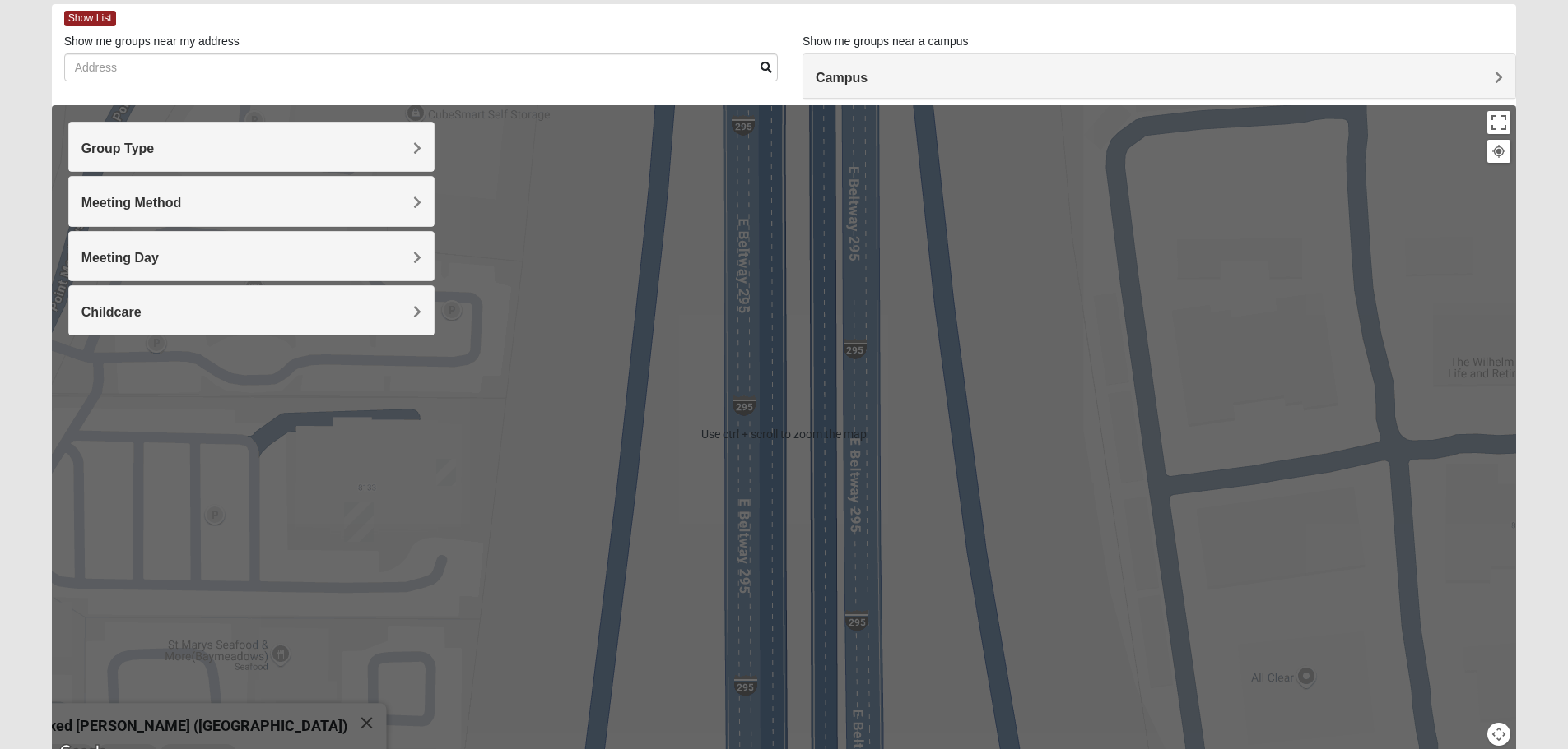
click at [1183, 455] on div "On Campus Mixed Klusmeyer (Baymeadows Campus) Tuesday PM Mixed Group In Person …" at bounding box center [784, 434] width 1464 height 658
click at [1494, 730] on button "Map camera controls" at bounding box center [1498, 734] width 23 height 23
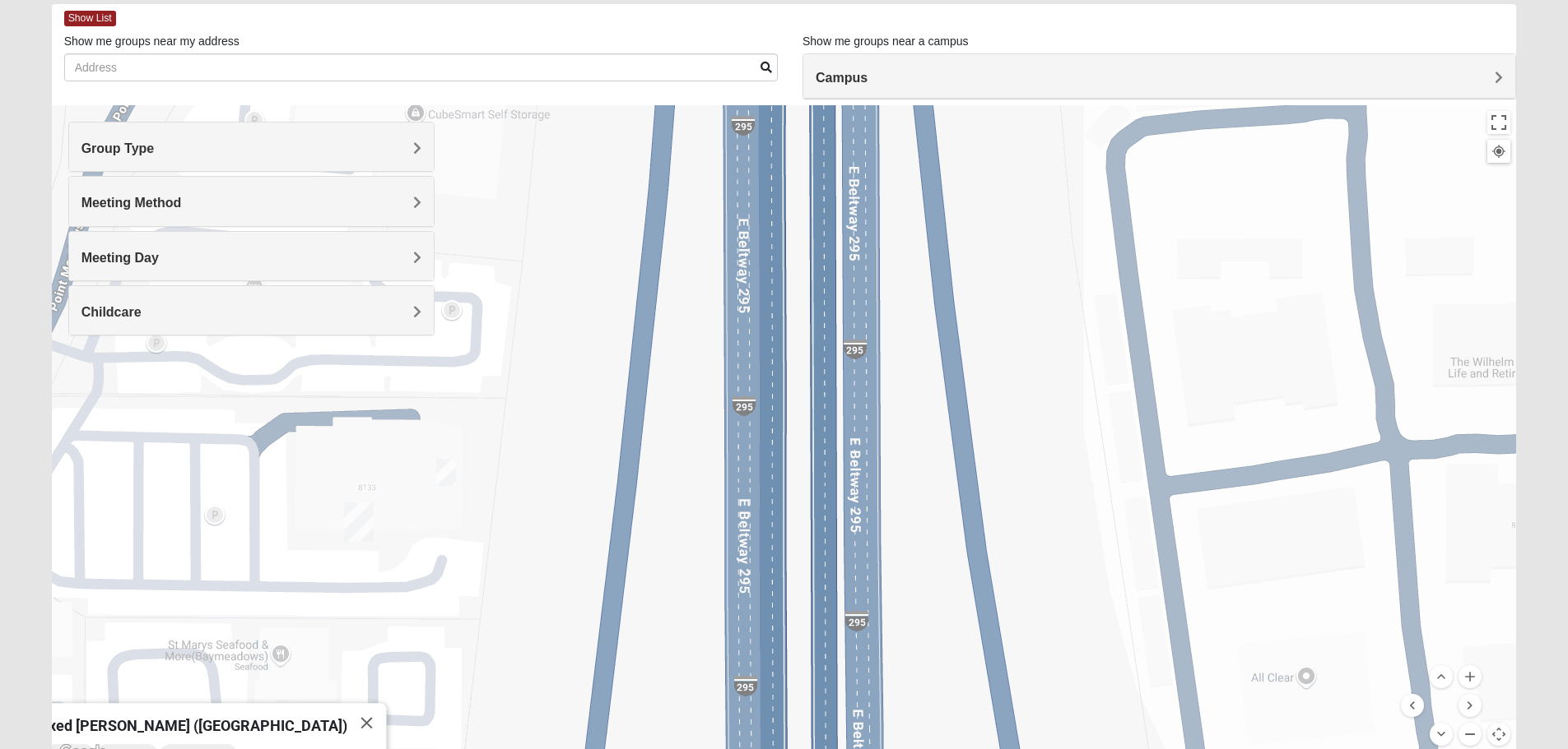
click at [1460, 733] on button "Zoom out" at bounding box center [1469, 734] width 23 height 23
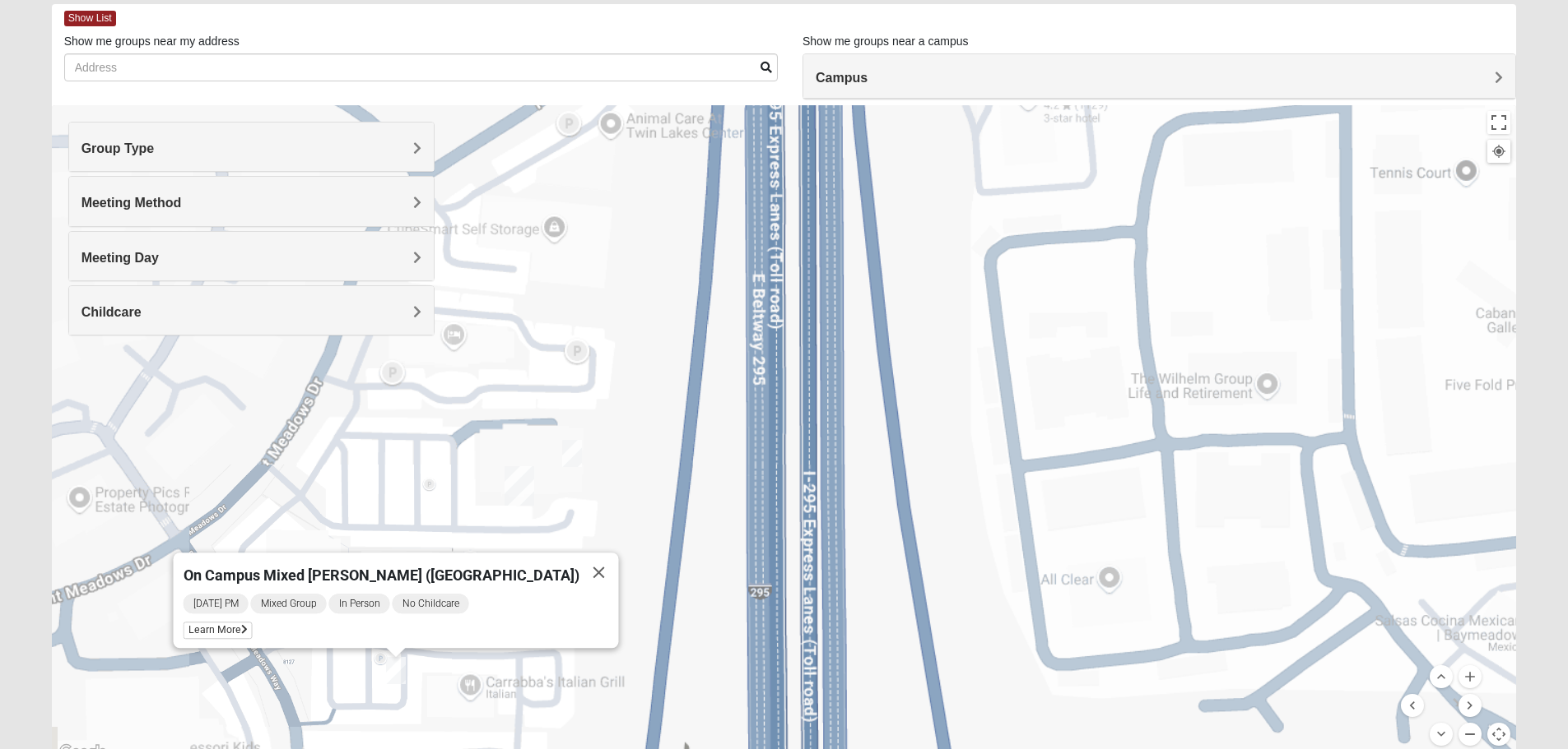
click at [1460, 733] on button "Zoom out" at bounding box center [1469, 734] width 23 height 23
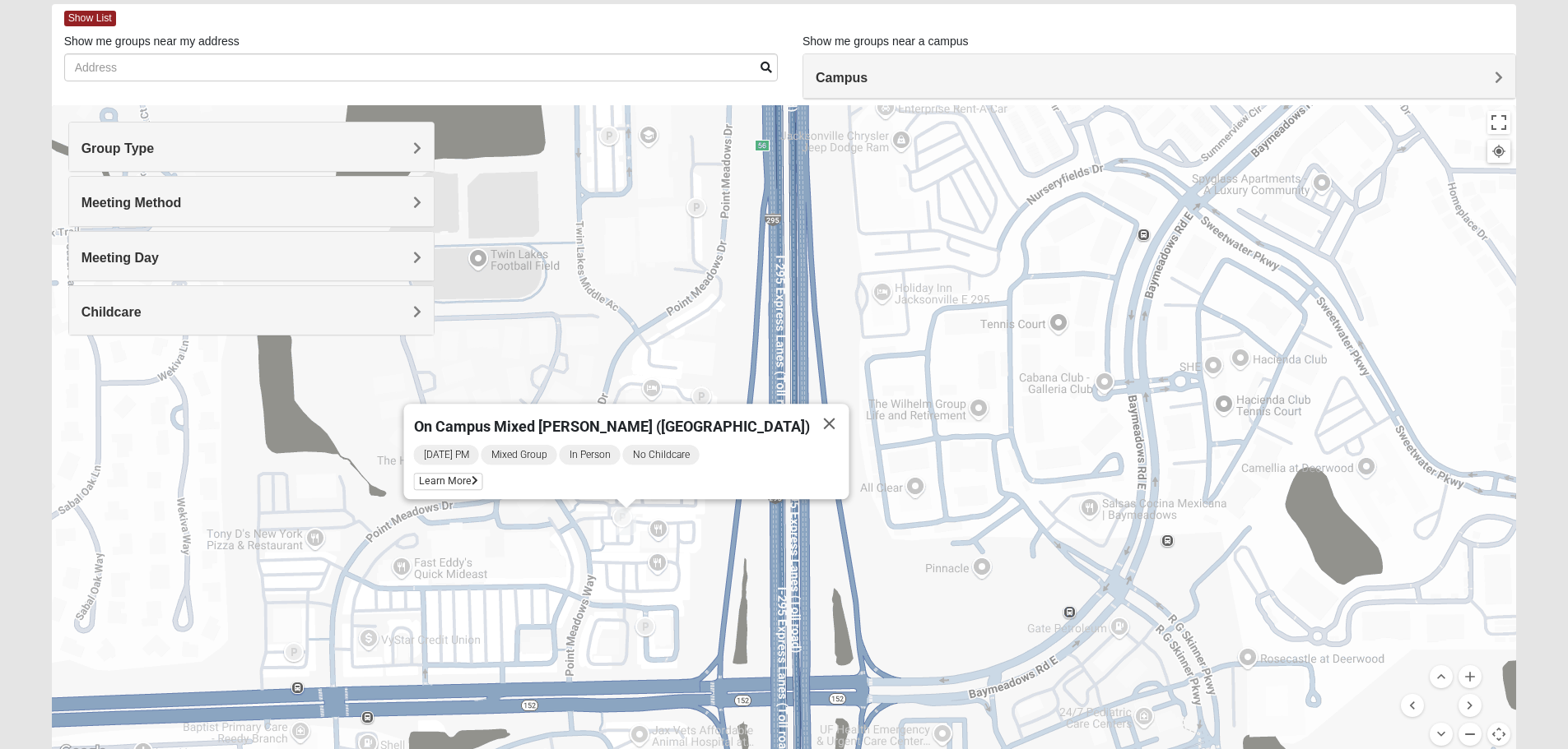
click at [1460, 733] on button "Zoom out" at bounding box center [1469, 734] width 23 height 23
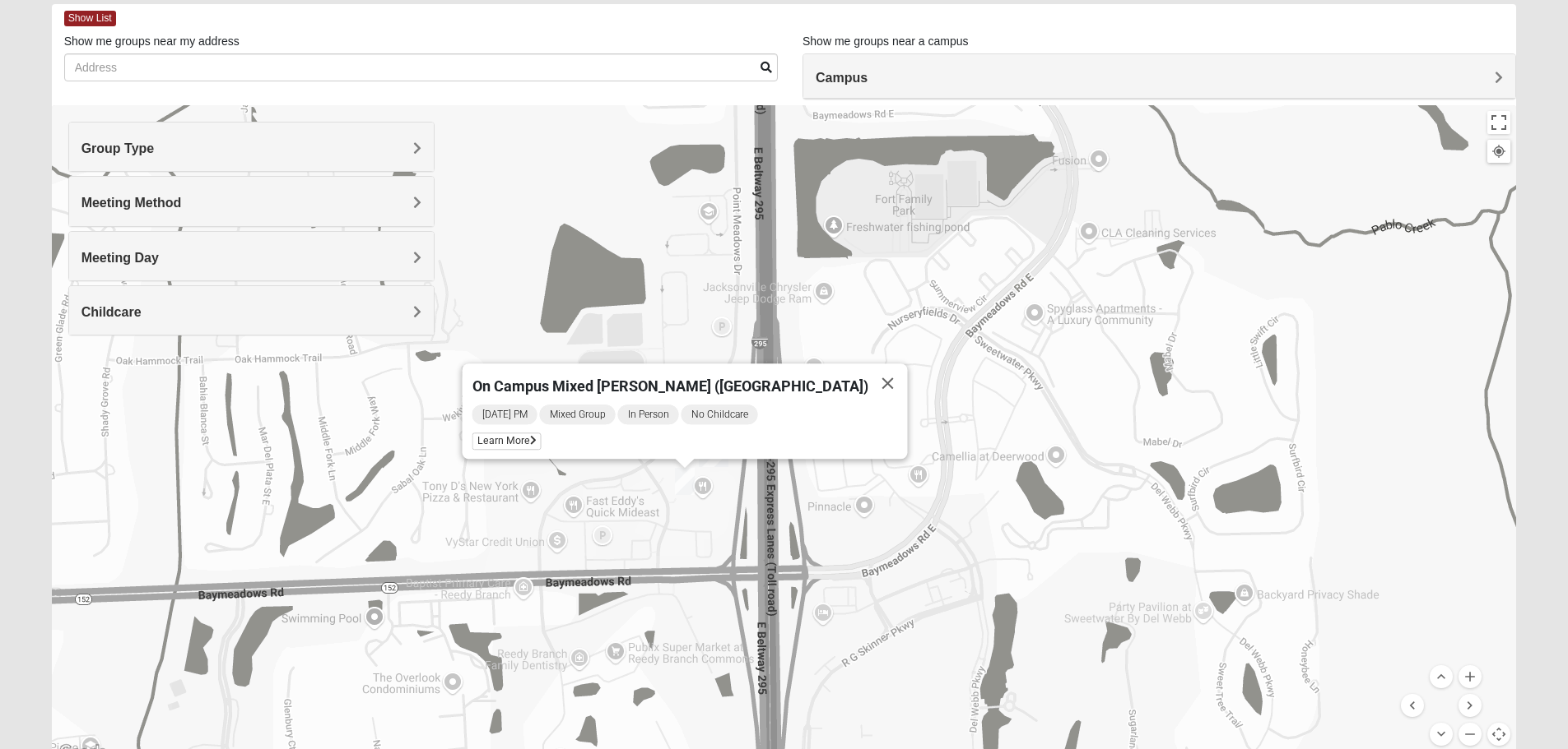
drag, startPoint x: 1335, startPoint y: 326, endPoint x: 1314, endPoint y: 338, distance: 24.2
click at [1314, 338] on div "On Campus Mixed Klusmeyer (Baymeadows Campus) Tuesday PM Mixed Group In Person …" at bounding box center [784, 434] width 1464 height 658
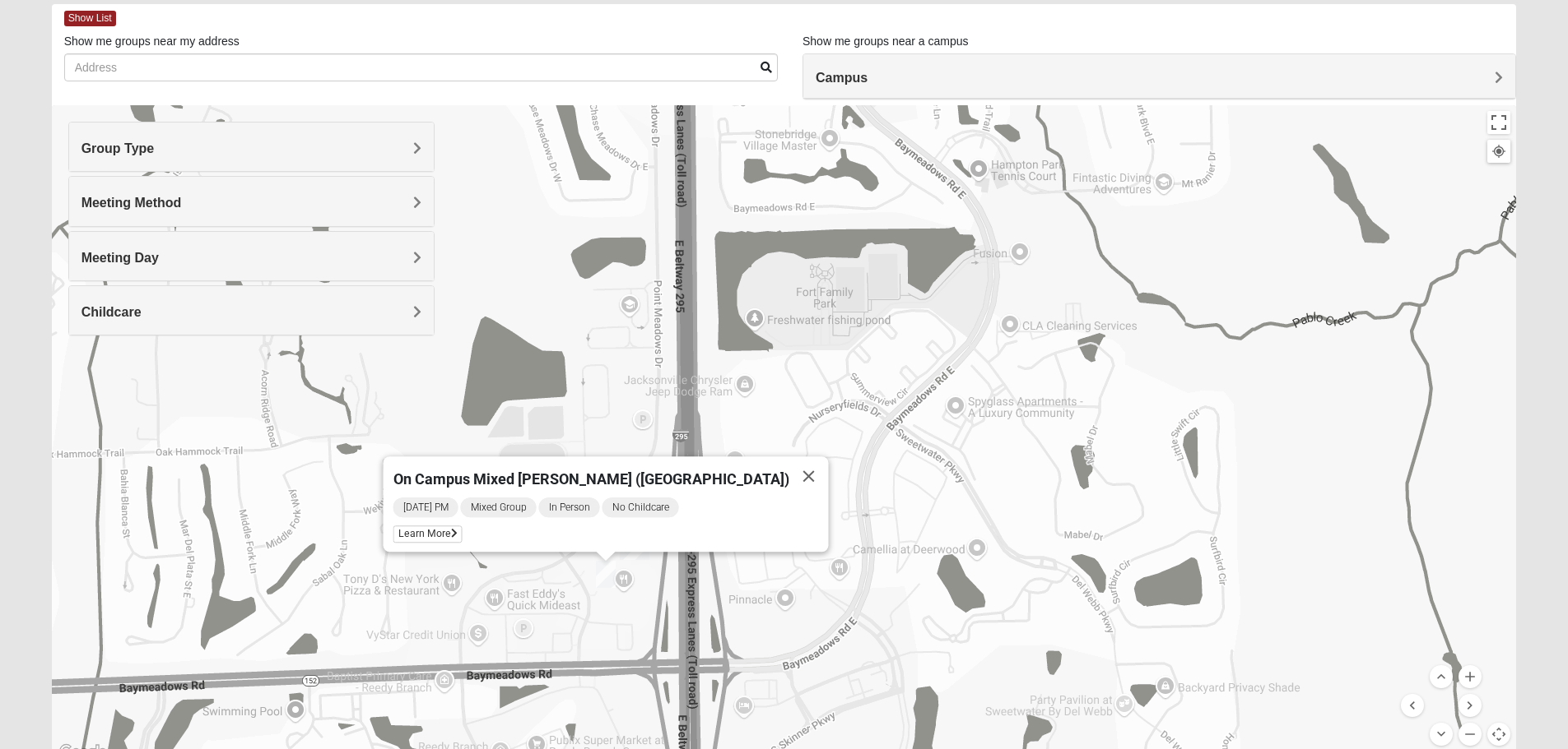
drag, startPoint x: 1247, startPoint y: 431, endPoint x: 1230, endPoint y: 443, distance: 20.8
click at [1230, 443] on div "On Campus Mixed Klusmeyer (Baymeadows Campus) Tuesday PM Mixed Group In Person …" at bounding box center [784, 434] width 1464 height 658
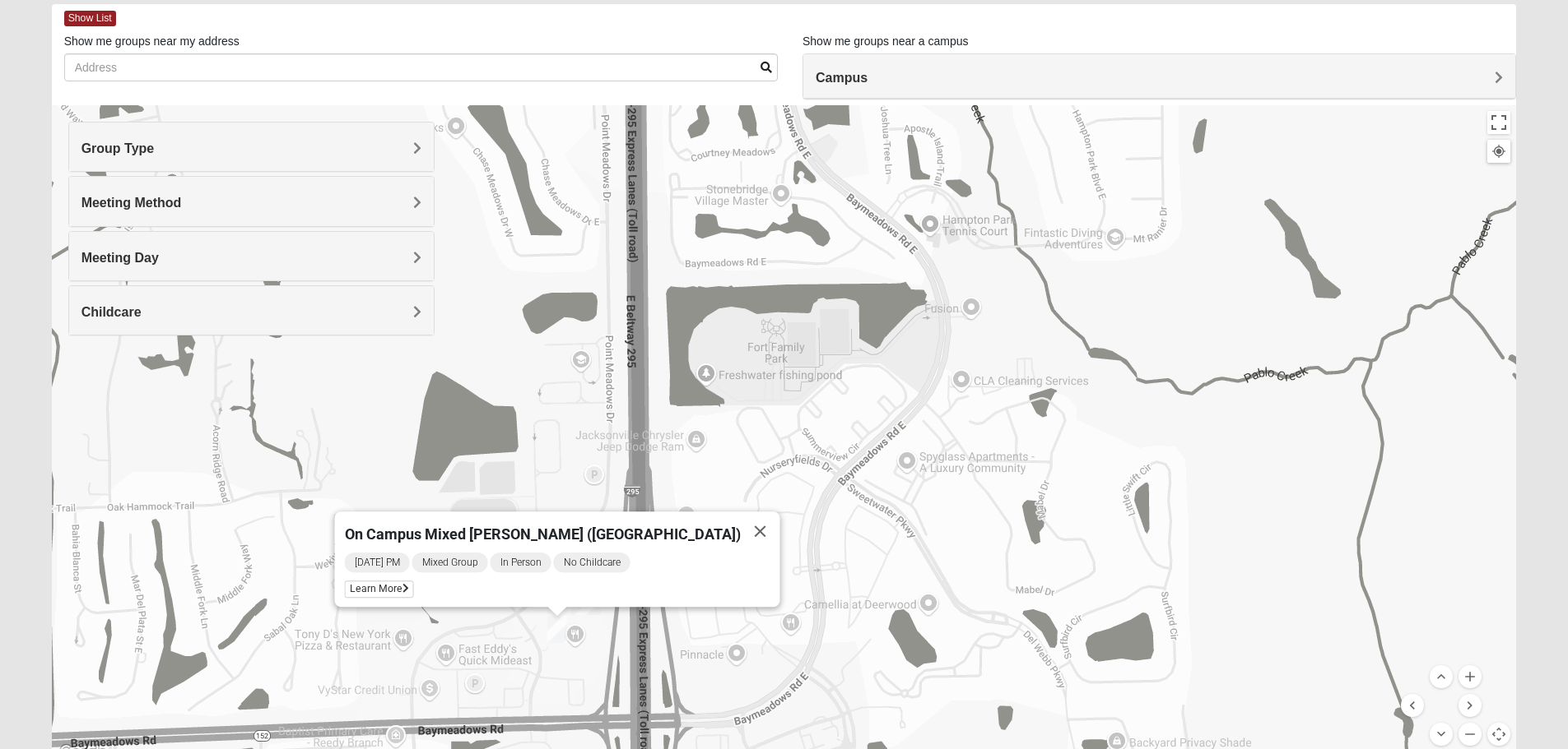
drag, startPoint x: 1305, startPoint y: 211, endPoint x: 1273, endPoint y: 314, distance: 107.9
click at [1273, 314] on div "On Campus Mixed Klusmeyer (Baymeadows Campus) Tuesday PM Mixed Group In Person …" at bounding box center [784, 434] width 1464 height 658
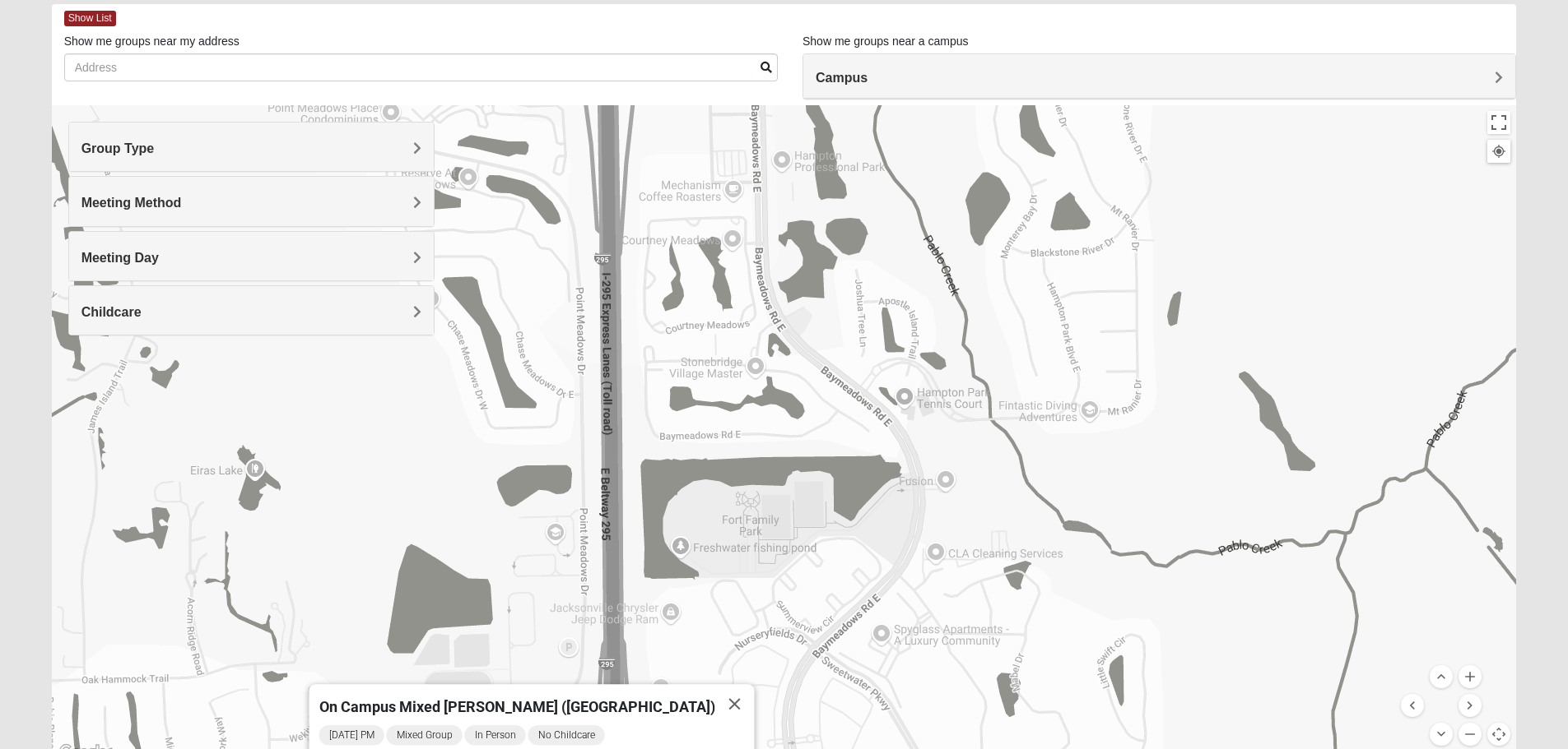
drag, startPoint x: 1273, startPoint y: 335, endPoint x: 1297, endPoint y: 420, distance: 88.3
click at [1290, 440] on div "On Campus Mixed Klusmeyer (Baymeadows Campus) Tuesday PM Mixed Group In Person …" at bounding box center [784, 434] width 1464 height 658
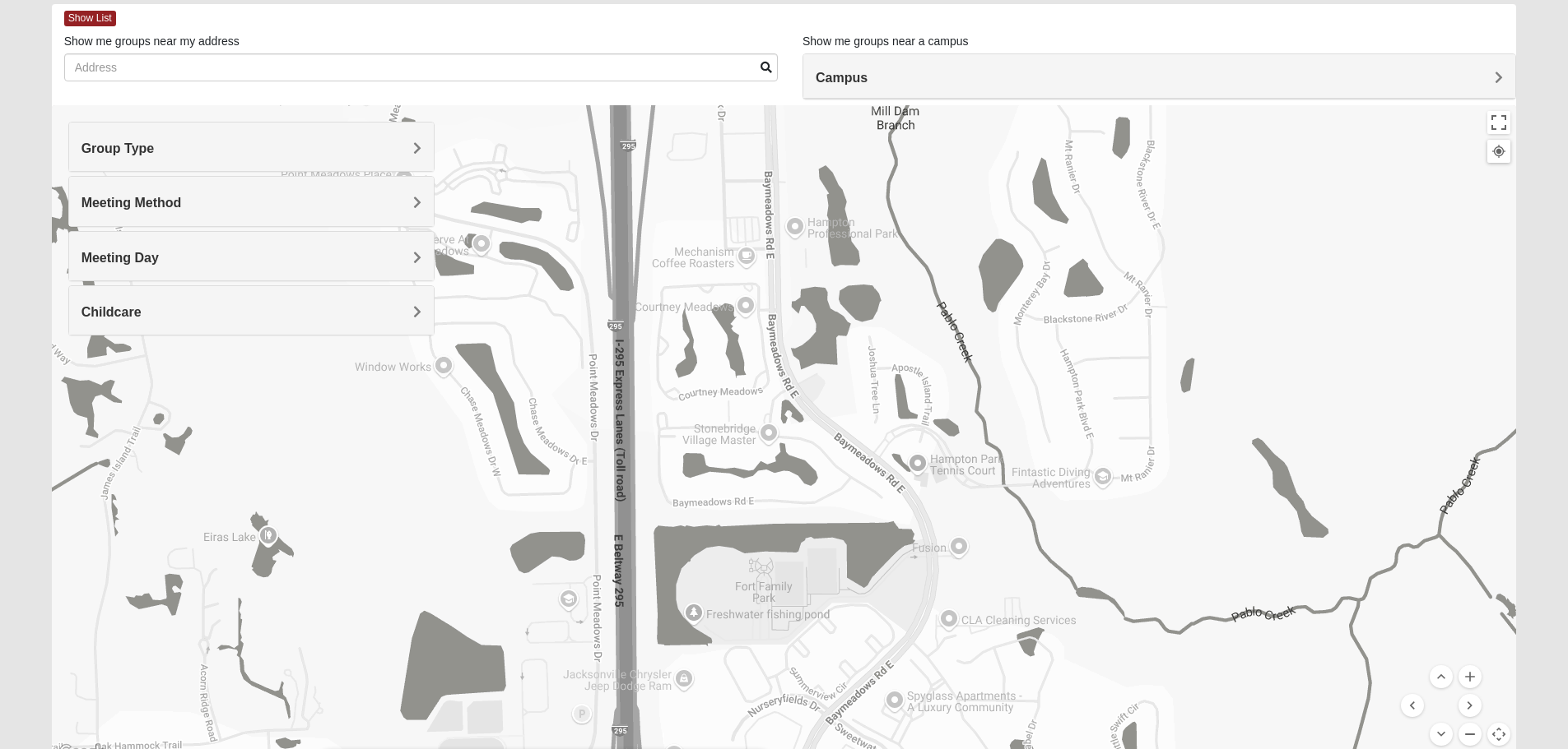
click at [1476, 730] on button "Zoom out" at bounding box center [1469, 734] width 23 height 23
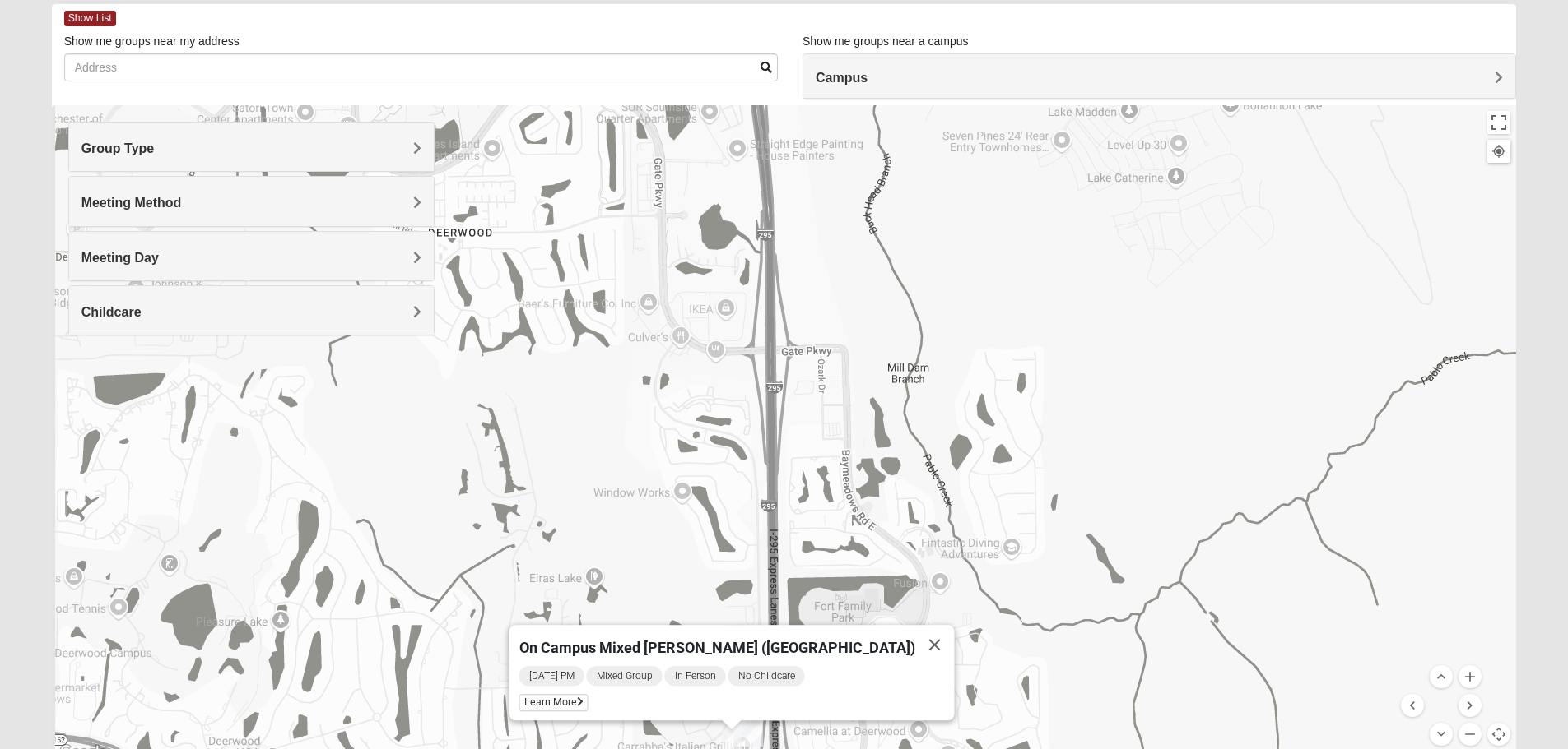
drag, startPoint x: 1074, startPoint y: 423, endPoint x: 1169, endPoint y: 516, distance: 132.9
click at [1169, 548] on div "On Campus Mixed Klusmeyer (Baymeadows Campus) Tuesday PM Mixed Group In Person …" at bounding box center [784, 434] width 1464 height 658
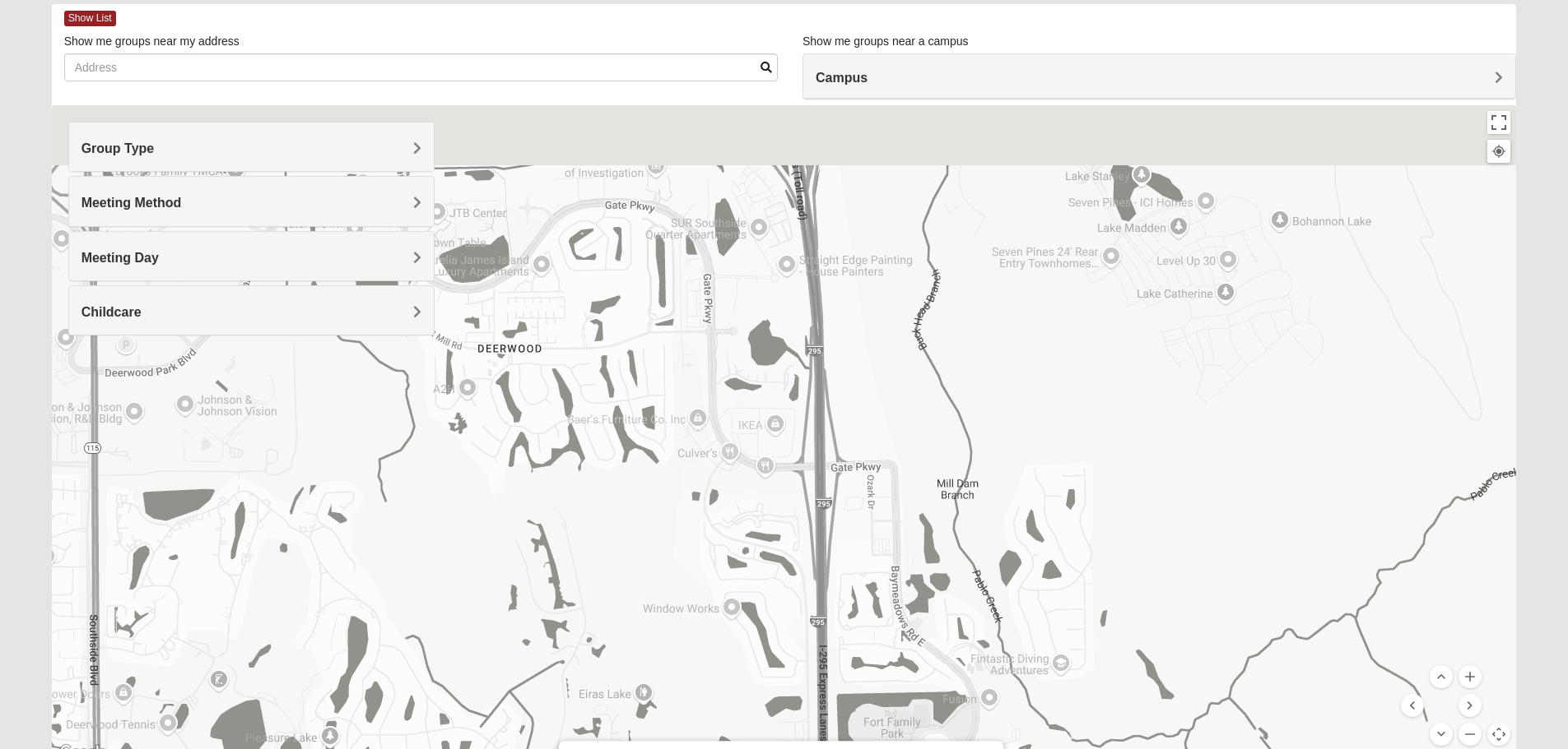
drag, startPoint x: 1232, startPoint y: 302, endPoint x: 1224, endPoint y: 446, distance: 144.2
click at [1224, 446] on div "On Campus Mixed Klusmeyer (Baymeadows Campus) Tuesday PM Mixed Group In Person …" at bounding box center [784, 434] width 1464 height 658
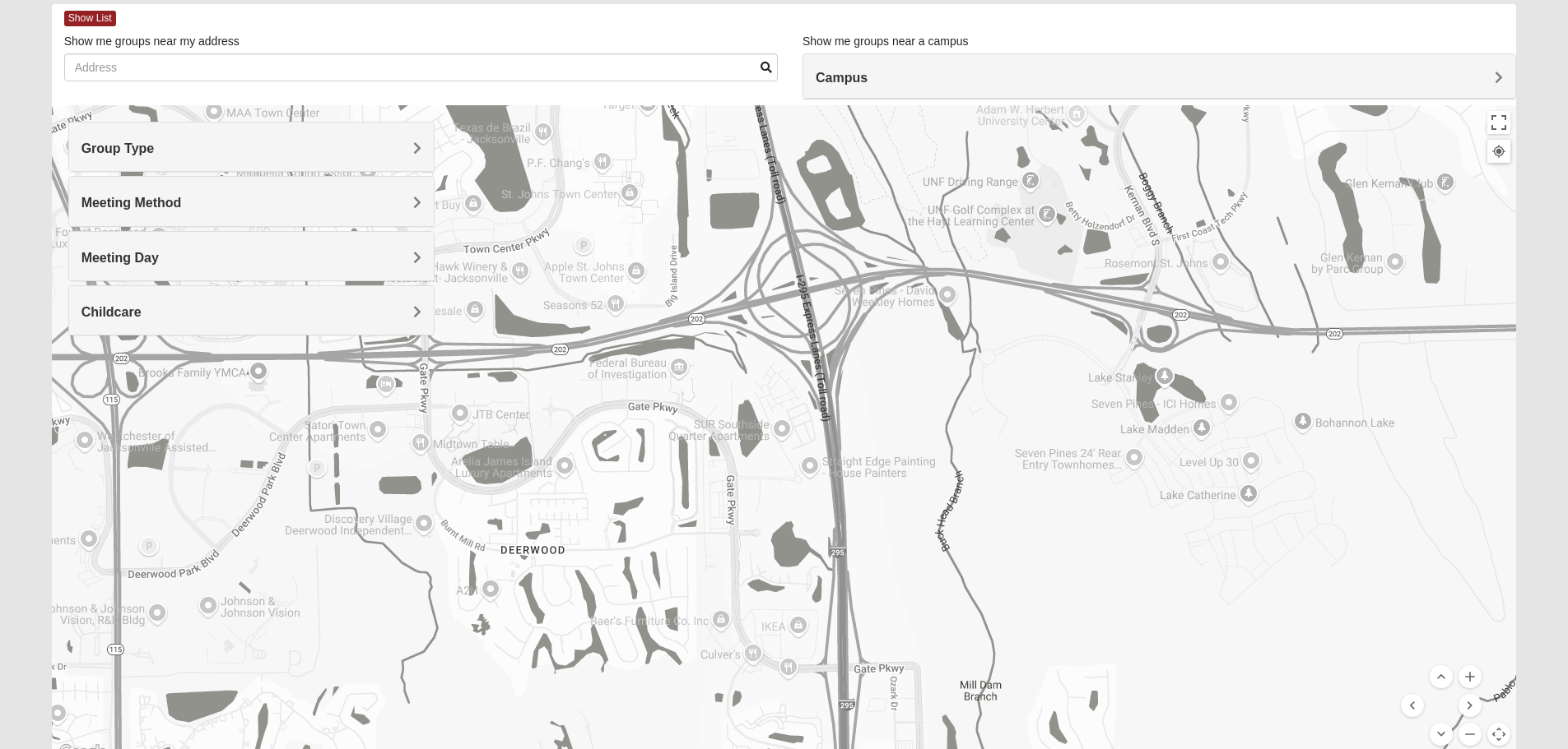
drag, startPoint x: 1395, startPoint y: 372, endPoint x: 1389, endPoint y: 614, distance: 242.1
click at [1301, 474] on div "On Campus Mixed Klusmeyer (Baymeadows Campus) Tuesday PM Mixed Group In Person …" at bounding box center [784, 434] width 1464 height 658
click at [1476, 741] on button "Zoom out" at bounding box center [1469, 734] width 23 height 23
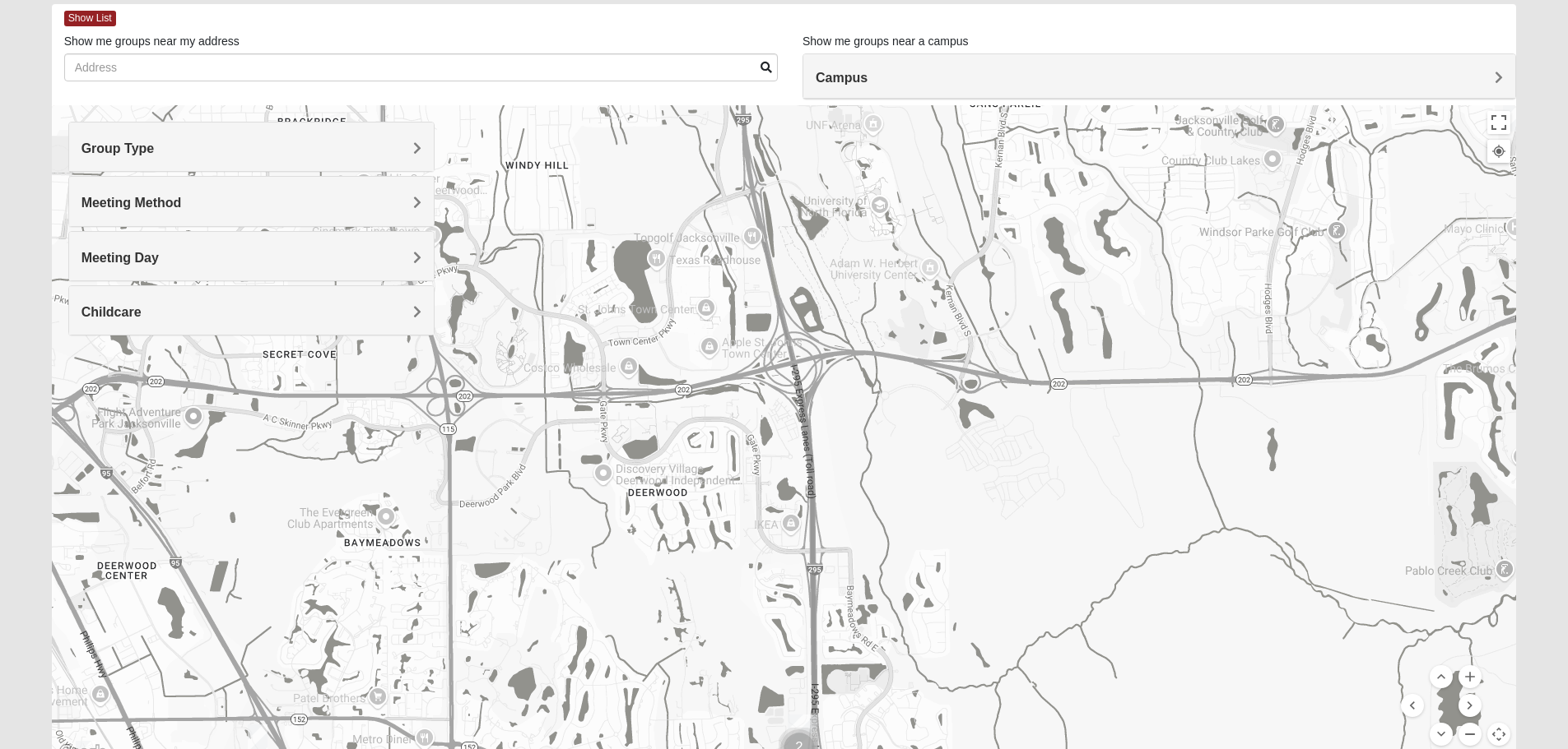
click at [1476, 741] on button "Zoom out" at bounding box center [1469, 734] width 23 height 23
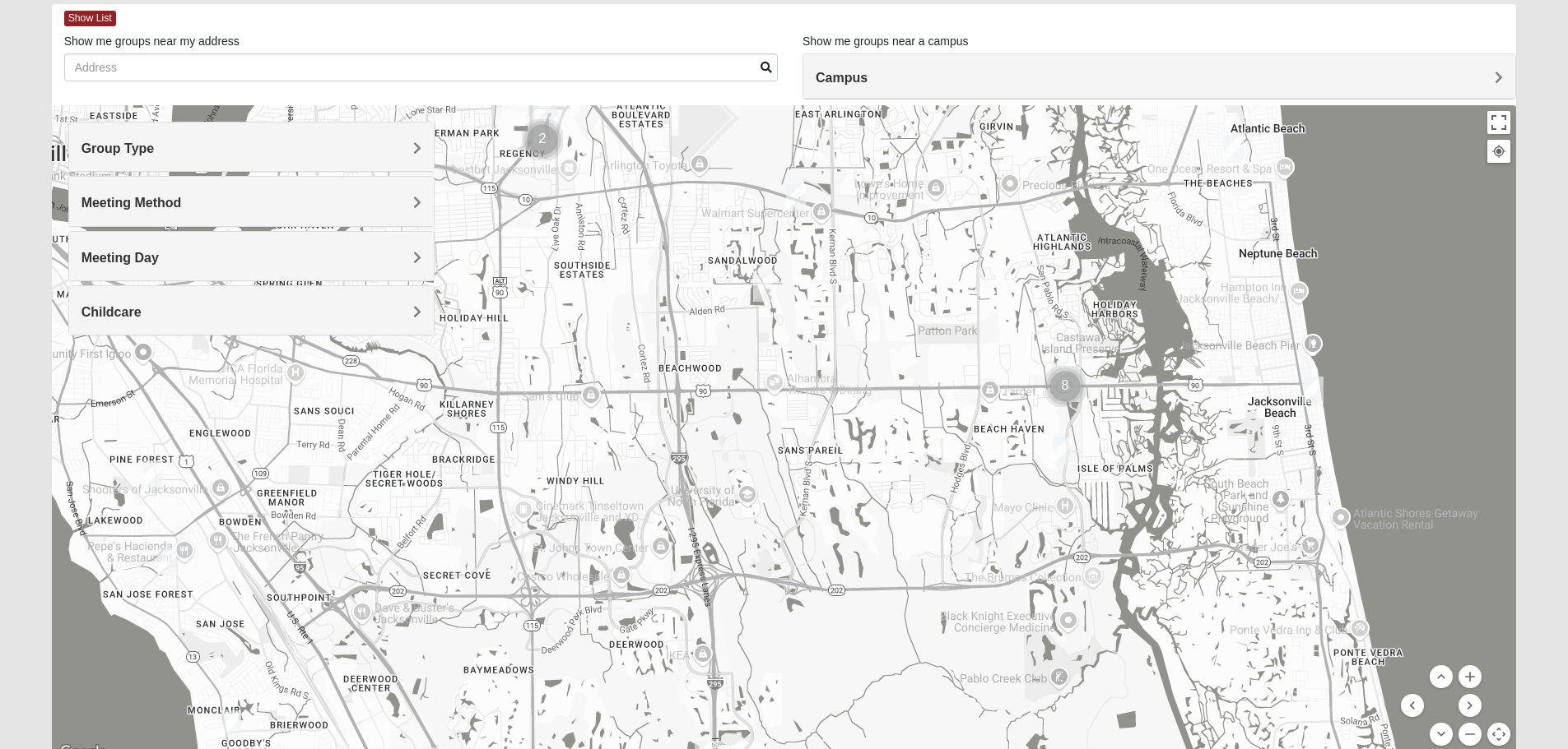
drag, startPoint x: 1249, startPoint y: 363, endPoint x: 1164, endPoint y: 547, distance: 202.7
click at [1164, 547] on div at bounding box center [784, 434] width 1464 height 658
click at [1313, 404] on img "Mixed Watkins 32250" at bounding box center [1313, 392] width 20 height 27
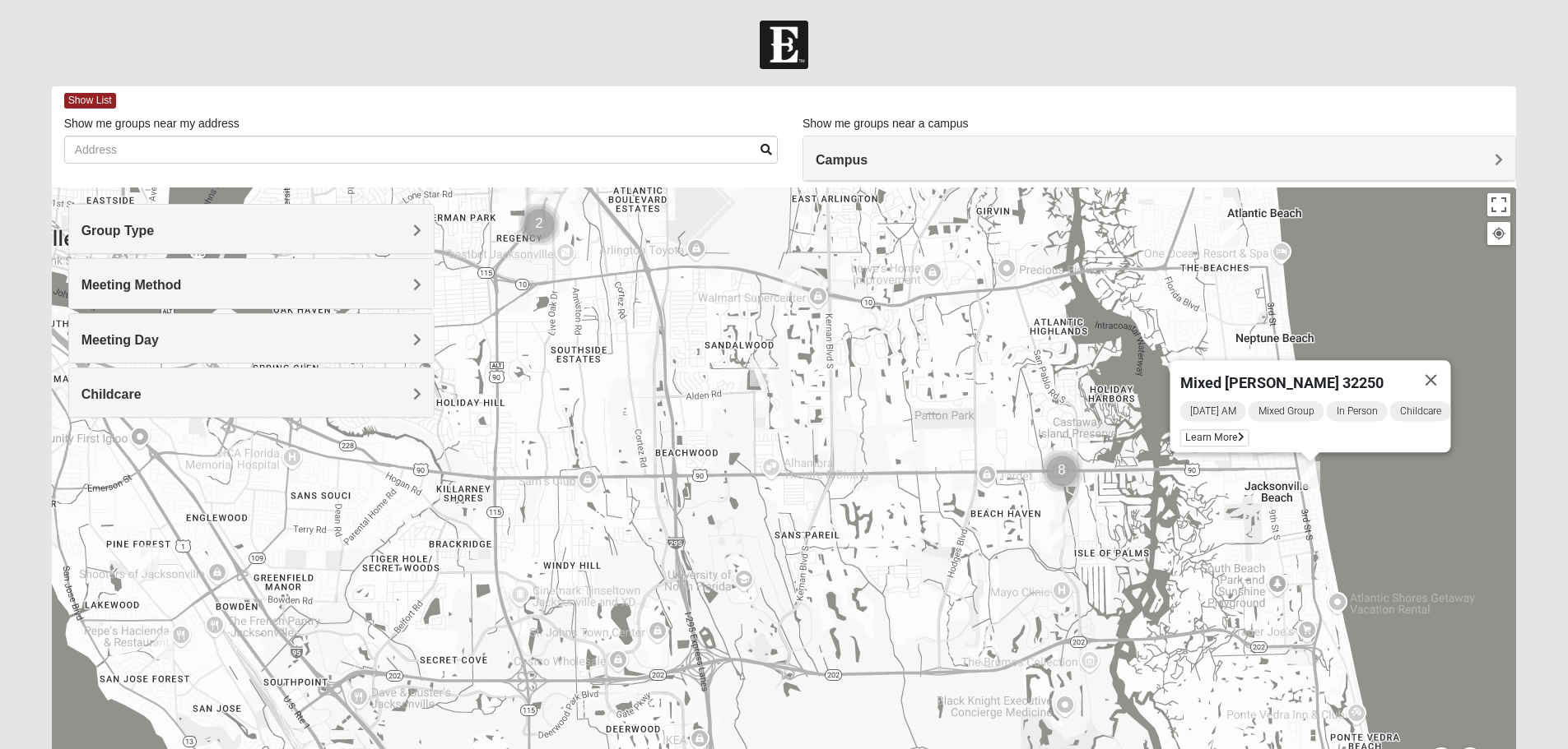
scroll to position [82, 0]
